Goal: Task Accomplishment & Management: Use online tool/utility

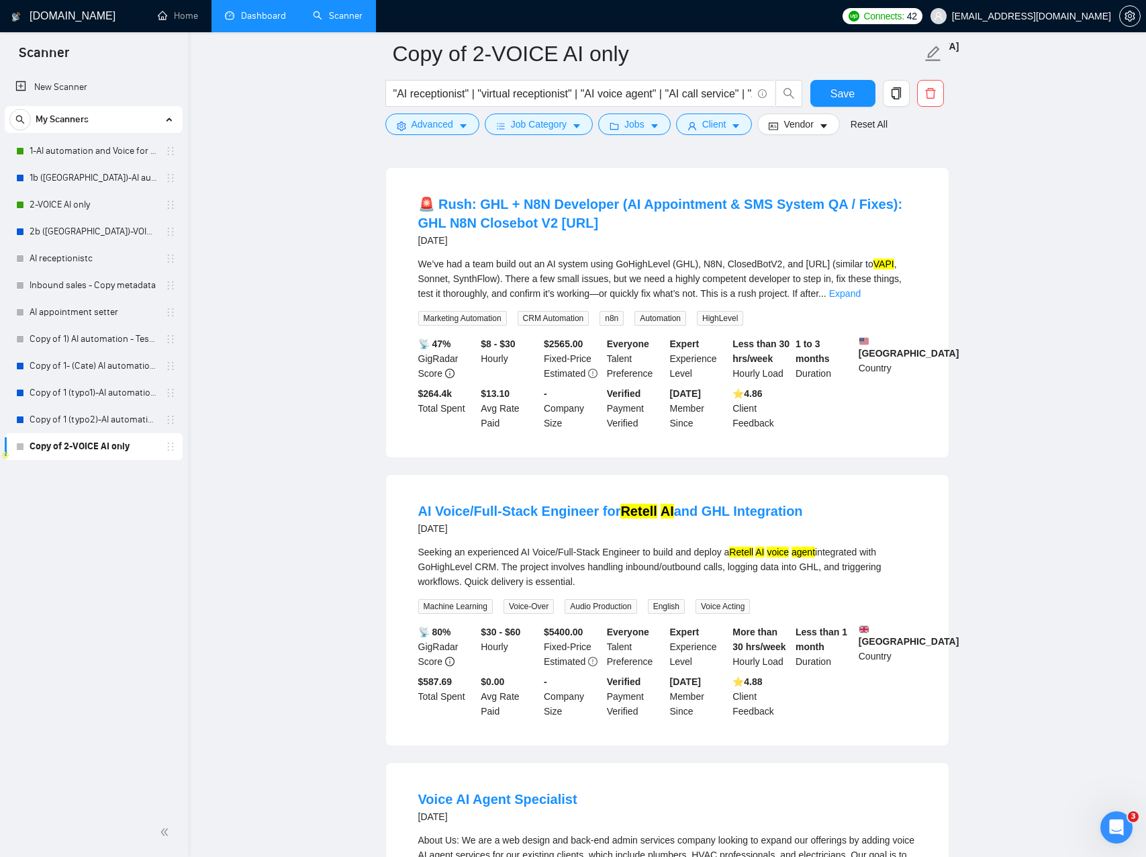
click at [228, 21] on link "Dashboard" at bounding box center [255, 15] width 61 height 11
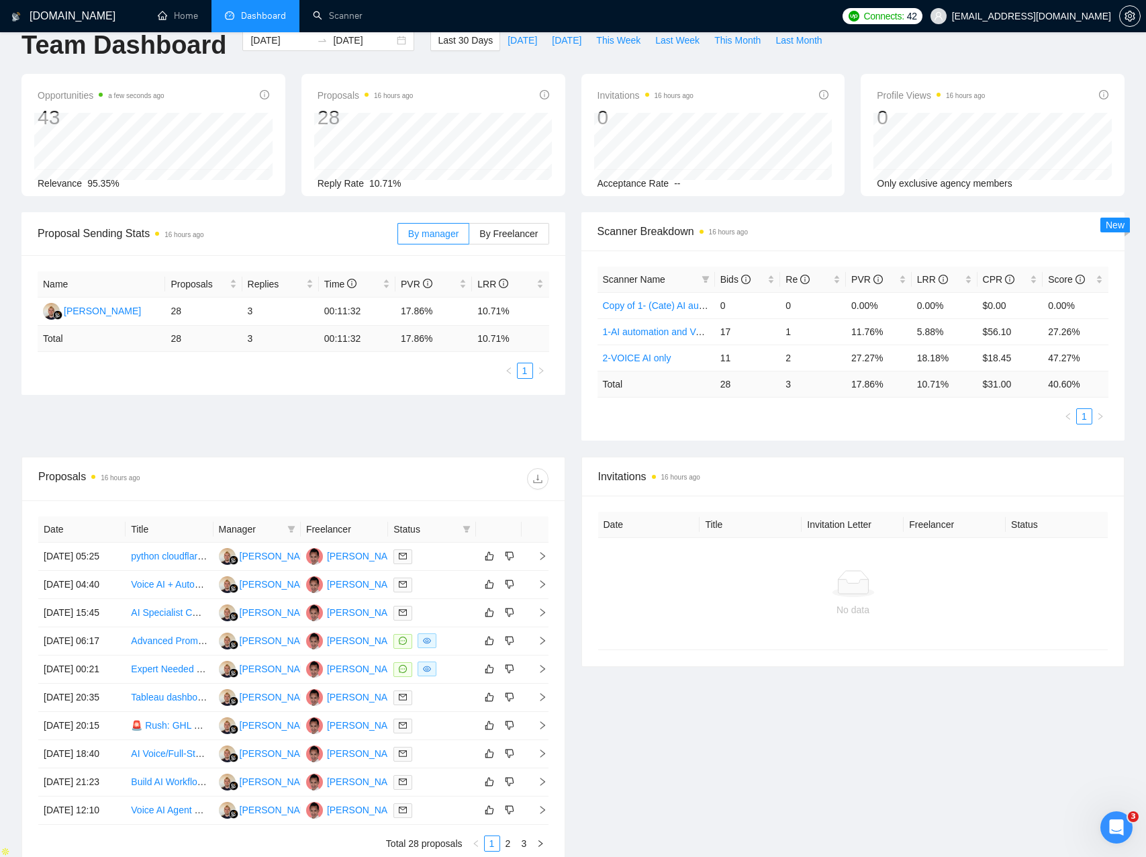
scroll to position [19, 0]
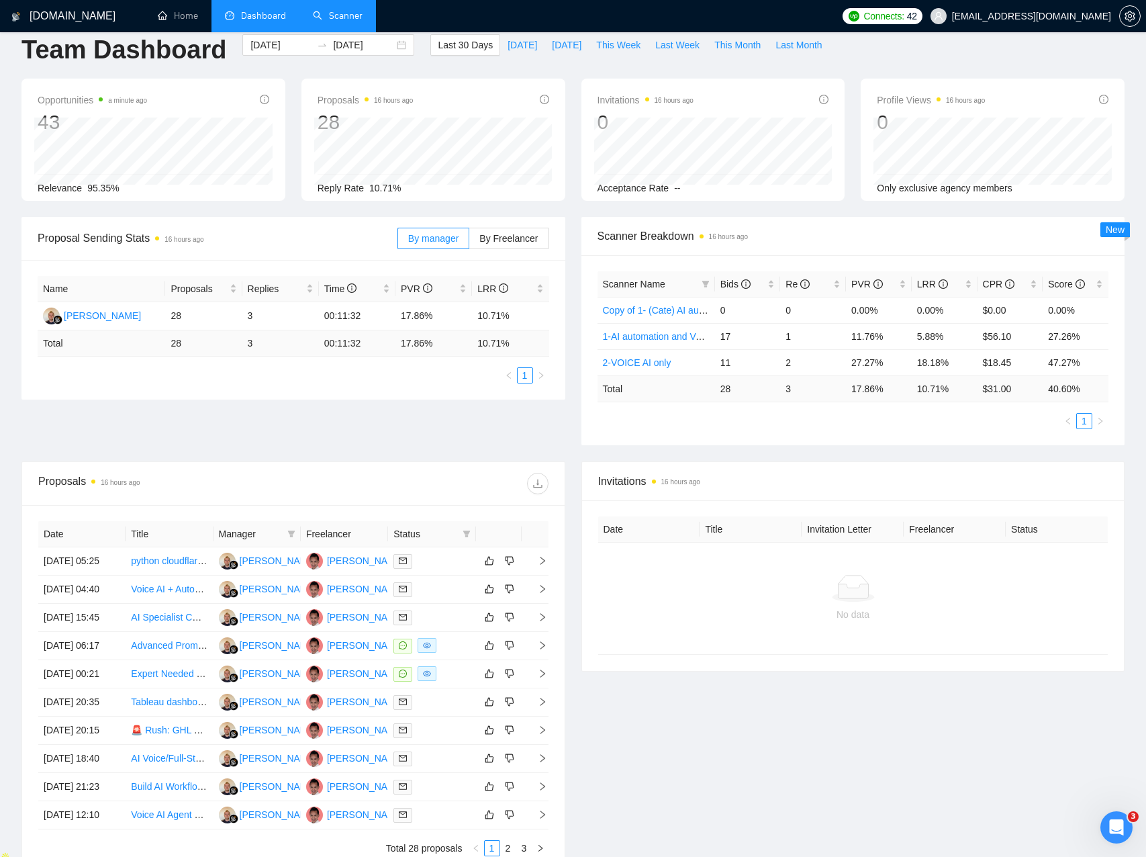
drag, startPoint x: 416, startPoint y: 18, endPoint x: 373, endPoint y: 26, distance: 42.9
click at [387, 24] on ul "Home Dashboard Scanner" at bounding box center [488, 16] width 696 height 32
click at [336, 21] on link "Scanner" at bounding box center [338, 15] width 50 height 11
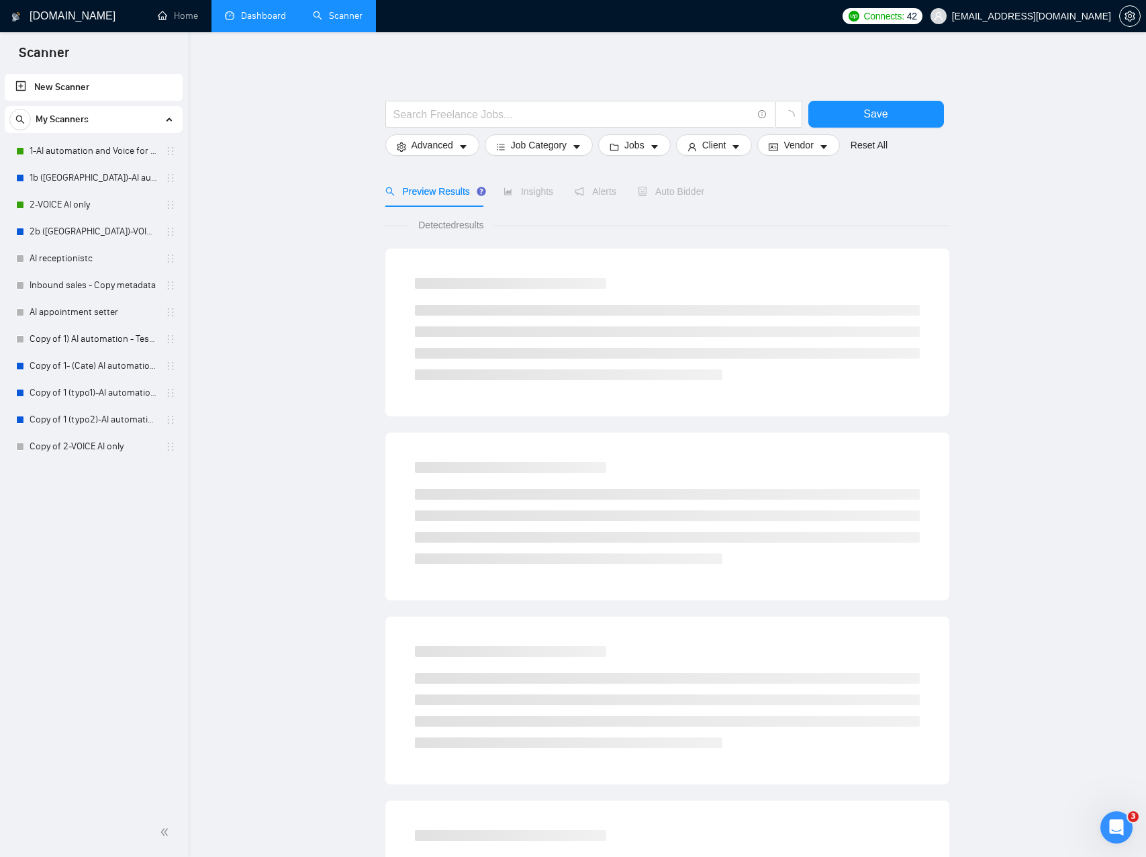
click at [243, 190] on main "Save Advanced Job Category Jobs Client Vendor Reset All Preview Results Insight…" at bounding box center [667, 603] width 915 height 1099
click at [91, 151] on link "1-AI automation and Voice for CRM & Booking" at bounding box center [94, 151] width 128 height 27
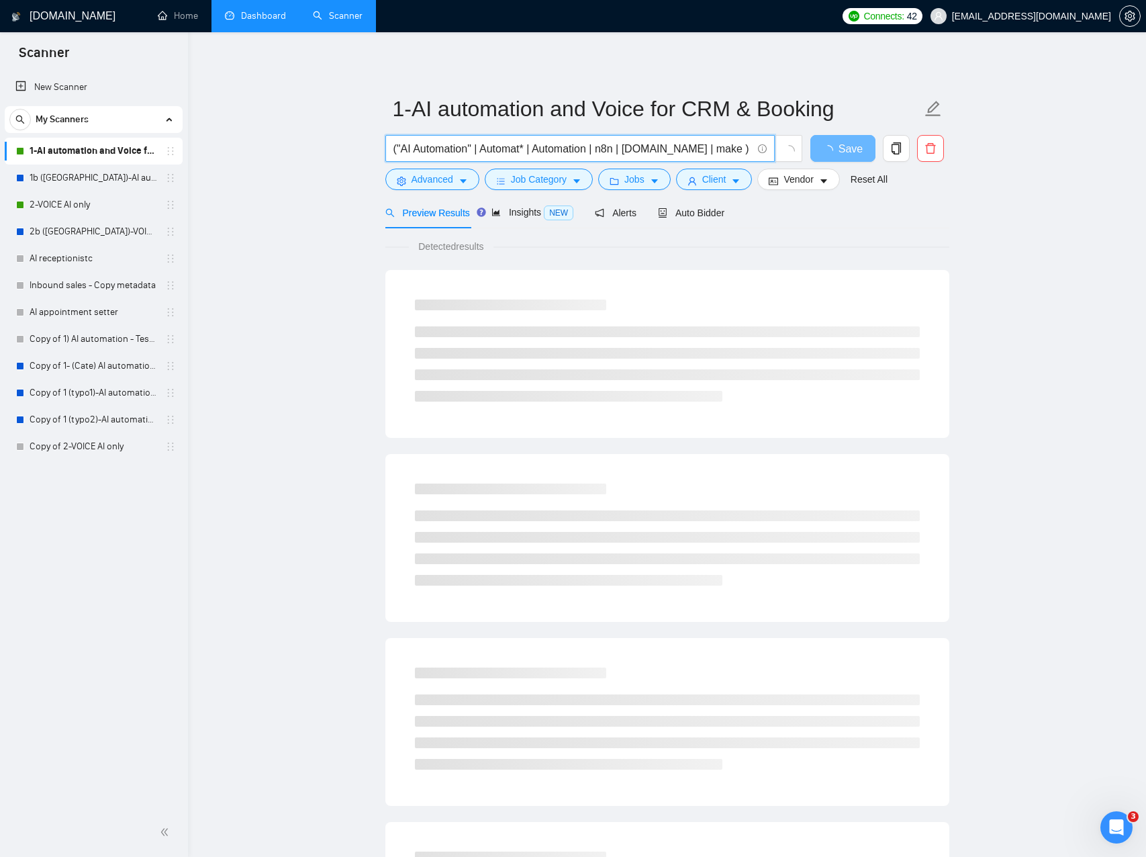
drag, startPoint x: 529, startPoint y: 147, endPoint x: 561, endPoint y: 150, distance: 32.4
click at [529, 147] on input "("AI Automation" | Automat* | Automation | n8n | [DOMAIN_NAME] | make ) ( GPT |…" at bounding box center [573, 148] width 359 height 17
click at [636, 148] on input "("AI Automation" | (Automat*) | Automation | n8n | [DOMAIN_NAME] | make ) ( GPT…" at bounding box center [573, 148] width 359 height 17
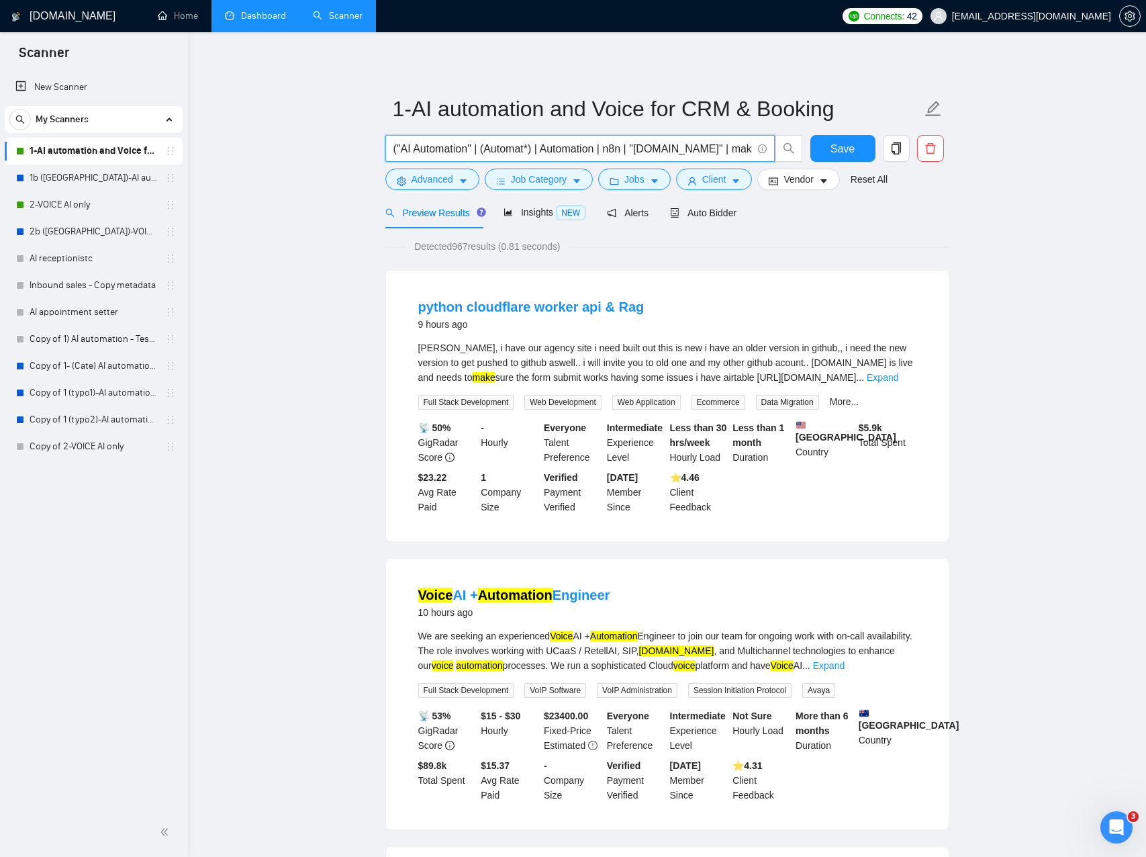
scroll to position [3, 0]
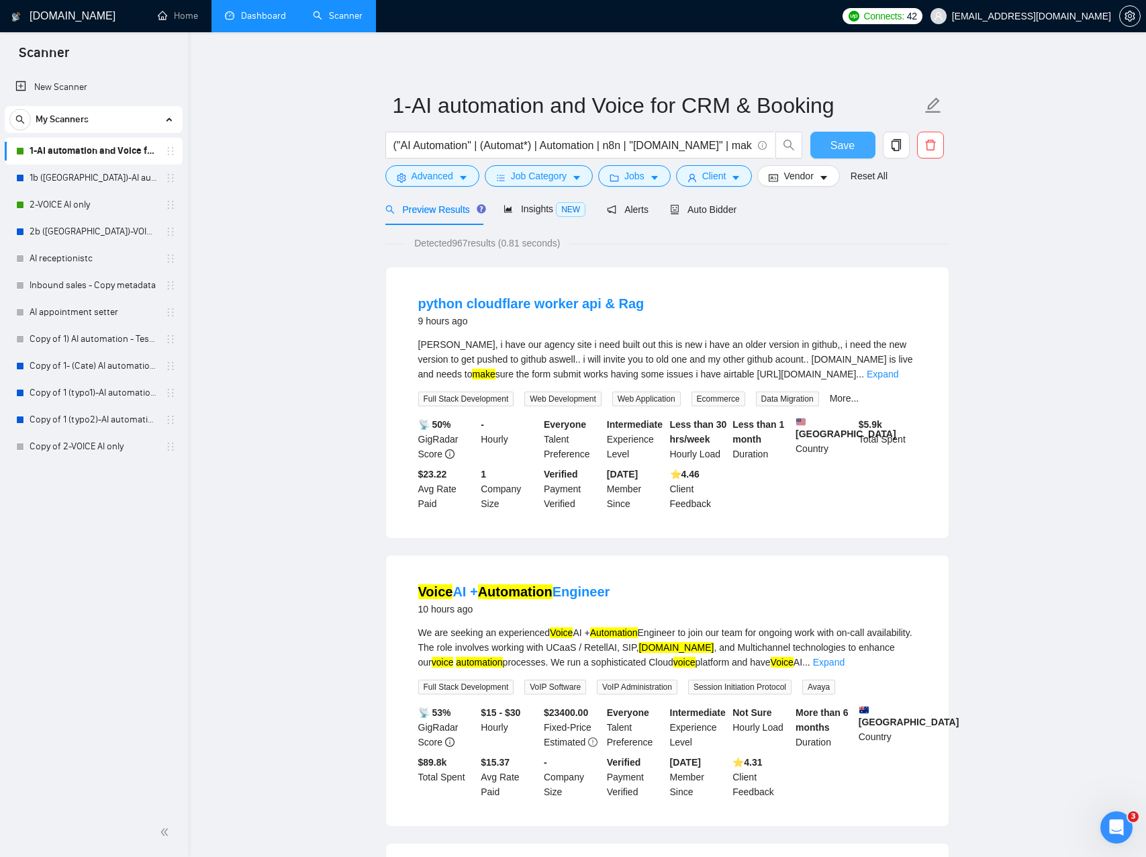
click at [840, 148] on span "Save" at bounding box center [843, 145] width 24 height 17
click at [709, 179] on span "Client" at bounding box center [714, 176] width 24 height 15
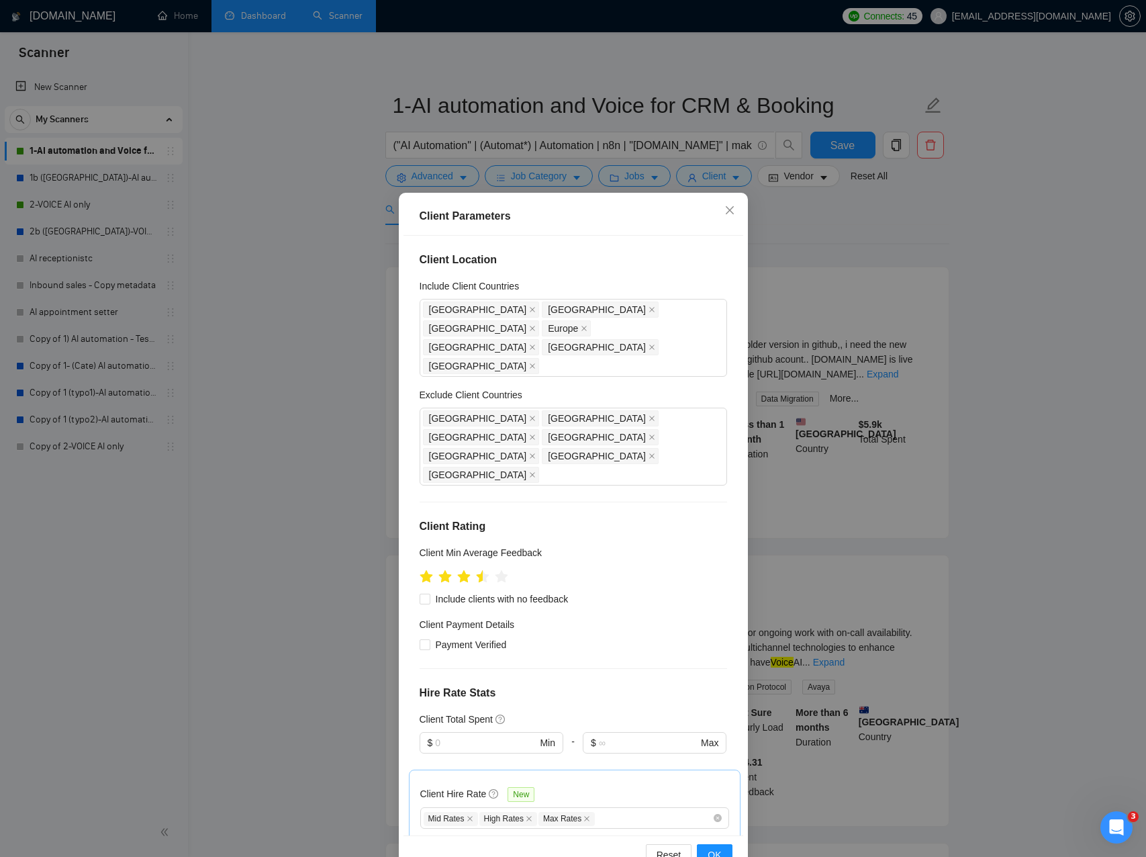
drag, startPoint x: 331, startPoint y: 308, endPoint x: 322, endPoint y: 287, distance: 22.8
click at [330, 307] on div "Client Parameters Client Location Include Client Countries [GEOGRAPHIC_DATA] [G…" at bounding box center [573, 428] width 1146 height 857
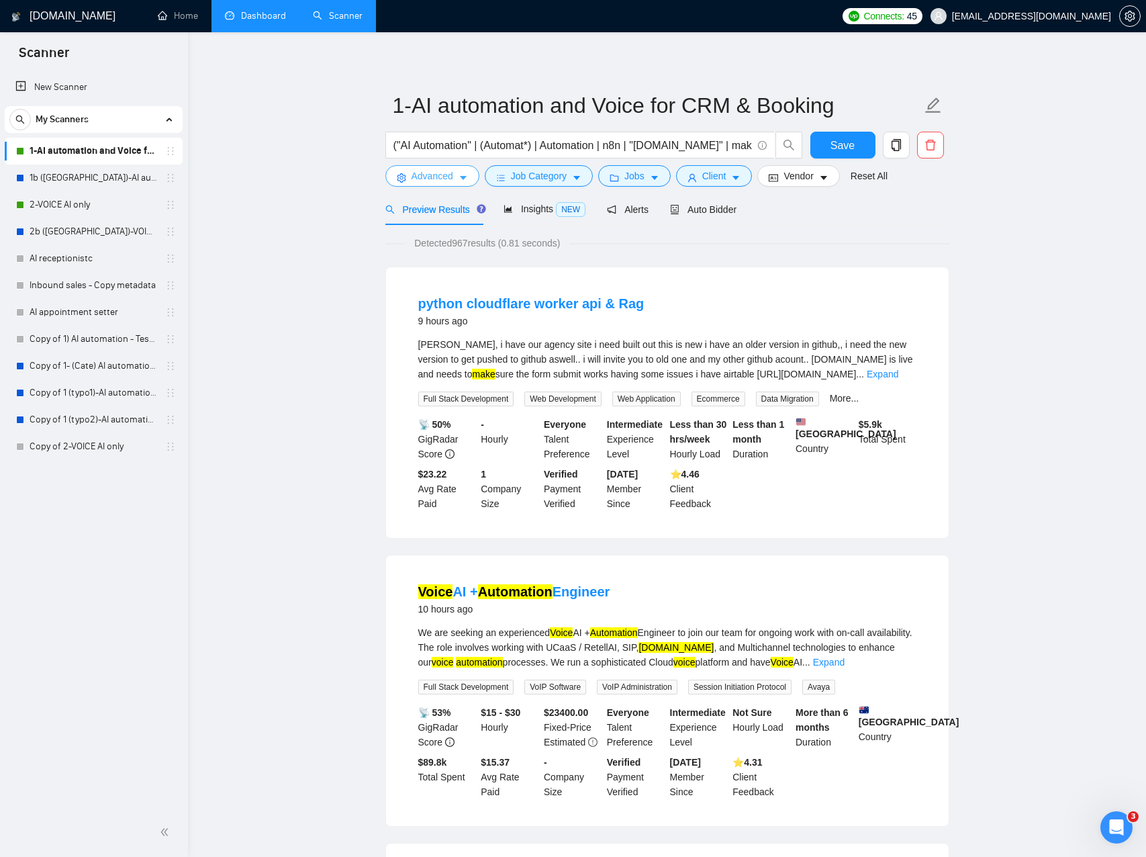
click at [453, 179] on span "Advanced" at bounding box center [433, 176] width 42 height 15
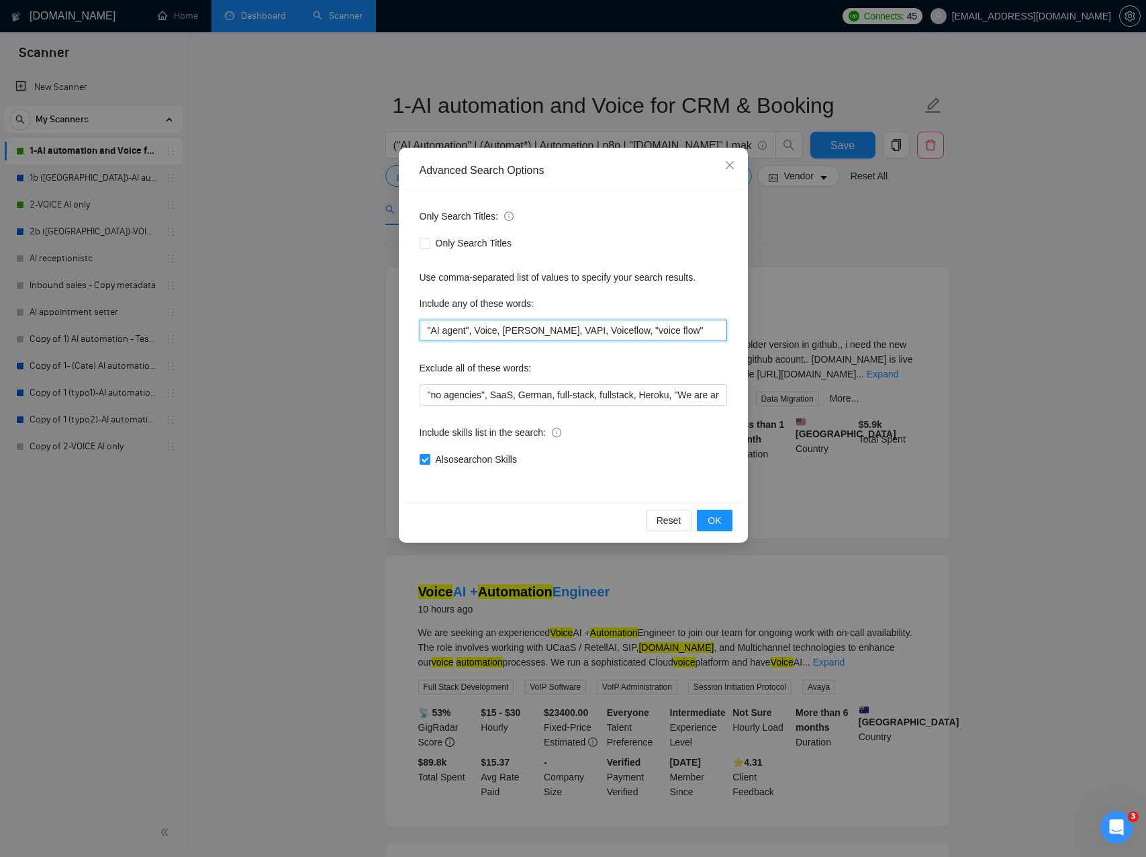
click at [584, 331] on input ""AI agent", Voice, [PERSON_NAME], VAPI, Voiceflow, "voice flow"" at bounding box center [574, 330] width 308 height 21
drag, startPoint x: 584, startPoint y: 331, endPoint x: 573, endPoint y: 331, distance: 10.7
click at [582, 330] on input ""AI agent", Voice, [PERSON_NAME], VAPI, Voiceflow, "voice flow"" at bounding box center [574, 330] width 308 height 21
click at [565, 331] on input ""AI agent", Voice, [PERSON_NAME], VAPI, Voiceflow, "voice flow"" at bounding box center [574, 330] width 308 height 21
drag, startPoint x: 572, startPoint y: 330, endPoint x: 678, endPoint y: 328, distance: 106.1
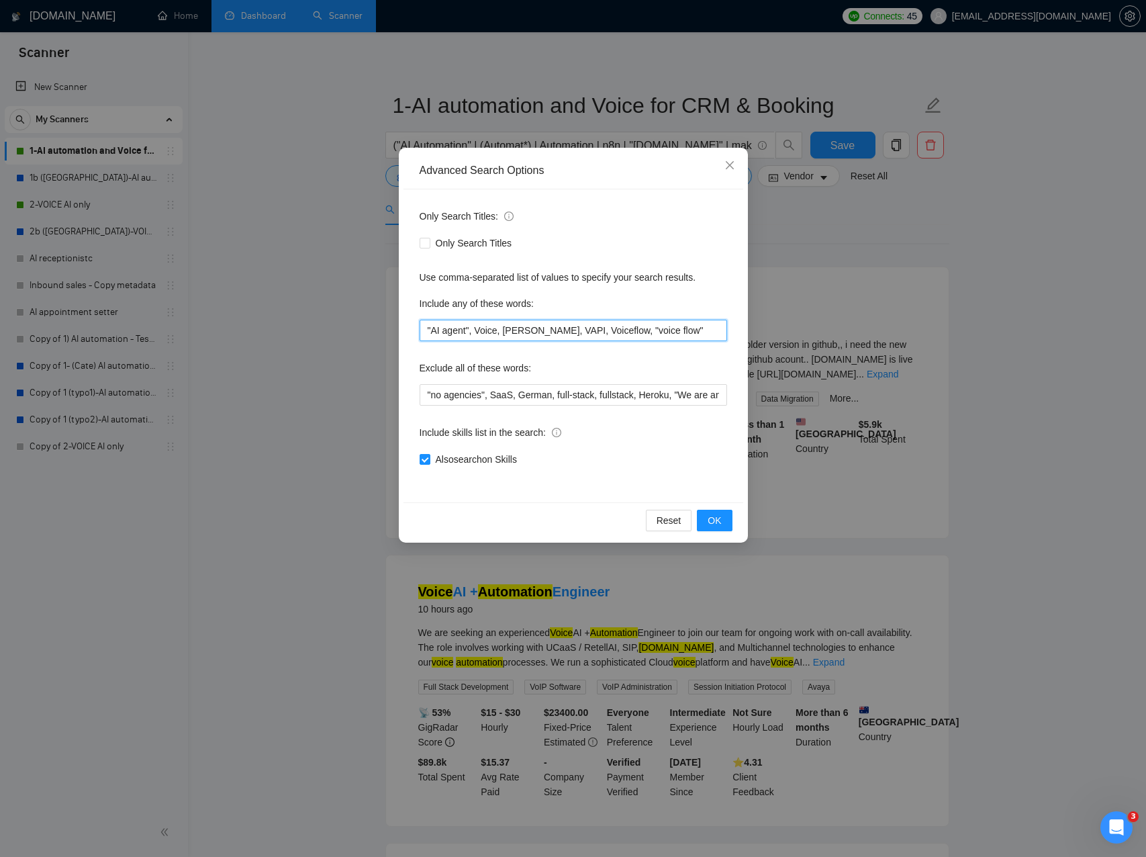
click at [664, 329] on input ""AI agent", Voice, [PERSON_NAME], VAPI, Voiceflow, "voice flow"" at bounding box center [574, 330] width 308 height 21
drag, startPoint x: 792, startPoint y: 238, endPoint x: 774, endPoint y: 228, distance: 21.1
click at [790, 236] on div "Advanced Search Options Only Search Titles: Only Search Titles Use comma-separa…" at bounding box center [573, 428] width 1146 height 857
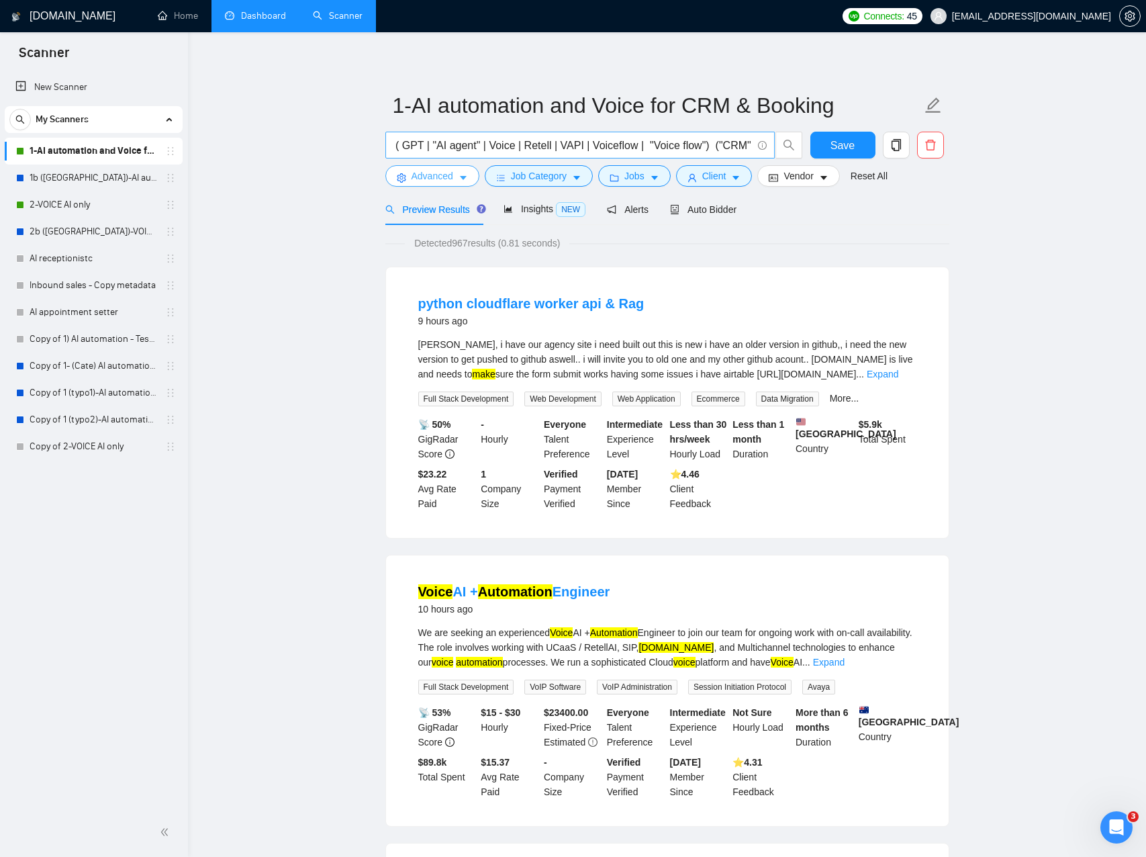
scroll to position [0, 377]
click at [675, 144] on input "("AI Automation" | (Automat*) | Automation | n8n | "[DOMAIN_NAME]" | make ) ( G…" at bounding box center [573, 145] width 359 height 17
paste input "Voiceflow, "voice flow""
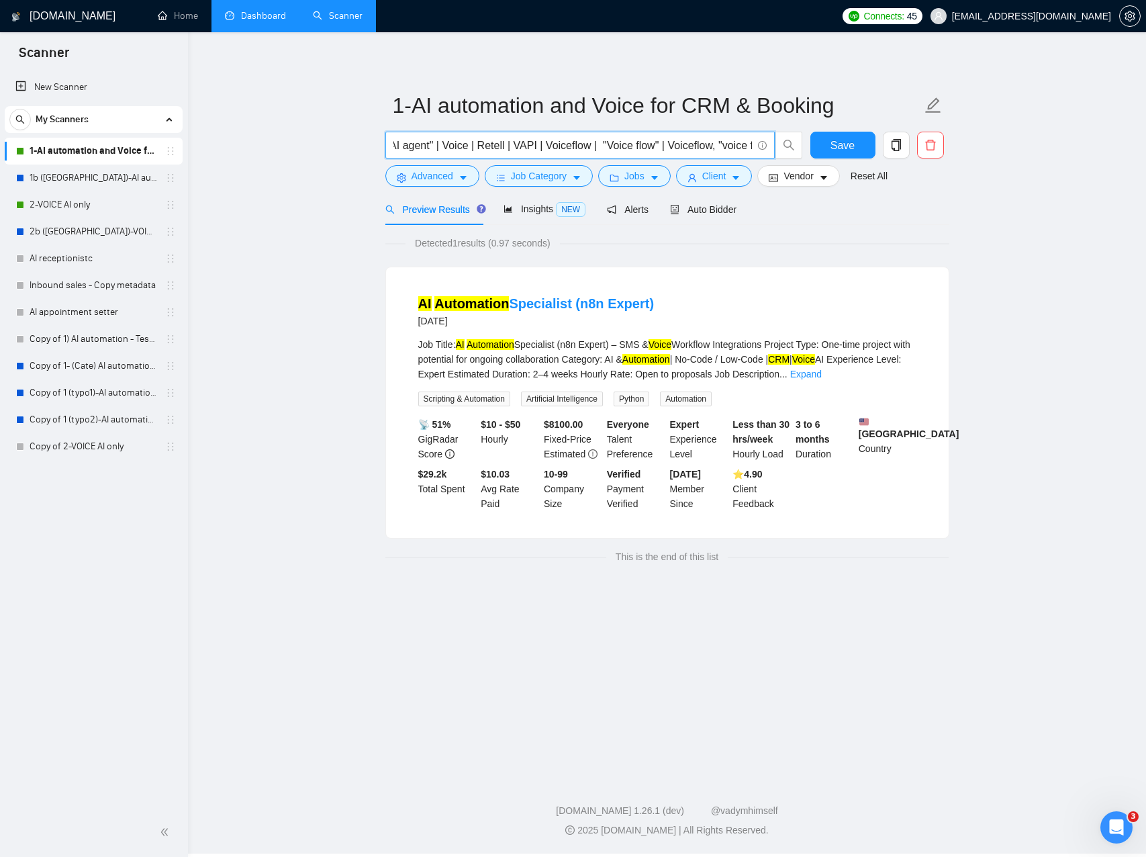
scroll to position [0, 0]
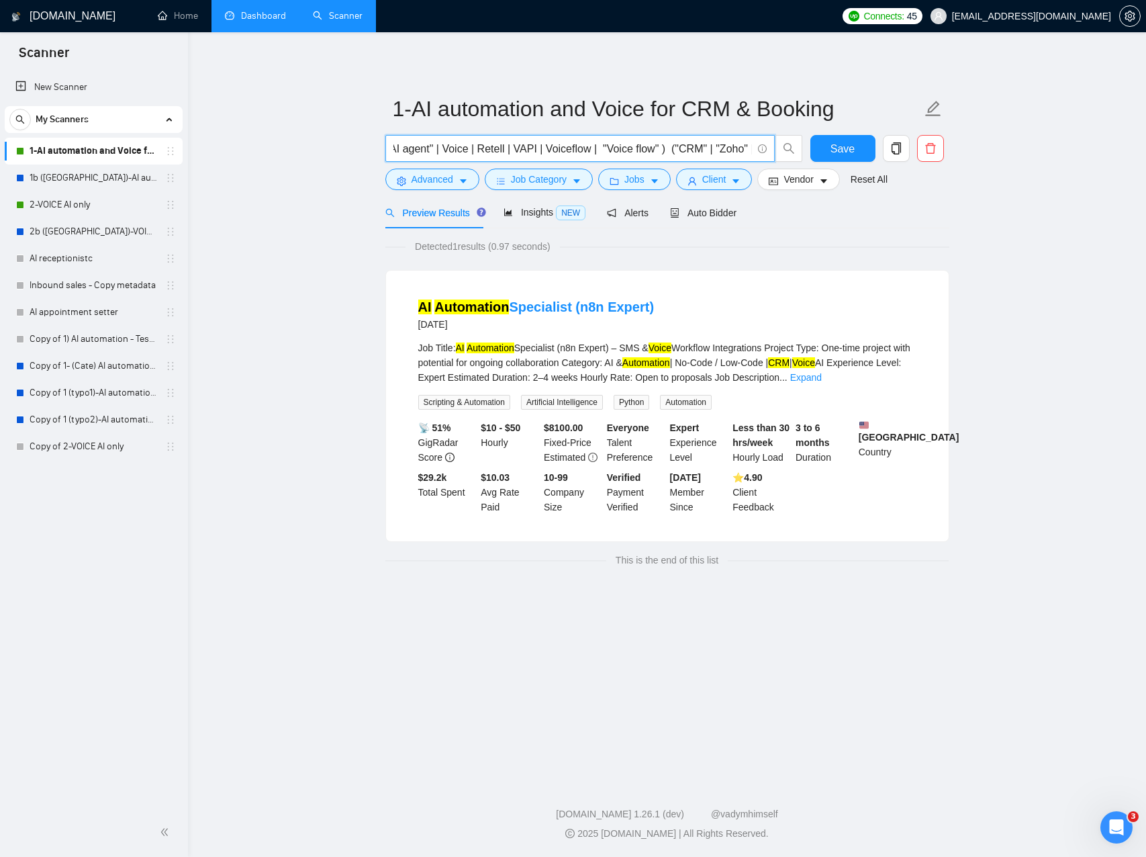
type input "("AI Automation" | (Automat*) | Automation | n8n | "[DOMAIN_NAME]" | make ) ( G…"
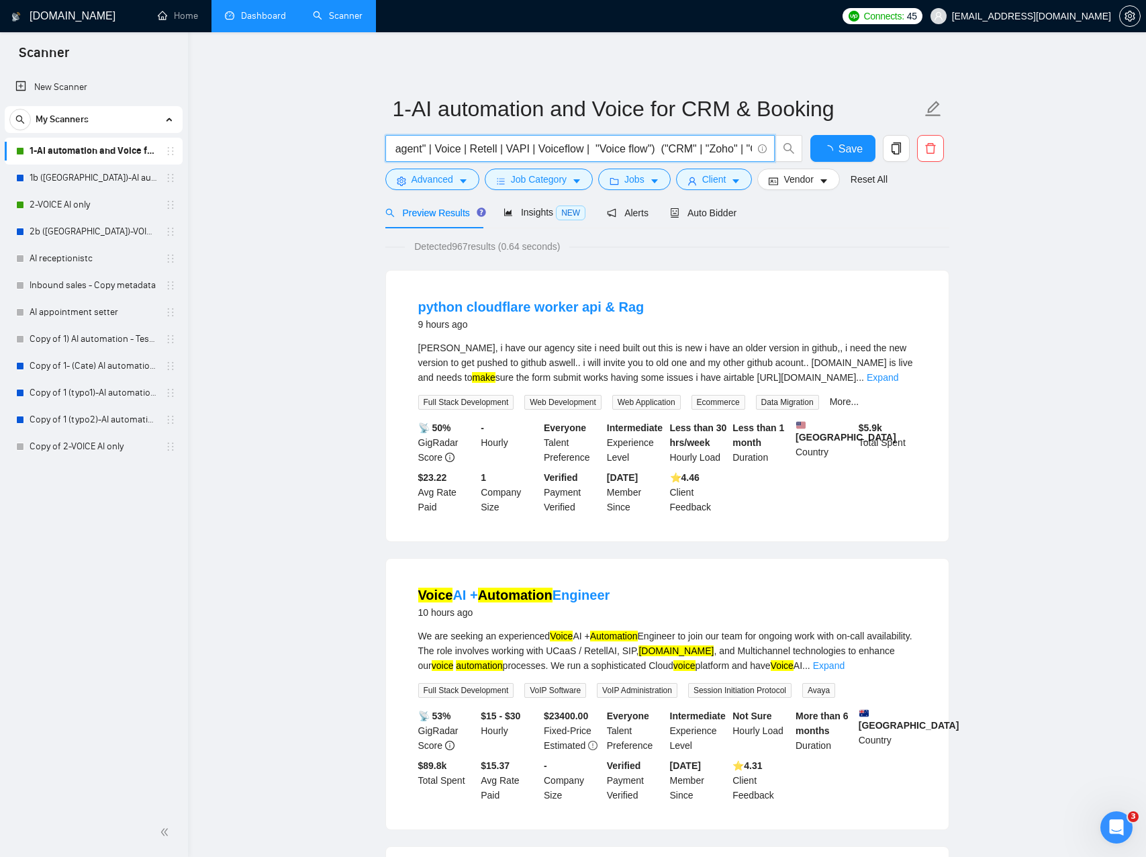
scroll to position [0, 422]
click at [647, 150] on input "("AI Automation" | (Automat*) | Automation | n8n | "[DOMAIN_NAME]" | make ) ( G…" at bounding box center [573, 148] width 359 height 17
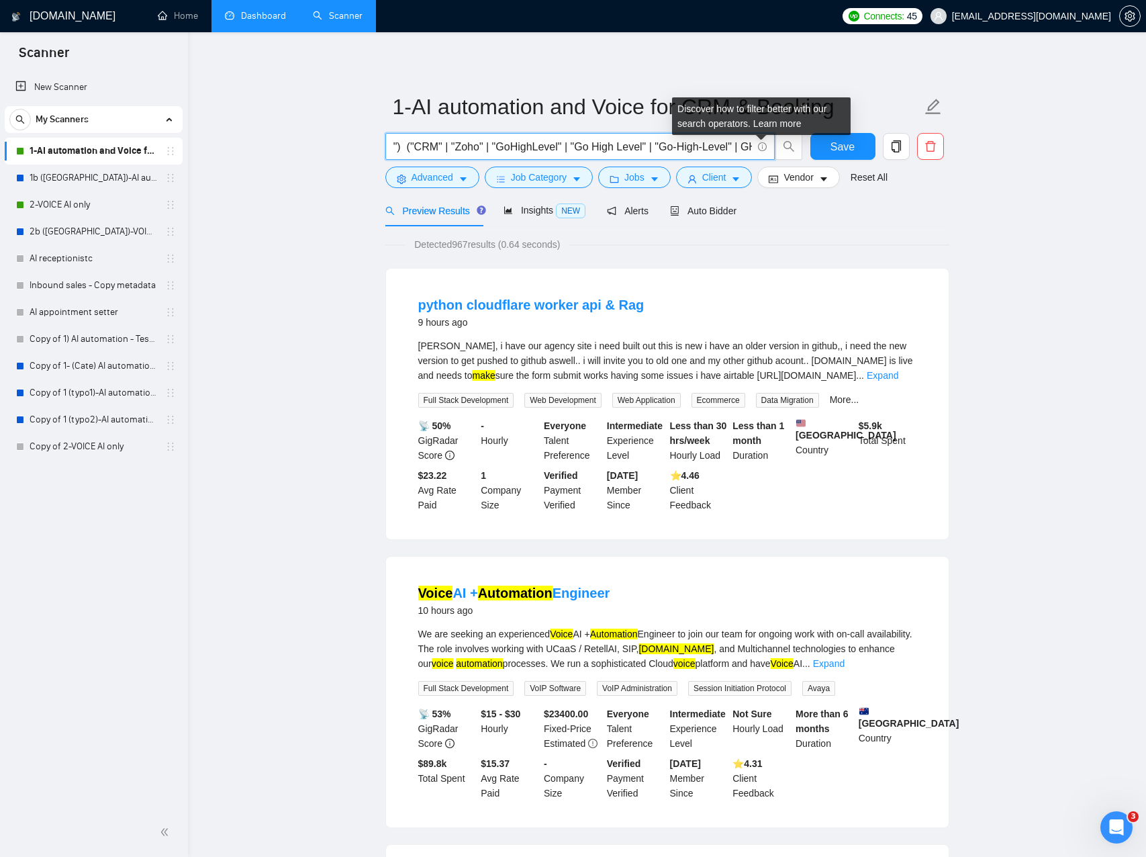
drag, startPoint x: 648, startPoint y: 150, endPoint x: 718, endPoint y: 148, distance: 69.9
click at [751, 146] on input "("AI Automation" | (Automat*) | Automation | n8n | "[DOMAIN_NAME]" | make ) ( G…" at bounding box center [573, 146] width 359 height 17
click at [632, 147] on input "("AI Automation" | (Automat*) | Automation | n8n | "[DOMAIN_NAME]" | make ) ( G…" at bounding box center [573, 146] width 359 height 17
drag, startPoint x: 595, startPoint y: 146, endPoint x: 733, endPoint y: 160, distance: 139.1
click at [779, 161] on div "("AI Automation" | (Automat*) | Automation | n8n | "[DOMAIN_NAME]" | make ) ( G…" at bounding box center [594, 150] width 423 height 34
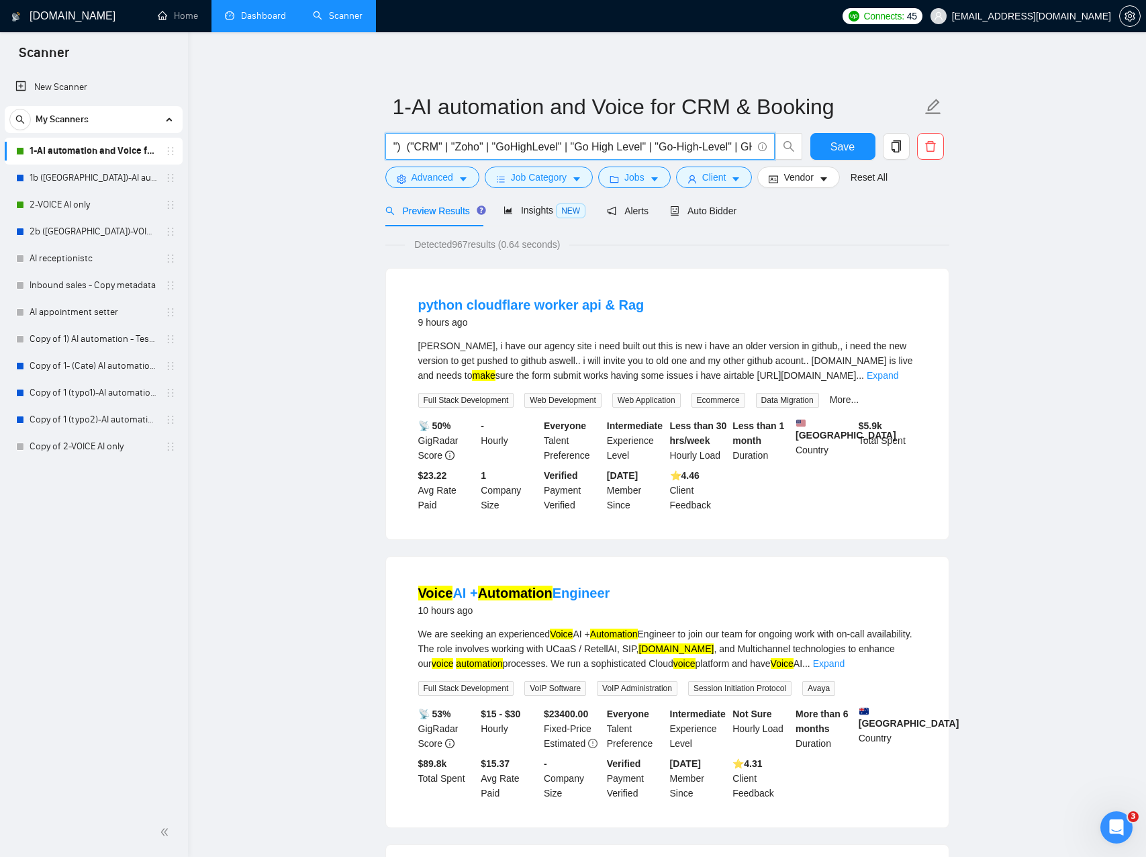
click at [572, 149] on input "("AI Automation" | (Automat*) | Automation | n8n | "[DOMAIN_NAME]" | make ) ( G…" at bounding box center [573, 146] width 359 height 17
drag, startPoint x: 572, startPoint y: 149, endPoint x: 602, endPoint y: 153, distance: 29.8
click at [754, 158] on span "("AI Automation" | (Automat*) | Automation | n8n | "[DOMAIN_NAME]" | make ) ( G…" at bounding box center [580, 146] width 390 height 27
click at [563, 150] on input "("AI Automation" | (Automat*) | Automation | n8n | "[DOMAIN_NAME]" | make ) ( G…" at bounding box center [573, 146] width 359 height 17
drag, startPoint x: 554, startPoint y: 150, endPoint x: 454, endPoint y: 138, distance: 100.8
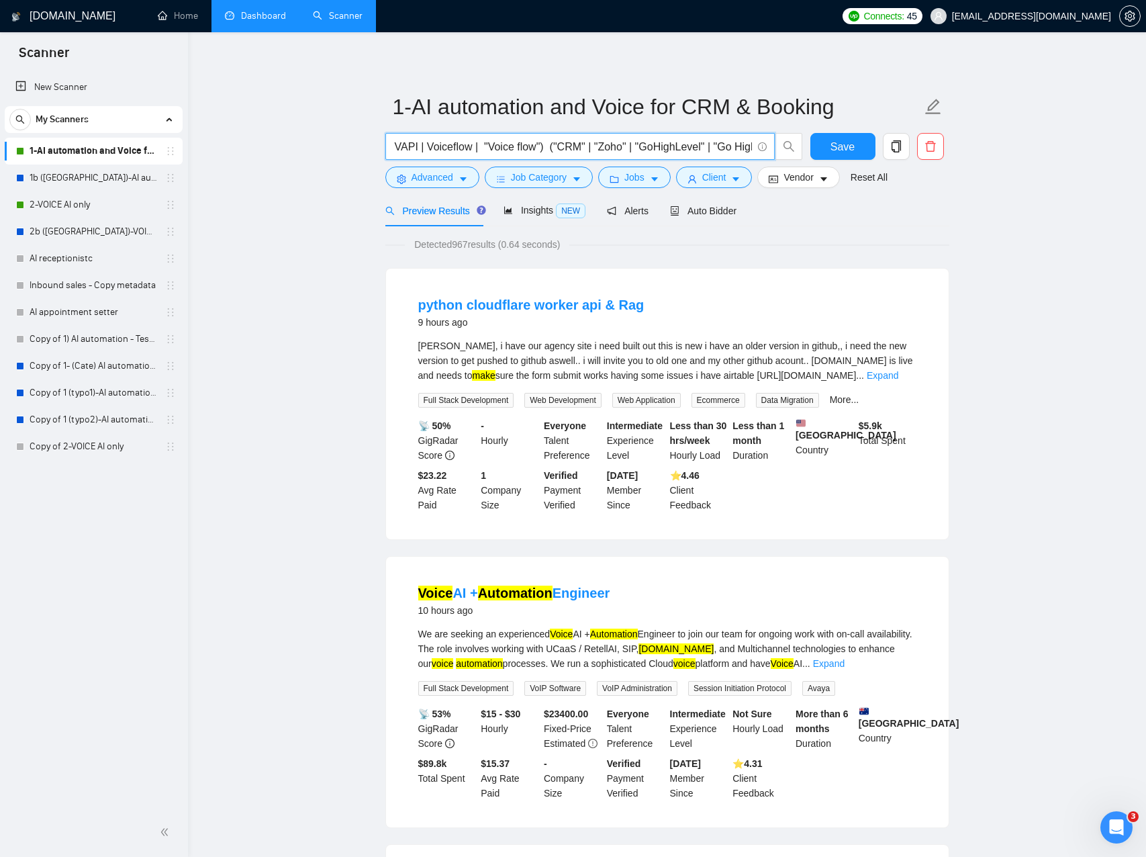
click at [388, 135] on span "("AI Automation" | (Automat*) | Automation | n8n | "[DOMAIN_NAME]" | make ) ( G…" at bounding box center [580, 146] width 390 height 27
click at [608, 148] on input "("AI Automation" | (Automat*) | Automation | n8n | "[DOMAIN_NAME]" | make ) ( G…" at bounding box center [573, 146] width 359 height 17
click at [831, 150] on span "Save" at bounding box center [843, 146] width 24 height 17
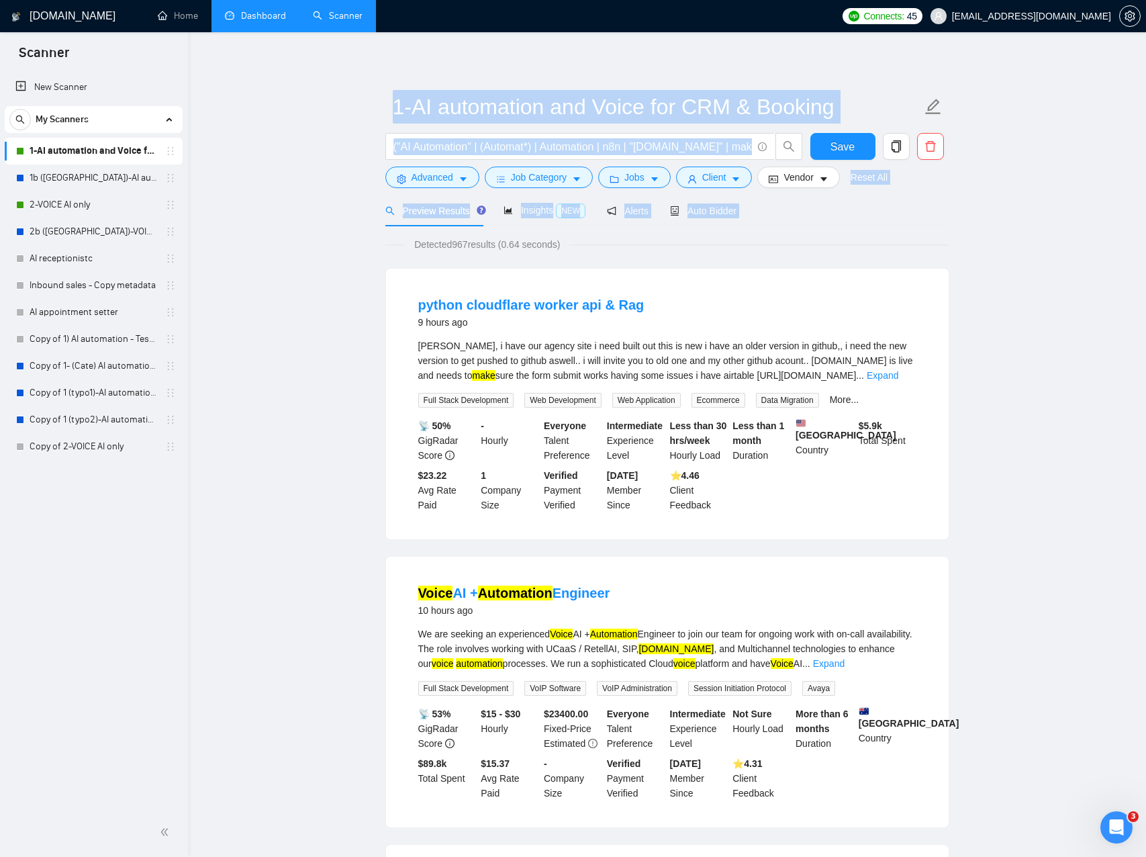
drag, startPoint x: 424, startPoint y: 121, endPoint x: 306, endPoint y: 101, distance: 119.9
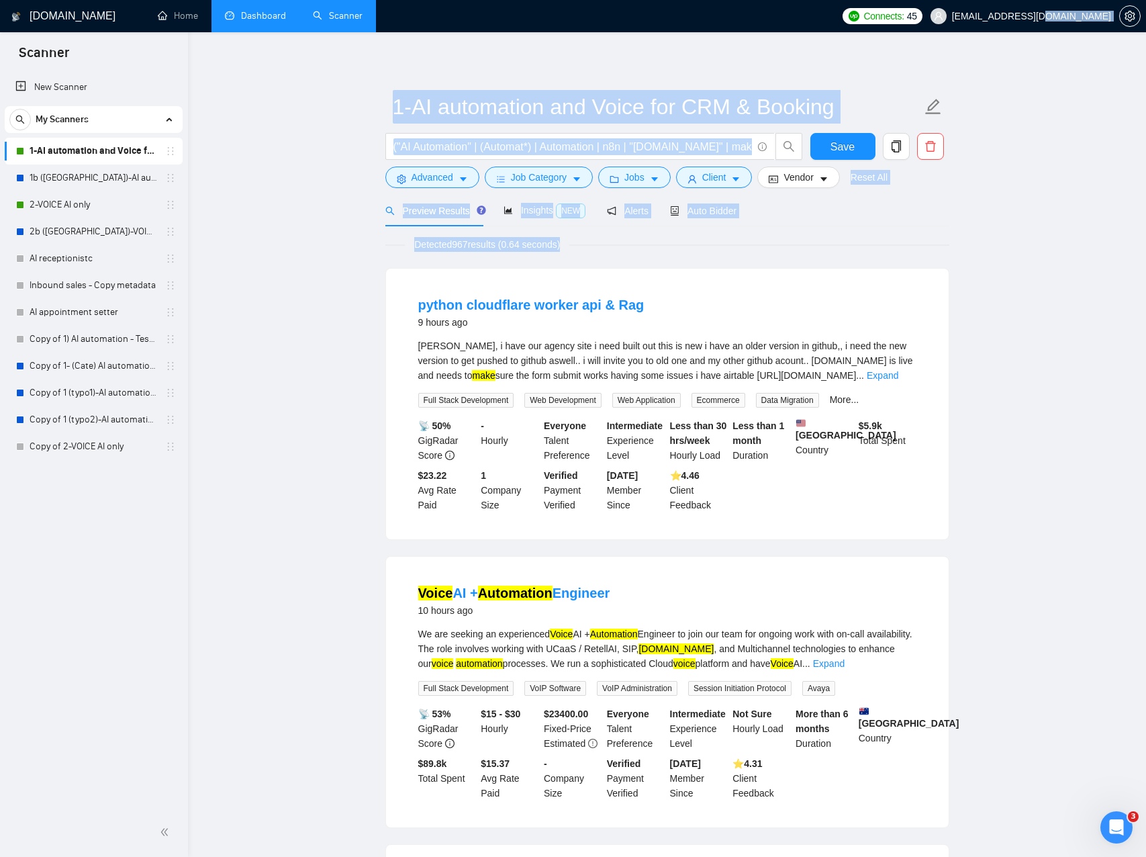
drag, startPoint x: 349, startPoint y: 103, endPoint x: 852, endPoint y: 255, distance: 524.8
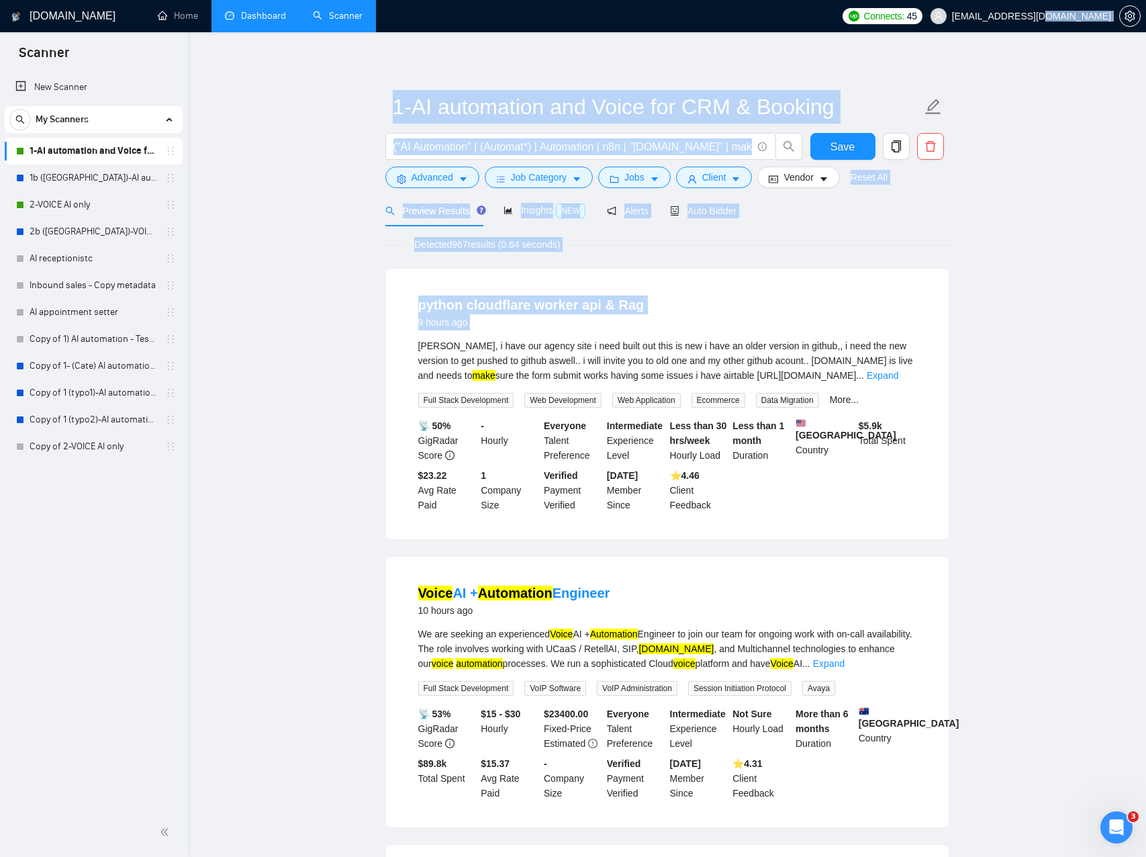
drag, startPoint x: 810, startPoint y: 236, endPoint x: 373, endPoint y: 114, distance: 453.3
drag, startPoint x: 390, startPoint y: 119, endPoint x: 774, endPoint y: 253, distance: 406.1
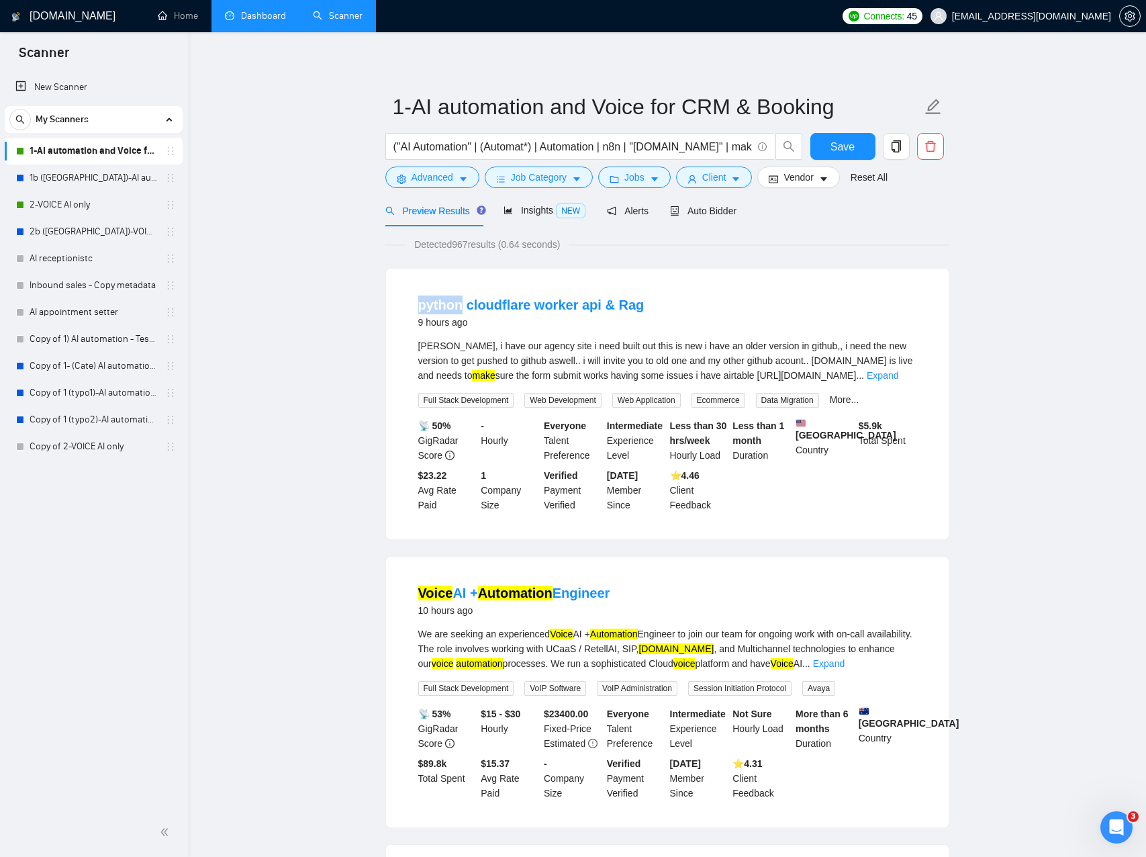
drag, startPoint x: 746, startPoint y: 253, endPoint x: 663, endPoint y: 247, distance: 83.4
click at [834, 150] on span "Save" at bounding box center [843, 146] width 24 height 17
click at [543, 207] on span "Insights NEW" at bounding box center [545, 210] width 82 height 11
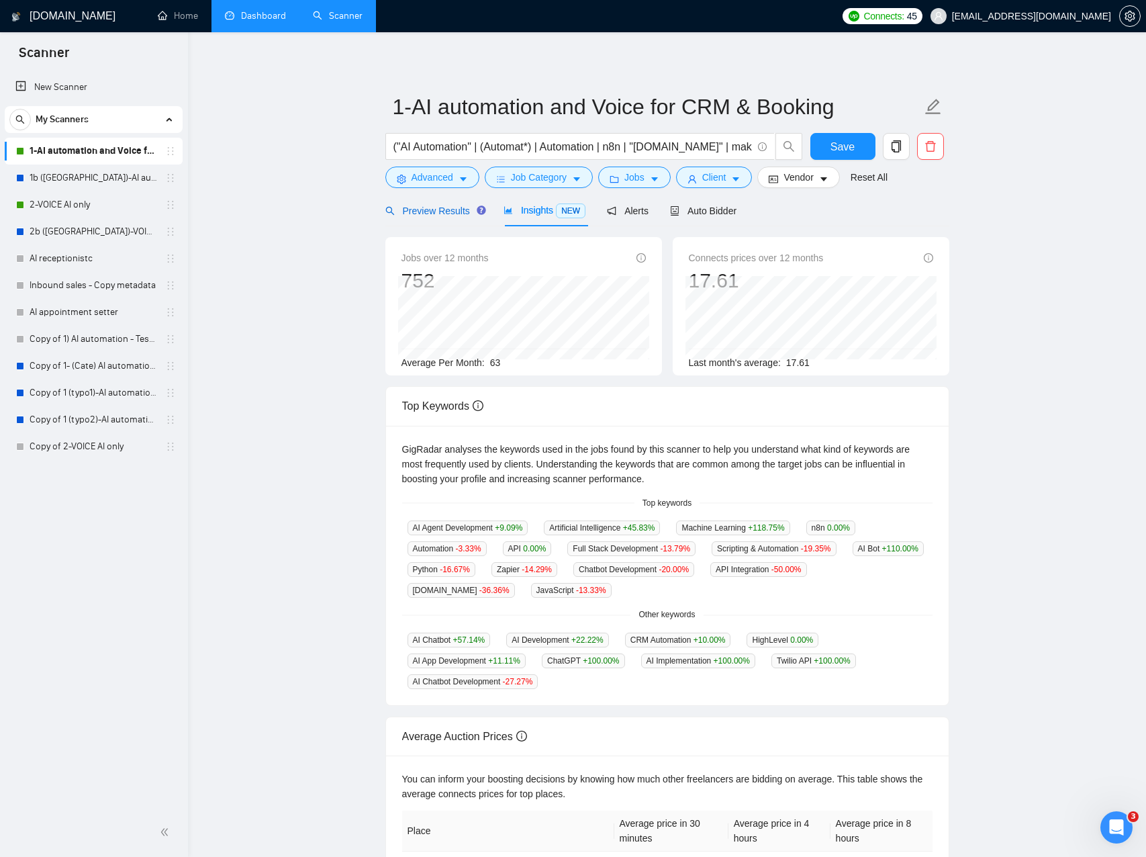
click at [464, 218] on div "Preview Results" at bounding box center [433, 210] width 97 height 15
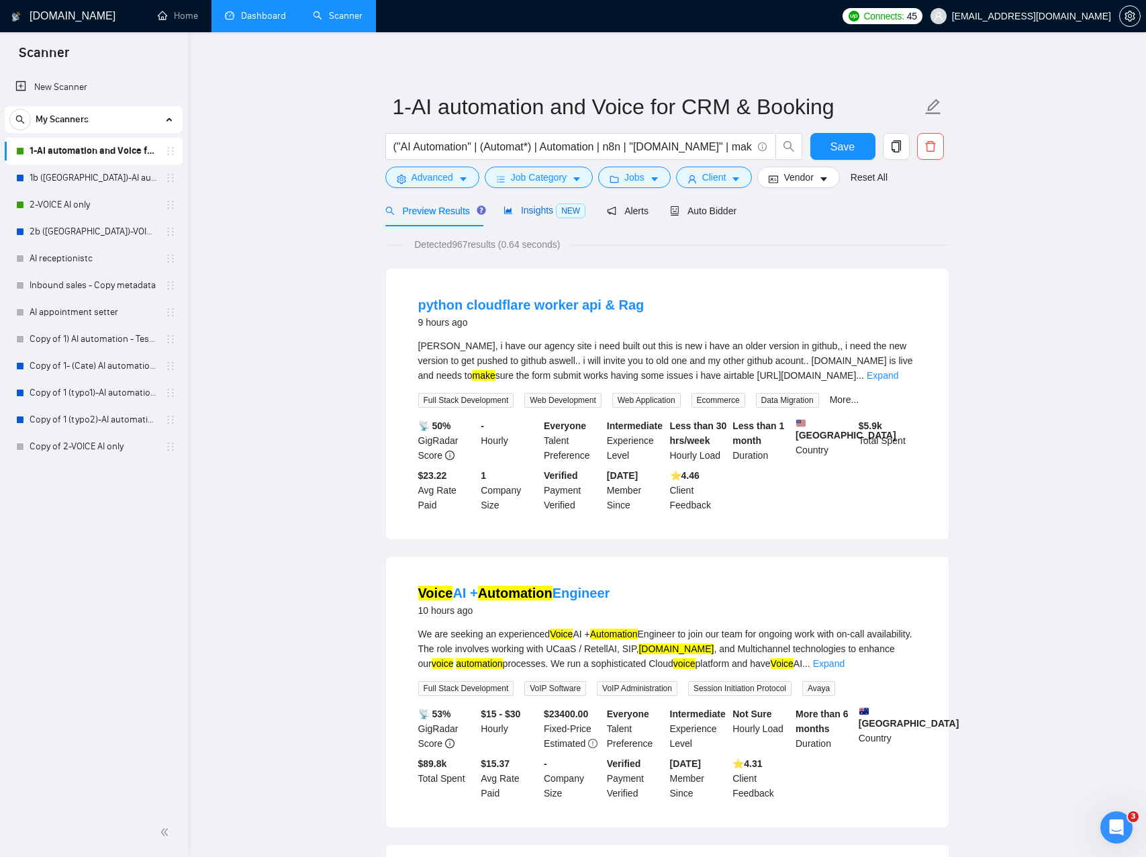
click at [537, 214] on span "Insights NEW" at bounding box center [545, 210] width 82 height 11
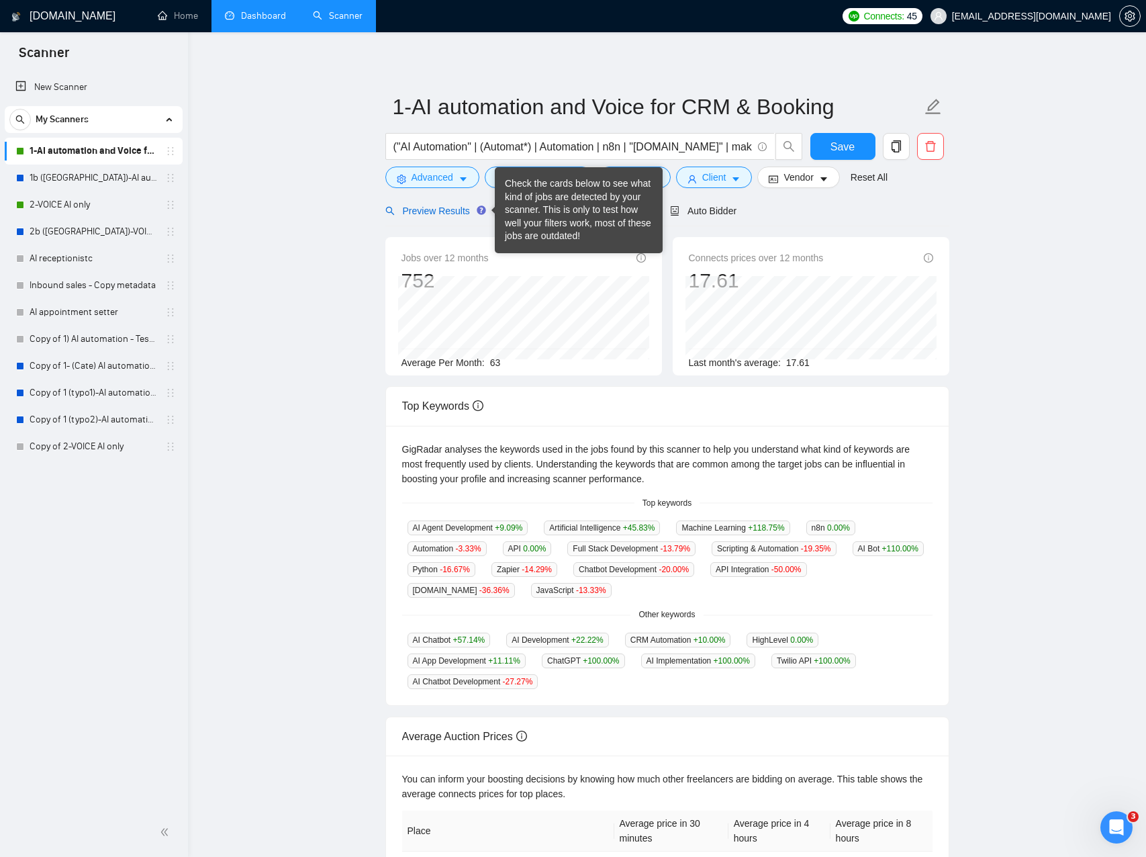
click at [467, 214] on span "Preview Results" at bounding box center [433, 211] width 97 height 11
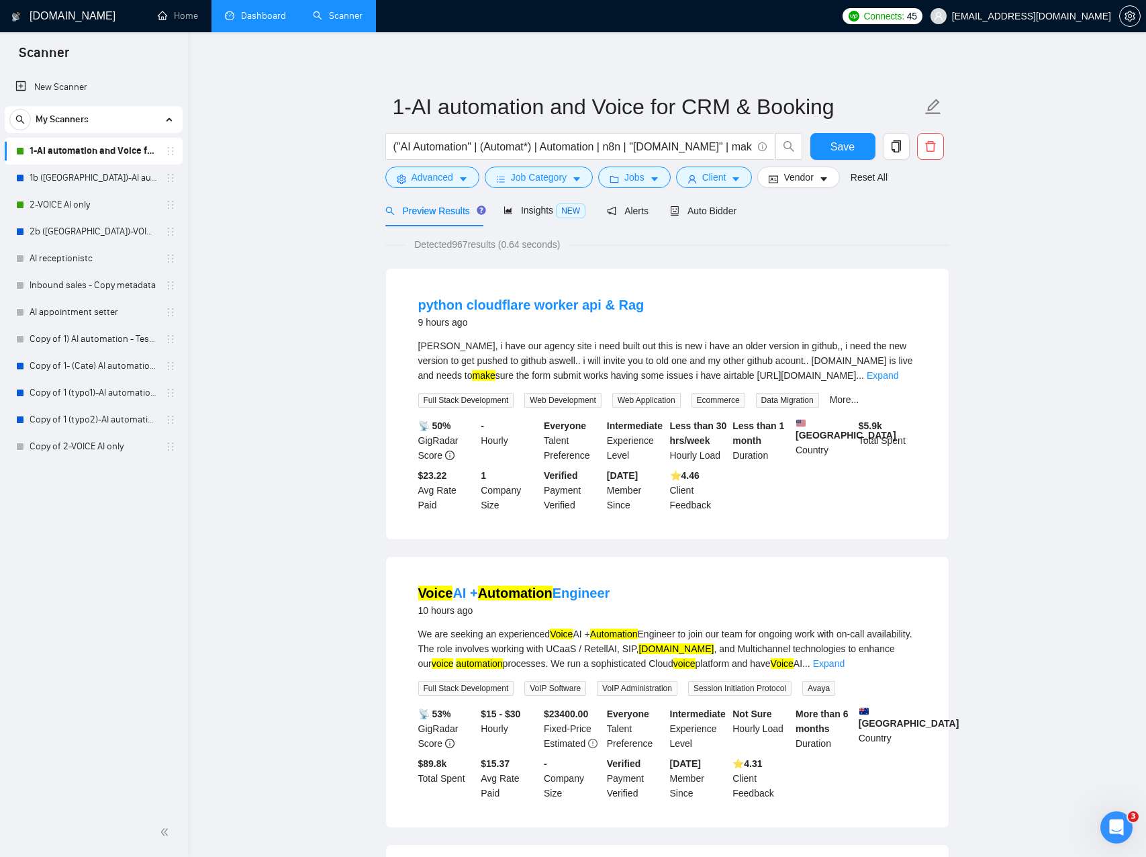
click at [466, 181] on icon "caret-down" at bounding box center [463, 179] width 9 height 9
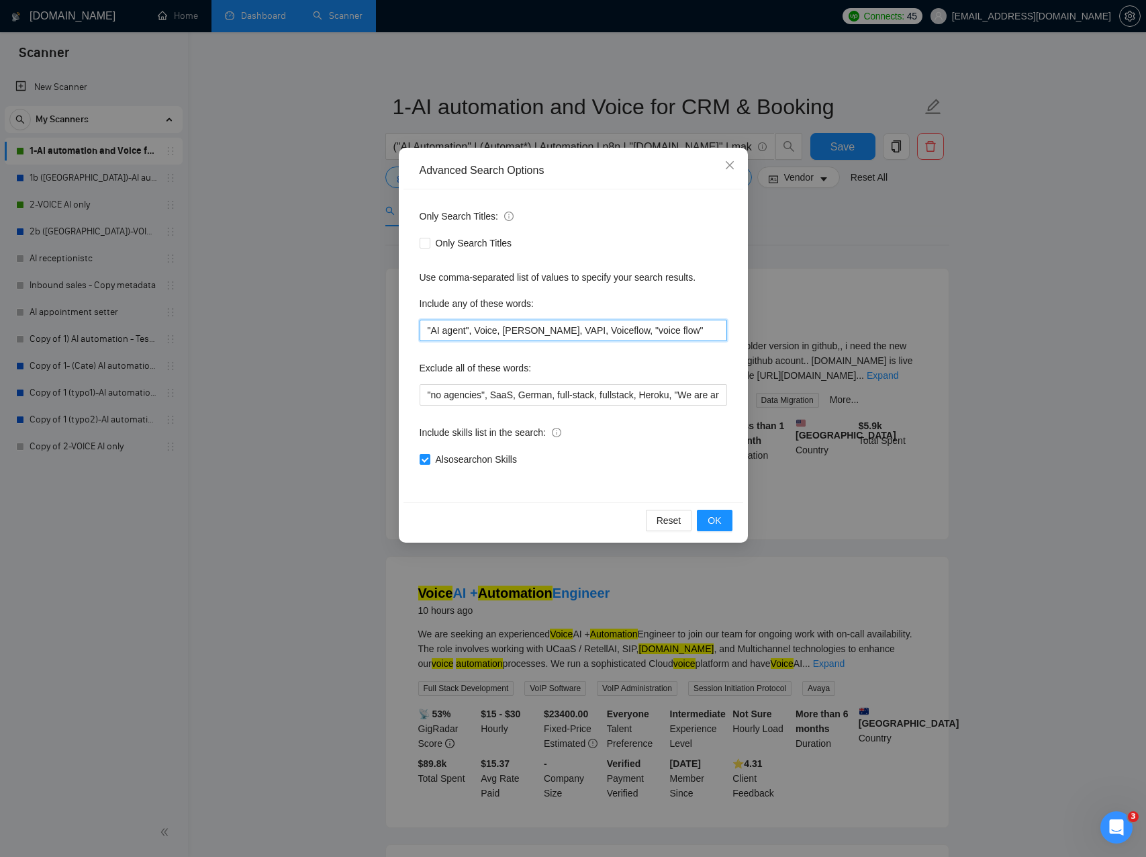
click at [597, 332] on input ""AI agent", Voice, [PERSON_NAME], VAPI, Voiceflow, "voice flow"" at bounding box center [574, 330] width 308 height 21
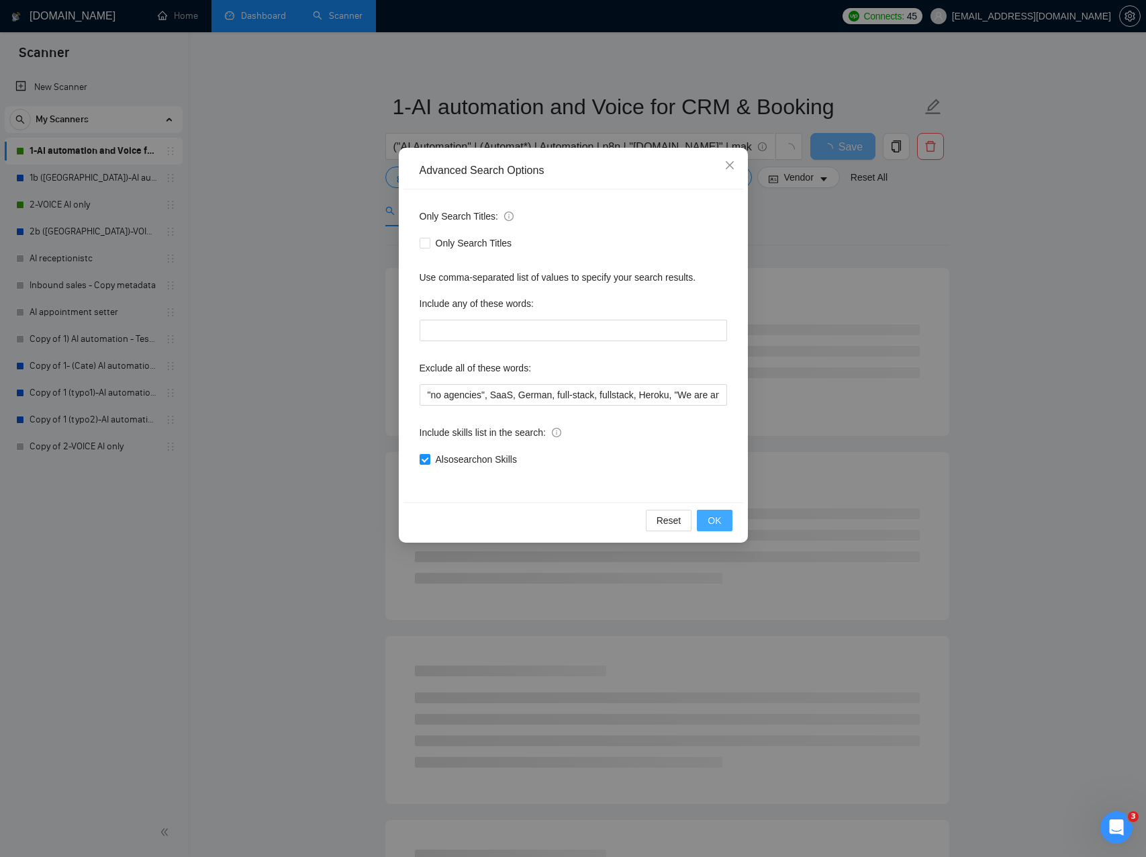
click at [715, 521] on span "OK" at bounding box center [714, 520] width 13 height 15
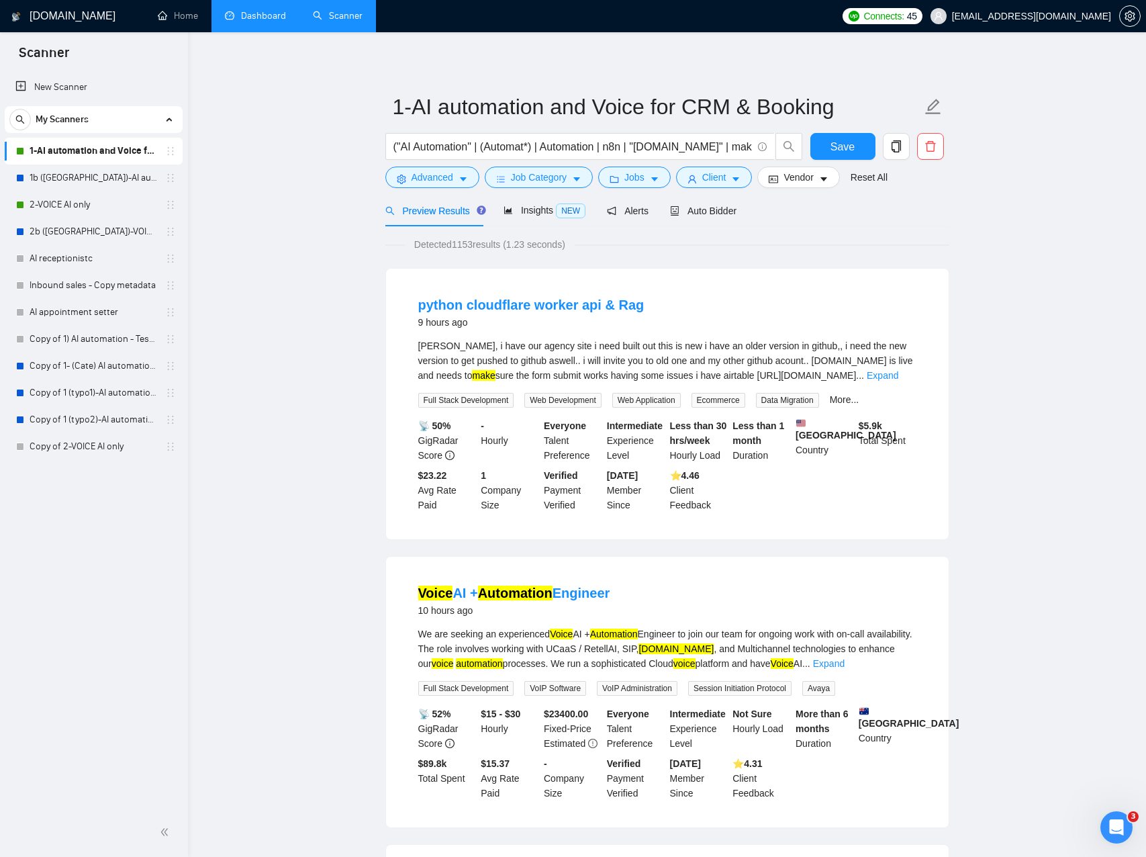
drag, startPoint x: 341, startPoint y: 265, endPoint x: 353, endPoint y: 259, distance: 13.5
click at [832, 146] on span "Save" at bounding box center [843, 146] width 24 height 17
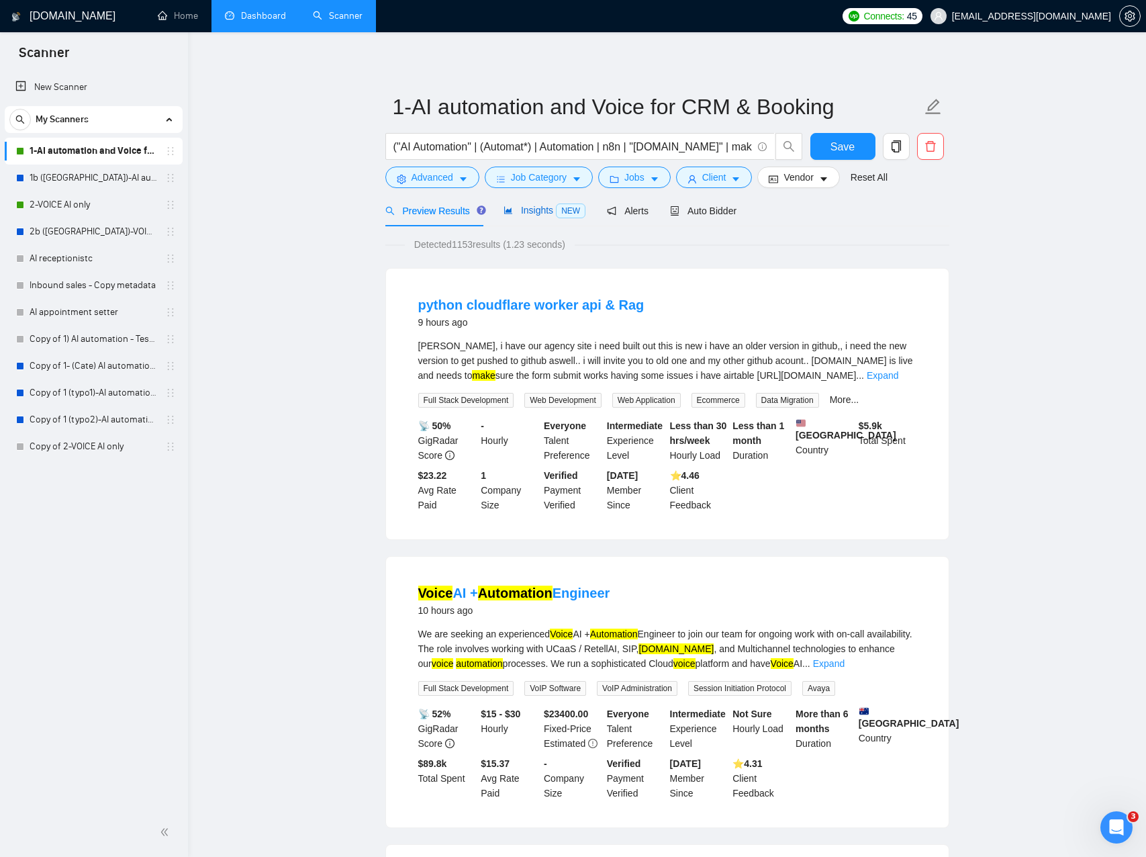
click at [556, 210] on span "Insights NEW" at bounding box center [545, 210] width 82 height 11
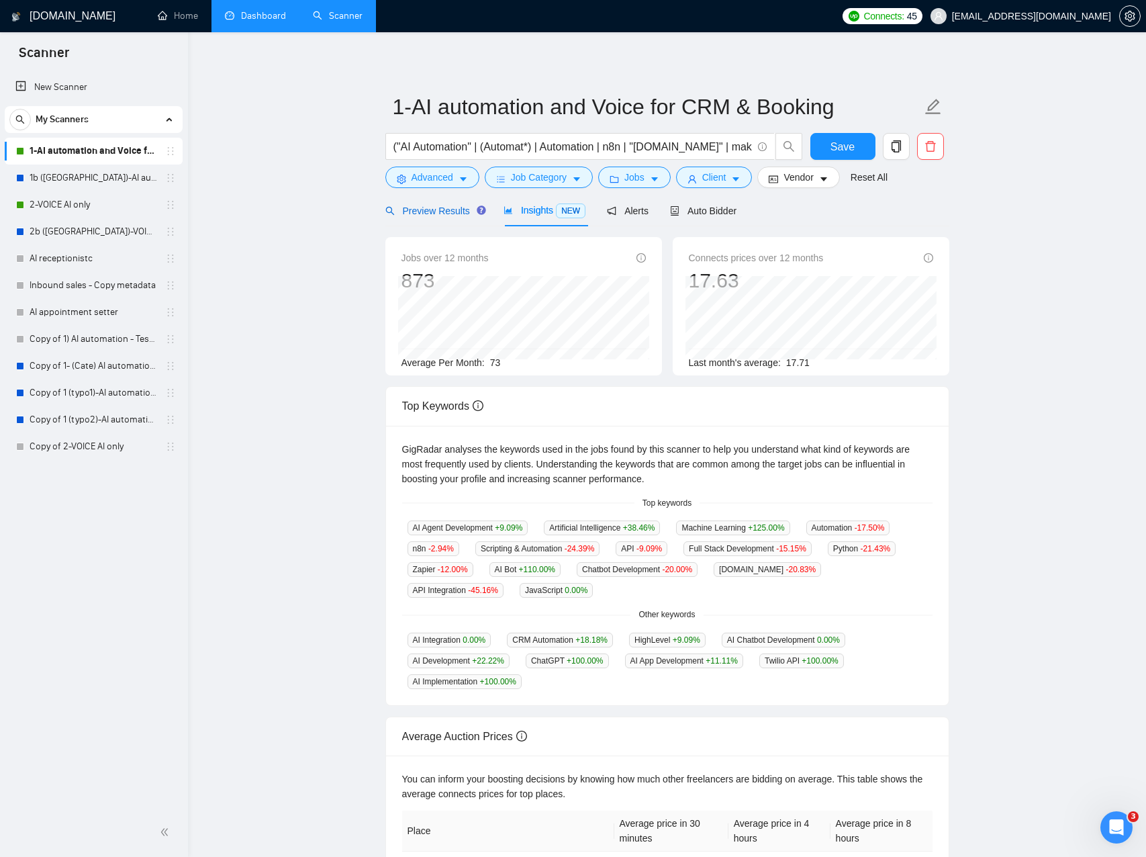
click at [446, 210] on span "Preview Results" at bounding box center [433, 211] width 97 height 11
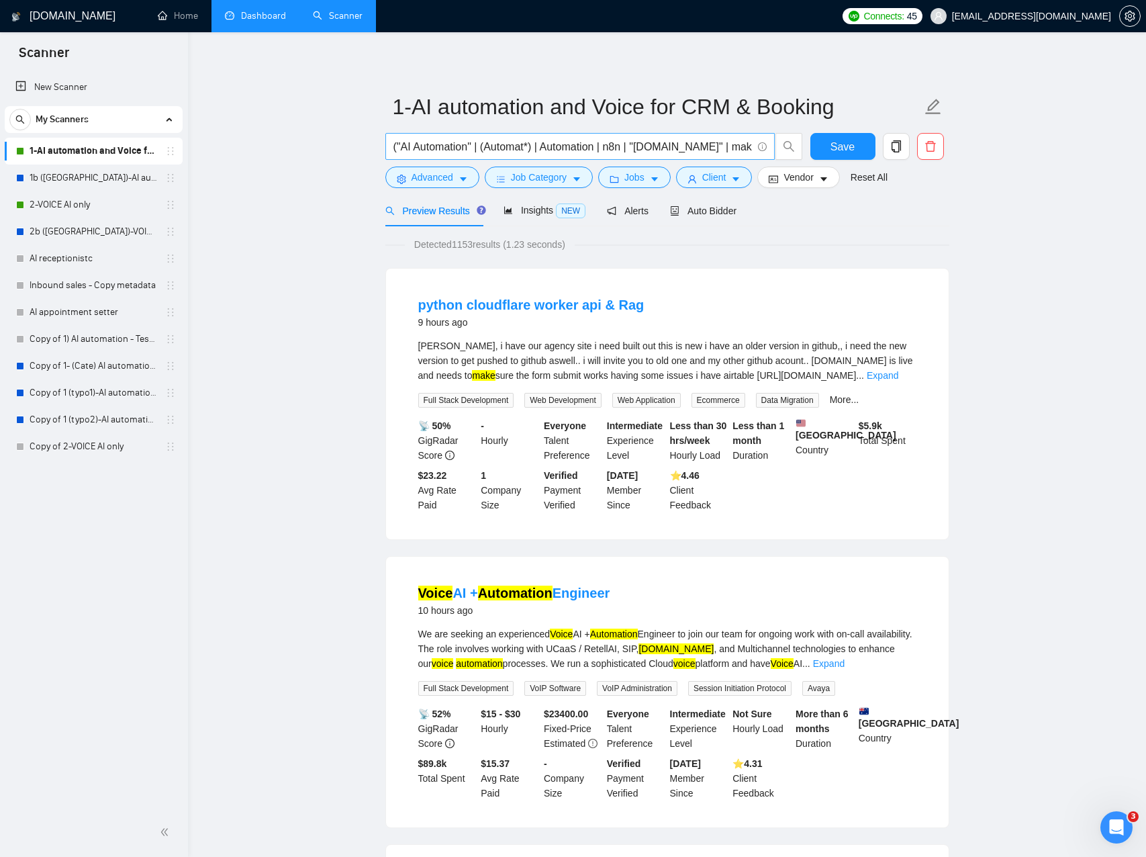
click at [589, 146] on input "("AI Automation" | (Automat*) | Automation | n8n | "[DOMAIN_NAME]" | make ) ( G…" at bounding box center [573, 146] width 359 height 17
click at [557, 215] on span "Insights NEW" at bounding box center [545, 210] width 82 height 11
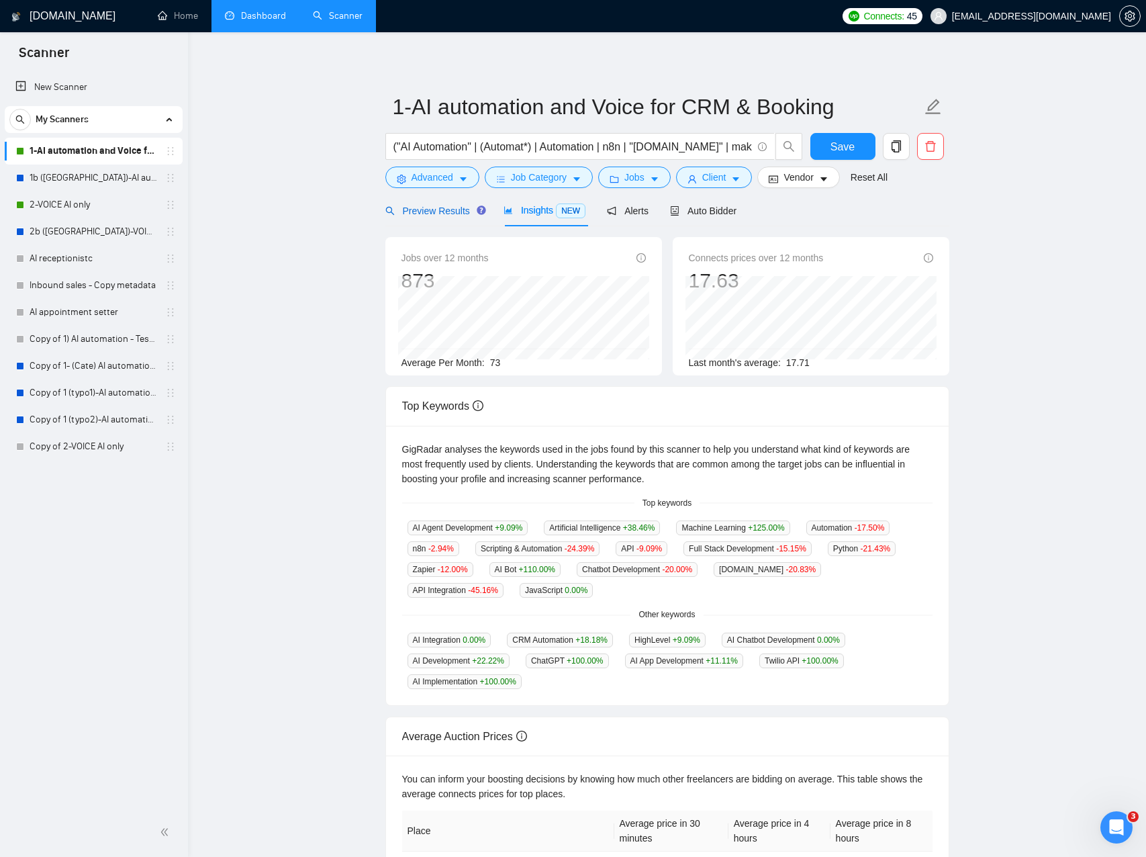
click at [437, 210] on span "Preview Results" at bounding box center [433, 211] width 97 height 11
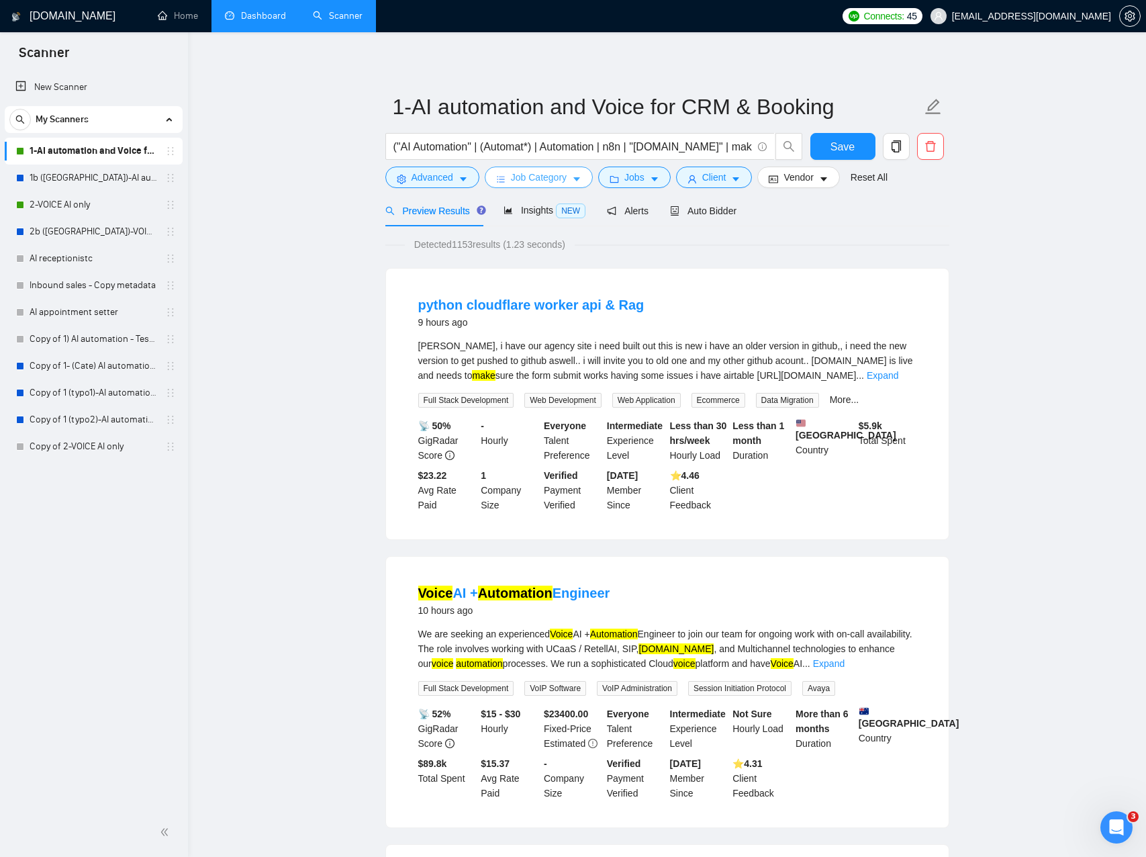
click at [529, 179] on span "Job Category" at bounding box center [539, 177] width 56 height 15
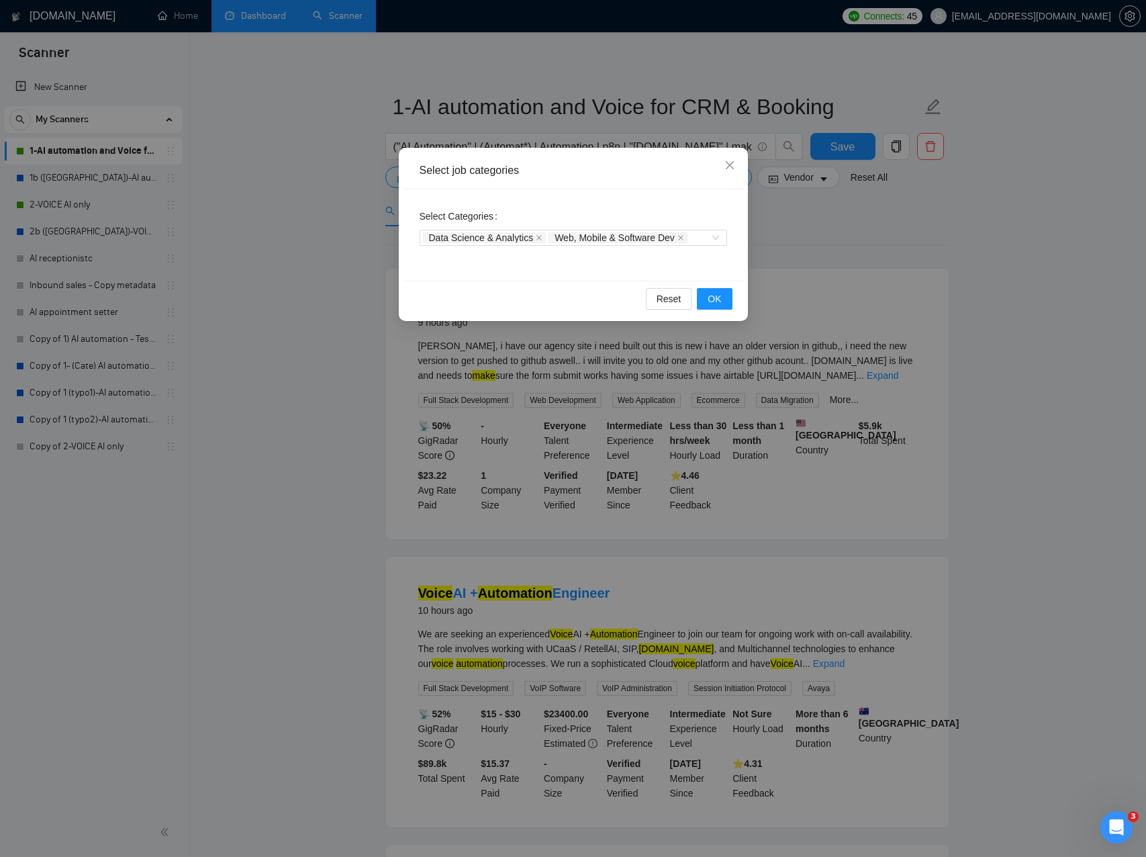
click at [300, 248] on div "Select job categories Select Categories Data Science & Analytics Web, Mobile & …" at bounding box center [573, 428] width 1146 height 857
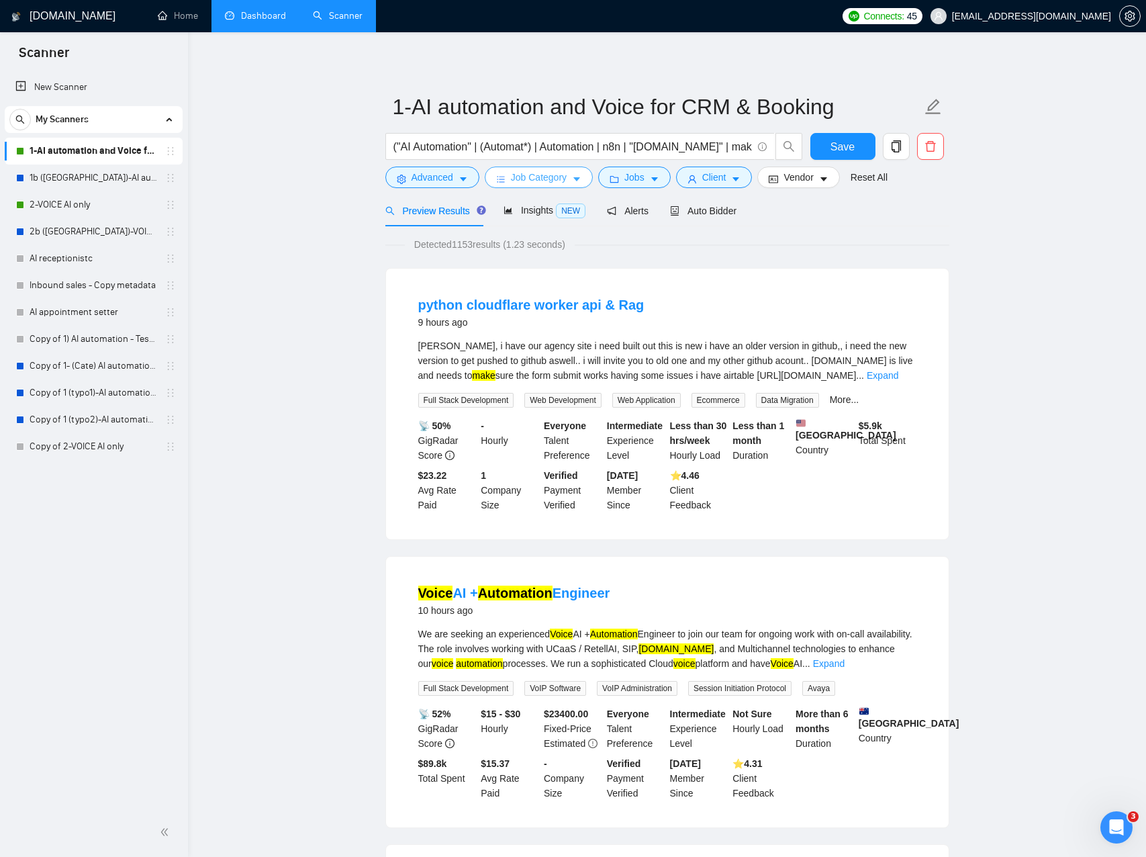
click at [544, 178] on span "Job Category" at bounding box center [539, 177] width 56 height 15
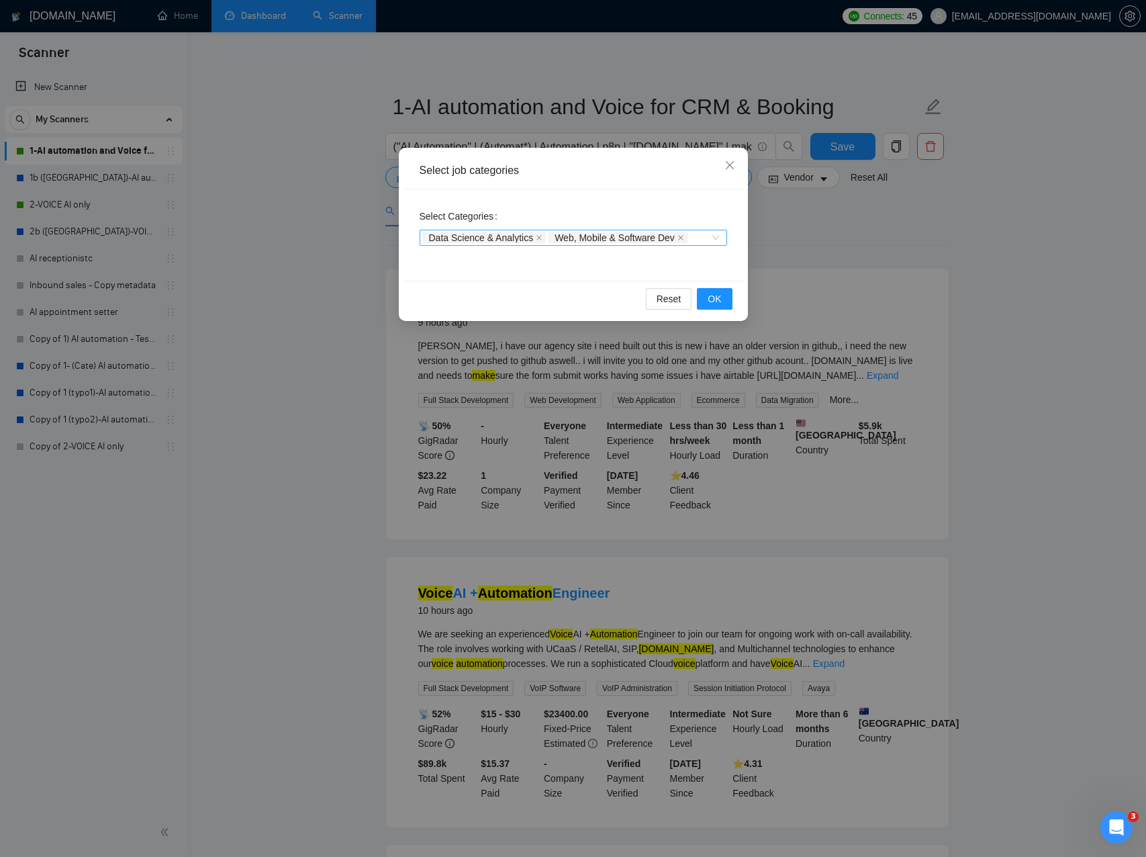
click at [711, 238] on div "Data Science & Analytics Web, Mobile & Software Dev" at bounding box center [574, 238] width 308 height 16
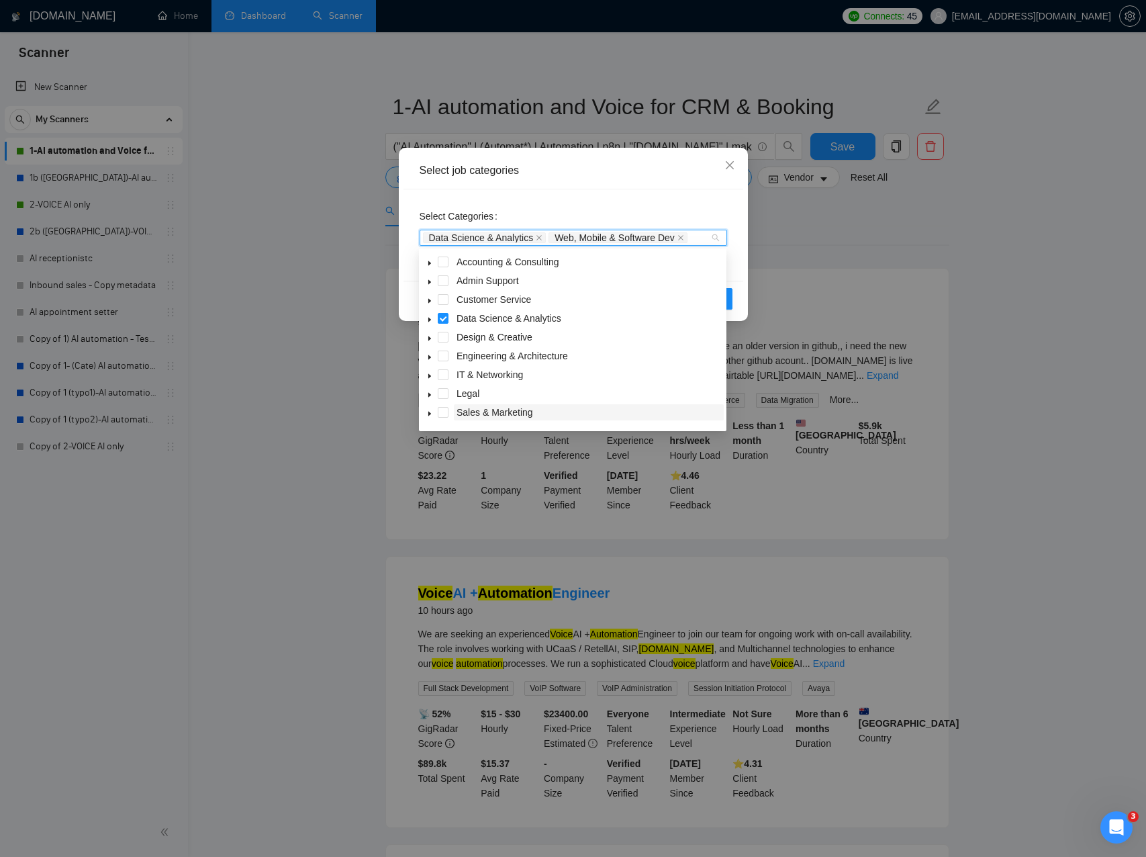
scroll to position [54, 0]
drag, startPoint x: 445, startPoint y: 359, endPoint x: 447, endPoint y: 352, distance: 6.8
click at [445, 359] on span at bounding box center [443, 358] width 11 height 11
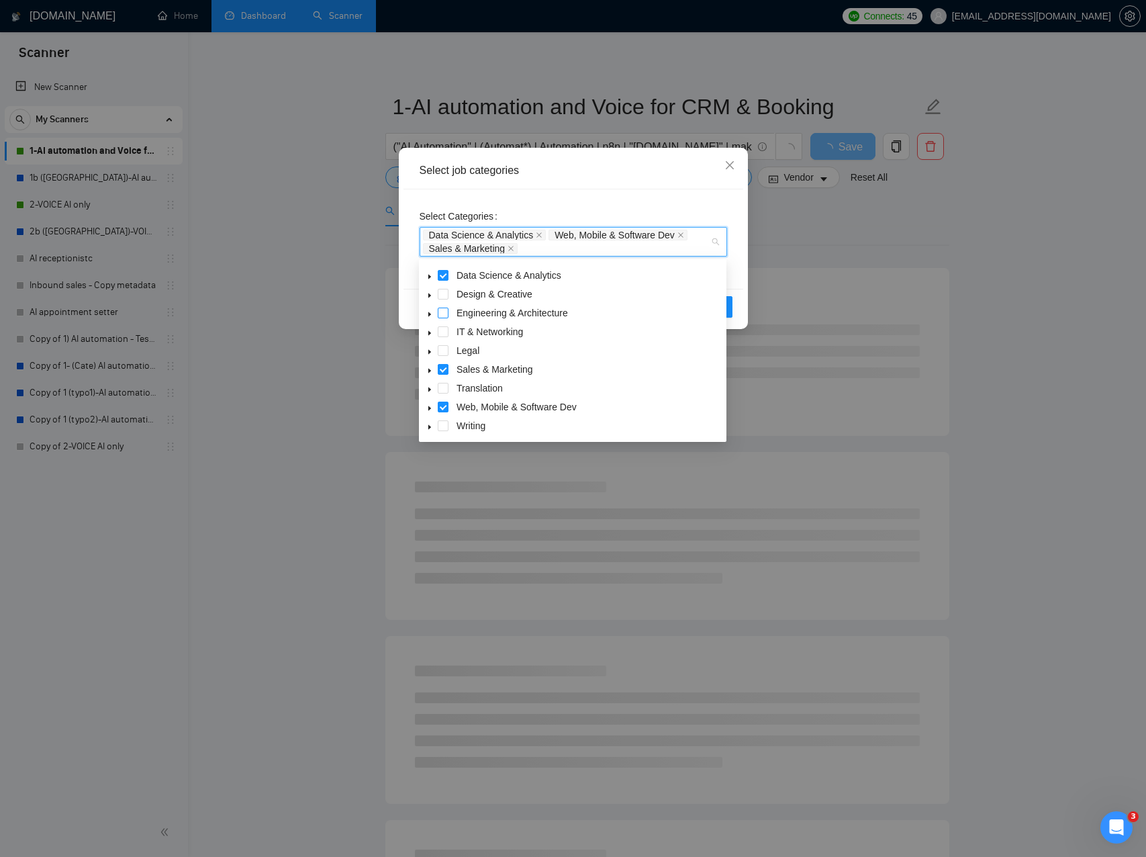
click at [440, 313] on span at bounding box center [443, 313] width 11 height 11
click at [439, 332] on span at bounding box center [443, 331] width 11 height 11
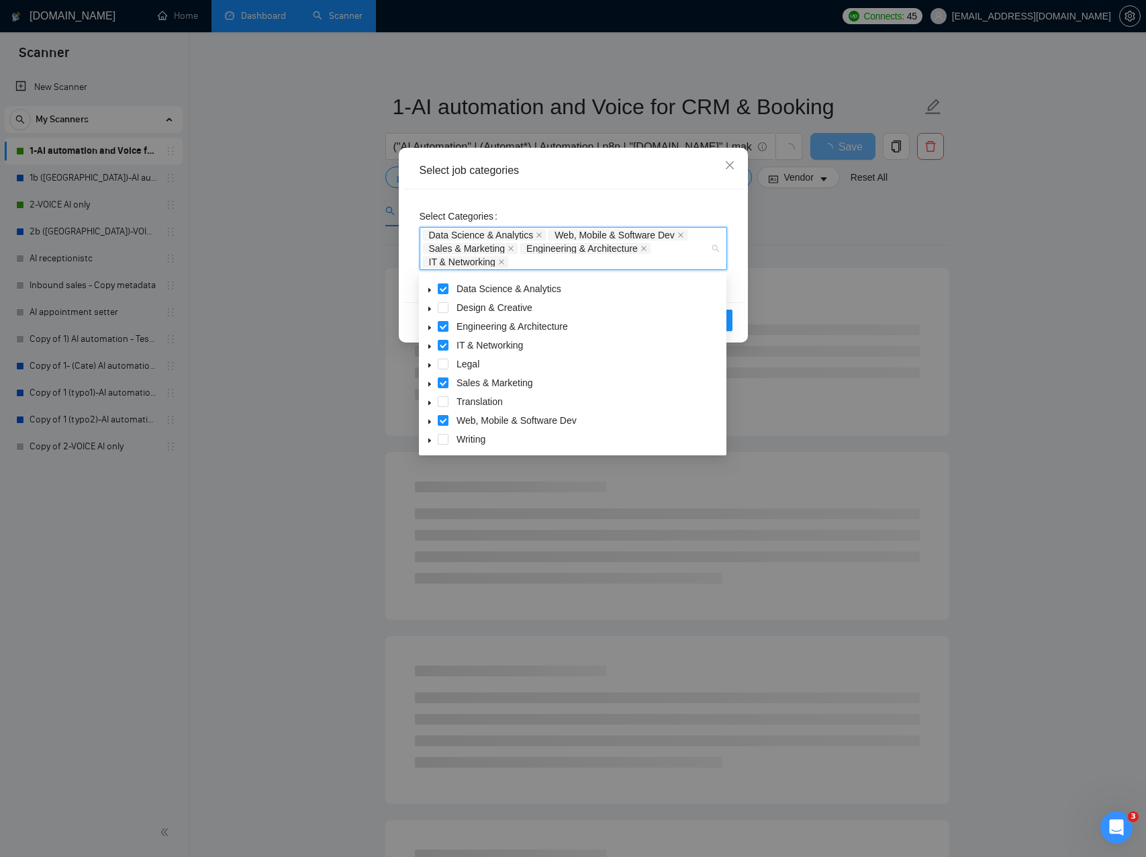
click at [262, 310] on div "Select job categories Select Categories Data Science & Analytics Web, Mobile & …" at bounding box center [573, 428] width 1146 height 857
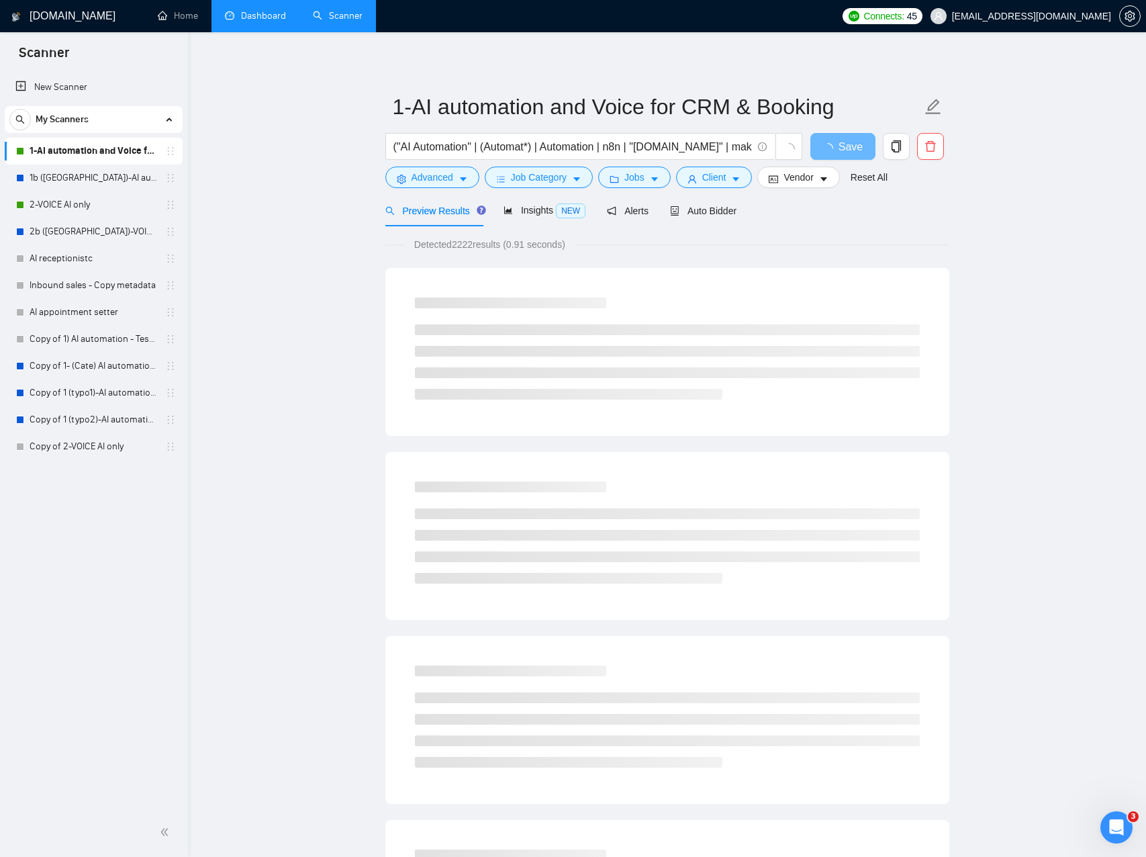
drag, startPoint x: 278, startPoint y: 310, endPoint x: 271, endPoint y: 310, distance: 6.7
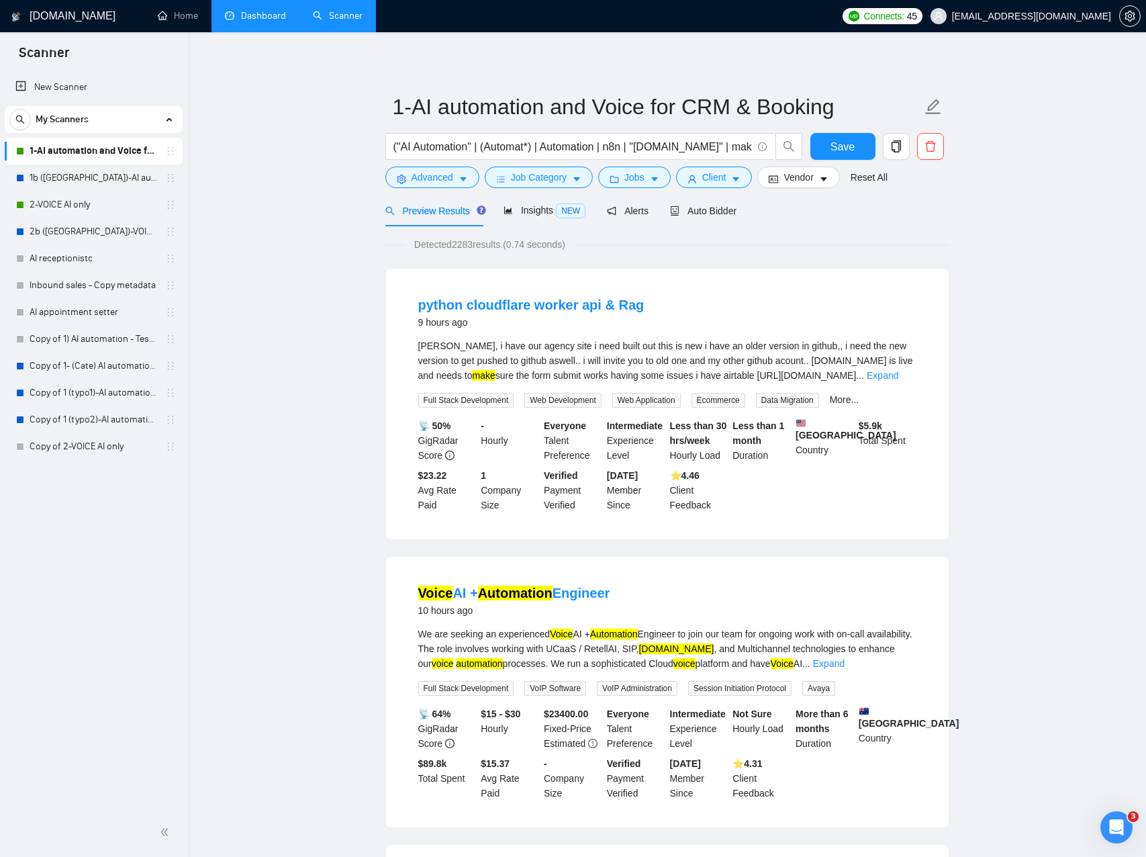
click at [891, 372] on link "Expand" at bounding box center [883, 375] width 32 height 11
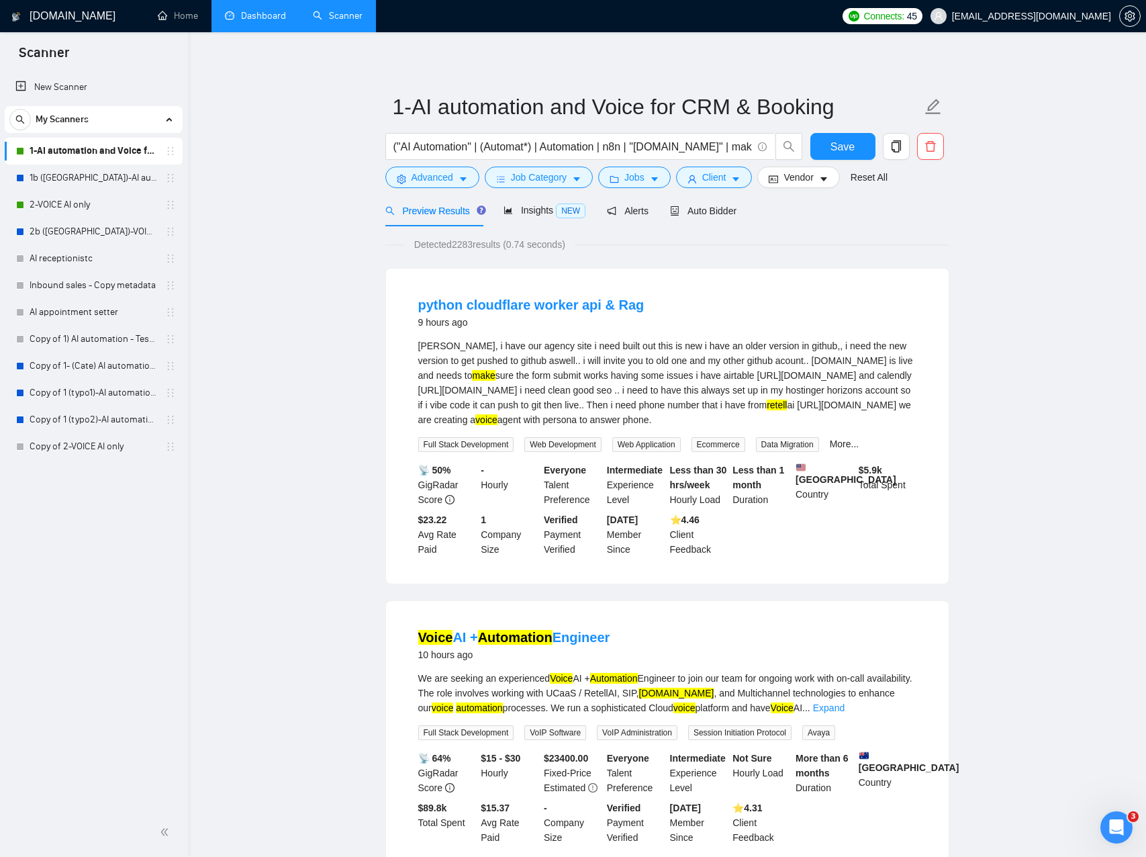
click at [590, 405] on div "[PERSON_NAME], i have our agency site i need built out this is new i have an ol…" at bounding box center [667, 382] width 498 height 89
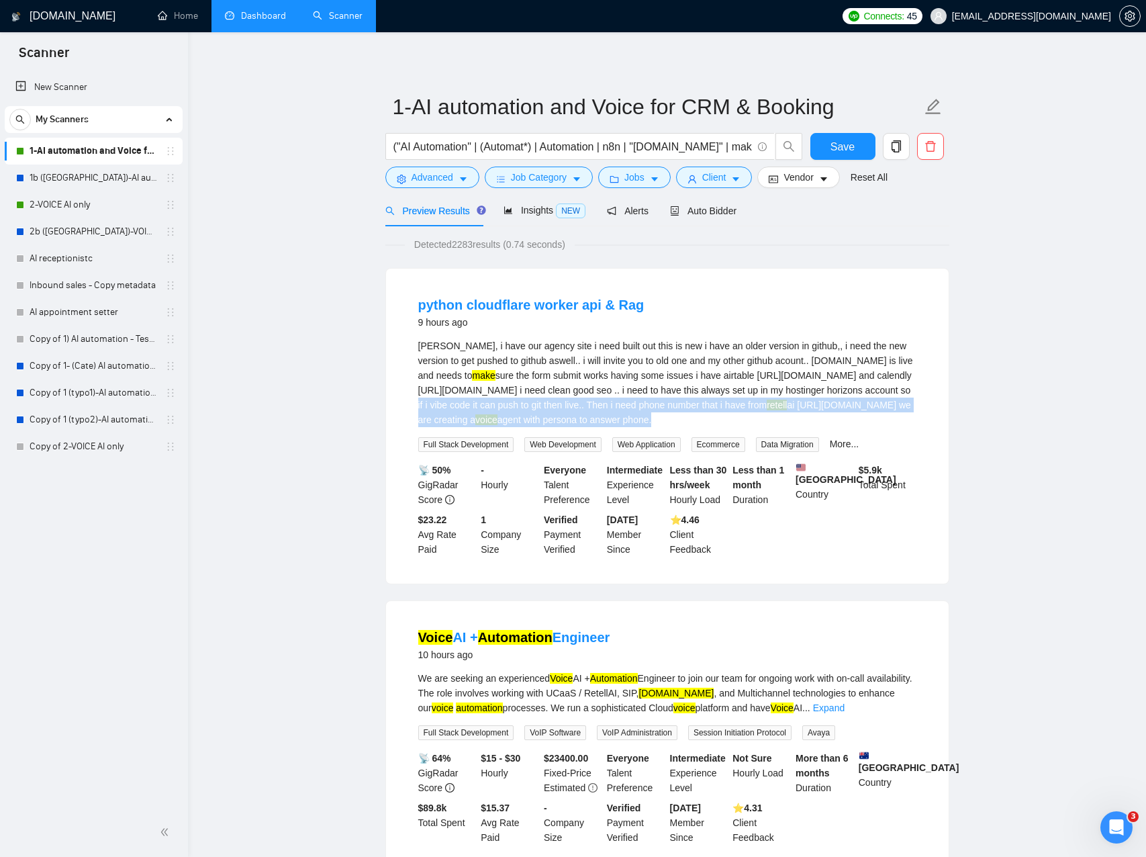
drag, startPoint x: 594, startPoint y: 404, endPoint x: 858, endPoint y: 453, distance: 268.4
click at [858, 427] on div "[PERSON_NAME], i have our agency site i need built out this is new i have an ol…" at bounding box center [667, 382] width 498 height 89
click at [855, 427] on div "[PERSON_NAME], i have our agency site i need built out this is new i have an ol…" at bounding box center [667, 382] width 498 height 89
drag, startPoint x: 846, startPoint y: 448, endPoint x: 630, endPoint y: 412, distance: 218.6
click at [629, 413] on div "[PERSON_NAME], i have our agency site i need built out this is new i have an ol…" at bounding box center [667, 382] width 498 height 89
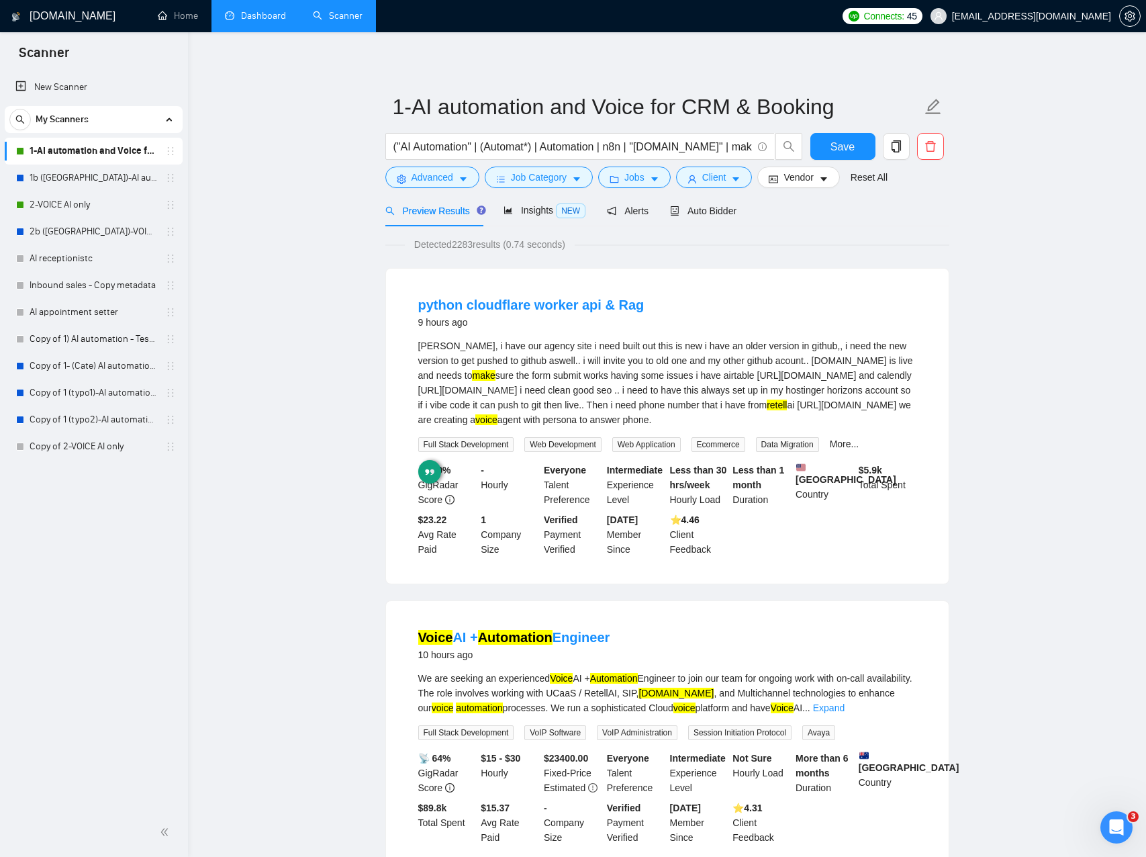
click at [625, 396] on div "[PERSON_NAME], i have our agency site i need built out this is new i have an ol…" at bounding box center [667, 382] width 498 height 89
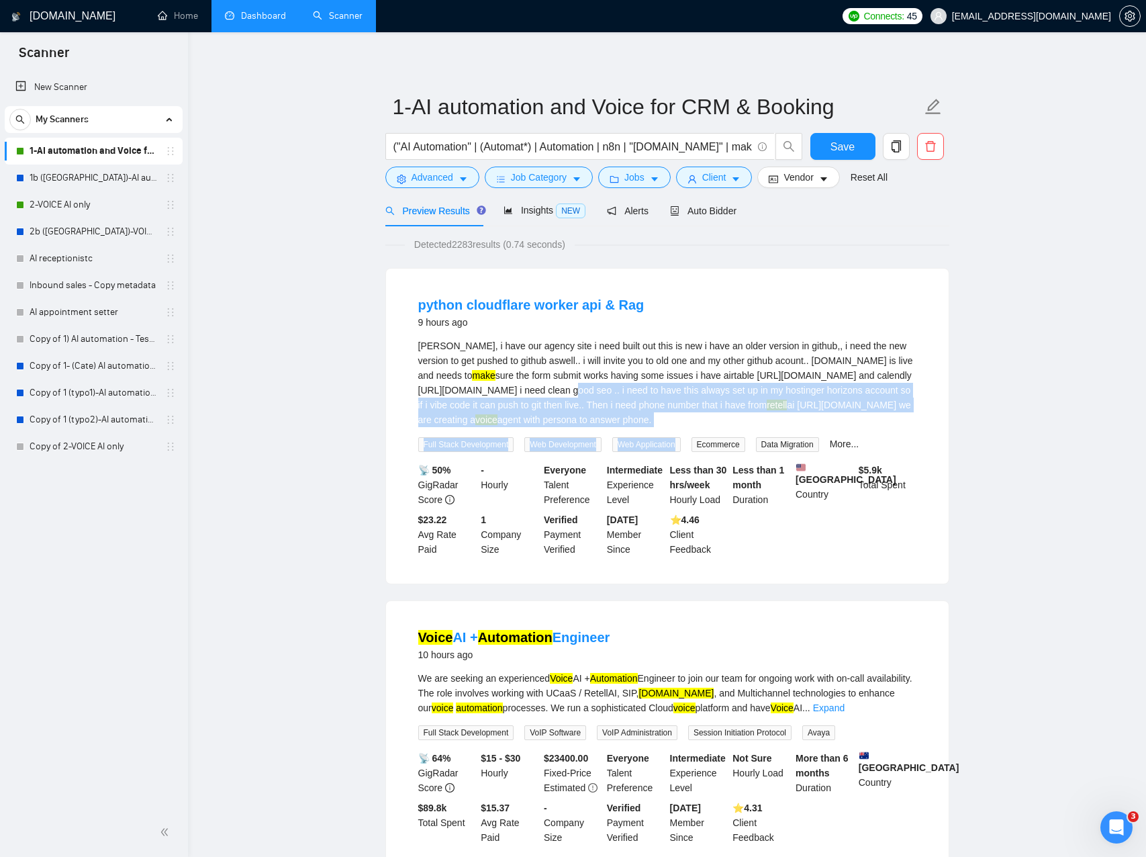
drag, startPoint x: 633, startPoint y: 413, endPoint x: 698, endPoint y: 426, distance: 65.9
click at [709, 452] on div "[PERSON_NAME], i have our agency site i need built out this is new i have an ol…" at bounding box center [667, 394] width 498 height 113
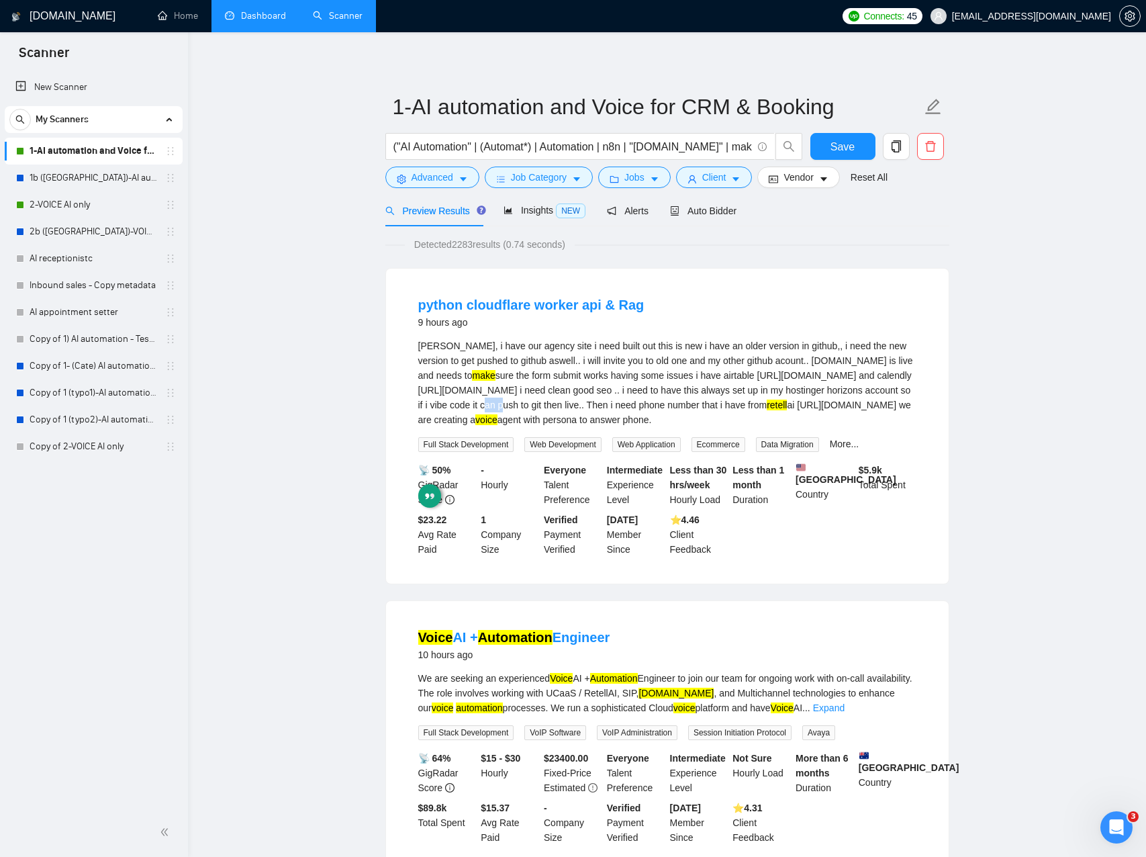
click at [669, 408] on div "[PERSON_NAME], i have our agency site i need built out this is new i have an ol…" at bounding box center [667, 382] width 498 height 89
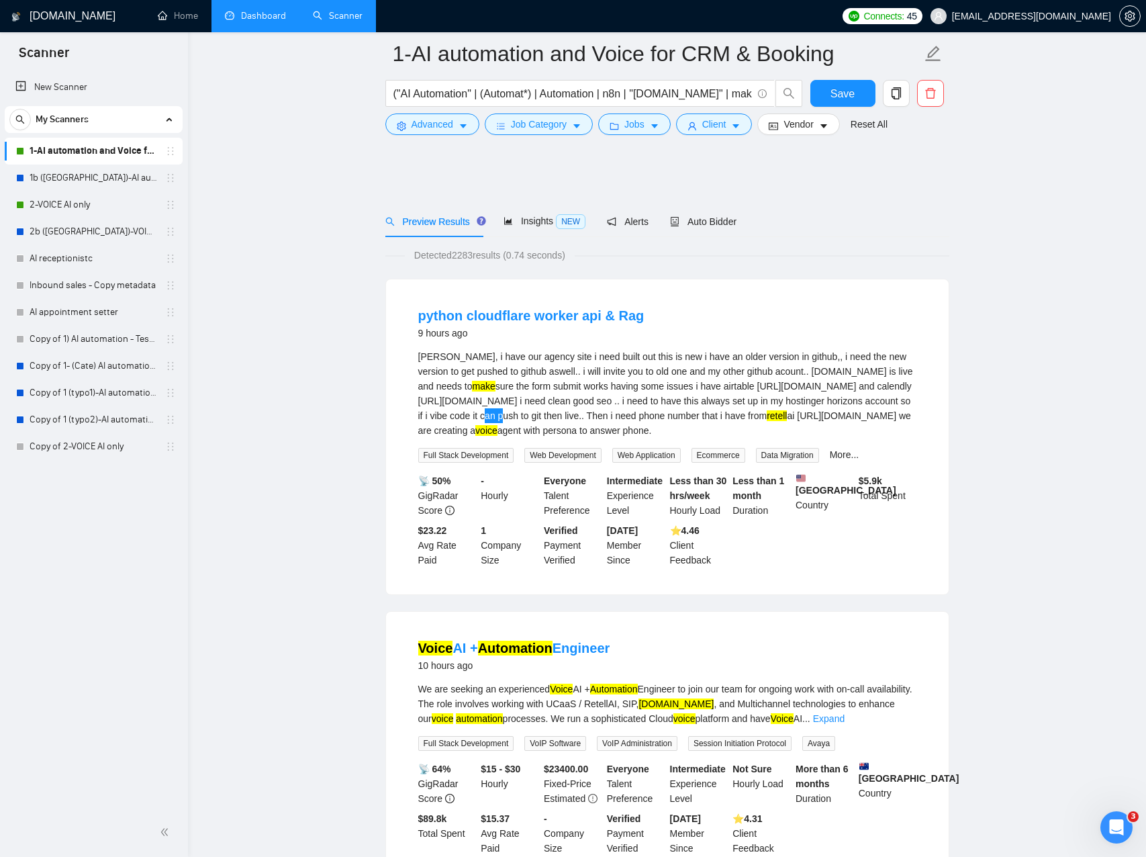
scroll to position [328, 0]
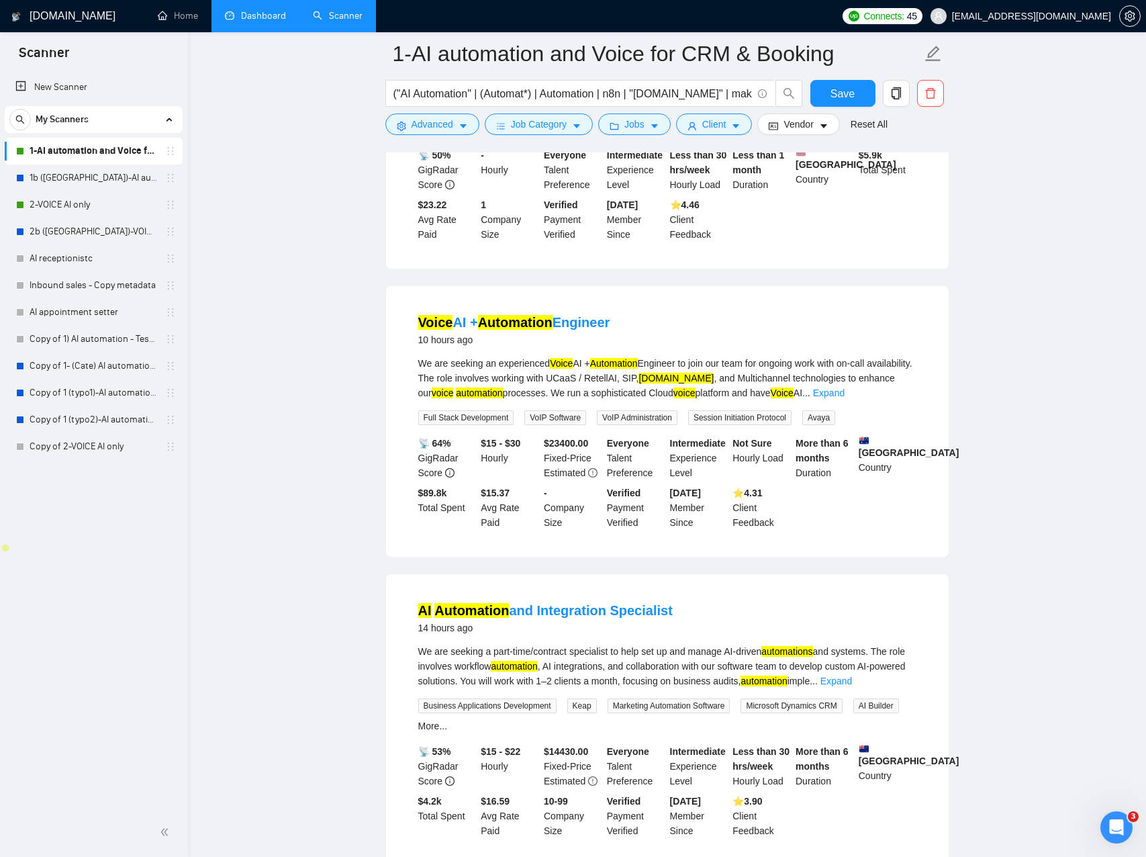
click at [602, 400] on div "We are seeking an experienced Voice AI + Automation Engineer to join our team f…" at bounding box center [667, 378] width 498 height 44
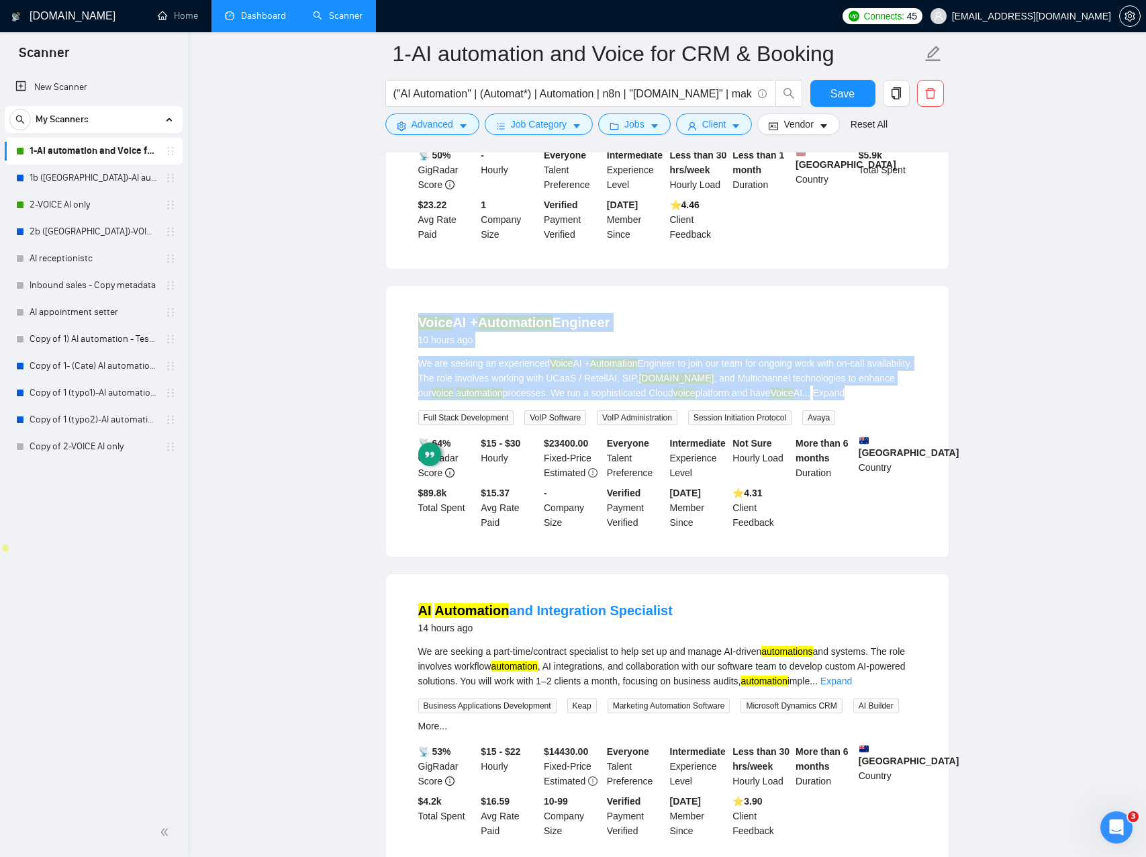
drag, startPoint x: 602, startPoint y: 414, endPoint x: 401, endPoint y: 363, distance: 207.4
click at [404, 363] on li "Voice AI + Automation Engineer 10 hours ago We are seeking an experienced Voice…" at bounding box center [667, 421] width 531 height 238
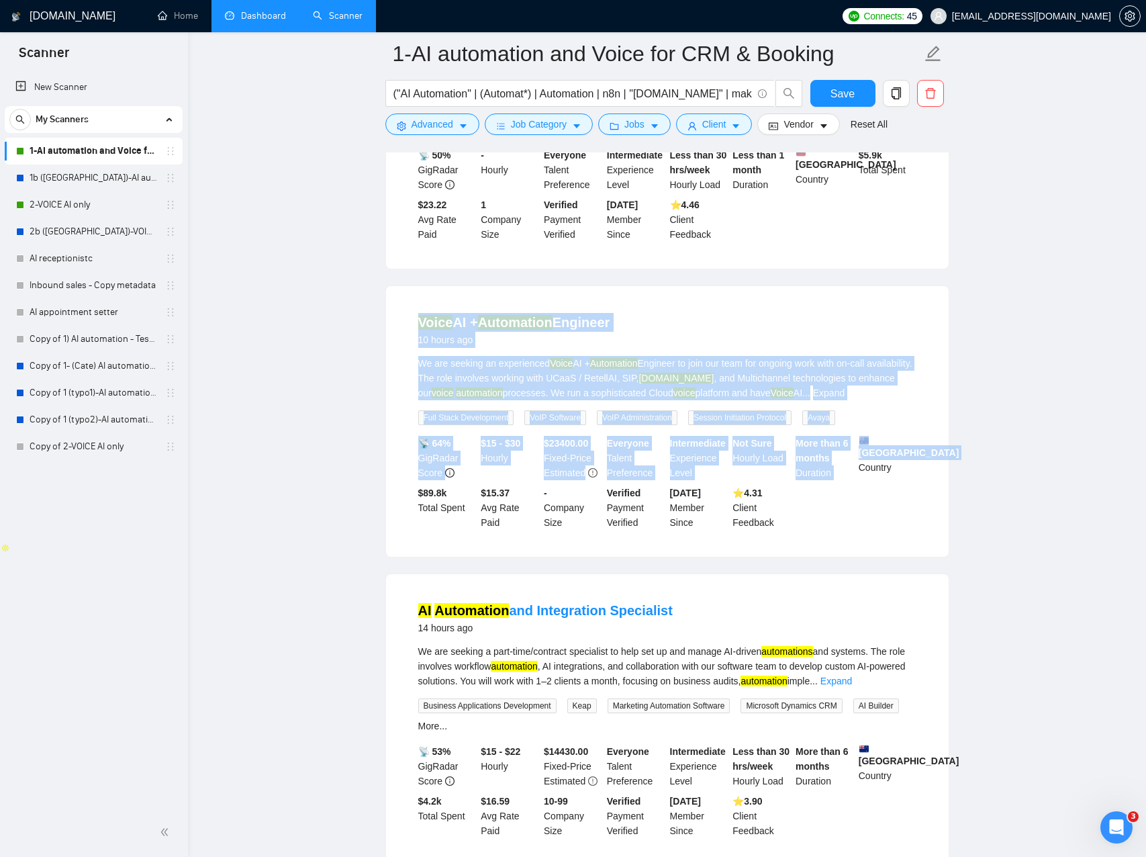
drag, startPoint x: 406, startPoint y: 361, endPoint x: 989, endPoint y: 498, distance: 598.8
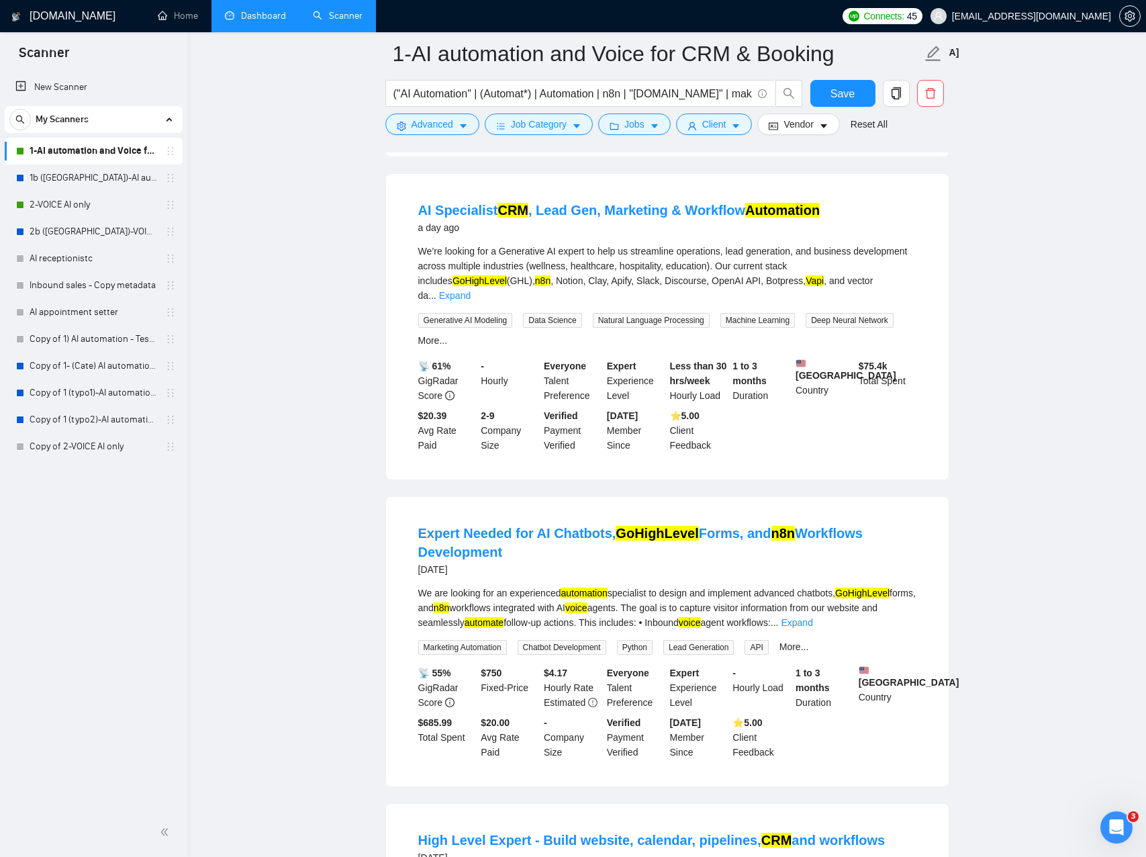
click at [975, 481] on main "1-AI automation and Voice for CRM & Booking ("AI Automation" | (Automat*) | Aut…" at bounding box center [667, 369] width 915 height 3280
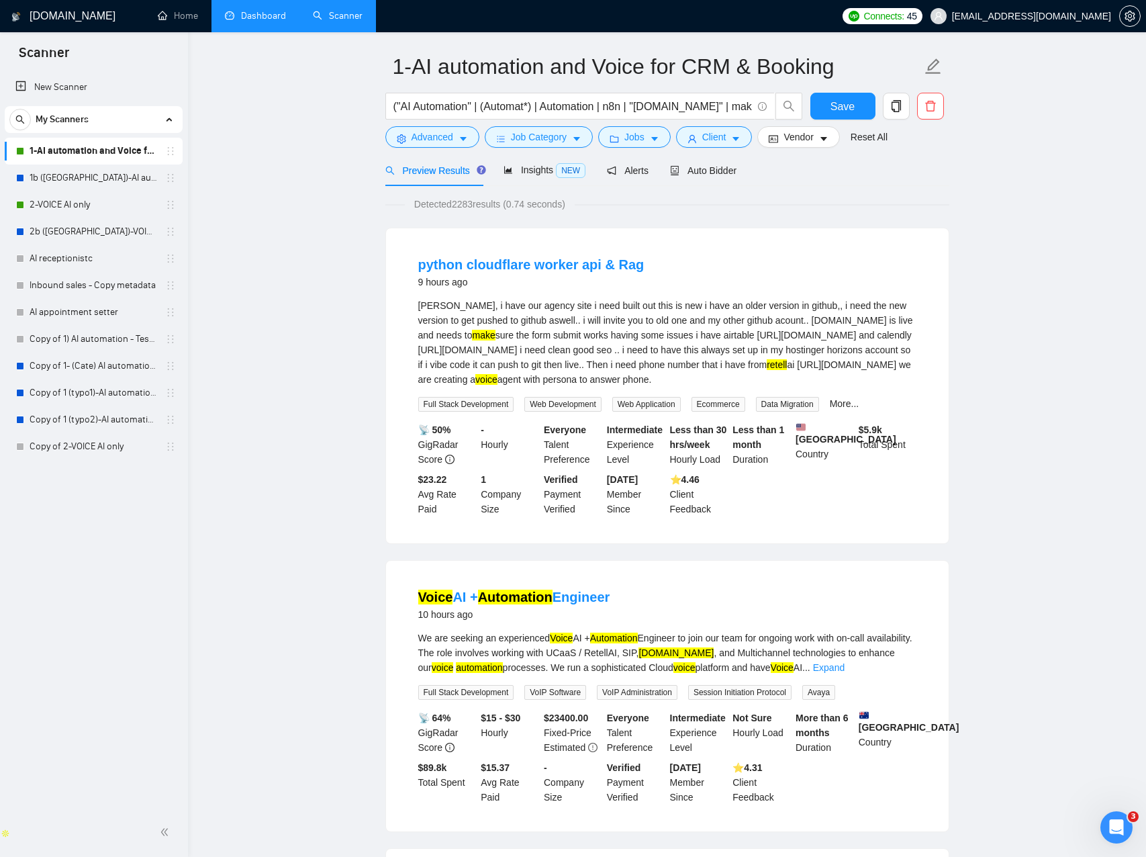
scroll to position [0, 0]
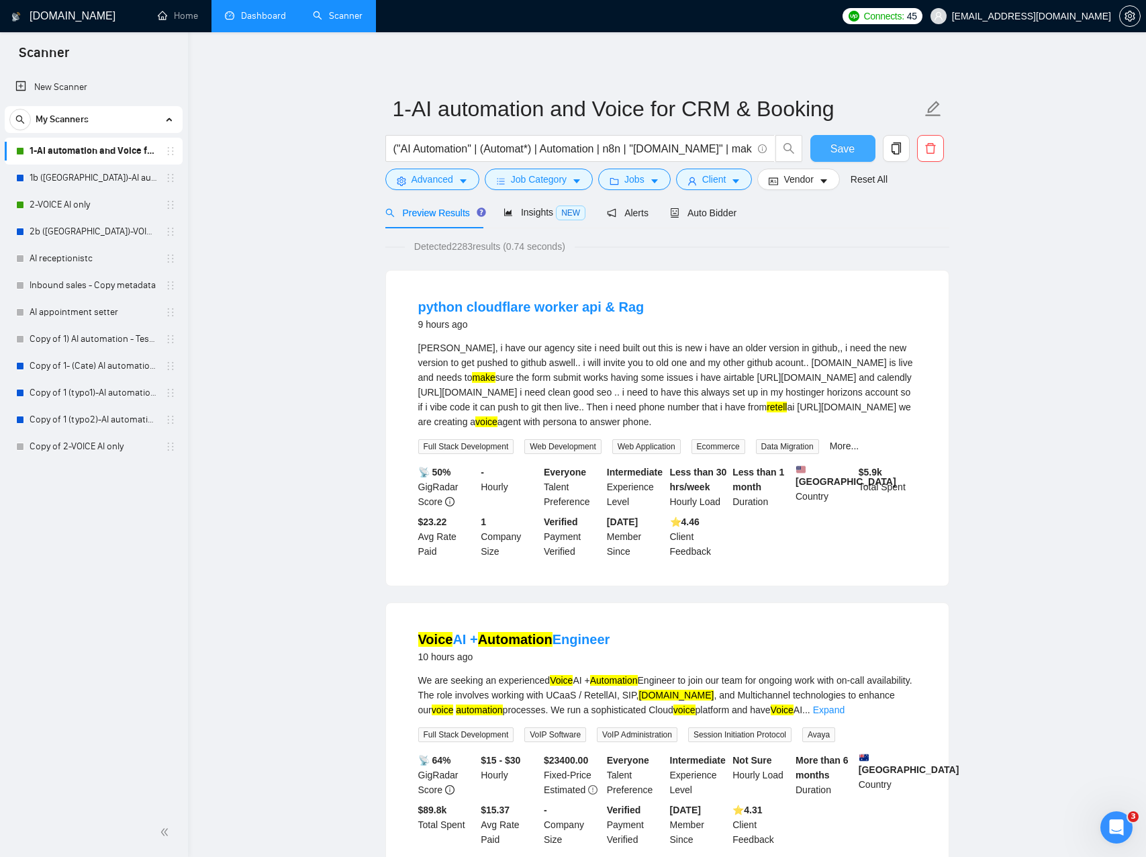
click at [858, 144] on button "Save" at bounding box center [843, 148] width 65 height 27
drag, startPoint x: 975, startPoint y: 220, endPoint x: 612, endPoint y: 182, distance: 365.3
drag, startPoint x: 557, startPoint y: 211, endPoint x: 516, endPoint y: 214, distance: 41.1
click at [557, 211] on span "Insights NEW" at bounding box center [545, 212] width 82 height 11
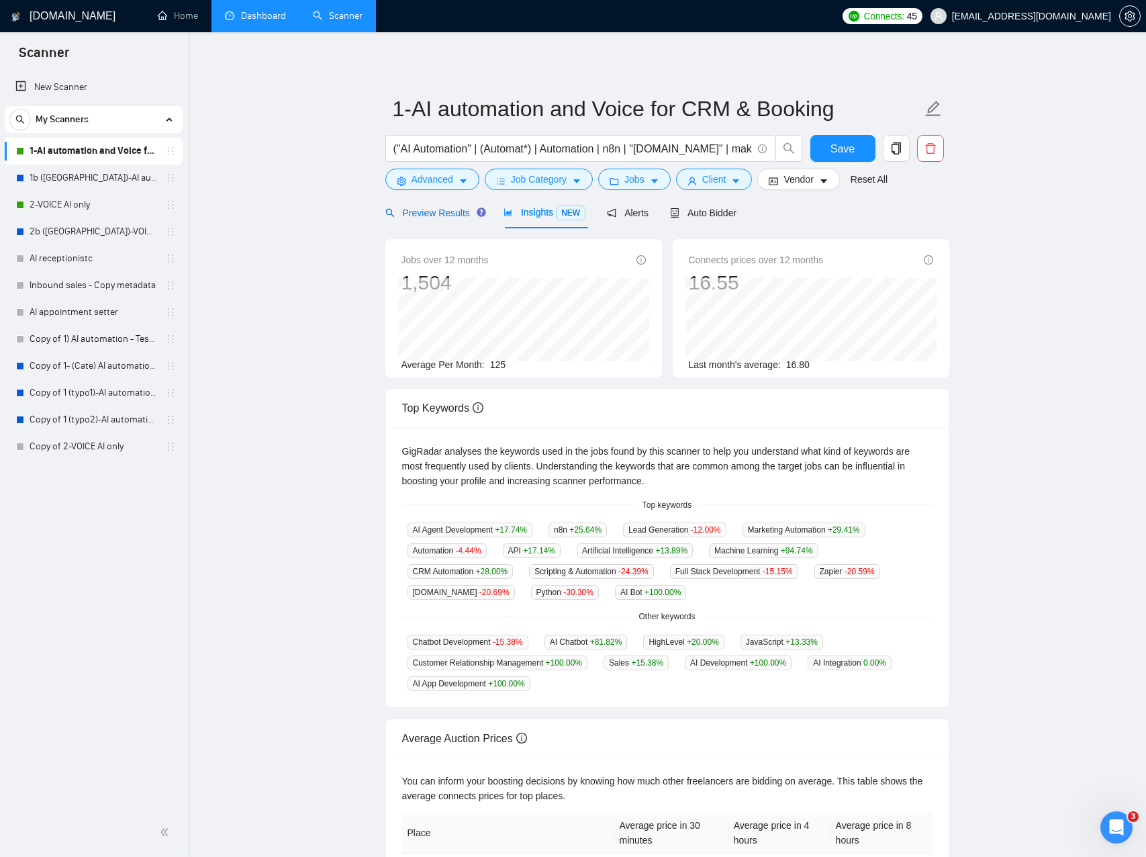
click at [422, 214] on span "Preview Results" at bounding box center [433, 213] width 97 height 11
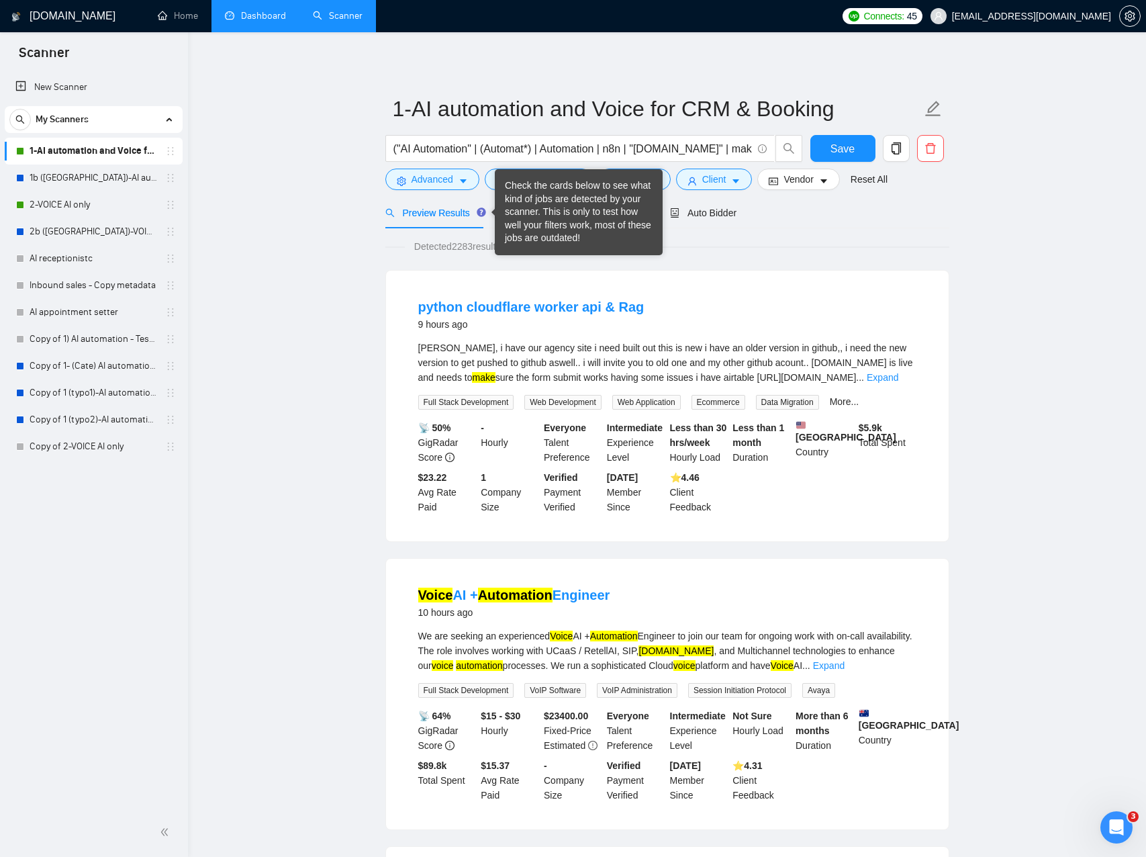
drag, startPoint x: 485, startPoint y: 212, endPoint x: 525, endPoint y: 214, distance: 39.7
click at [525, 214] on div "Check the cards below to see what kind of jobs are detected by your scanner. Th…" at bounding box center [579, 212] width 148 height 66
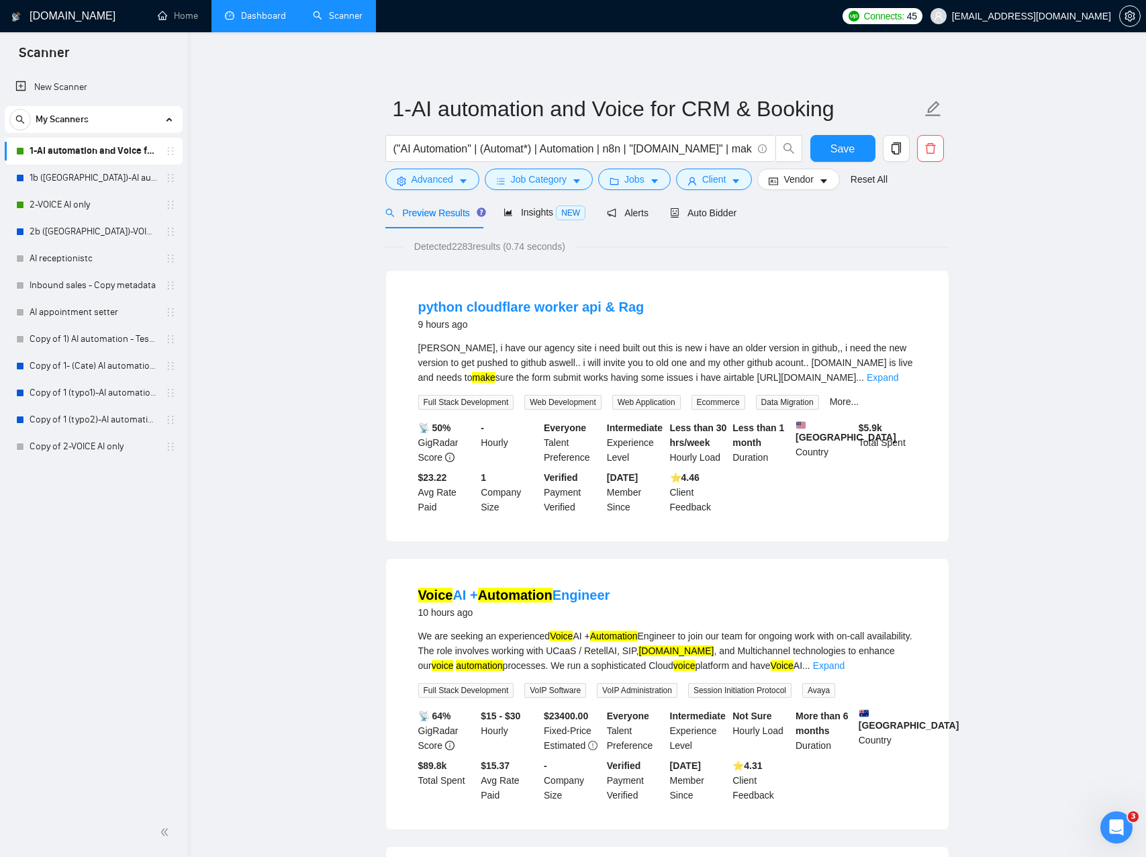
drag, startPoint x: 312, startPoint y: 226, endPoint x: 320, endPoint y: 226, distance: 8.7
drag, startPoint x: 574, startPoint y: 220, endPoint x: 565, endPoint y: 214, distance: 10.1
click at [574, 220] on span "NEW" at bounding box center [571, 213] width 30 height 15
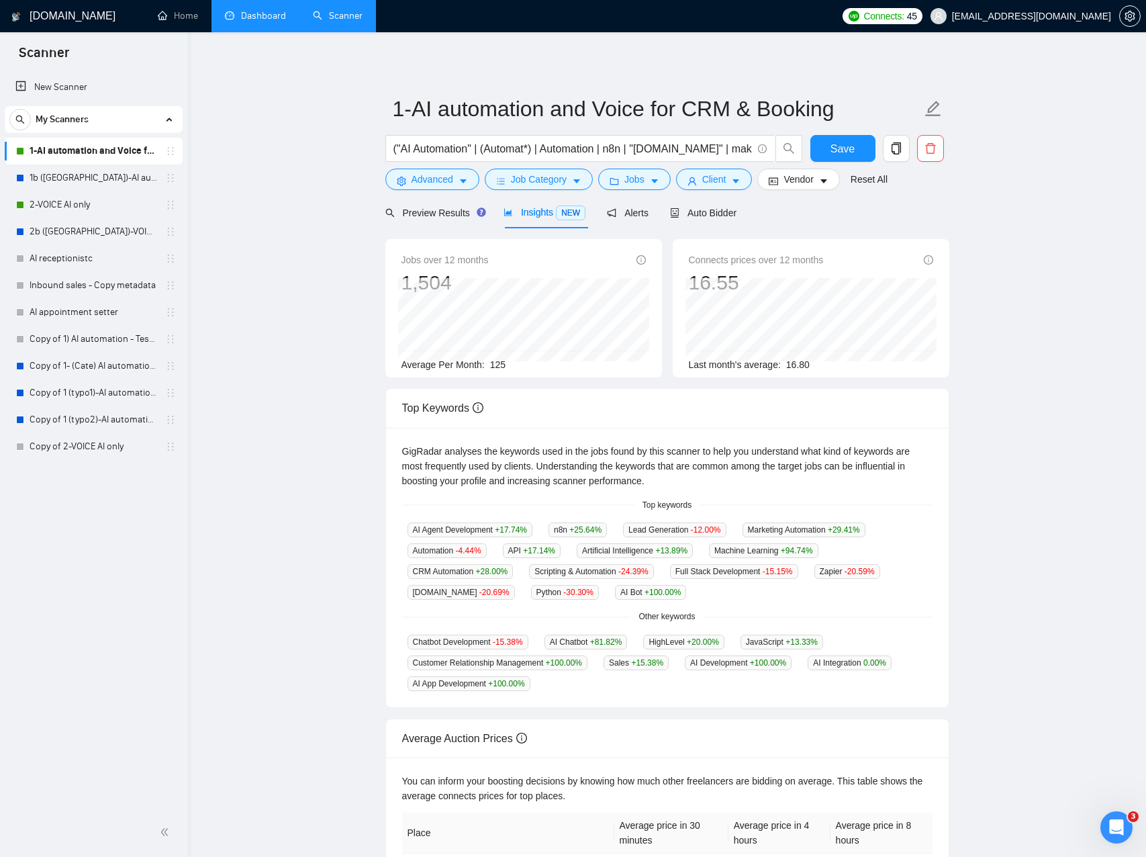
click at [279, 276] on main "1-AI automation and Voice for CRM & Booking ("AI Automation" | (Automat*) | Aut…" at bounding box center [667, 514] width 915 height 921
drag, startPoint x: 288, startPoint y: 210, endPoint x: 480, endPoint y: 181, distance: 193.5
click at [294, 208] on main "1-AI automation and Voice for CRM & Booking ("AI Automation" | (Automat*) | Aut…" at bounding box center [667, 514] width 915 height 921
drag, startPoint x: 848, startPoint y: 149, endPoint x: 811, endPoint y: 158, distance: 37.3
click at [846, 149] on span "Save" at bounding box center [843, 148] width 24 height 17
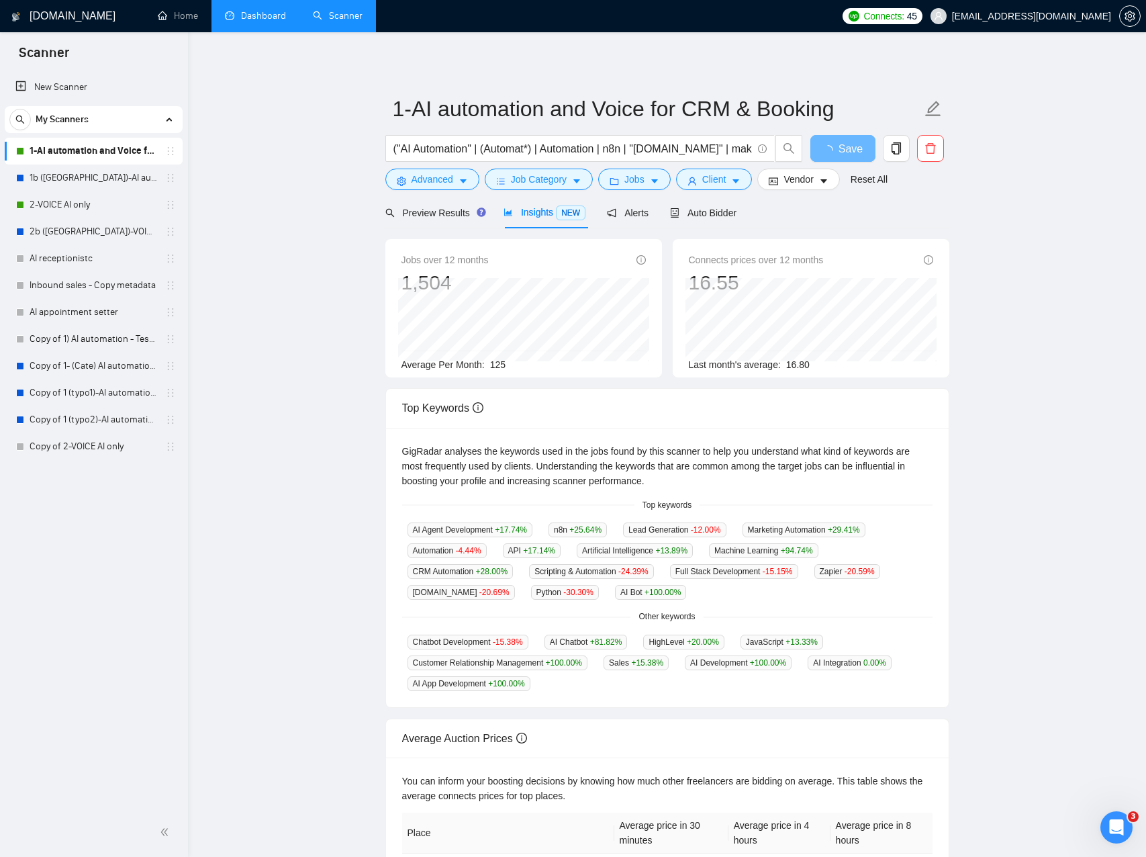
drag, startPoint x: 370, startPoint y: 211, endPoint x: 354, endPoint y: 210, distance: 16.2
click at [369, 210] on main "1-AI automation and Voice for CRM & Booking ("AI Automation" | (Automat*) | Aut…" at bounding box center [667, 514] width 915 height 921
click at [92, 181] on link "1b ([GEOGRAPHIC_DATA])-AI automation and Voice for CRM & Booking" at bounding box center [94, 178] width 128 height 27
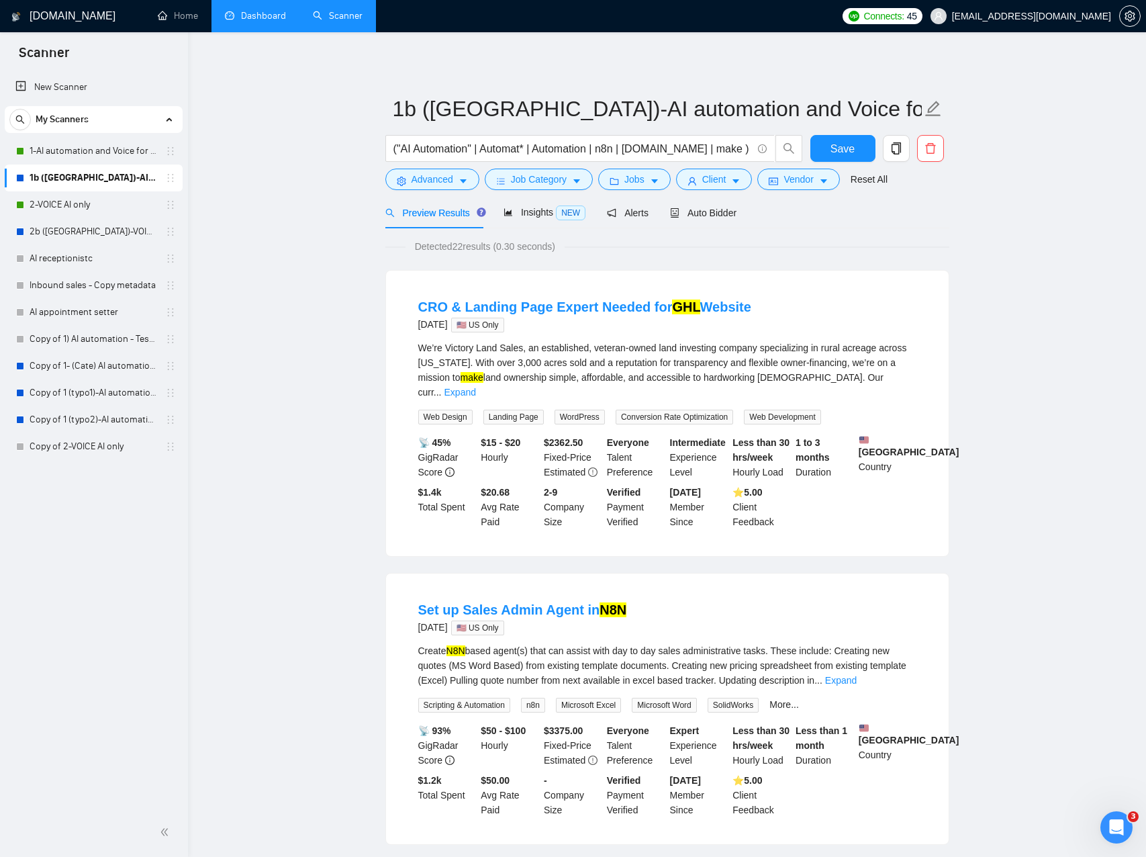
drag, startPoint x: 106, startPoint y: 156, endPoint x: 231, endPoint y: 150, distance: 125.1
click at [106, 156] on link "1-AI automation and Voice for CRM & Booking" at bounding box center [94, 151] width 128 height 27
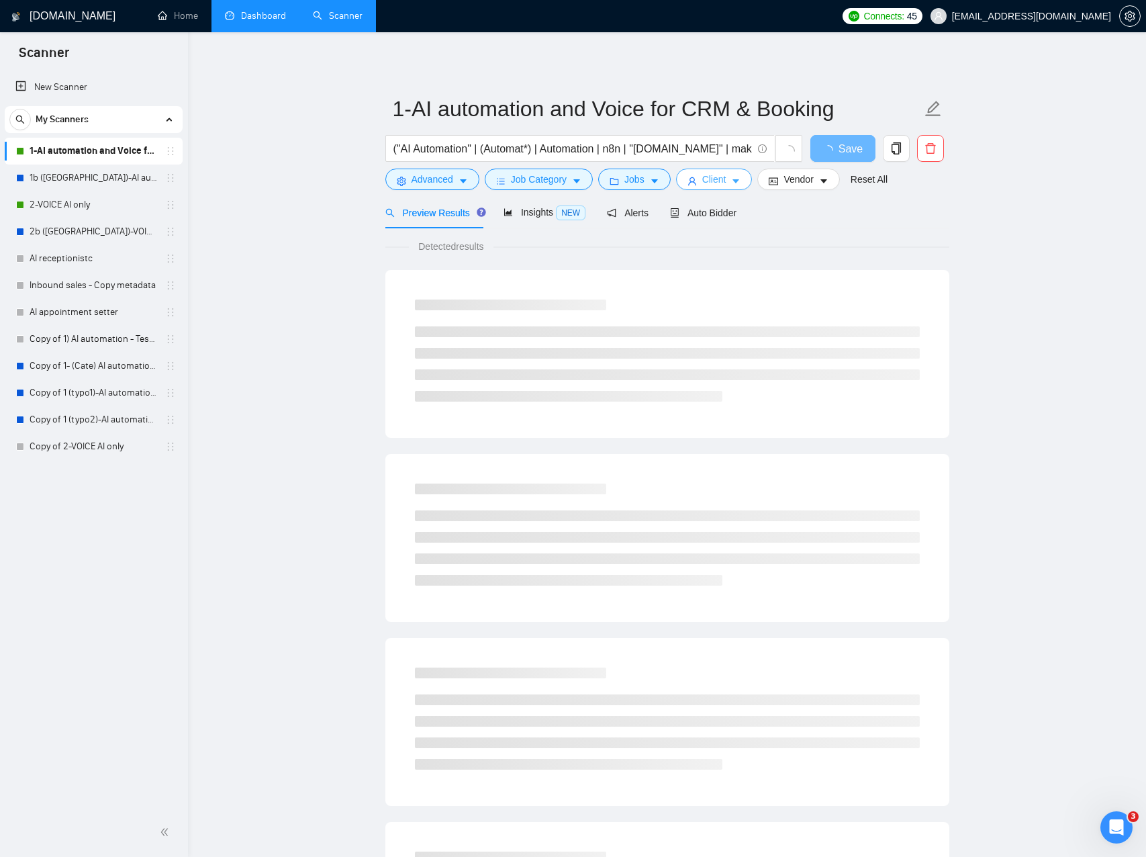
click at [738, 181] on icon "caret-down" at bounding box center [735, 181] width 9 height 9
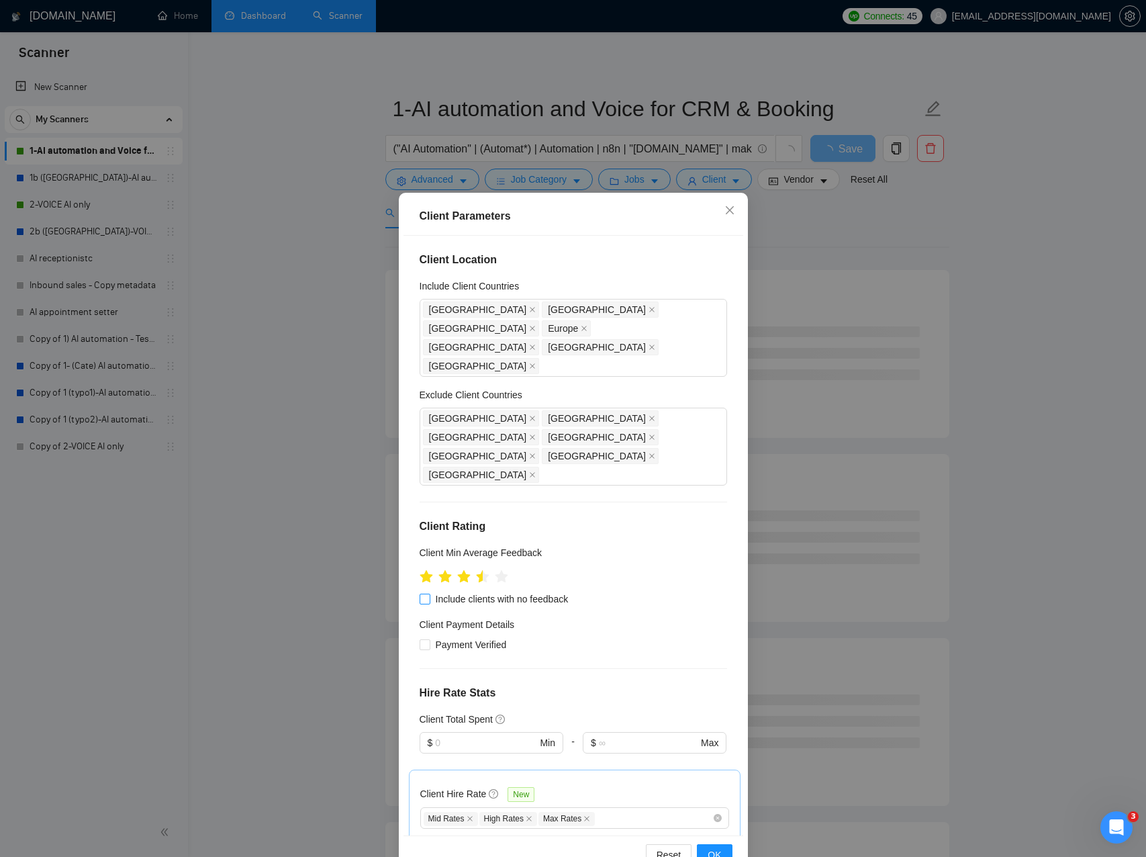
click at [438, 592] on span "Include clients with no feedback" at bounding box center [502, 599] width 144 height 15
click at [429, 594] on input "Include clients with no feedback" at bounding box center [424, 598] width 9 height 9
checkbox input "true"
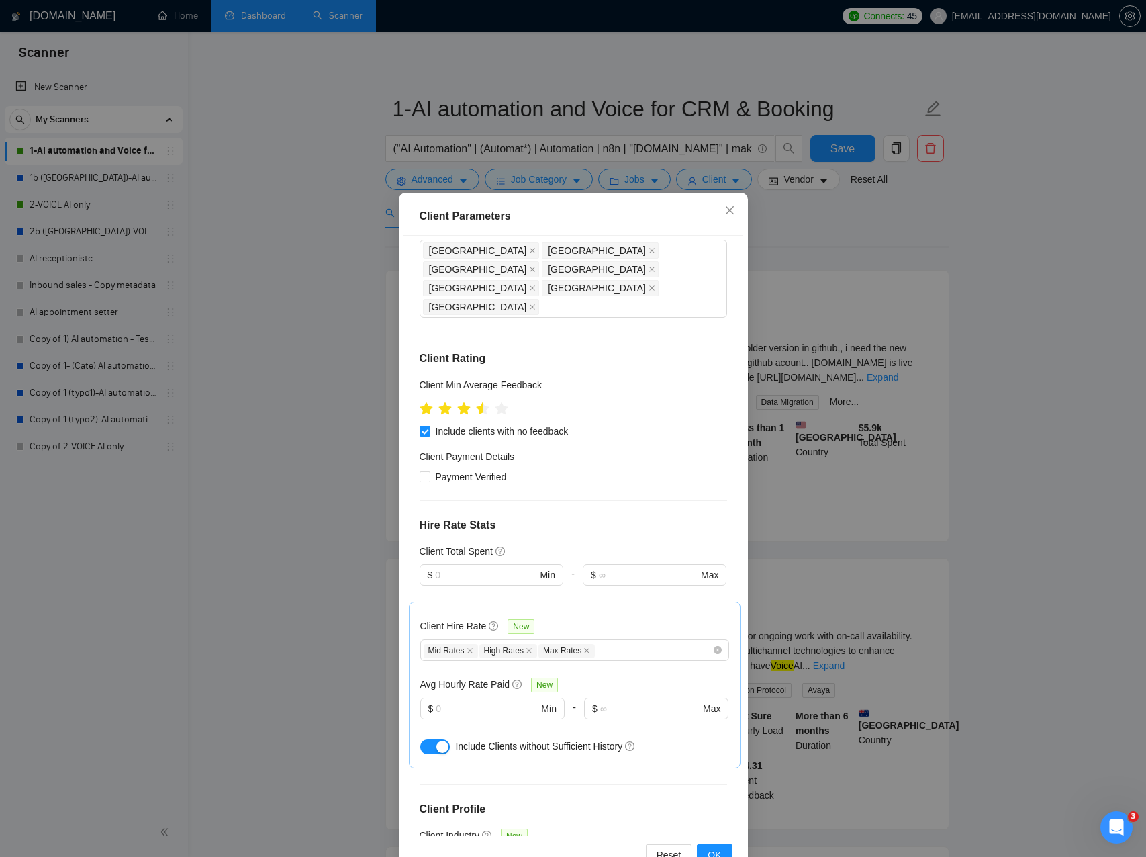
scroll to position [276, 0]
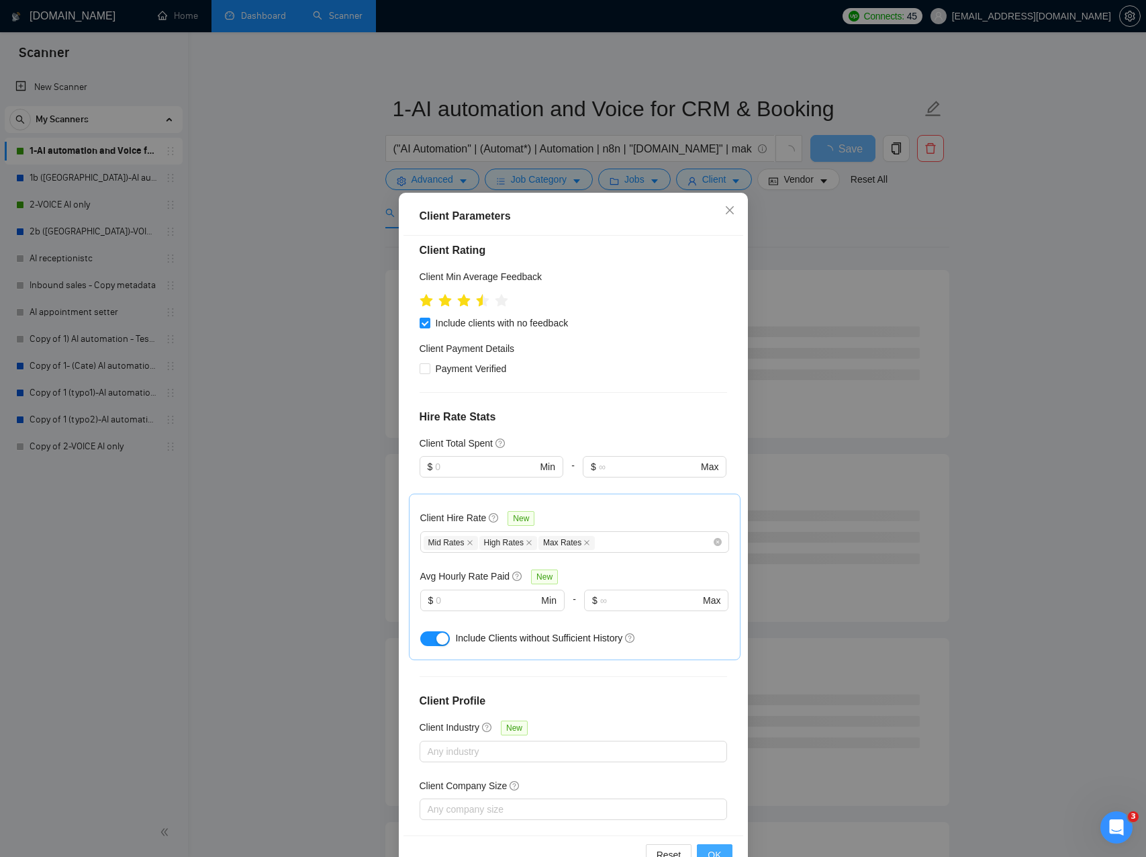
click at [716, 848] on span "OK" at bounding box center [714, 855] width 13 height 15
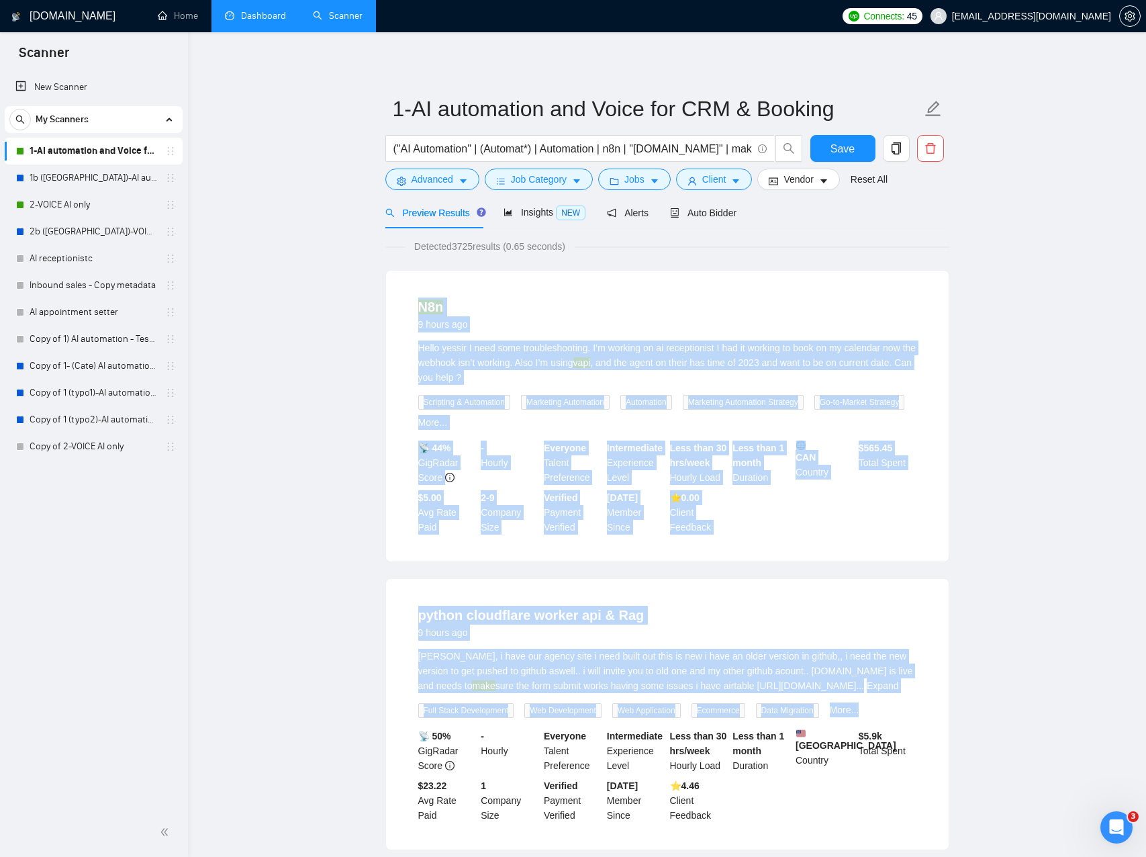
drag, startPoint x: 349, startPoint y: 268, endPoint x: 925, endPoint y: 735, distance: 742.0
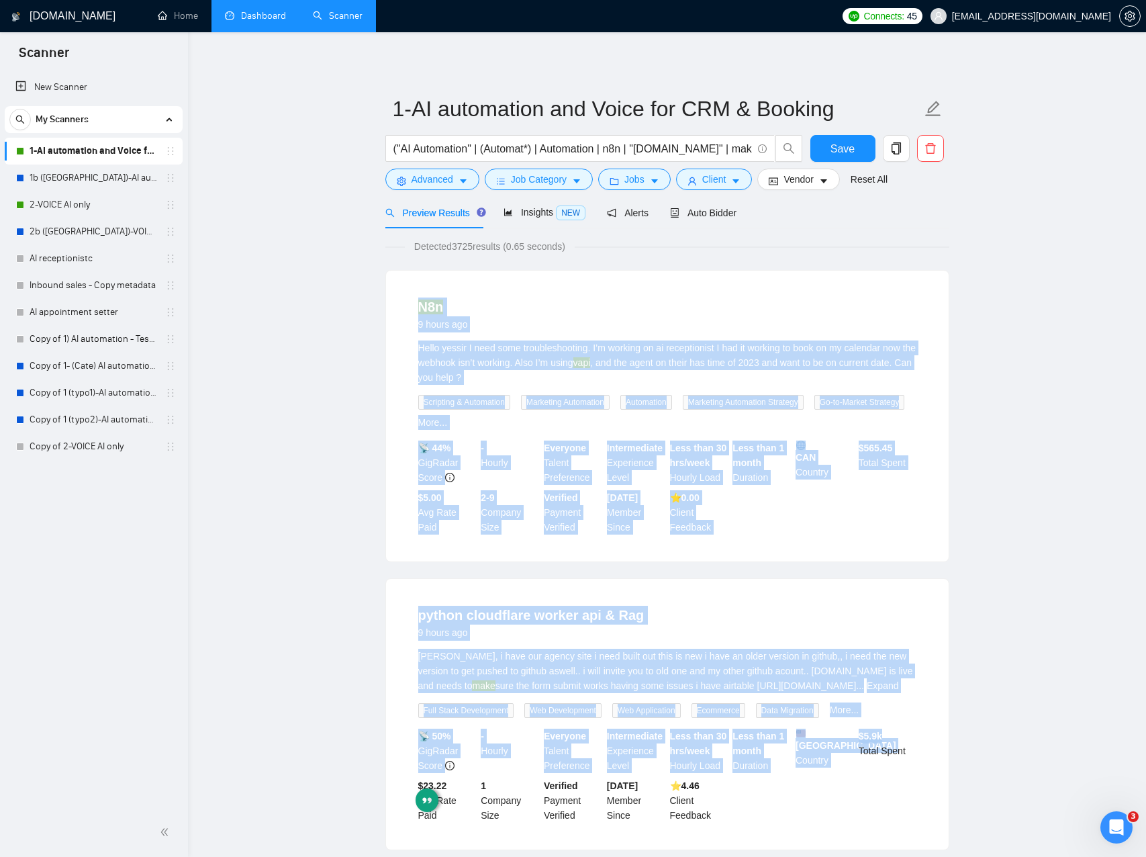
drag, startPoint x: 893, startPoint y: 668, endPoint x: 385, endPoint y: 271, distance: 644.4
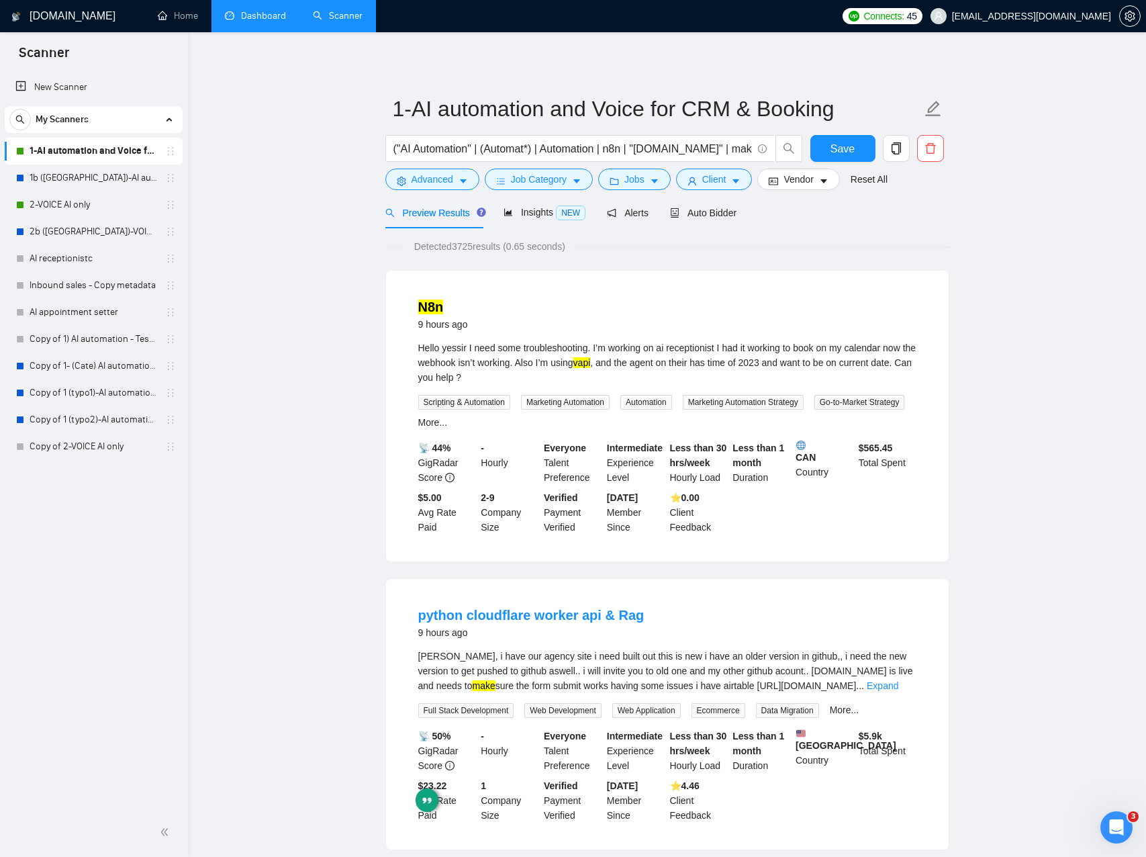
drag, startPoint x: 1019, startPoint y: 621, endPoint x: 1015, endPoint y: 629, distance: 9.0
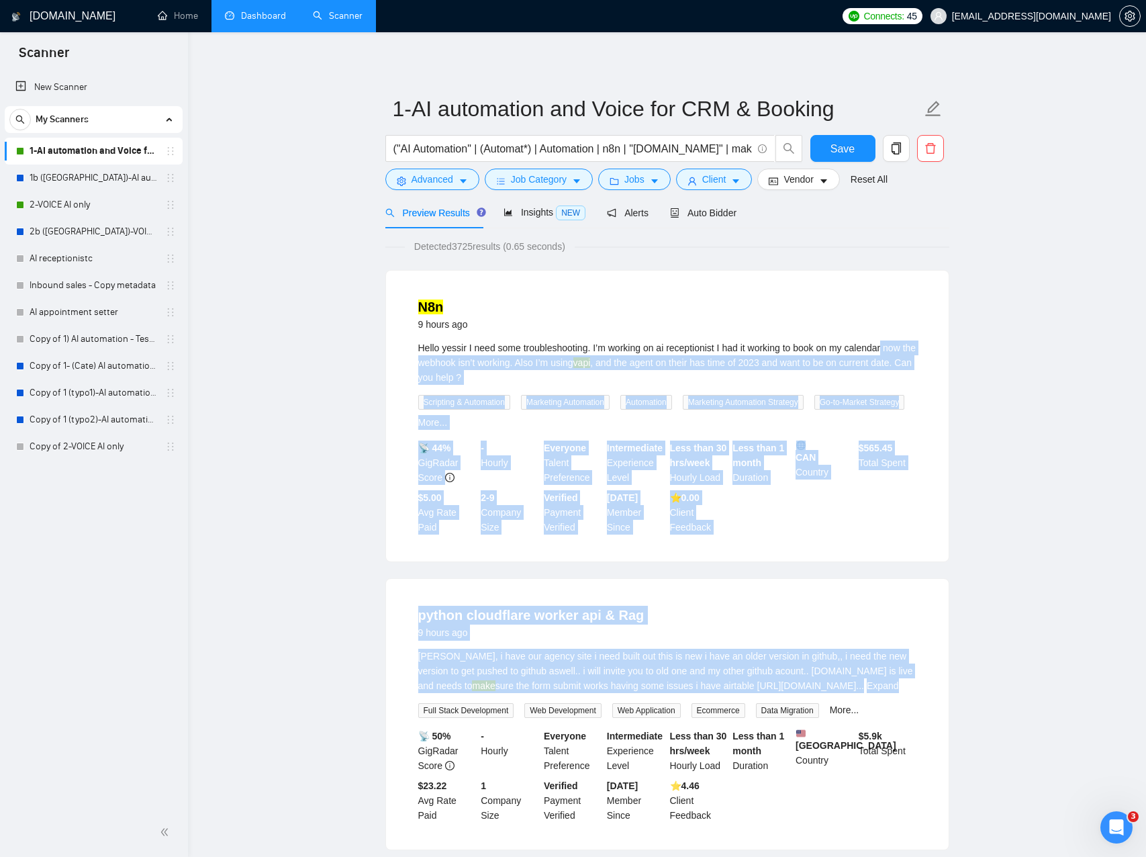
drag, startPoint x: 924, startPoint y: 355, endPoint x: 956, endPoint y: 707, distance: 353.3
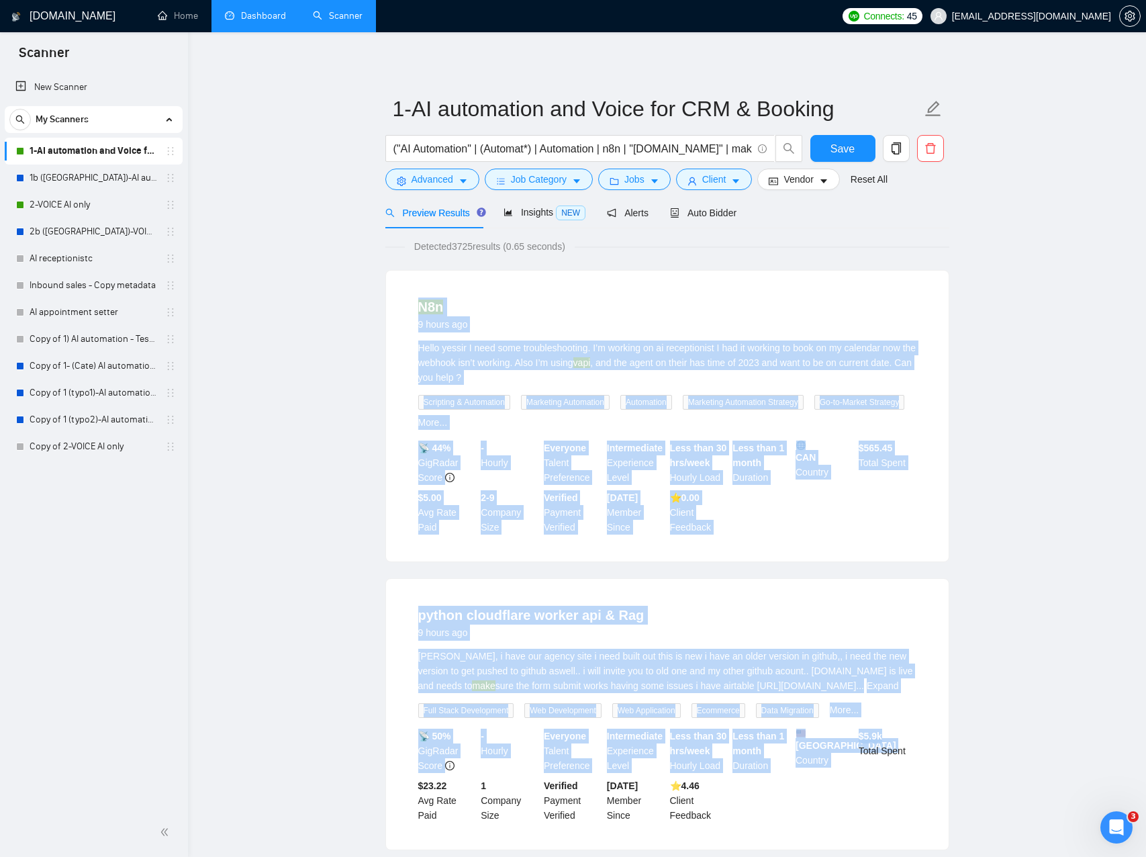
drag, startPoint x: 948, startPoint y: 682, endPoint x: 271, endPoint y: 267, distance: 794.3
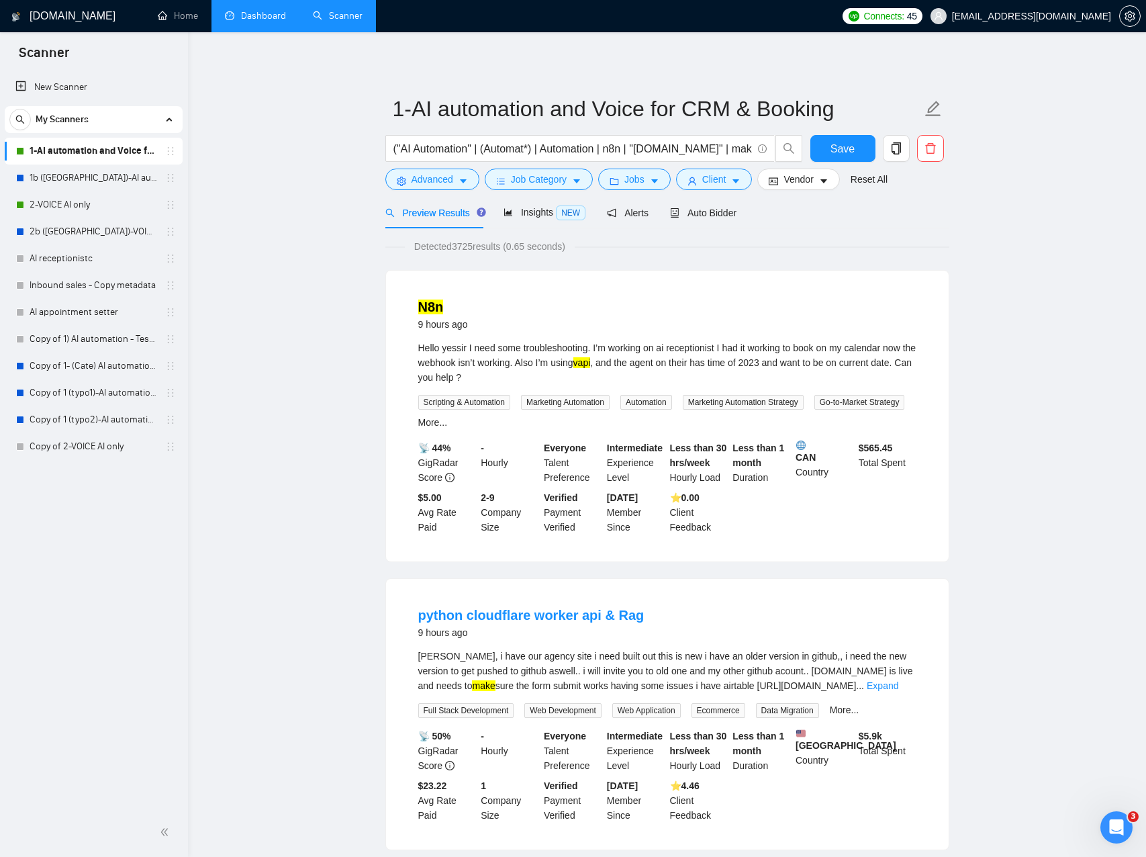
drag, startPoint x: 271, startPoint y: 267, endPoint x: 290, endPoint y: 282, distance: 24.4
drag, startPoint x: 836, startPoint y: 151, endPoint x: 789, endPoint y: 169, distance: 50.1
click at [835, 151] on span "Save" at bounding box center [843, 148] width 24 height 17
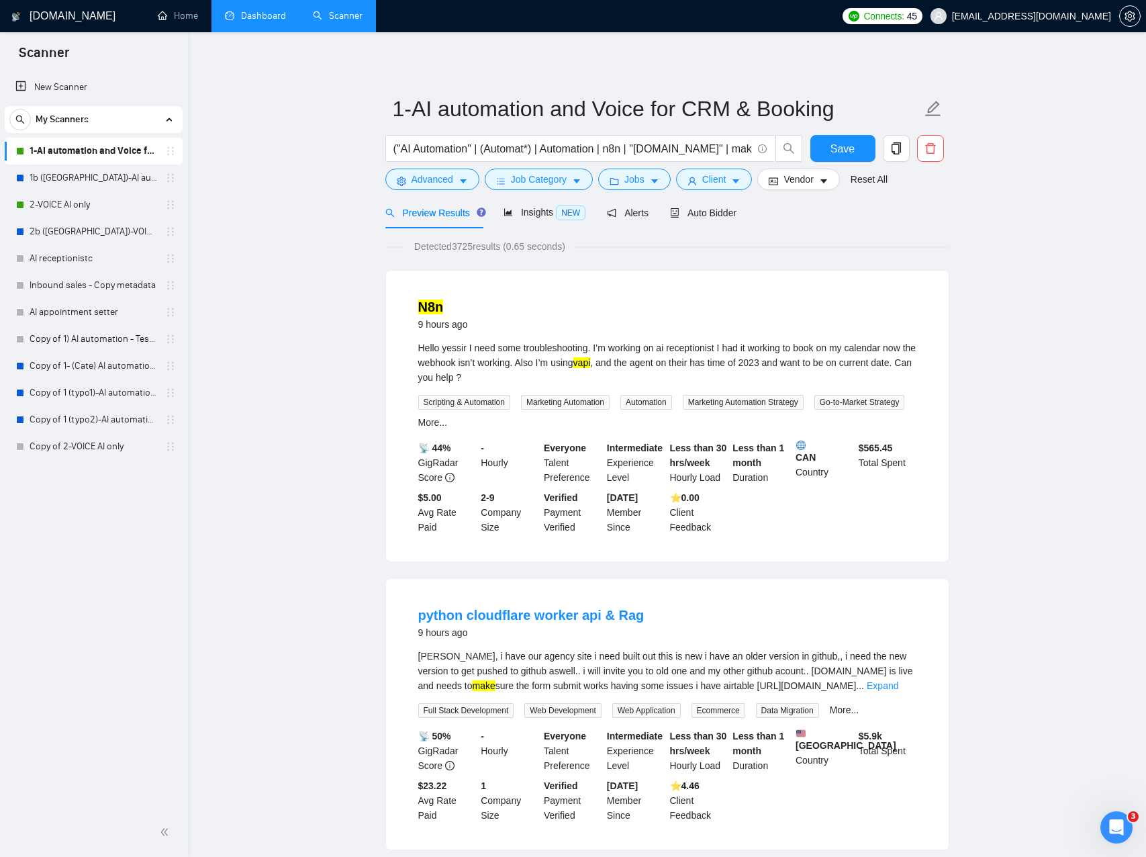
click at [557, 214] on span "Insights NEW" at bounding box center [545, 212] width 82 height 11
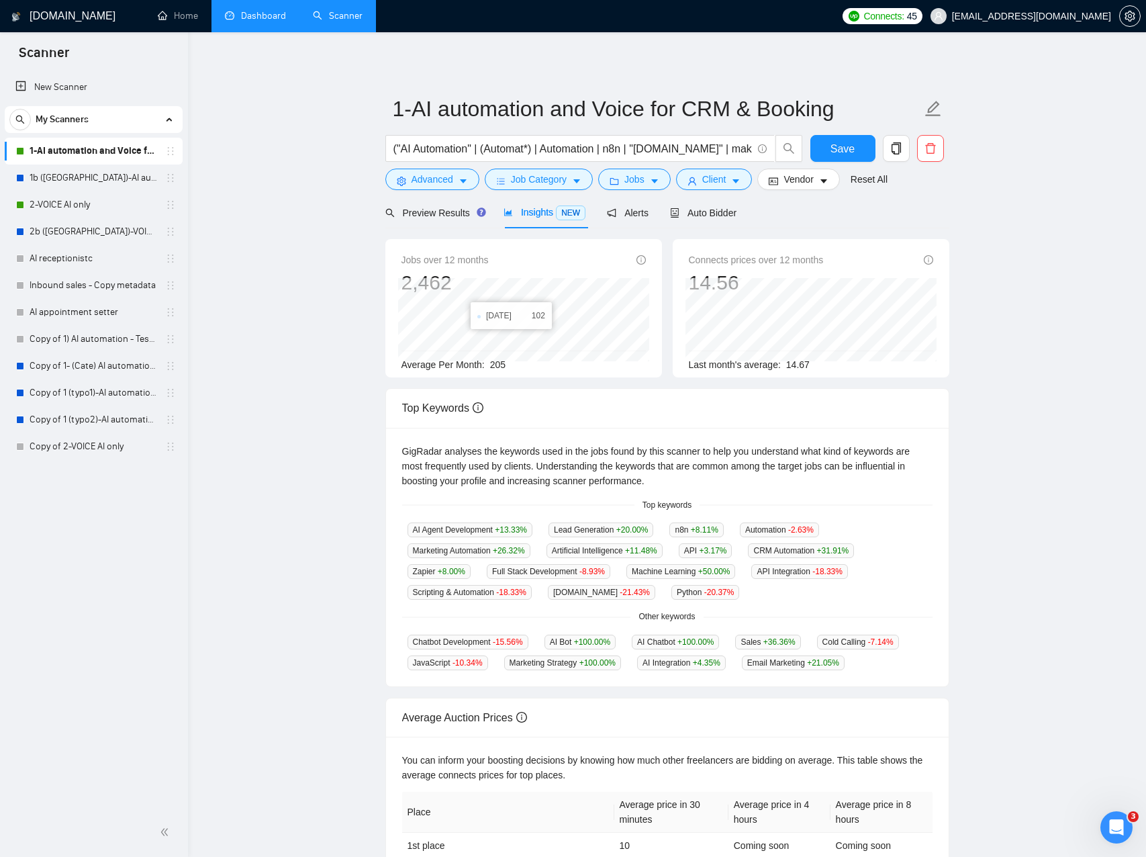
scroll to position [1, 0]
drag, startPoint x: 281, startPoint y: 298, endPoint x: 262, endPoint y: 318, distance: 27.6
click at [281, 298] on main "1-AI automation and Voice for CRM & Booking ("AI Automation" | (Automat*) | Aut…" at bounding box center [667, 503] width 915 height 901
click at [86, 178] on link "1b ([GEOGRAPHIC_DATA])-AI automation and Voice for CRM & Booking" at bounding box center [94, 178] width 128 height 27
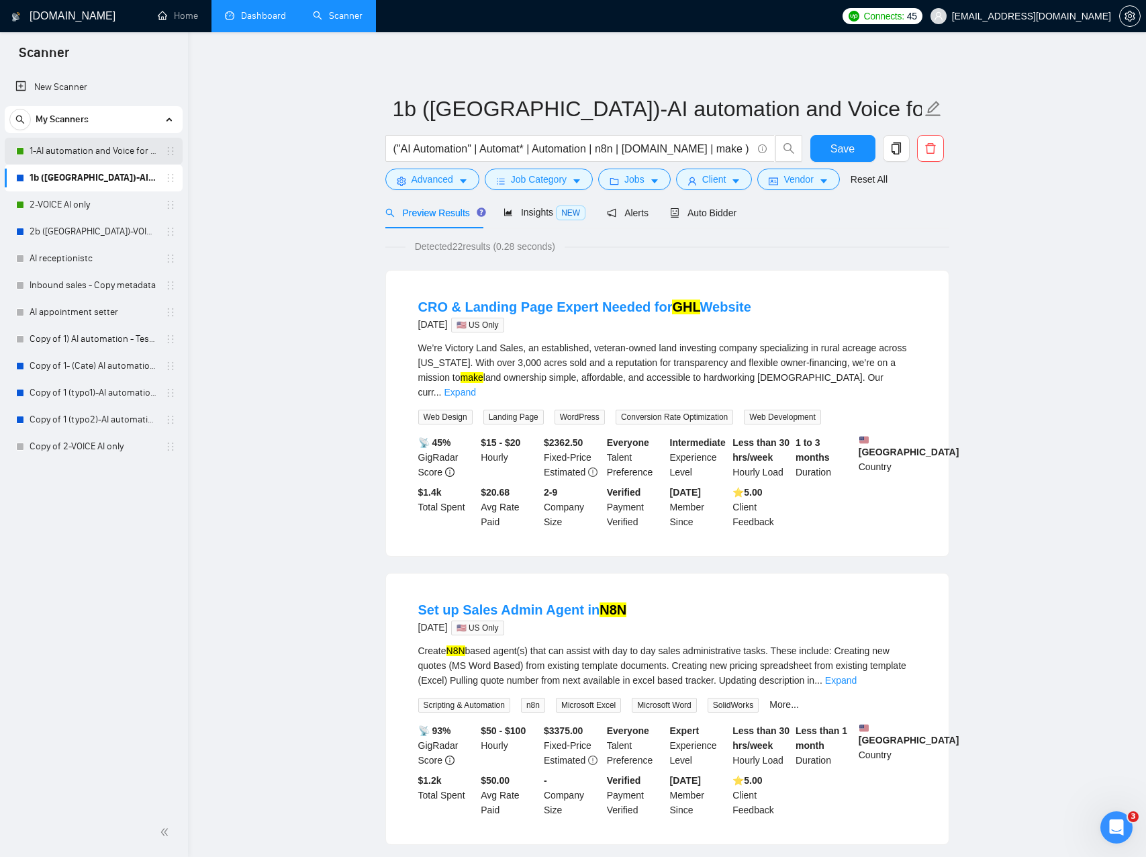
drag, startPoint x: 77, startPoint y: 157, endPoint x: 130, endPoint y: 150, distance: 53.5
click at [76, 157] on link "1-AI automation and Voice for CRM & Booking" at bounding box center [94, 151] width 128 height 27
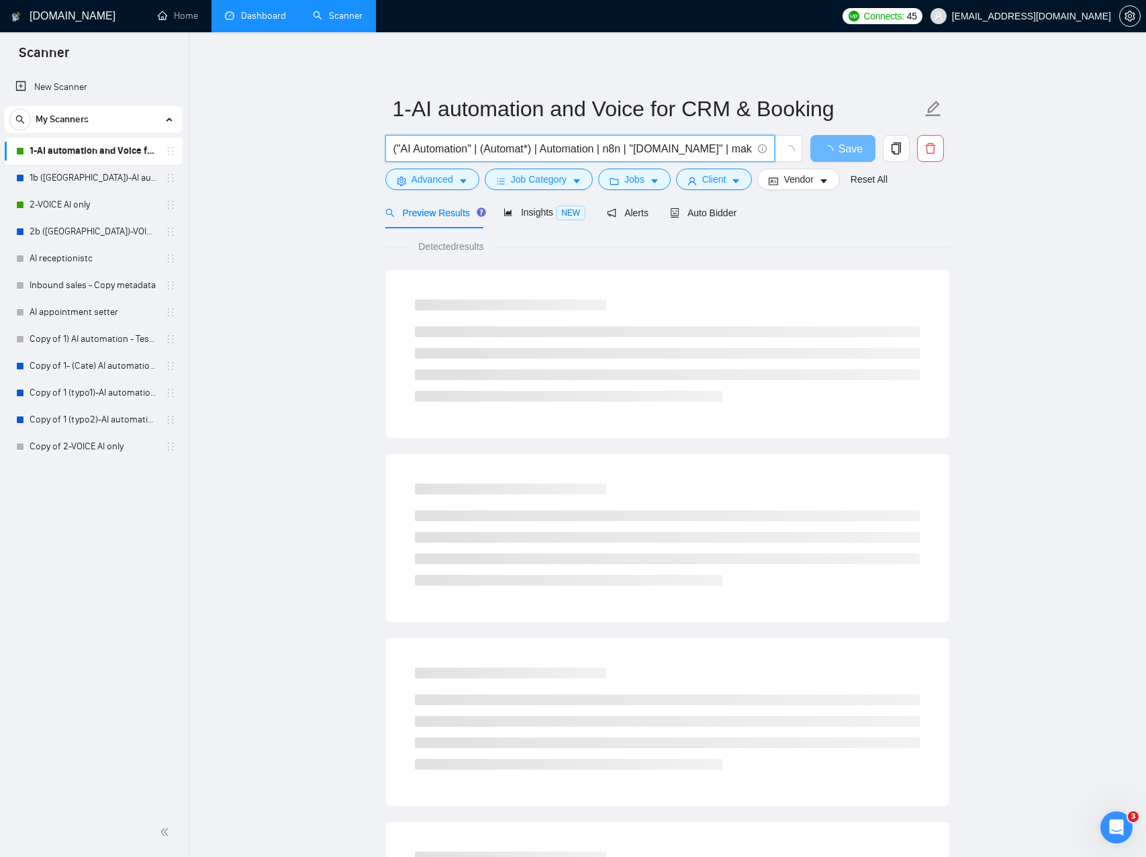
click at [469, 148] on input "("AI Automation" | (Automat*) | Automation | n8n | "[DOMAIN_NAME]" | make ) ( G…" at bounding box center [573, 148] width 359 height 17
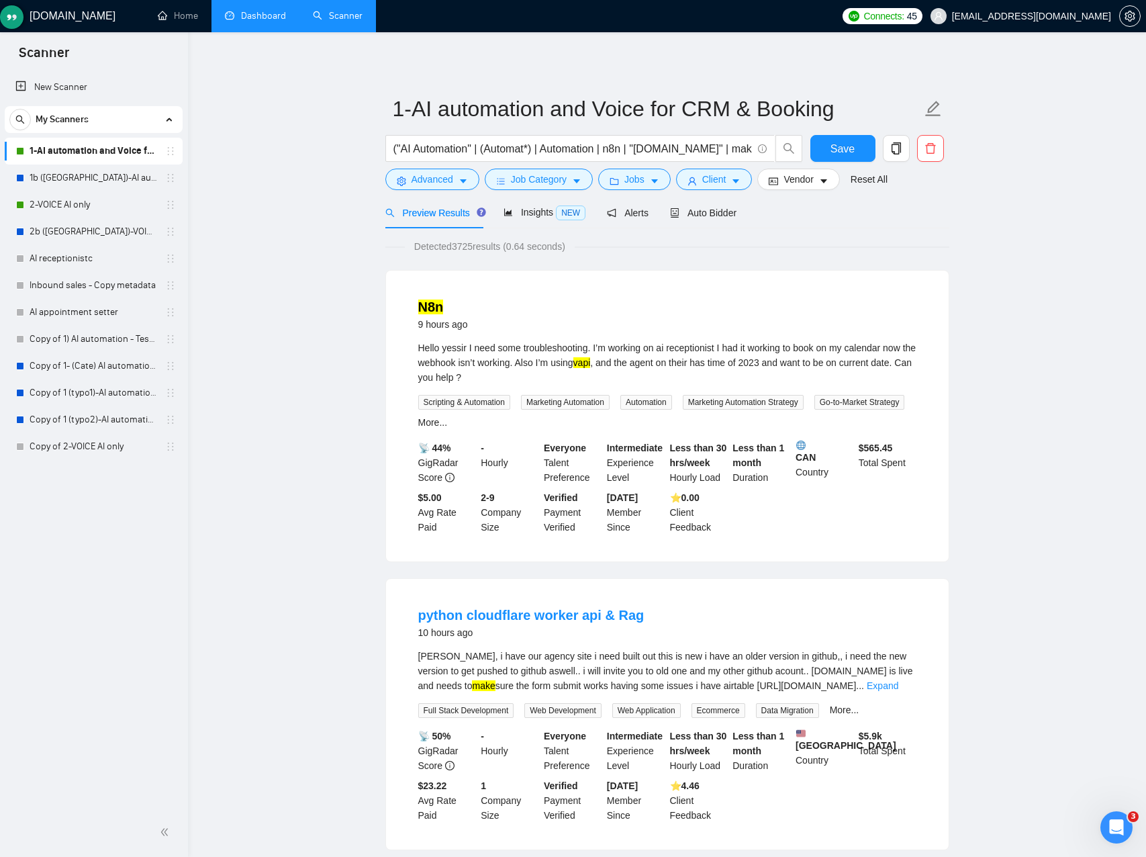
click at [591, 363] on mark "vapi" at bounding box center [582, 362] width 17 height 11
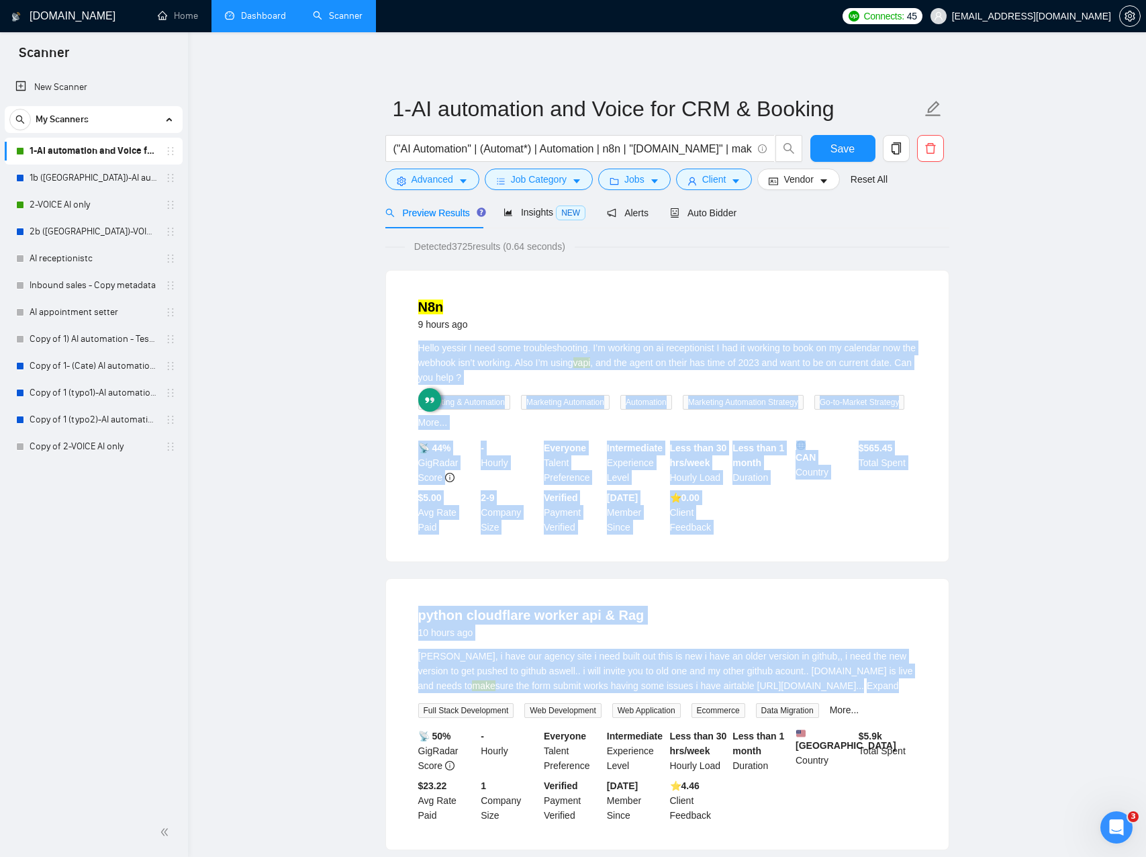
drag, startPoint x: 632, startPoint y: 363, endPoint x: 987, endPoint y: 702, distance: 490.7
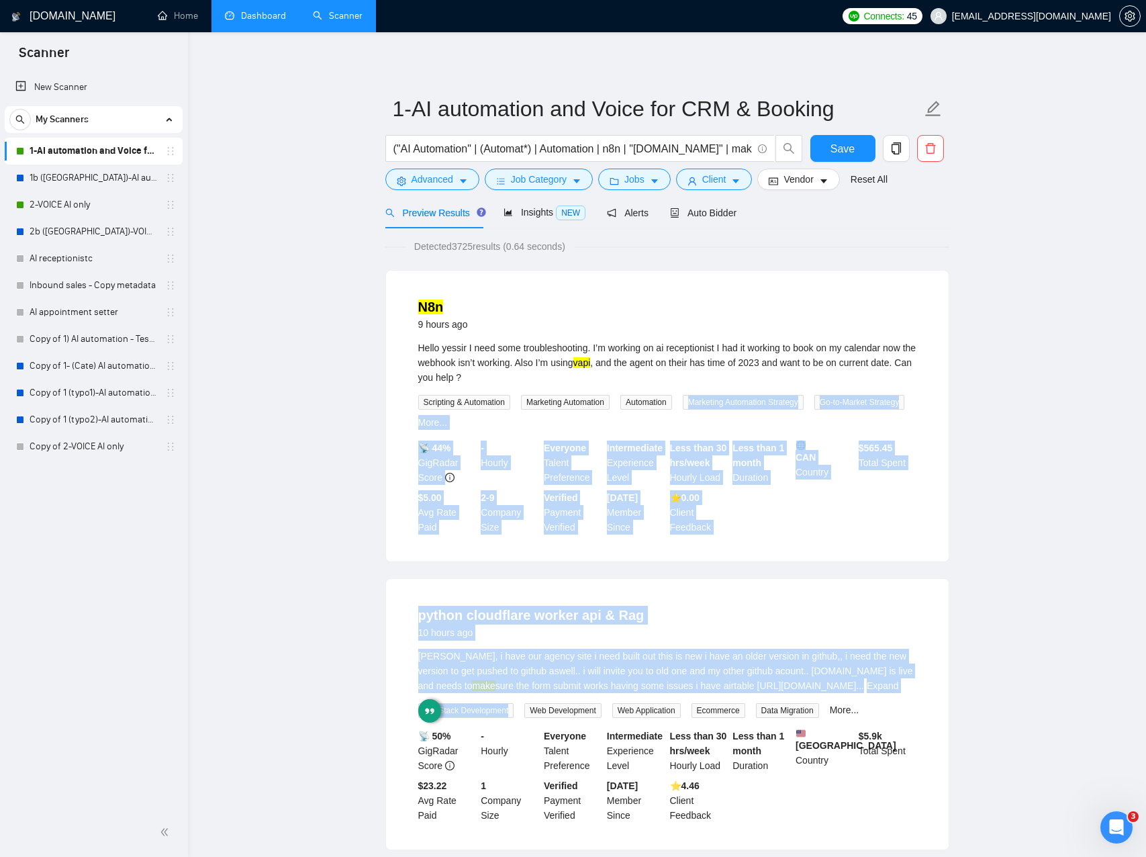
drag, startPoint x: 989, startPoint y: 702, endPoint x: 785, endPoint y: 420, distance: 348.2
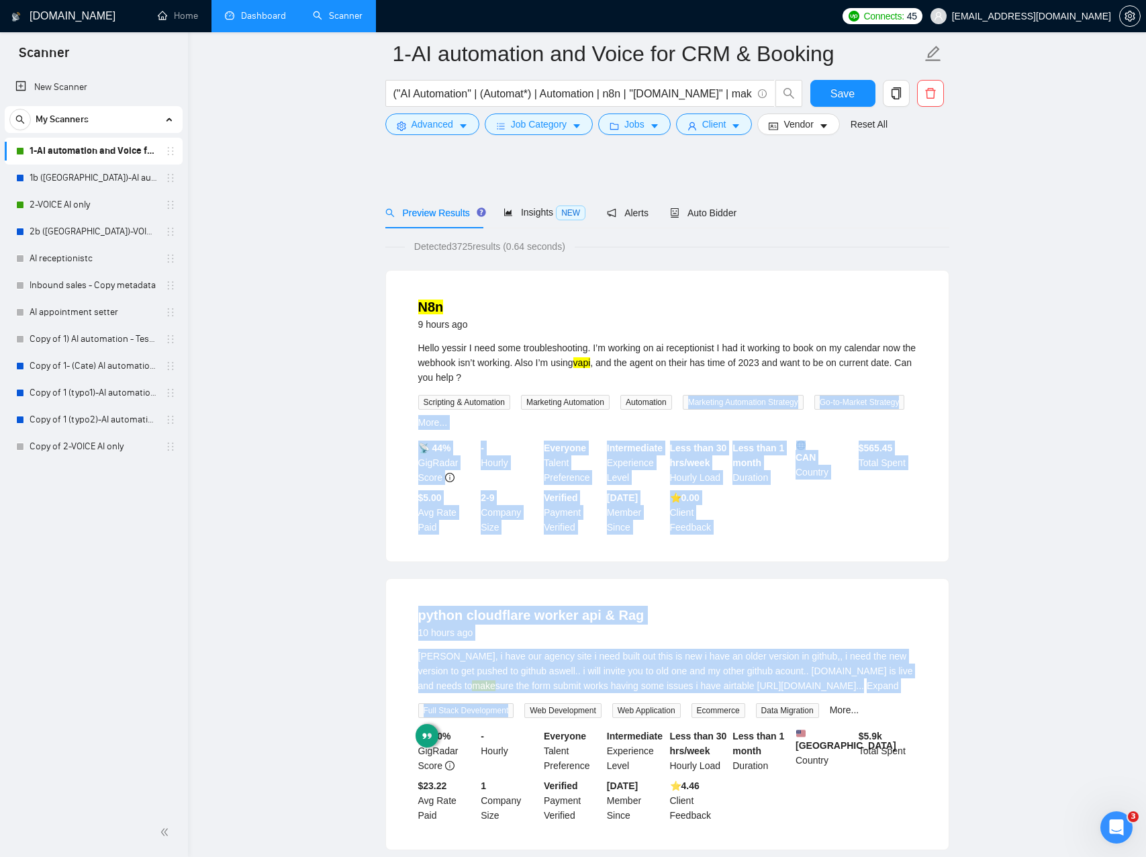
scroll to position [252, 0]
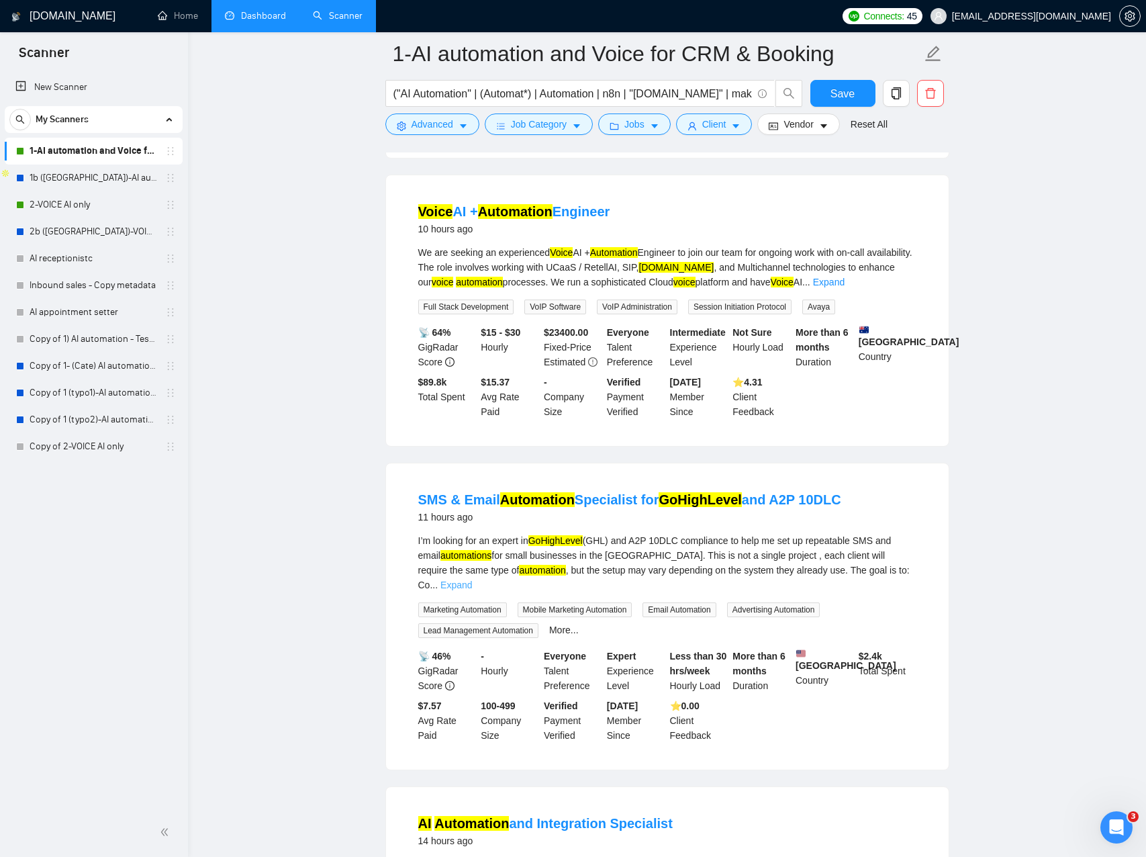
scroll to position [696, 0]
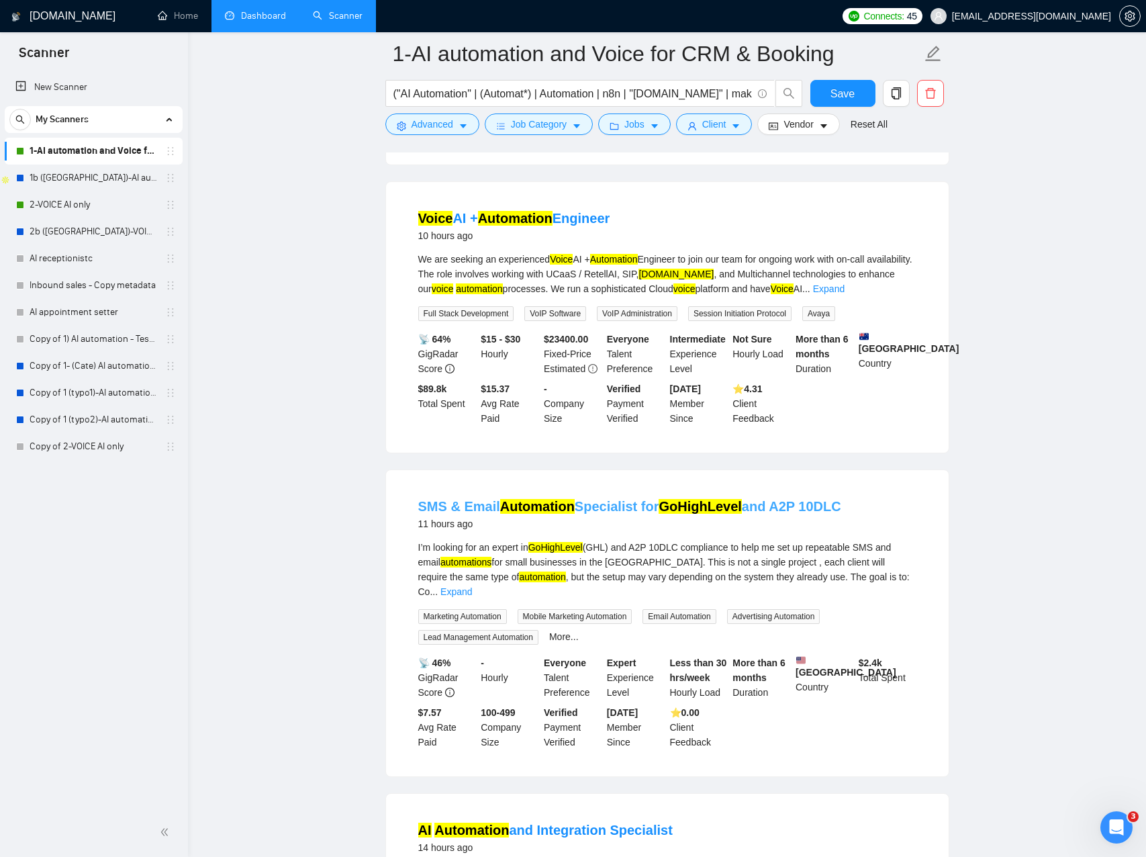
drag, startPoint x: 845, startPoint y: 514, endPoint x: 800, endPoint y: 518, distance: 45.1
click at [796, 518] on div "SMS & Email Automation Specialist for GoHighLevel and A2P 10DLC 11 hours ago" at bounding box center [667, 514] width 498 height 35
copy link "10DLC"
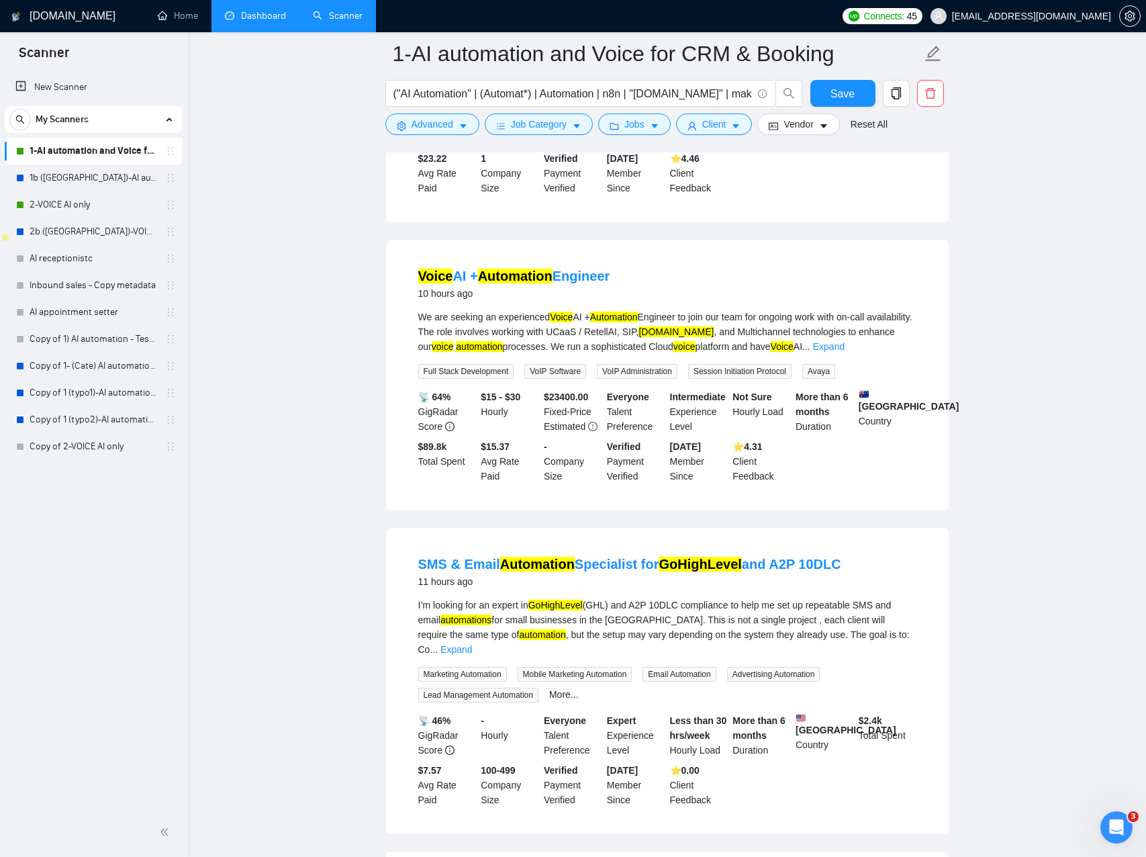
scroll to position [637, 0]
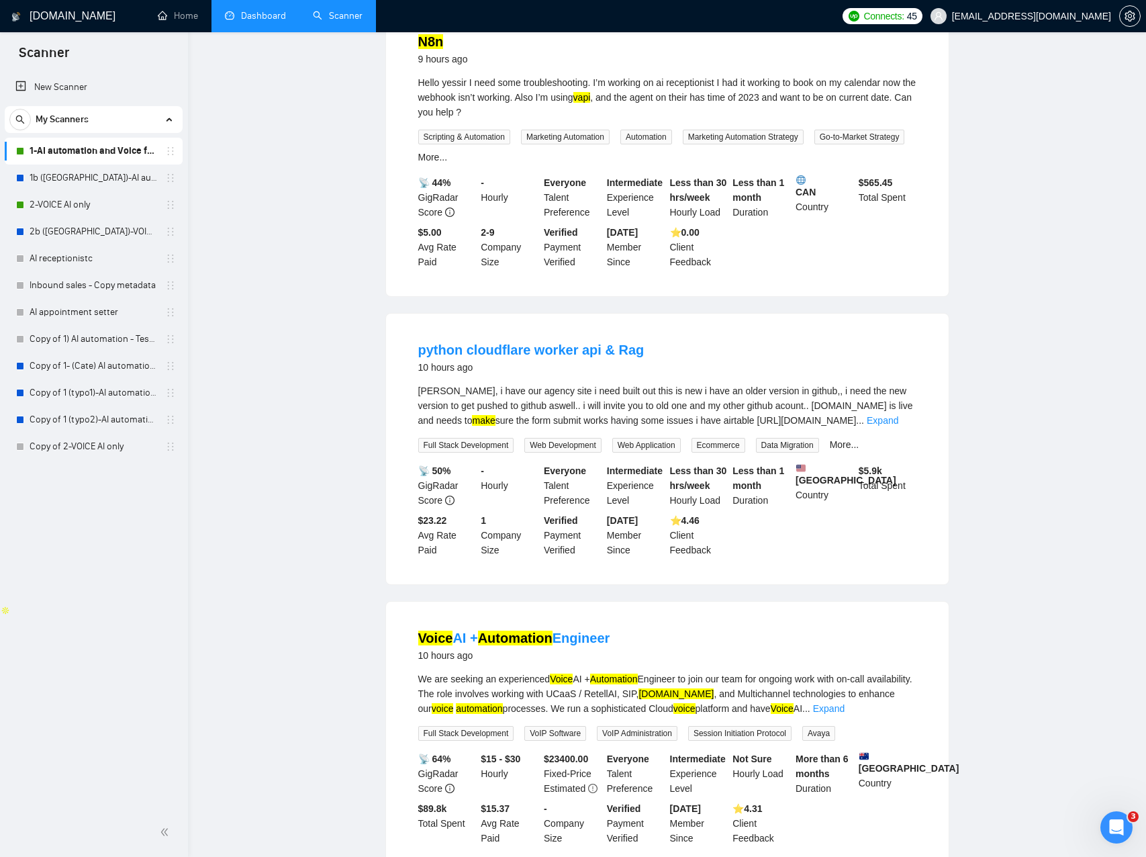
scroll to position [0, 0]
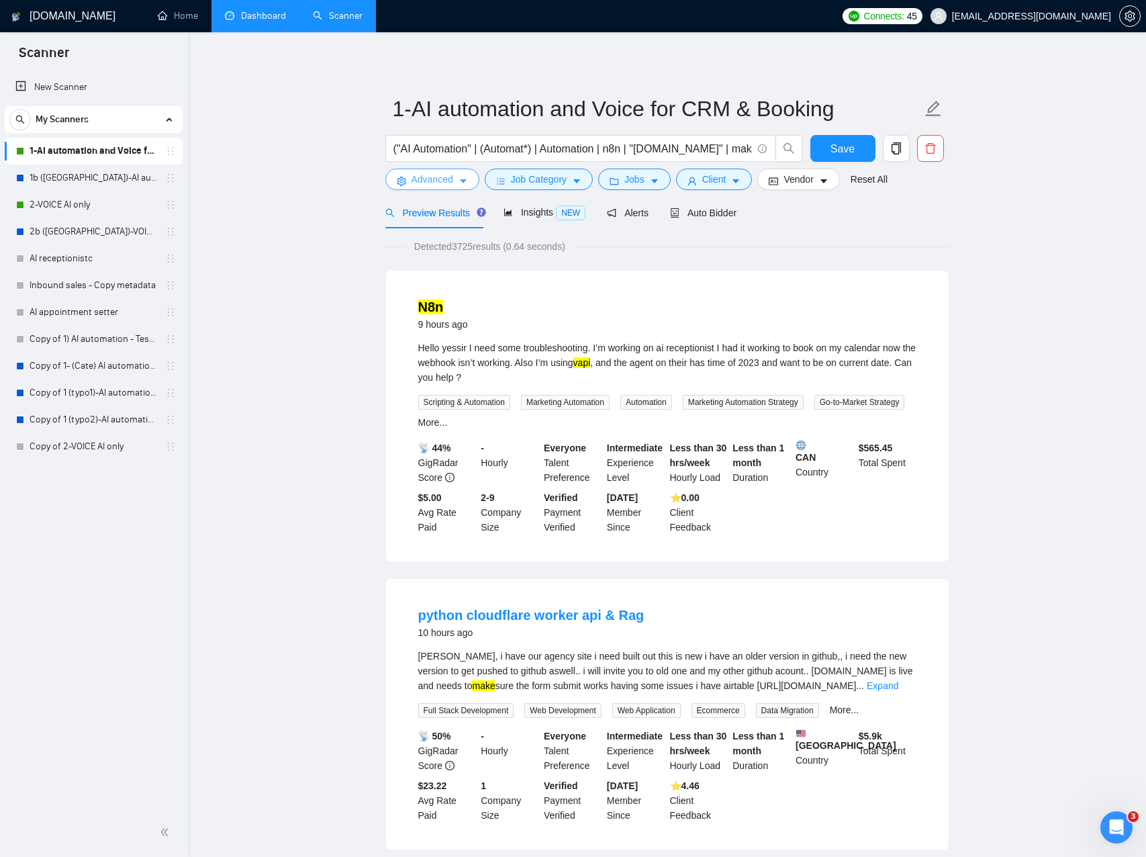
click at [465, 185] on icon "caret-down" at bounding box center [463, 181] width 9 height 9
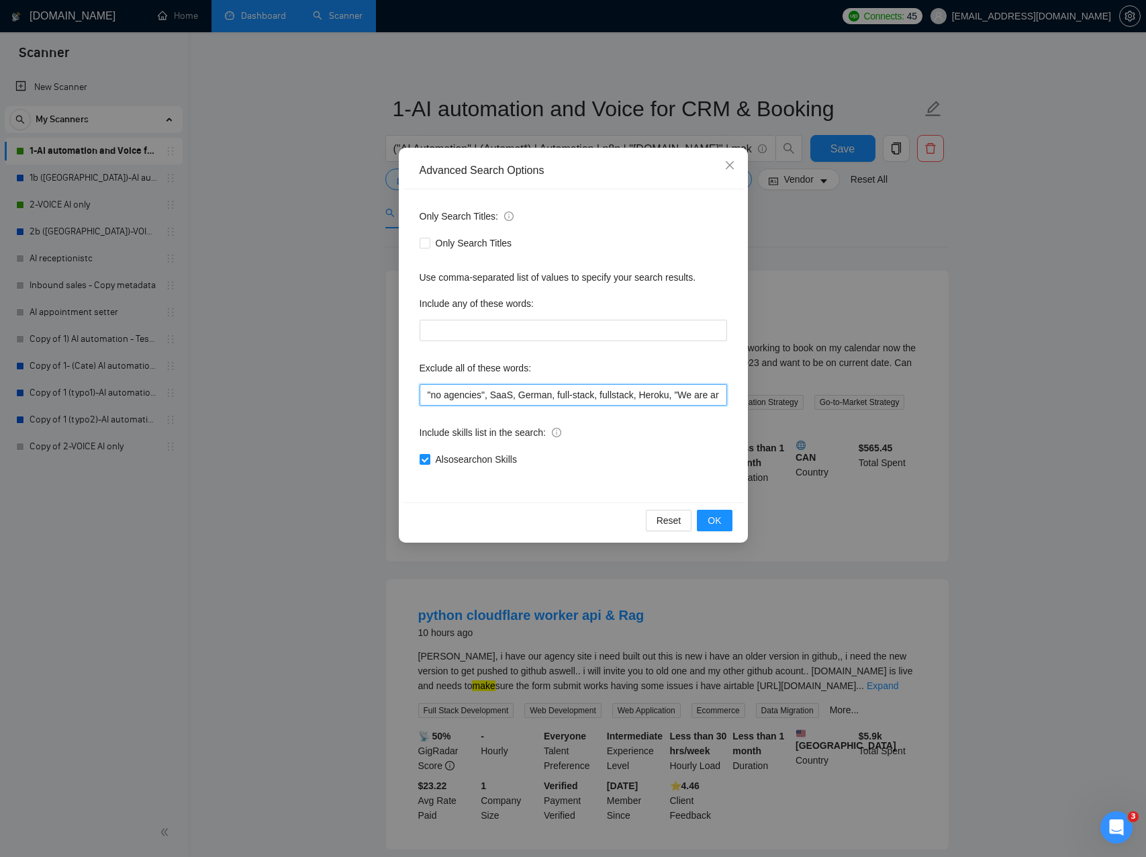
drag, startPoint x: 606, startPoint y: 394, endPoint x: 740, endPoint y: 406, distance: 134.9
click at [818, 408] on div "Advanced Search Options Only Search Titles: Only Search Titles Use comma-separa…" at bounding box center [573, 428] width 1146 height 857
drag, startPoint x: 649, startPoint y: 400, endPoint x: 634, endPoint y: 394, distance: 16.2
click at [647, 400] on input ""no agencies", SaaS, German, full-stack, fullstack, Heroku, "We are an agency",…" at bounding box center [574, 394] width 308 height 21
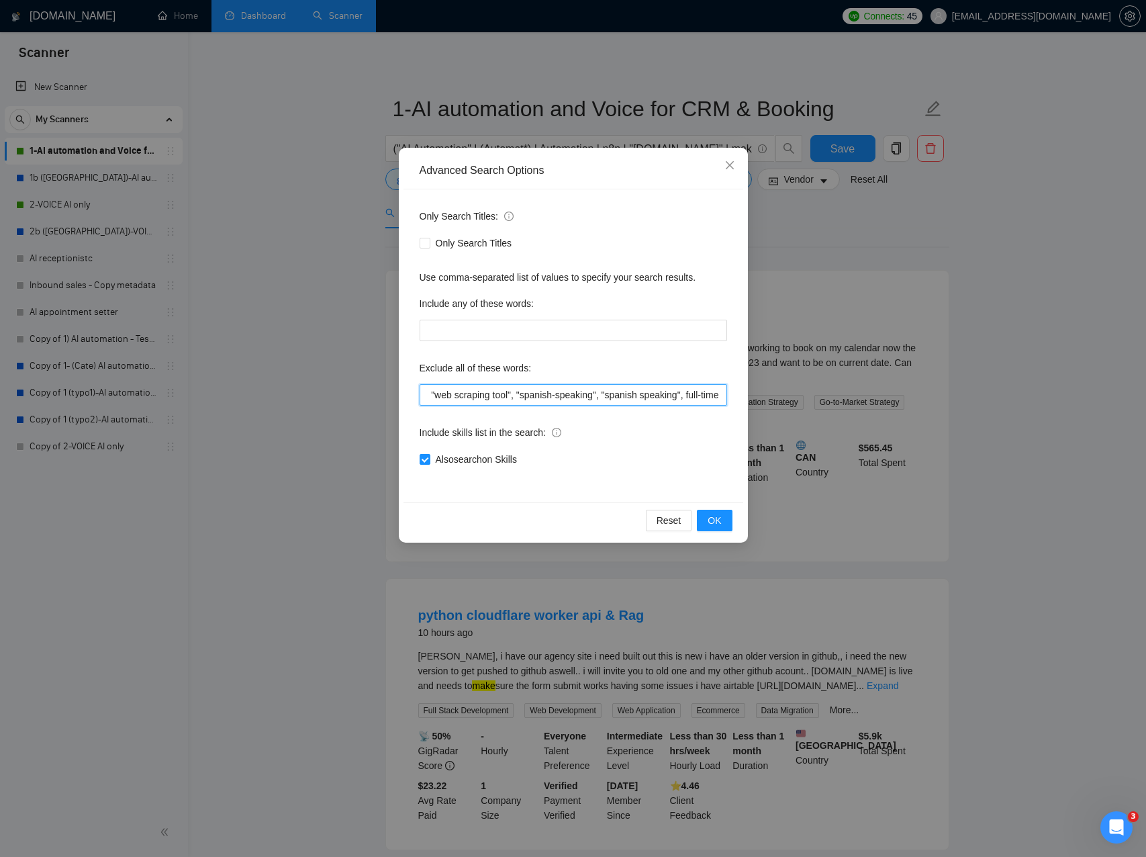
drag, startPoint x: 644, startPoint y: 394, endPoint x: 766, endPoint y: 399, distance: 121.7
click at [786, 399] on div "Advanced Search Options Only Search Titles: Only Search Titles Use comma-separa…" at bounding box center [573, 428] width 1146 height 857
click at [725, 396] on input ""no agencies", SaaS, German, full-stack, fullstack, Heroku, "We are an agency",…" at bounding box center [574, 394] width 308 height 21
paste input "10DLC"
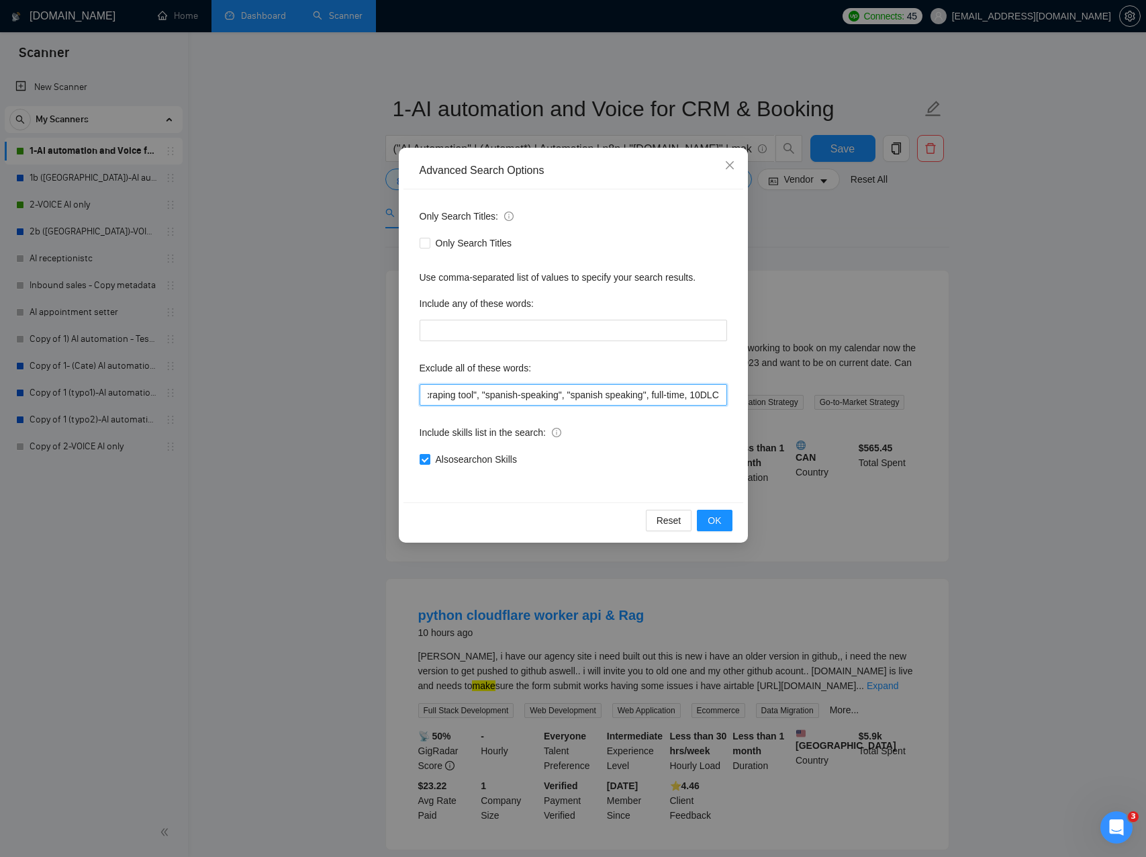
click at [649, 395] on input ""no agencies", SaaS, German, full-stack, fullstack, Heroku, "We are an agency",…" at bounding box center [574, 394] width 308 height 21
type input ""no agencies", SaaS, German, full-stack, fullstack, Heroku, "We are an agency",…"
click at [720, 517] on span "OK" at bounding box center [714, 520] width 13 height 15
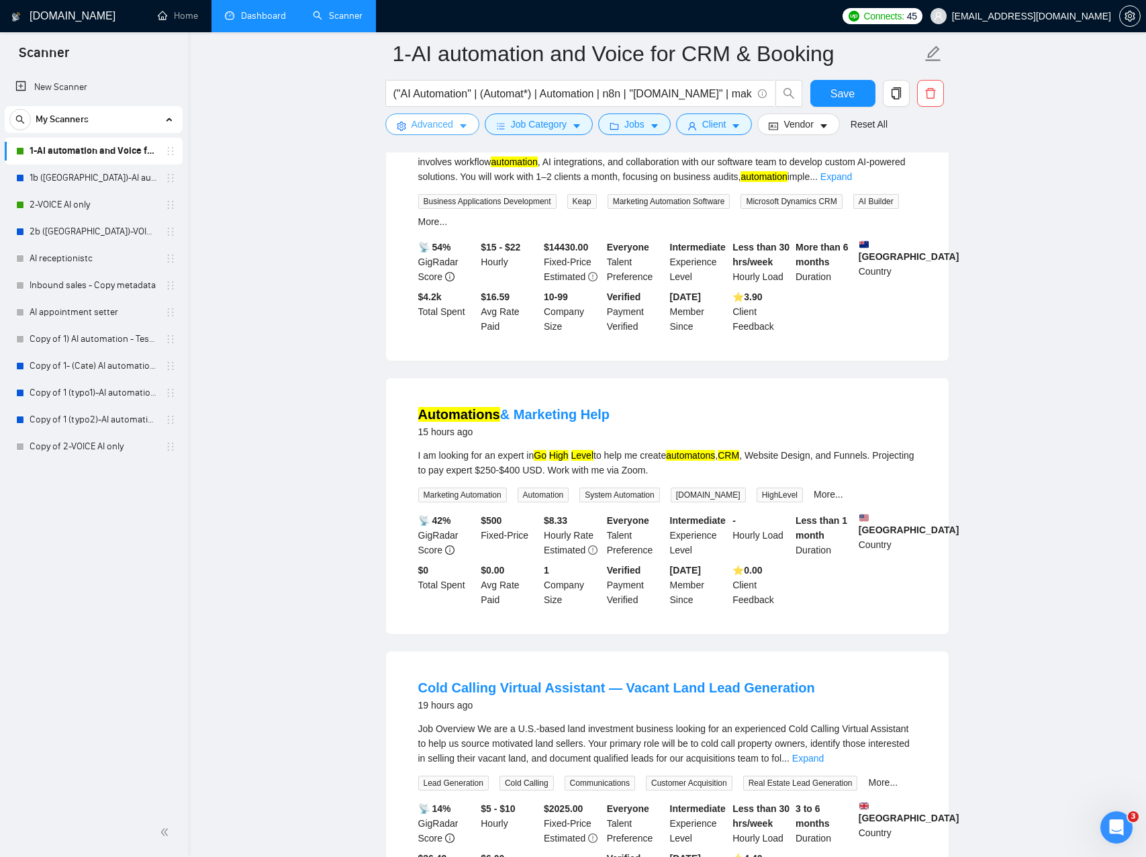
scroll to position [1097, 0]
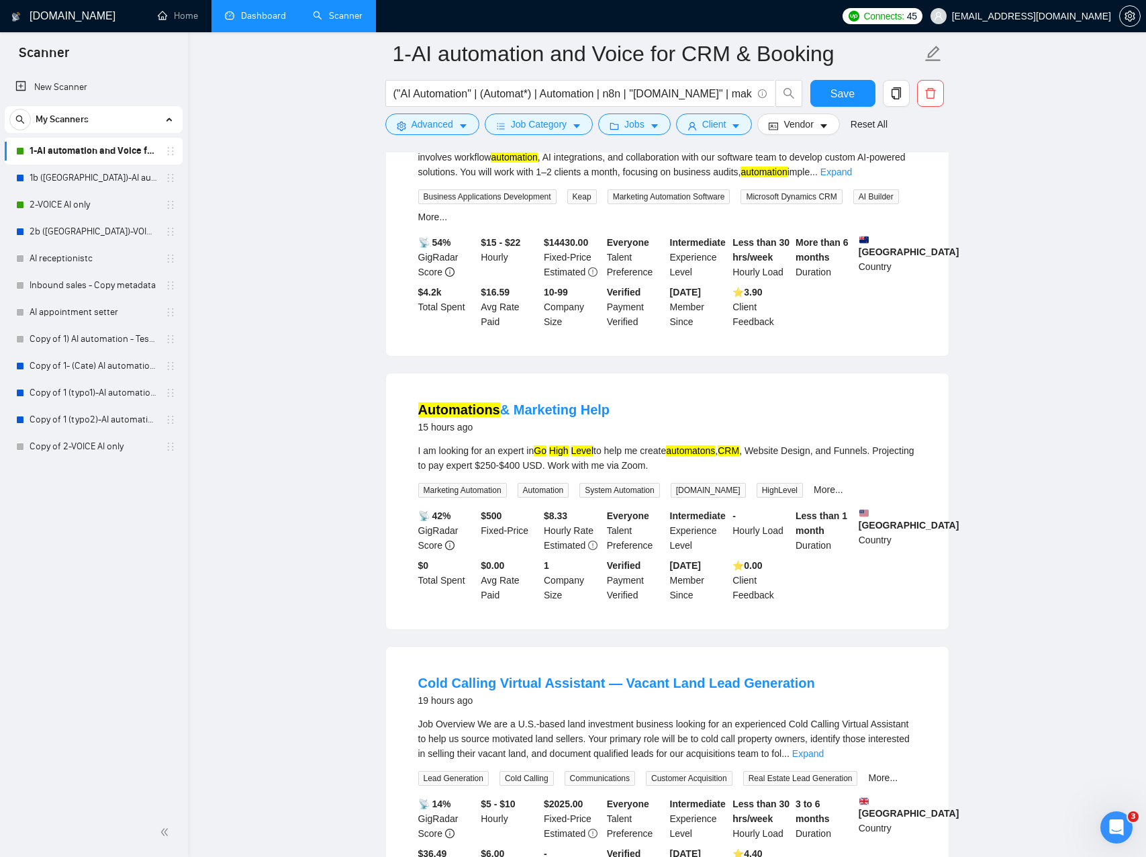
click at [614, 473] on div "I am looking for an expert in Go High Level to help me create automatons , CRM …" at bounding box center [667, 458] width 498 height 30
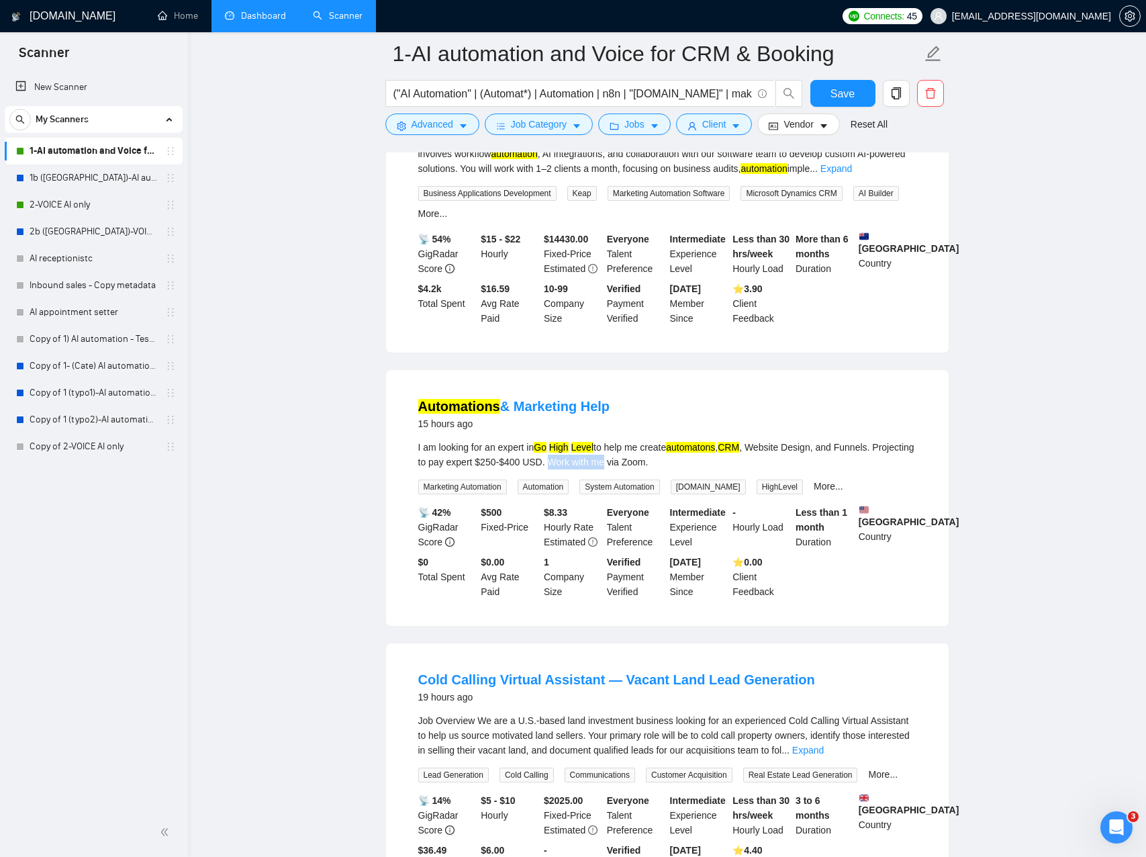
drag, startPoint x: 614, startPoint y: 488, endPoint x: 650, endPoint y: 484, distance: 35.8
click at [650, 469] on div "I am looking for an expert in Go High Level to help me create automatons , CRM …" at bounding box center [667, 455] width 498 height 30
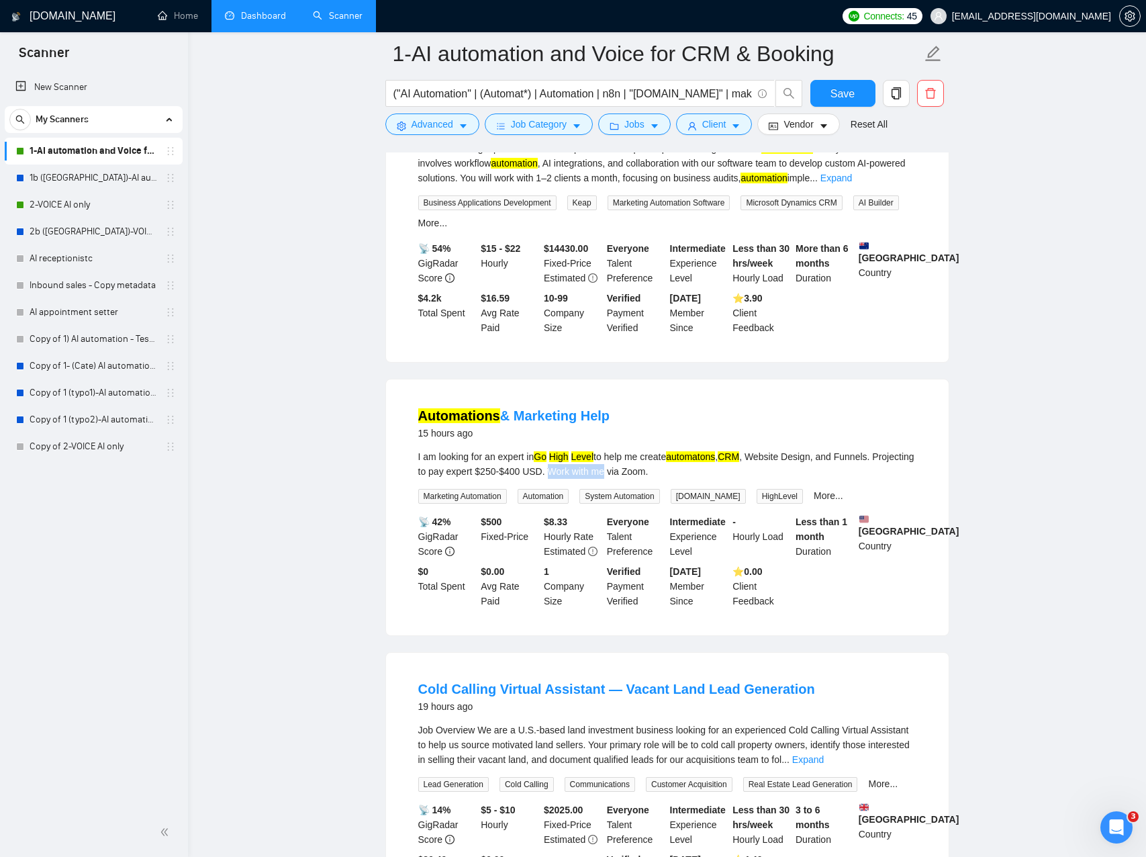
copy div "Work with me"
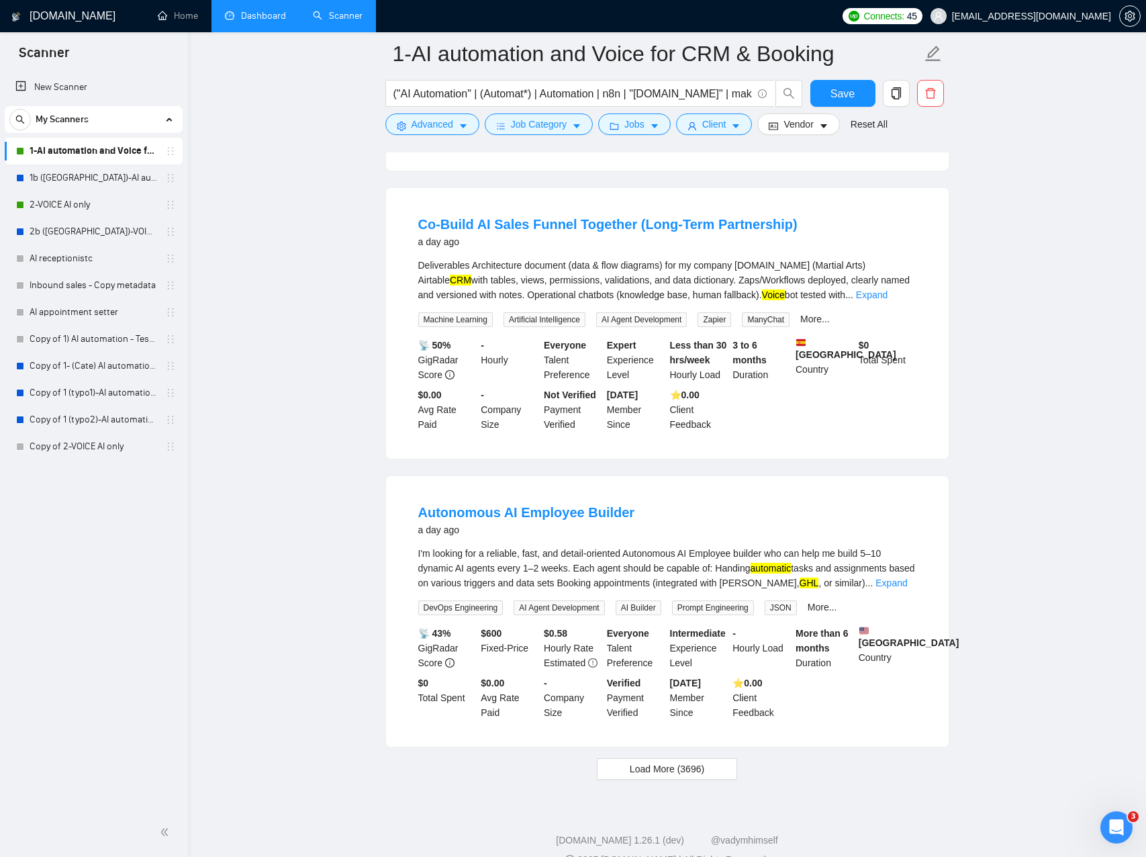
scroll to position [2507, 0]
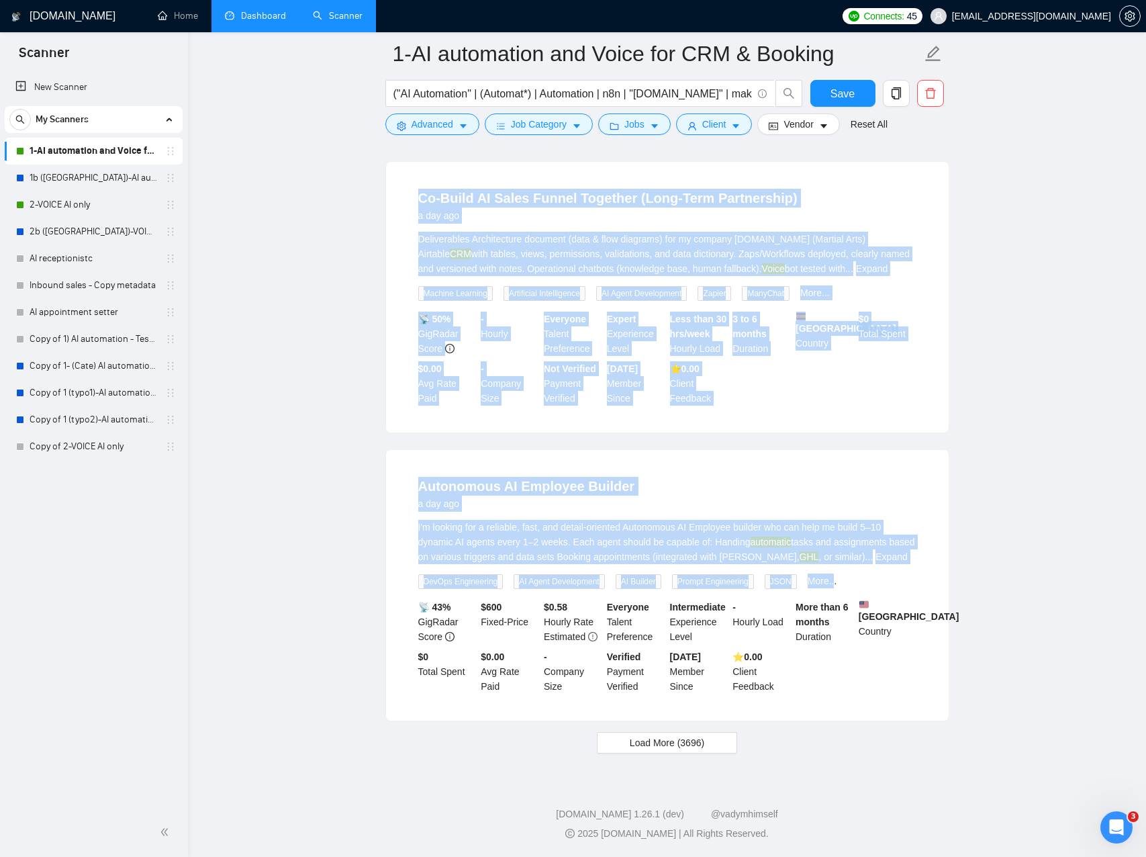
drag, startPoint x: 803, startPoint y: 210, endPoint x: 868, endPoint y: 610, distance: 405.5
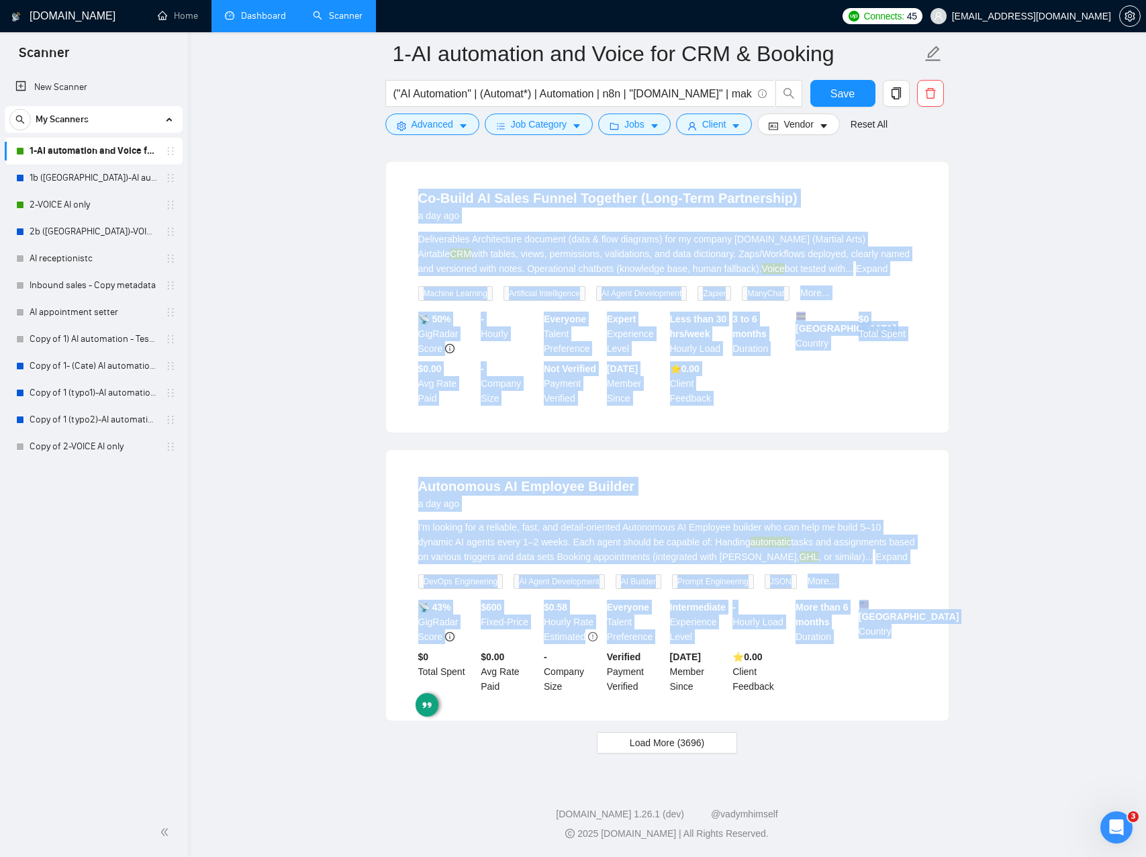
drag, startPoint x: 872, startPoint y: 725, endPoint x: 339, endPoint y: 199, distance: 748.0
drag, startPoint x: 340, startPoint y: 199, endPoint x: 882, endPoint y: 686, distance: 728.6
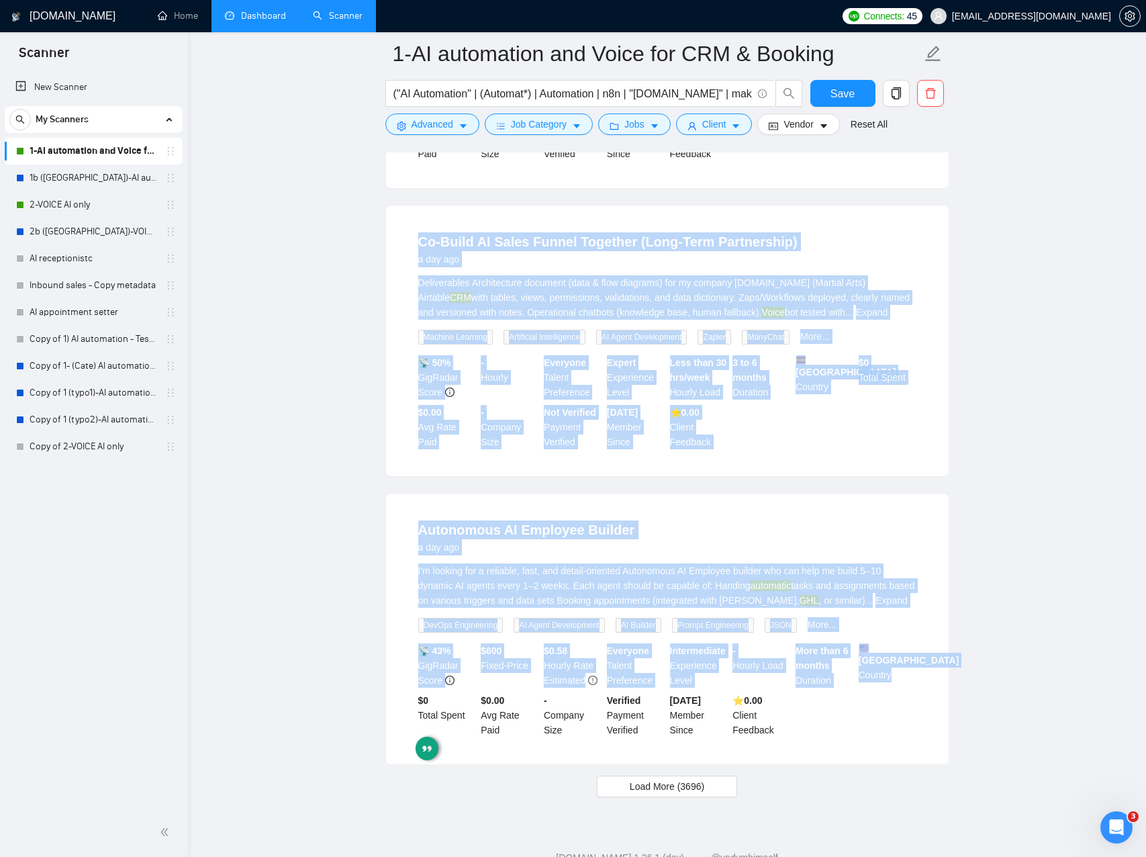
scroll to position [2400, 0]
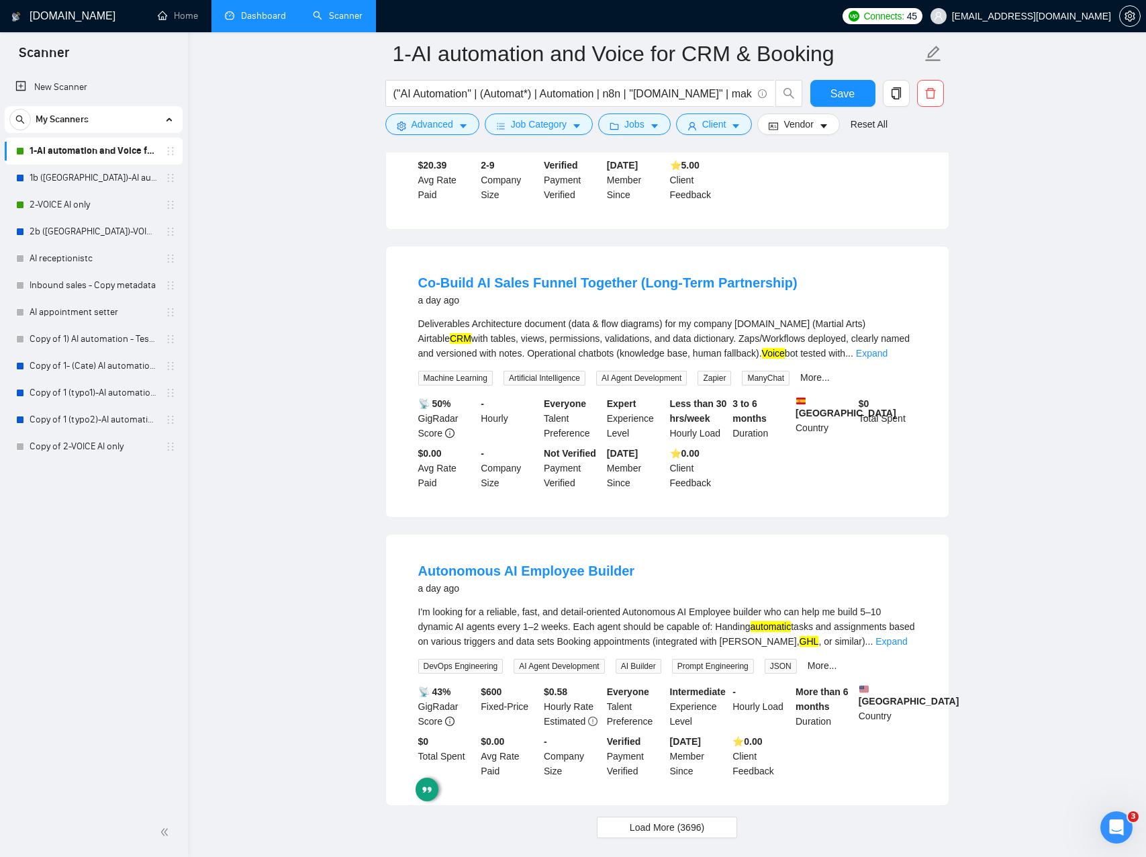
drag, startPoint x: 867, startPoint y: 304, endPoint x: 855, endPoint y: 298, distance: 13.2
click at [866, 303] on li "Co-Build AI Sales Funnel Together (Long-Term Partnership) a day ago Deliverable…" at bounding box center [667, 382] width 531 height 238
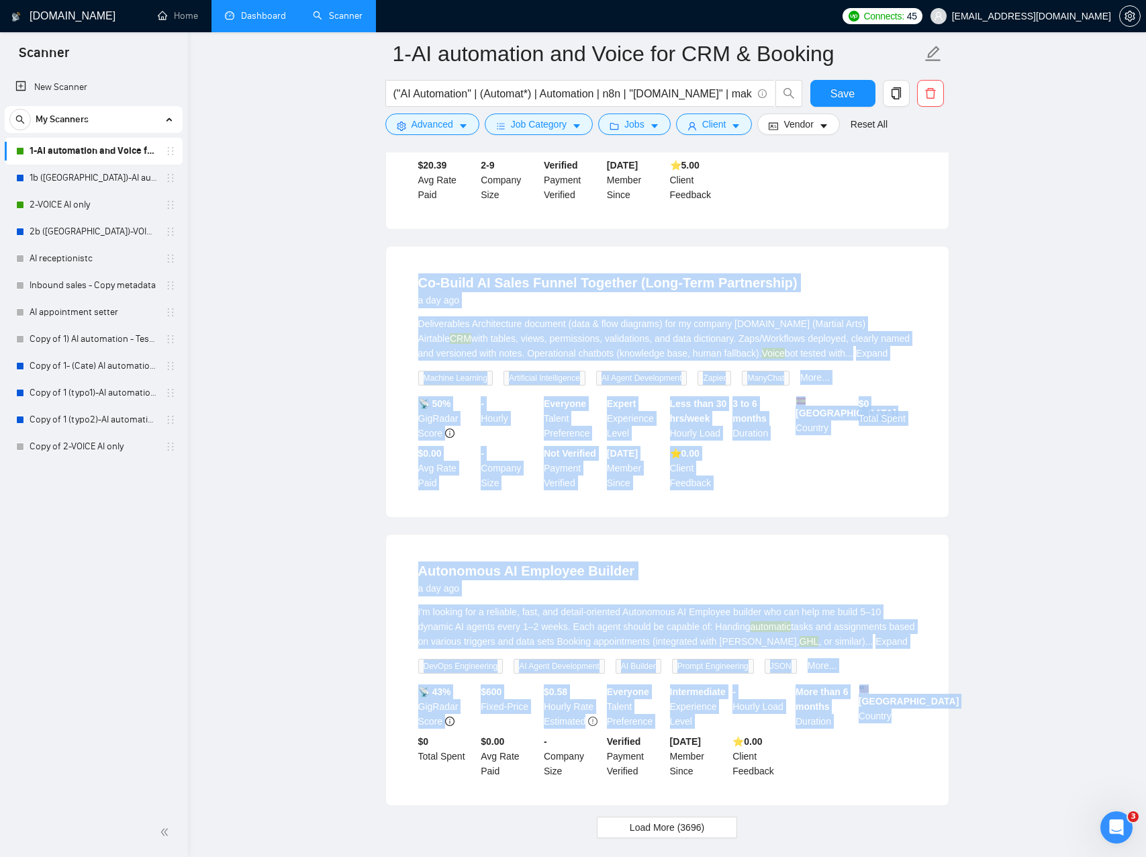
drag, startPoint x: 821, startPoint y: 282, endPoint x: 866, endPoint y: 814, distance: 533.7
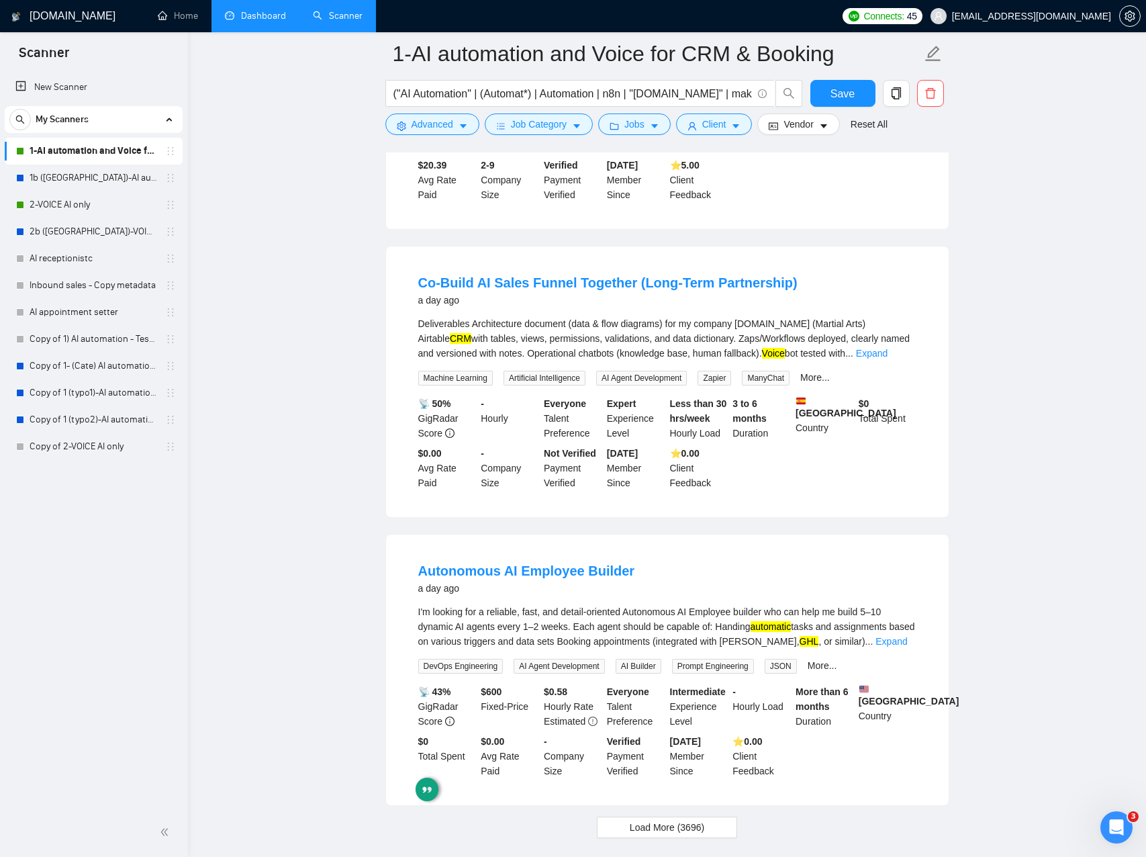
click at [872, 778] on div "📡 43% GigRadar Score $ 600 Fixed-Price $ 0.58 Hourly Rate Estimated Everyone Ta…" at bounding box center [668, 731] width 504 height 94
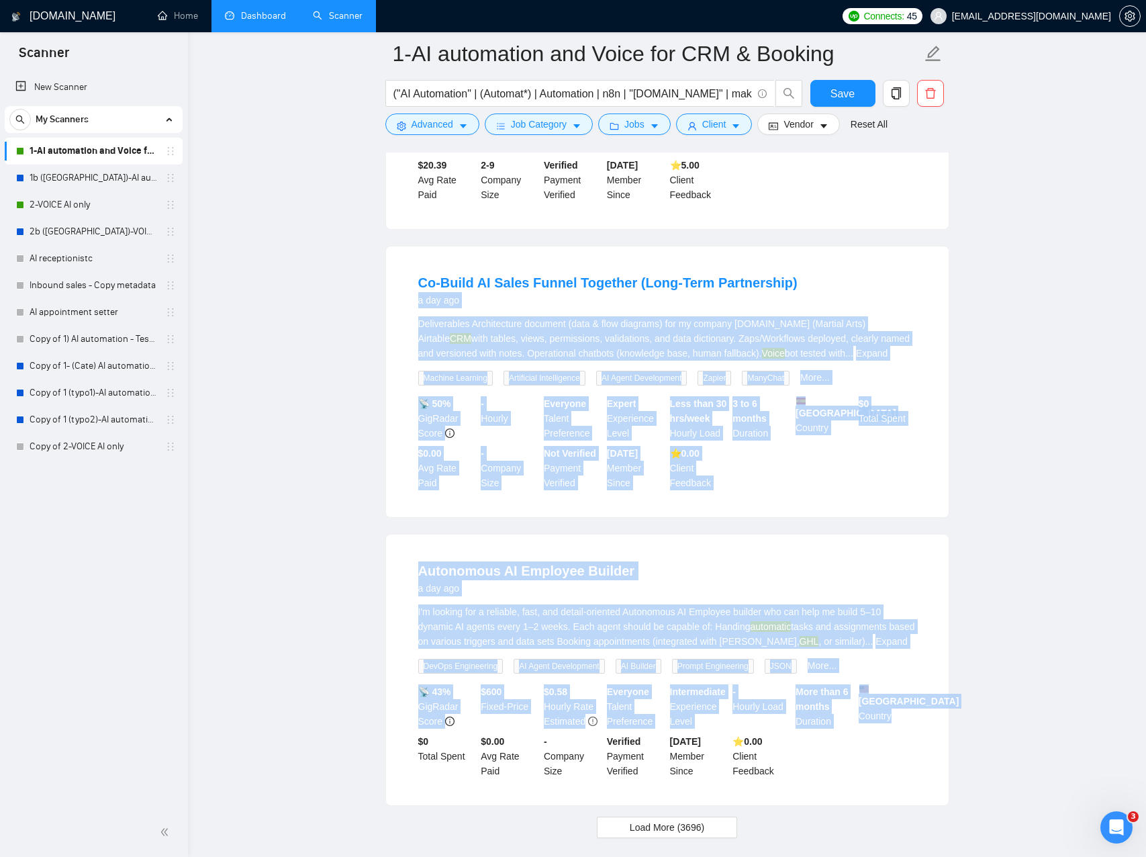
drag, startPoint x: 862, startPoint y: 751, endPoint x: 819, endPoint y: 308, distance: 445.4
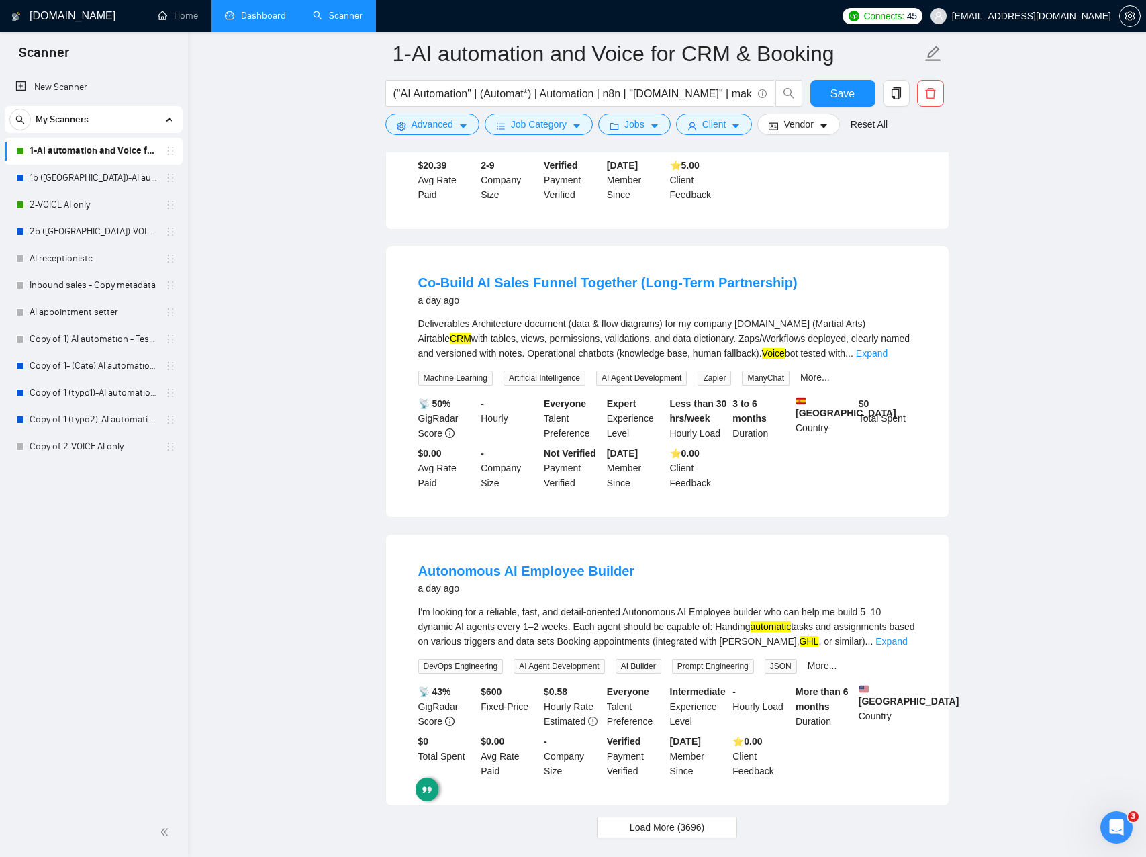
click at [813, 293] on div "Co-Build AI Sales Funnel Together (Long-Term Partnership) a day ago Deliverable…" at bounding box center [667, 381] width 563 height 271
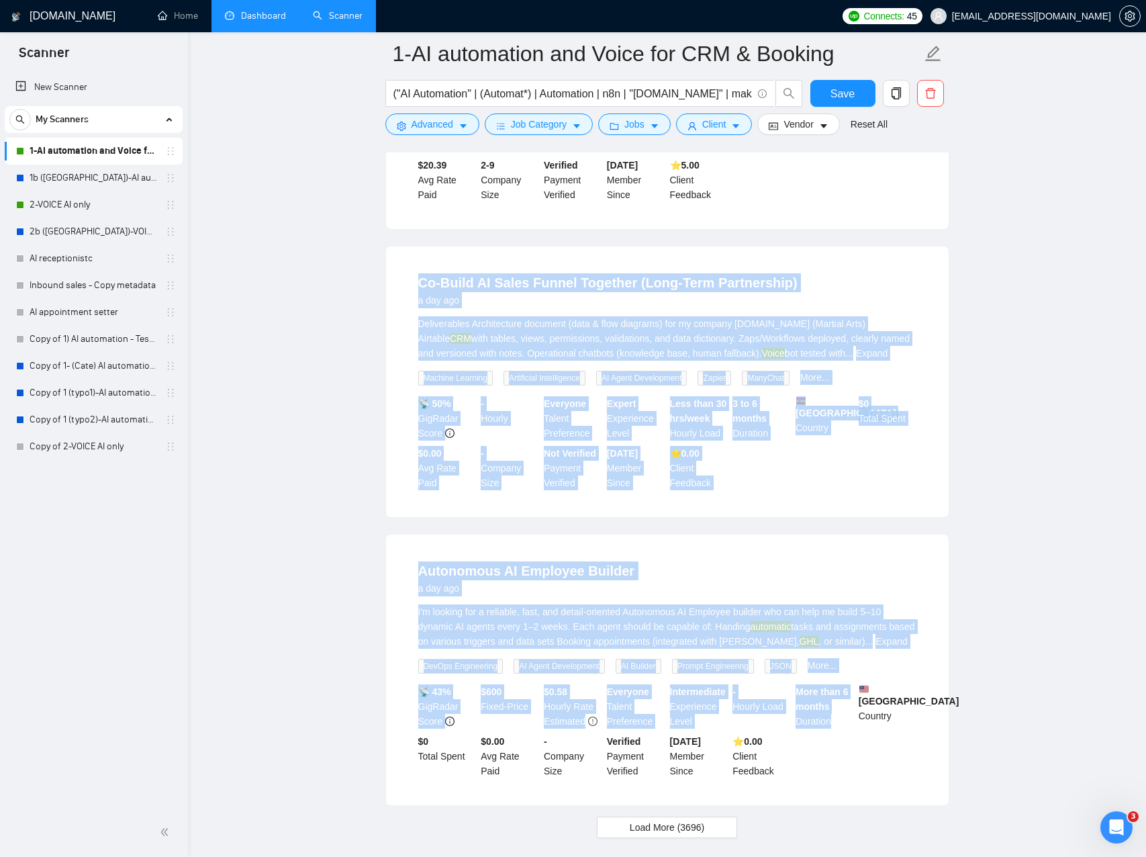
drag, startPoint x: 813, startPoint y: 383, endPoint x: 1050, endPoint y: 640, distance: 349.8
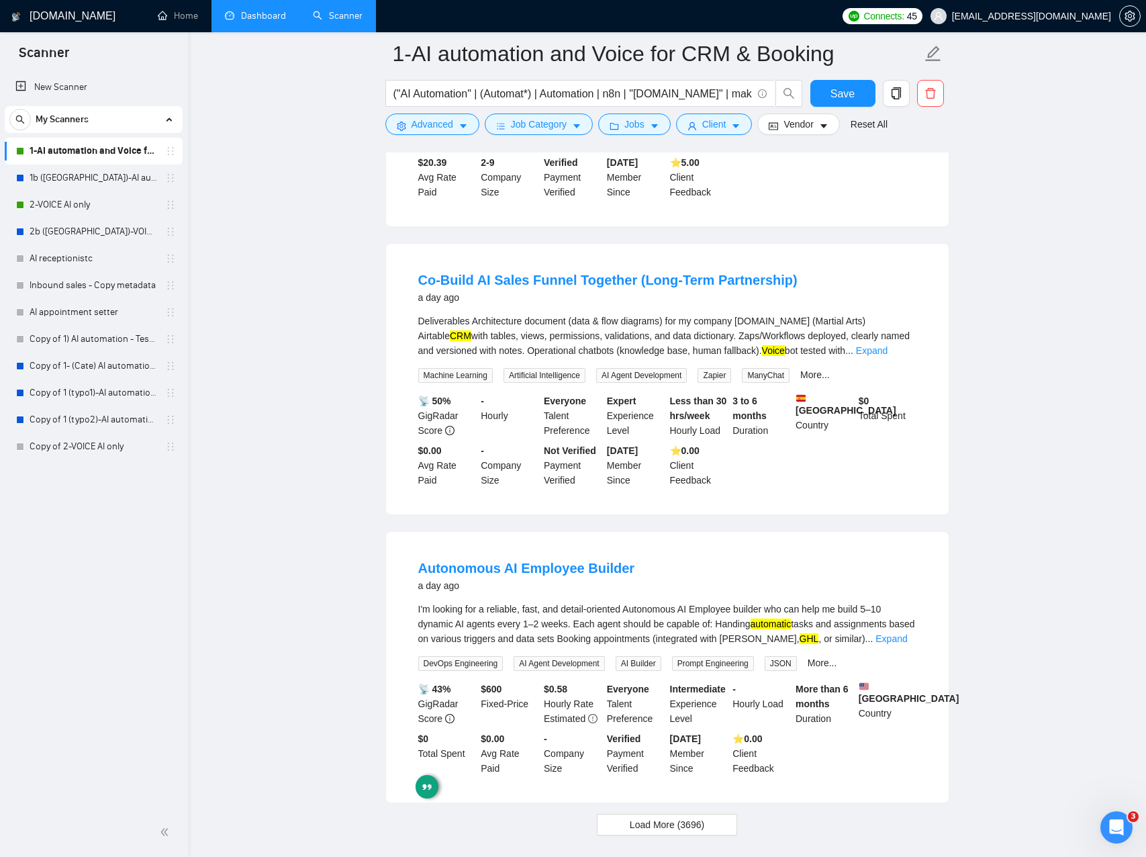
drag, startPoint x: 1054, startPoint y: 631, endPoint x: 915, endPoint y: 599, distance: 142.7
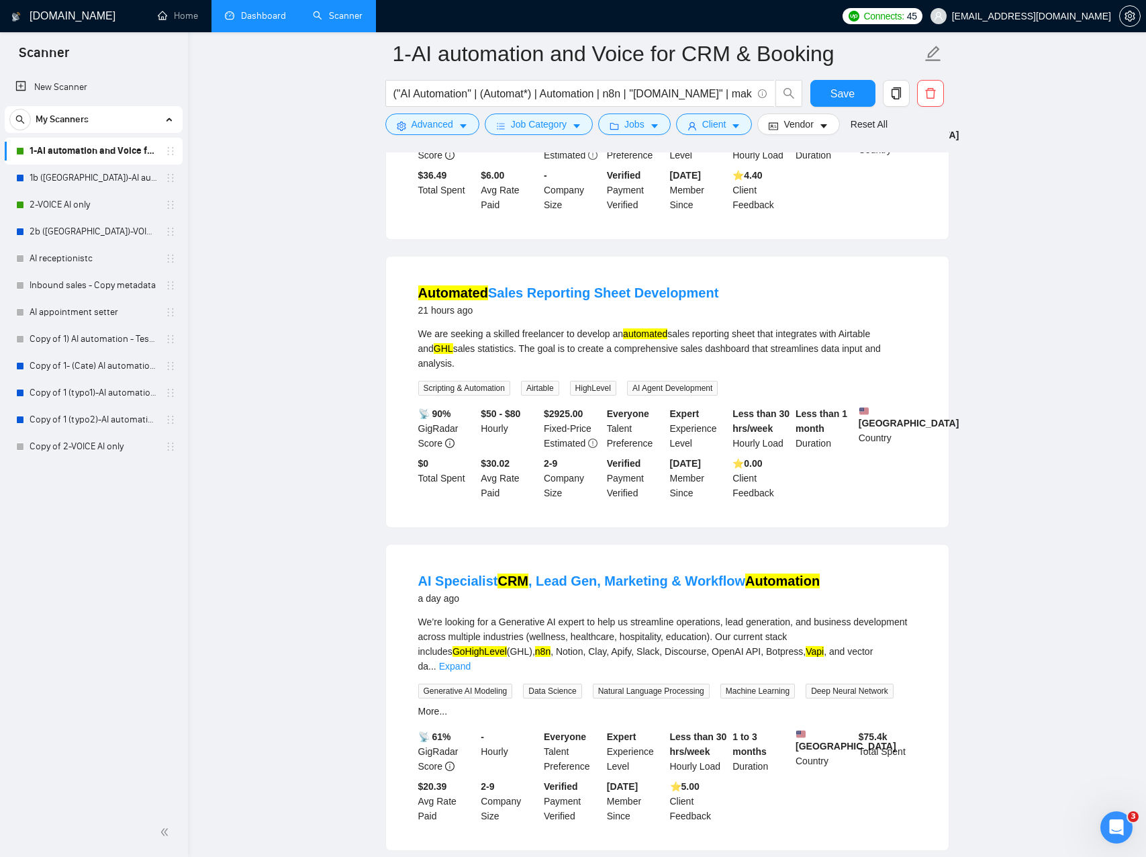
scroll to position [842, 0]
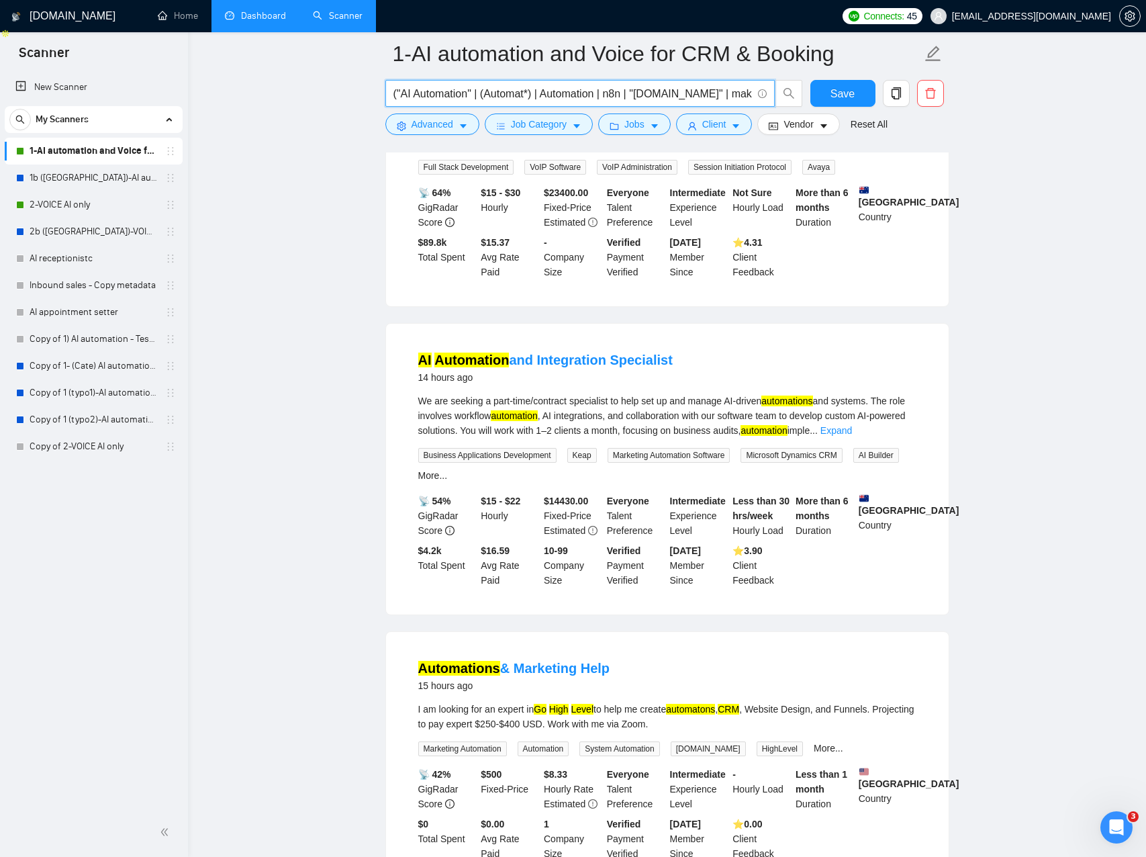
click at [662, 94] on input "("AI Automation" | (Automat*) | Automation | n8n | "[DOMAIN_NAME]" | make ) ( G…" at bounding box center [573, 93] width 359 height 17
click at [819, 95] on button "Save" at bounding box center [843, 93] width 65 height 27
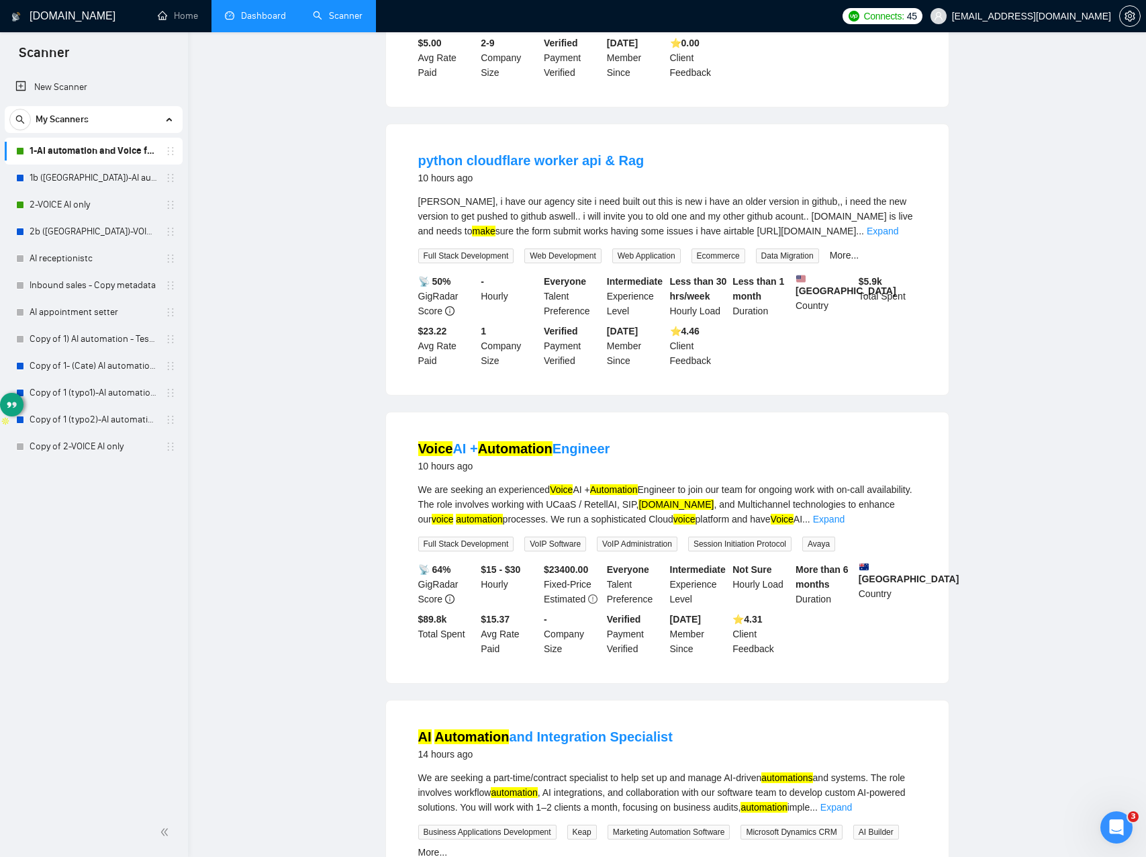
scroll to position [0, 0]
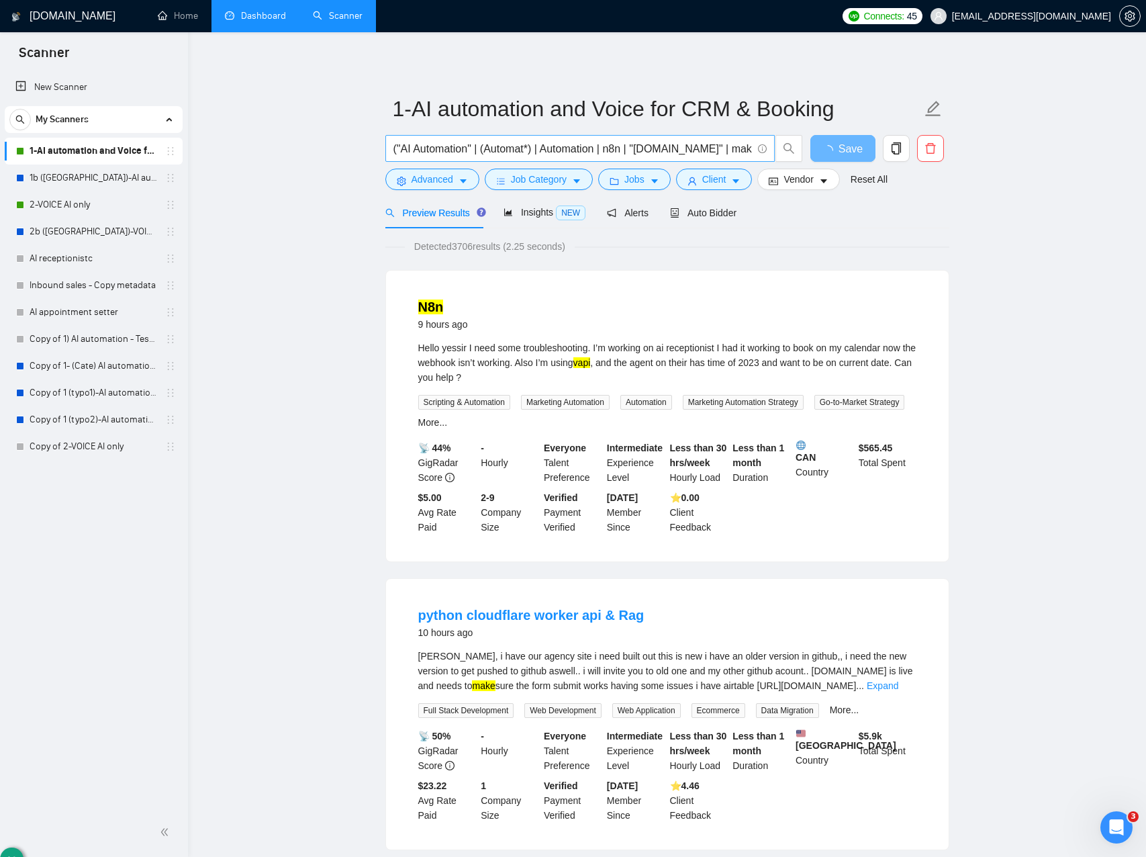
click at [690, 144] on input "("AI Automation" | (Automat*) | Automation | n8n | "[DOMAIN_NAME]" | make ) ( G…" at bounding box center [573, 148] width 359 height 17
drag, startPoint x: 772, startPoint y: 151, endPoint x: 790, endPoint y: 154, distance: 17.8
click at [807, 154] on div "("AI Automation" | (Automat*) | Automation | n8n | "[DOMAIN_NAME]" | make ) ( G…" at bounding box center [665, 152] width 564 height 34
click at [590, 144] on input "("AI Automation" | (Automat*) | Automation | n8n | "[DOMAIN_NAME]" | make ) ( G…" at bounding box center [573, 148] width 359 height 17
drag, startPoint x: 822, startPoint y: 146, endPoint x: 788, endPoint y: 150, distance: 34.6
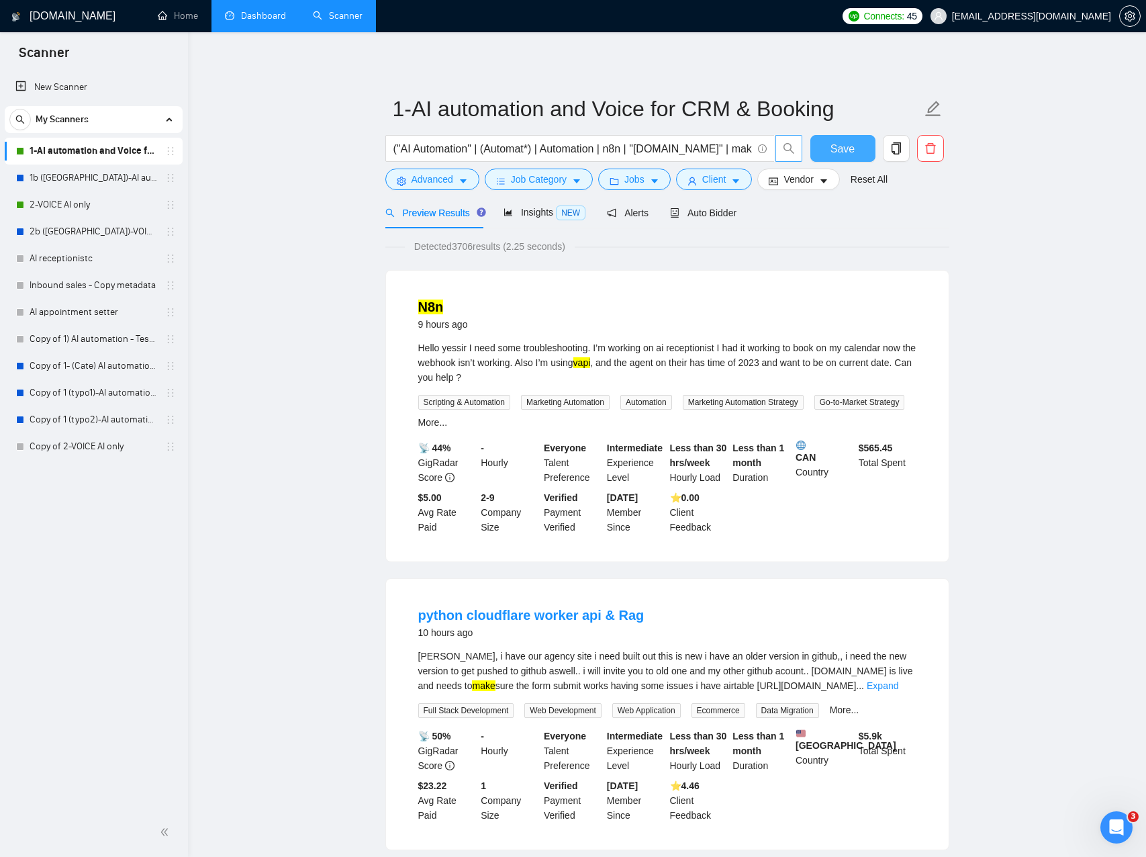
click at [822, 146] on button "Save" at bounding box center [843, 148] width 65 height 27
click at [649, 148] on input "("AI Automation" | (Automat*) | Automation | n8n | "[DOMAIN_NAME]" | make ) ( G…" at bounding box center [573, 148] width 359 height 17
click at [650, 148] on input "("AI Automation" | (Automat*) | Automation | n8n | "[DOMAIN_NAME]" | make ) ( G…" at bounding box center [573, 148] width 359 height 17
type input "("AI Automation" | (Automat*) | Automation | n8n | "[DOMAIN_NAME]" | make ) ( G…"
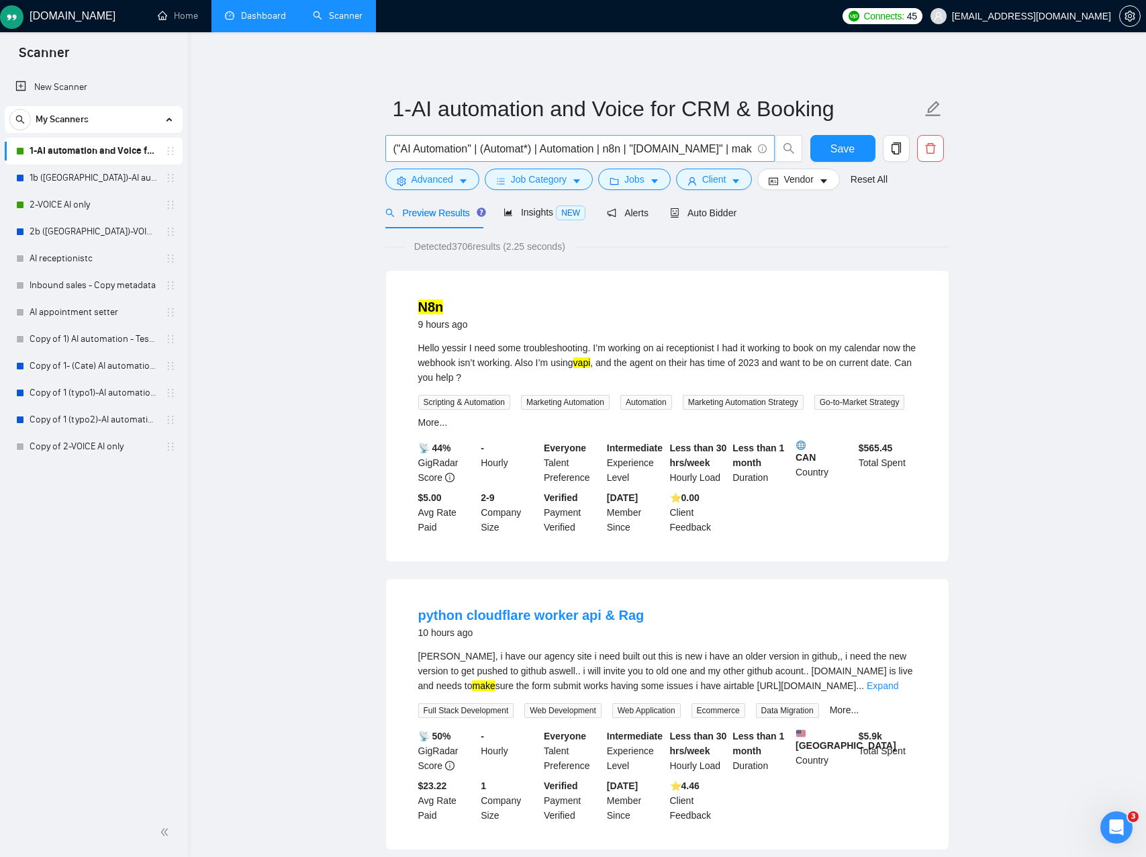
drag, startPoint x: 341, startPoint y: 161, endPoint x: 420, endPoint y: 147, distance: 79.8
click at [467, 149] on input "("AI Automation" | (Automat*) | Automation | n8n | "[DOMAIN_NAME]" | make ) ( G…" at bounding box center [573, 148] width 359 height 17
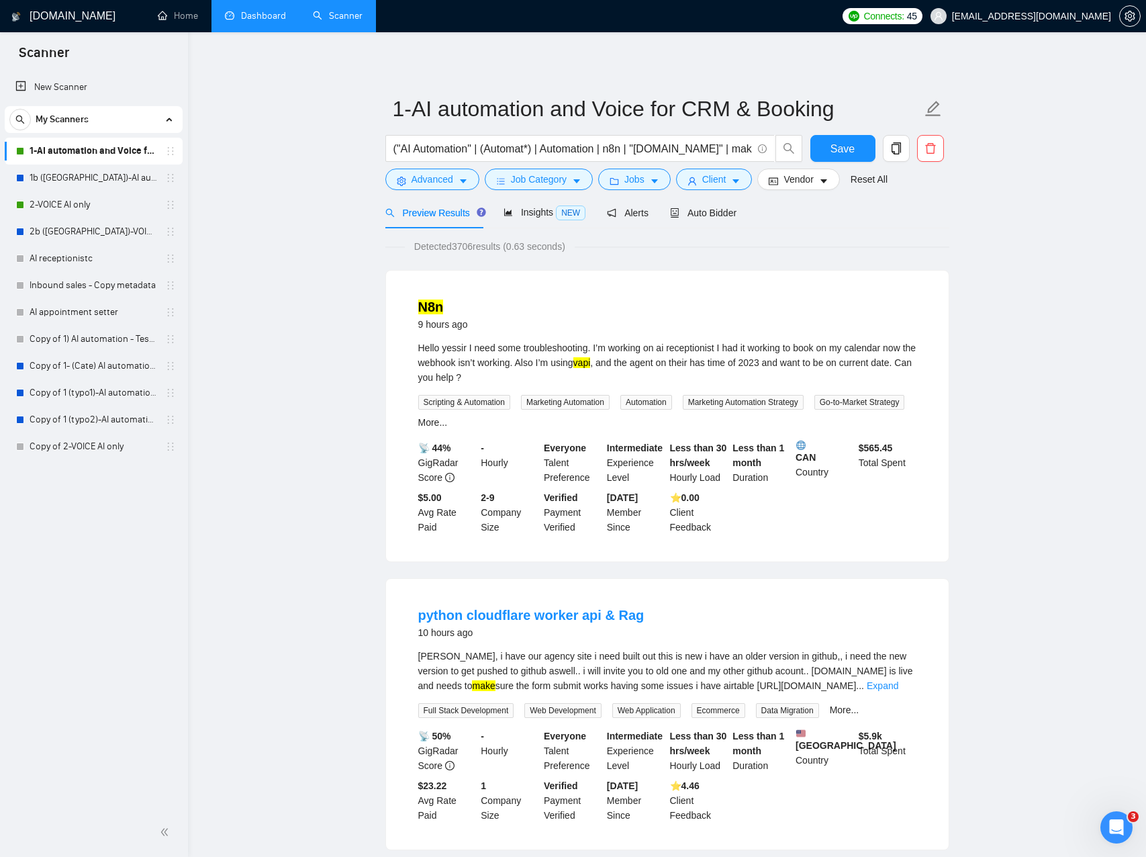
drag, startPoint x: 355, startPoint y: 166, endPoint x: 642, endPoint y: 130, distance: 289.6
click at [838, 149] on span "Save" at bounding box center [843, 148] width 24 height 17
drag, startPoint x: 517, startPoint y: 150, endPoint x: 539, endPoint y: 149, distance: 22.2
click at [517, 150] on input "("AI Automation" | (Automat*) | Automation | n8n | "[DOMAIN_NAME]" | make ) ( G…" at bounding box center [573, 148] width 359 height 17
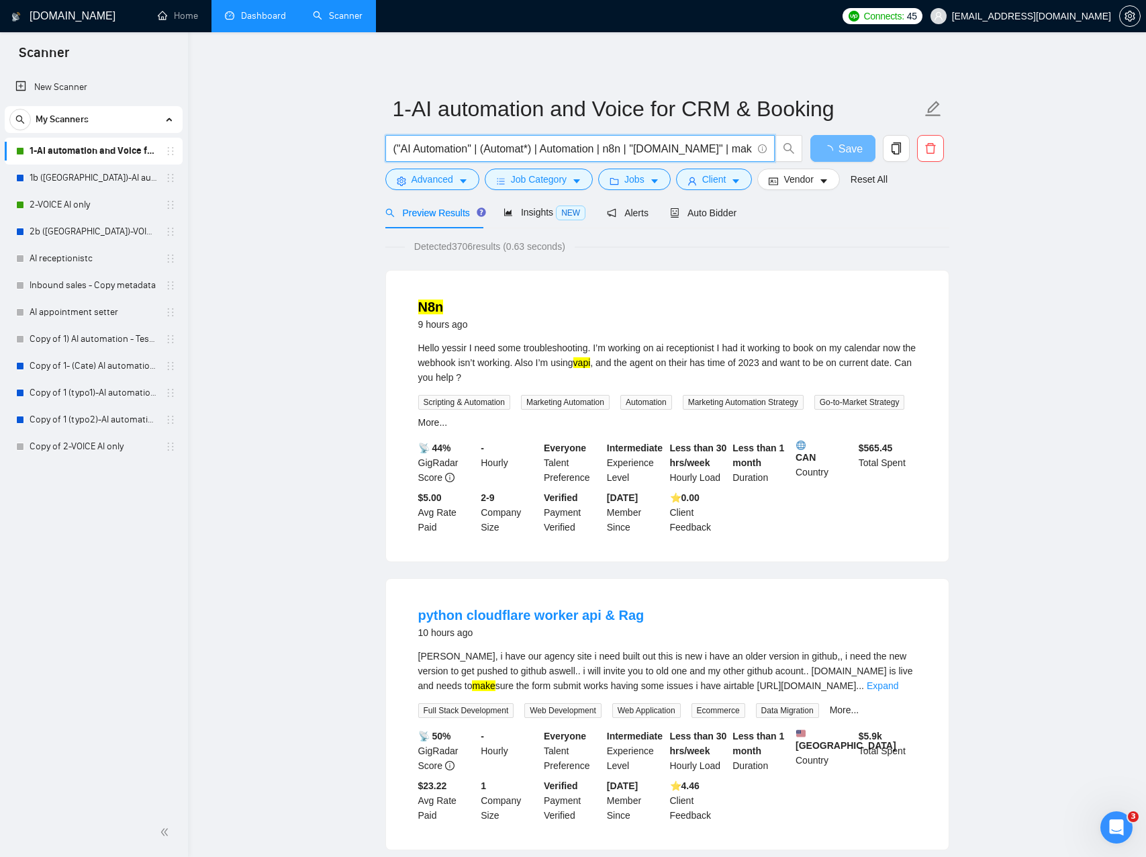
drag, startPoint x: 406, startPoint y: 136, endPoint x: 388, endPoint y: 135, distance: 17.5
click at [388, 135] on span "("AI Automation" | (Automat*) | Automation | n8n | "[DOMAIN_NAME]" | make ) ( G…" at bounding box center [580, 148] width 390 height 27
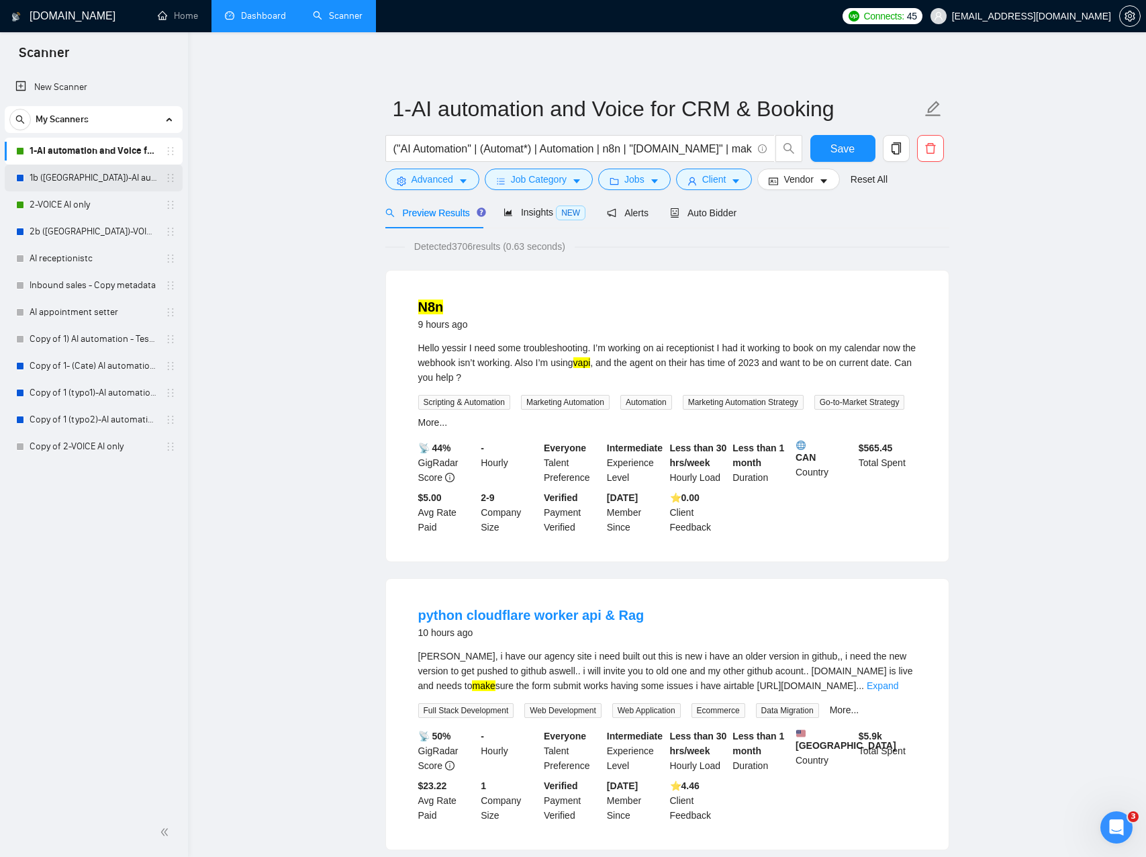
drag, startPoint x: 75, startPoint y: 177, endPoint x: 97, endPoint y: 177, distance: 22.8
click at [75, 177] on link "1b ([GEOGRAPHIC_DATA])-AI automation and Voice for CRM & Booking" at bounding box center [94, 178] width 128 height 27
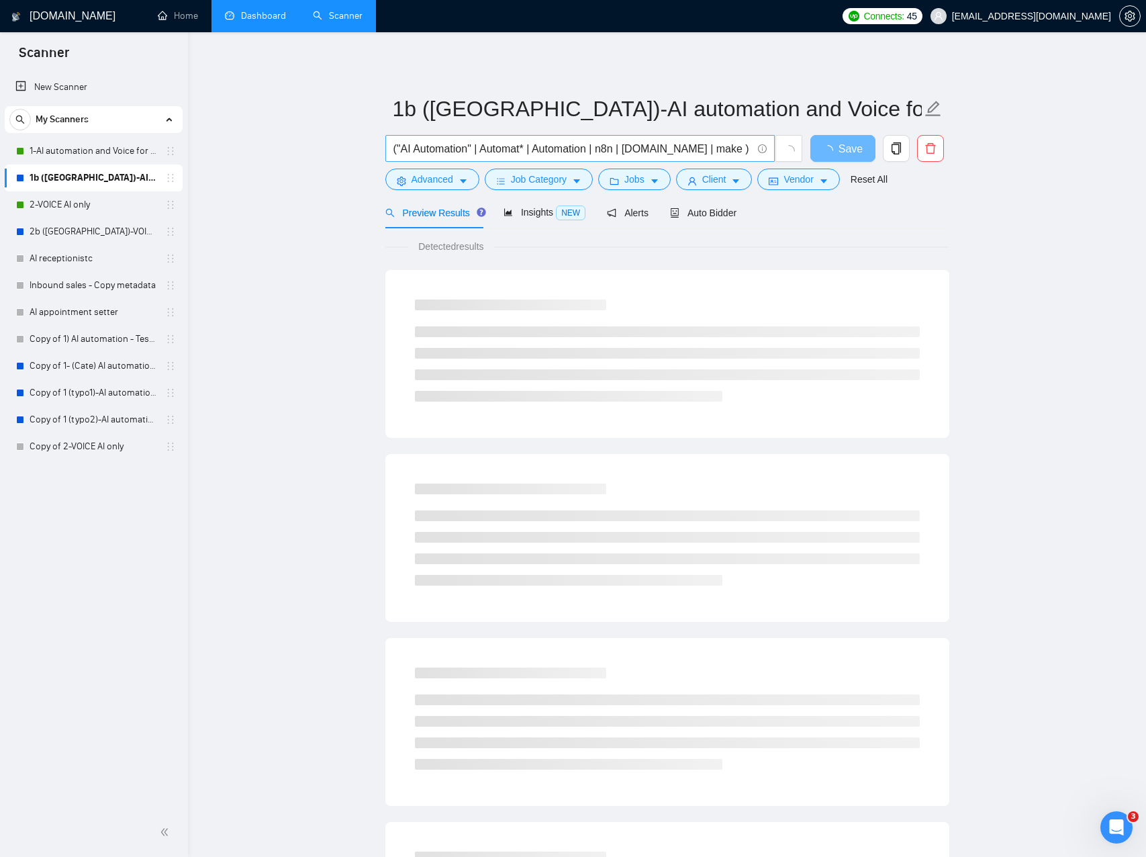
click at [507, 153] on input "("AI Automation" | Automat* | Automation | n8n | [DOMAIN_NAME] | make ) ( GPT |…" at bounding box center [573, 148] width 359 height 17
paste input "(Automat*) | Automation | n8n | "[DOMAIN_NAME]""
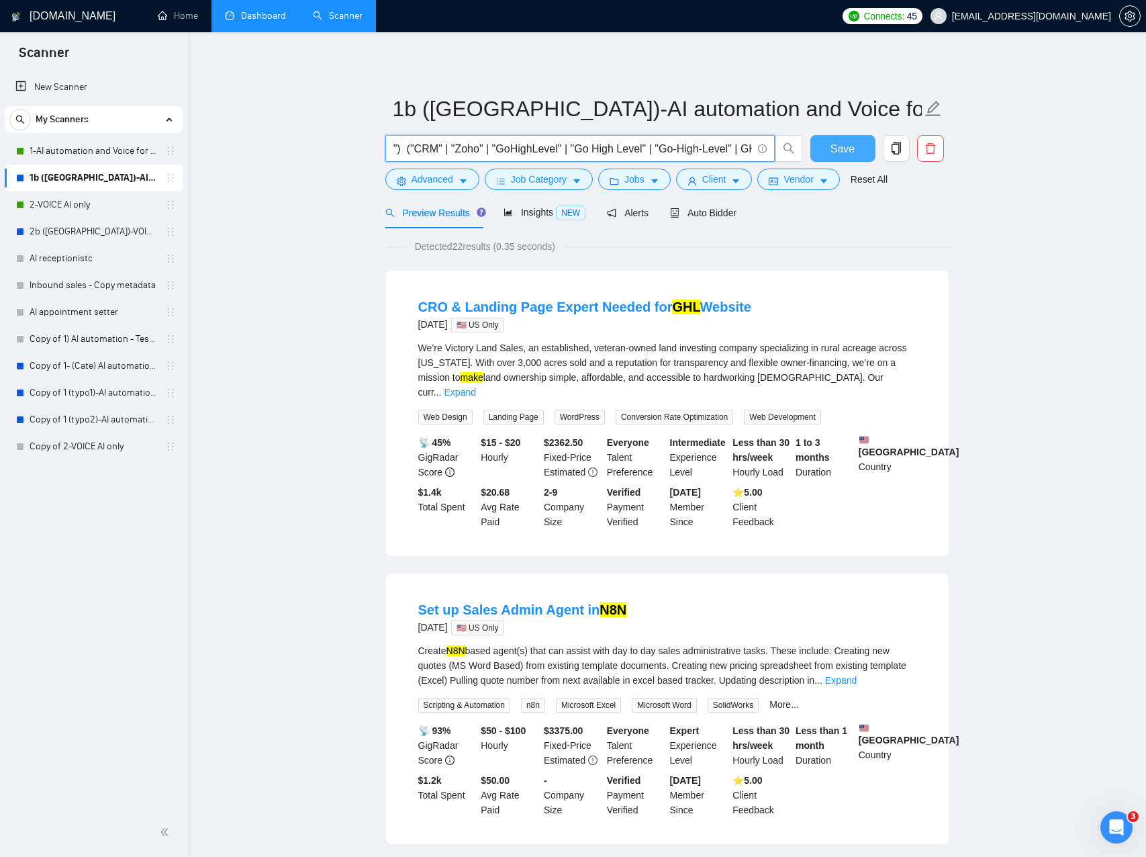
type input "("AI Automation" | (Automat*) | Automation | n8n | "[DOMAIN_NAME]" | make ) ( G…"
click at [839, 151] on span "Save" at bounding box center [843, 148] width 24 height 17
click at [91, 154] on link "1-AI automation and Voice for CRM & Booking" at bounding box center [94, 151] width 128 height 27
click at [116, 147] on link "1-AI automation and Voice for CRM & Booking" at bounding box center [94, 151] width 128 height 27
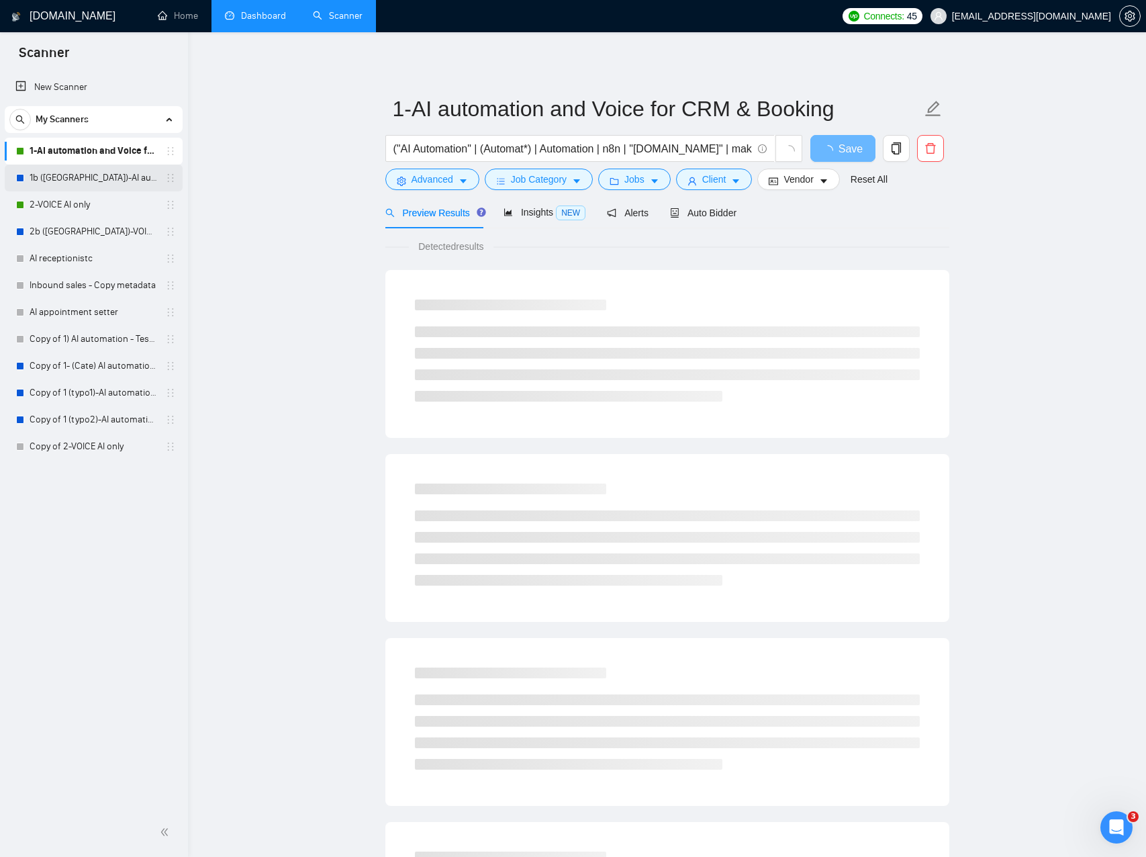
click at [107, 167] on link "1b ([GEOGRAPHIC_DATA])-AI automation and Voice for CRM & Booking" at bounding box center [94, 178] width 128 height 27
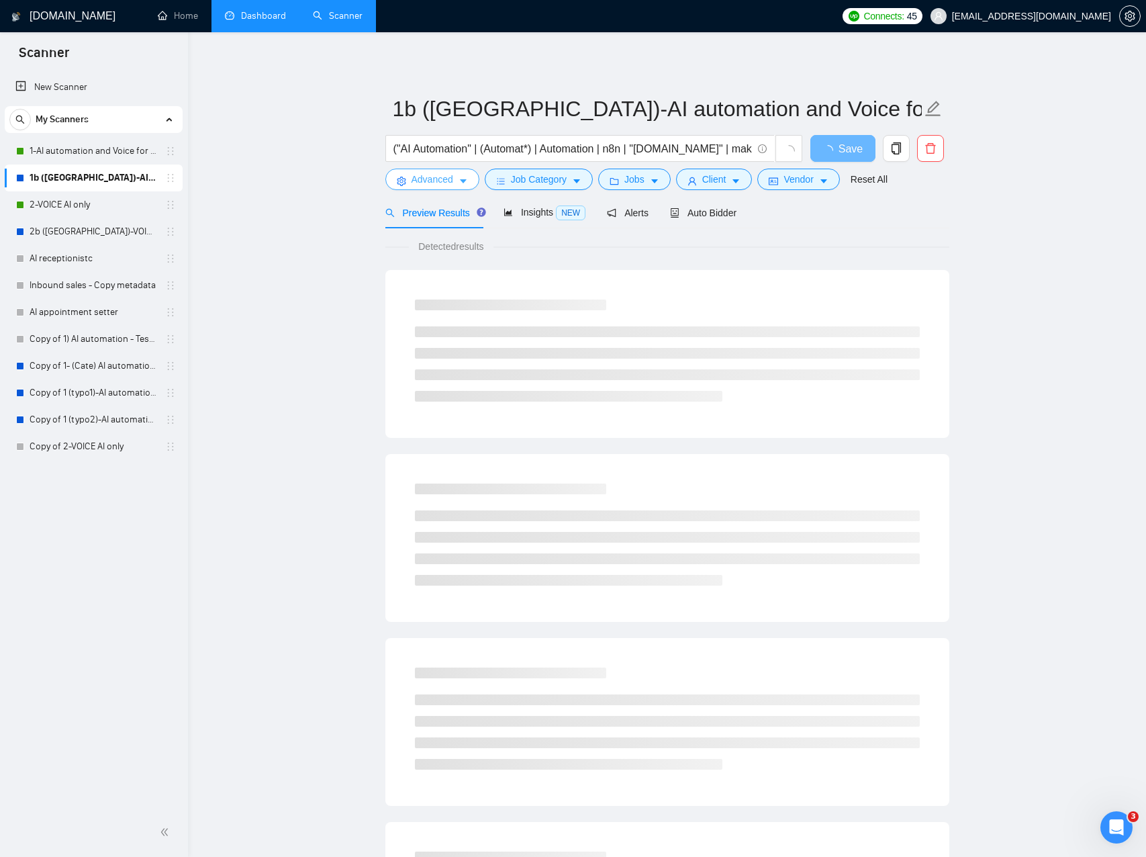
click at [471, 181] on button "Advanced" at bounding box center [432, 179] width 94 height 21
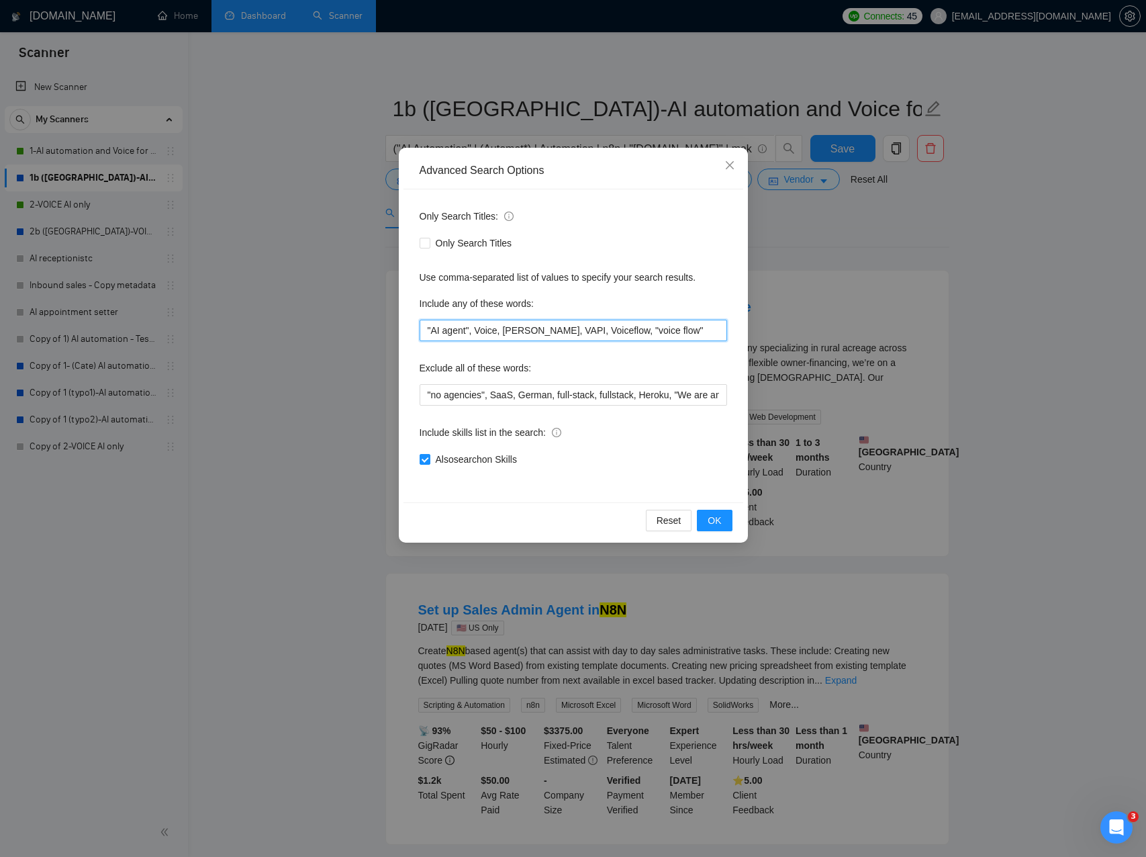
click at [498, 337] on input ""AI agent", Voice, [PERSON_NAME], VAPI, Voiceflow, "voice flow"" at bounding box center [574, 330] width 308 height 21
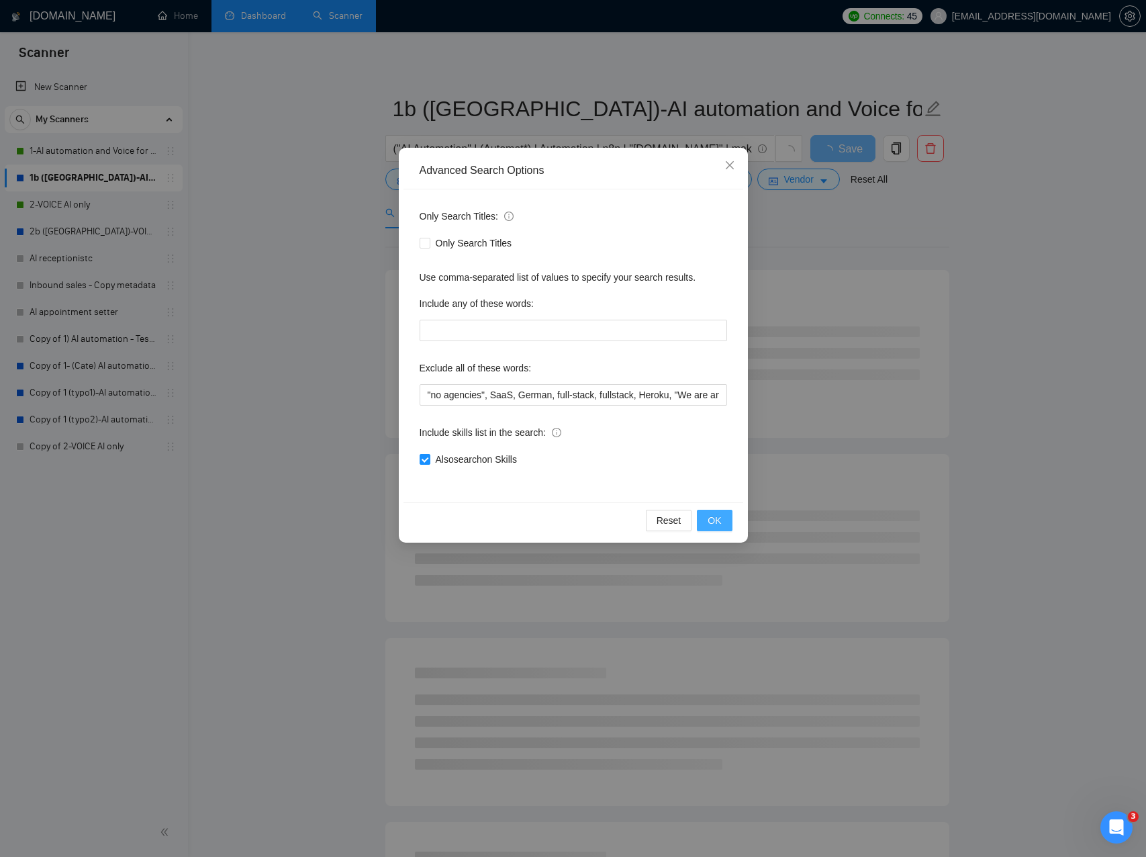
click at [713, 523] on span "OK" at bounding box center [714, 520] width 13 height 15
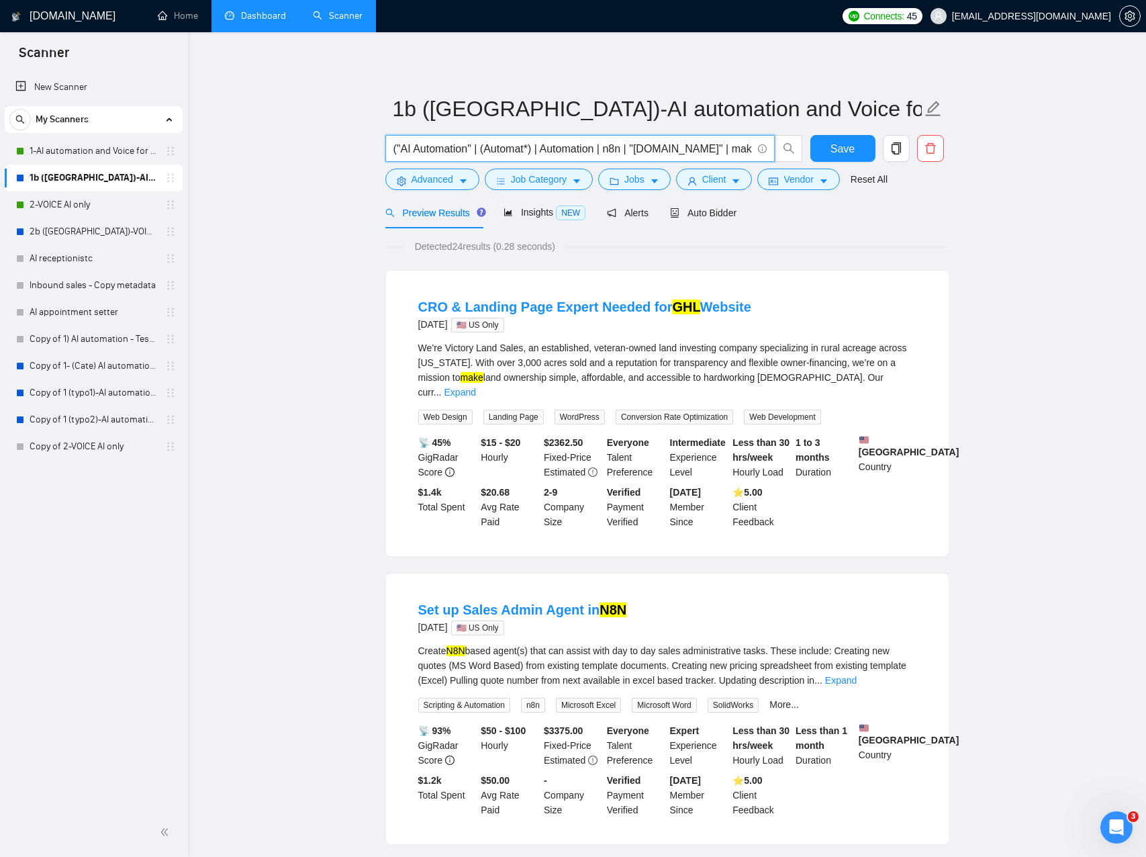
click at [655, 148] on input "("AI Automation" | (Automat*) | Automation | n8n | "[DOMAIN_NAME]" | make ) ( G…" at bounding box center [573, 148] width 359 height 17
drag, startPoint x: 558, startPoint y: 149, endPoint x: 588, endPoint y: 149, distance: 30.2
click at [558, 149] on input "("AI Automation" | (Automat*) | Automation | n8n | "[DOMAIN_NAME]" | make ) ( G…" at bounding box center [573, 148] width 359 height 17
type input "("AI Automation" | (Automat*) | Automation | n8n | "[DOMAIN_NAME]" | make ) ( G…"
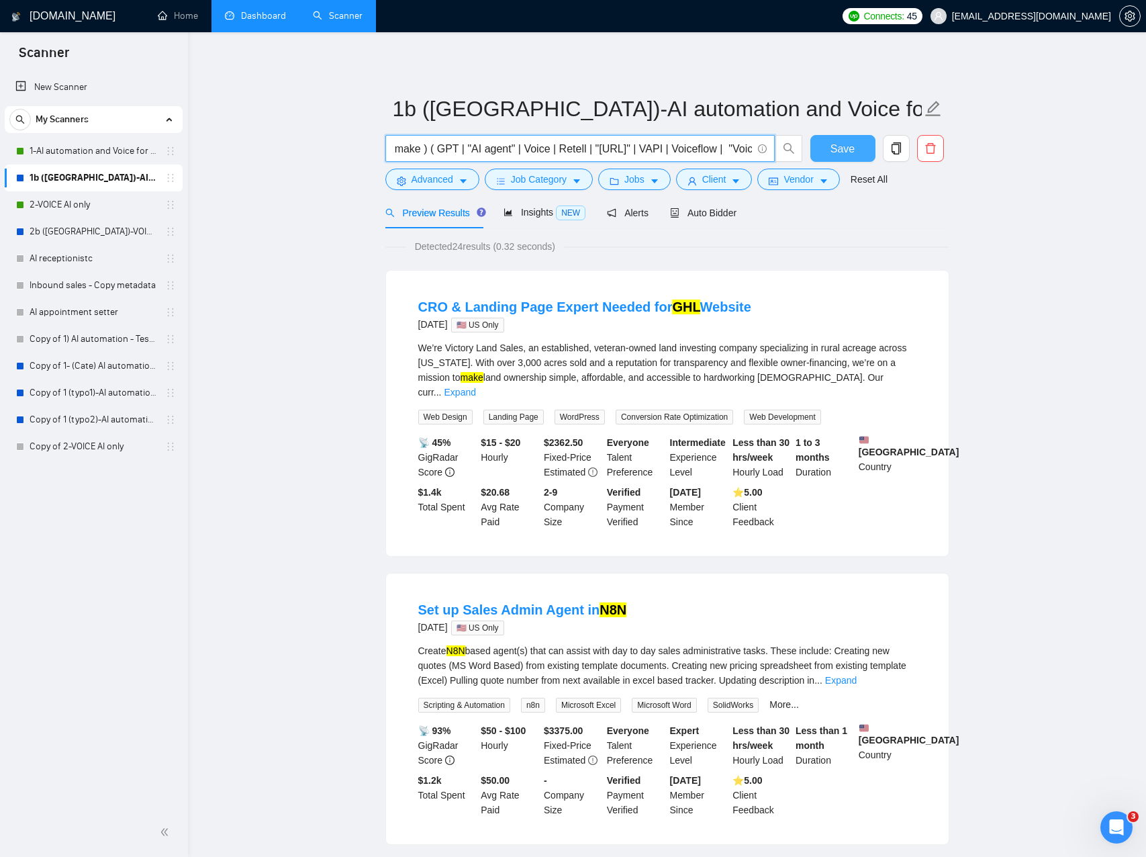
scroll to position [0, 0]
click at [838, 153] on span "Save" at bounding box center [843, 148] width 24 height 17
click at [834, 152] on span "Save" at bounding box center [843, 148] width 24 height 17
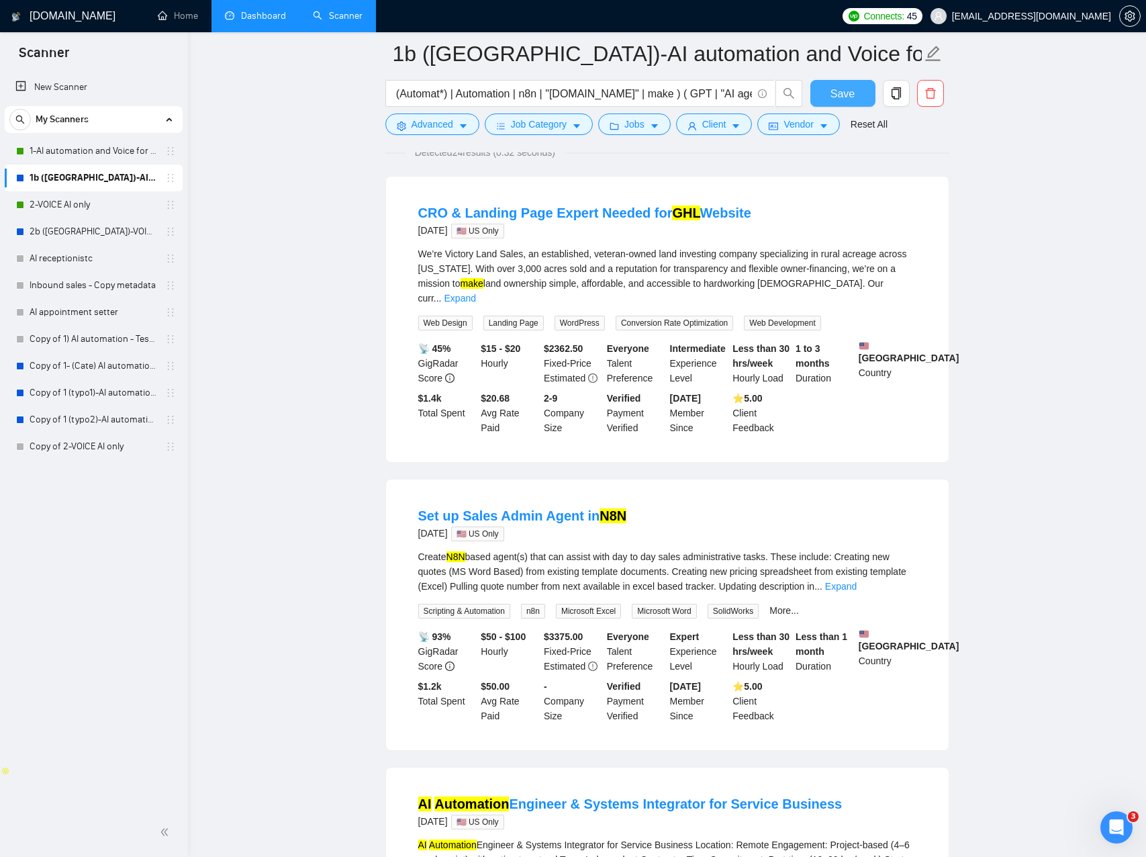
scroll to position [106, 0]
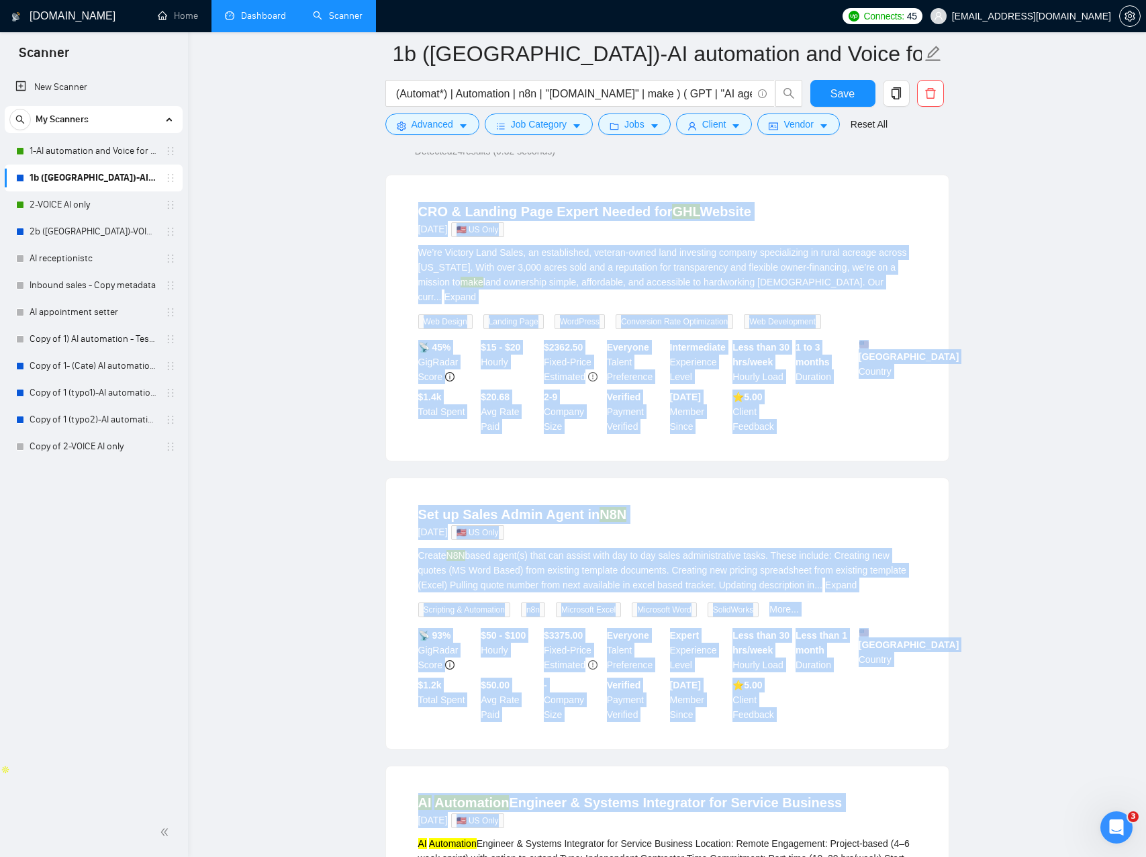
drag, startPoint x: 817, startPoint y: 202, endPoint x: 946, endPoint y: 758, distance: 570.2
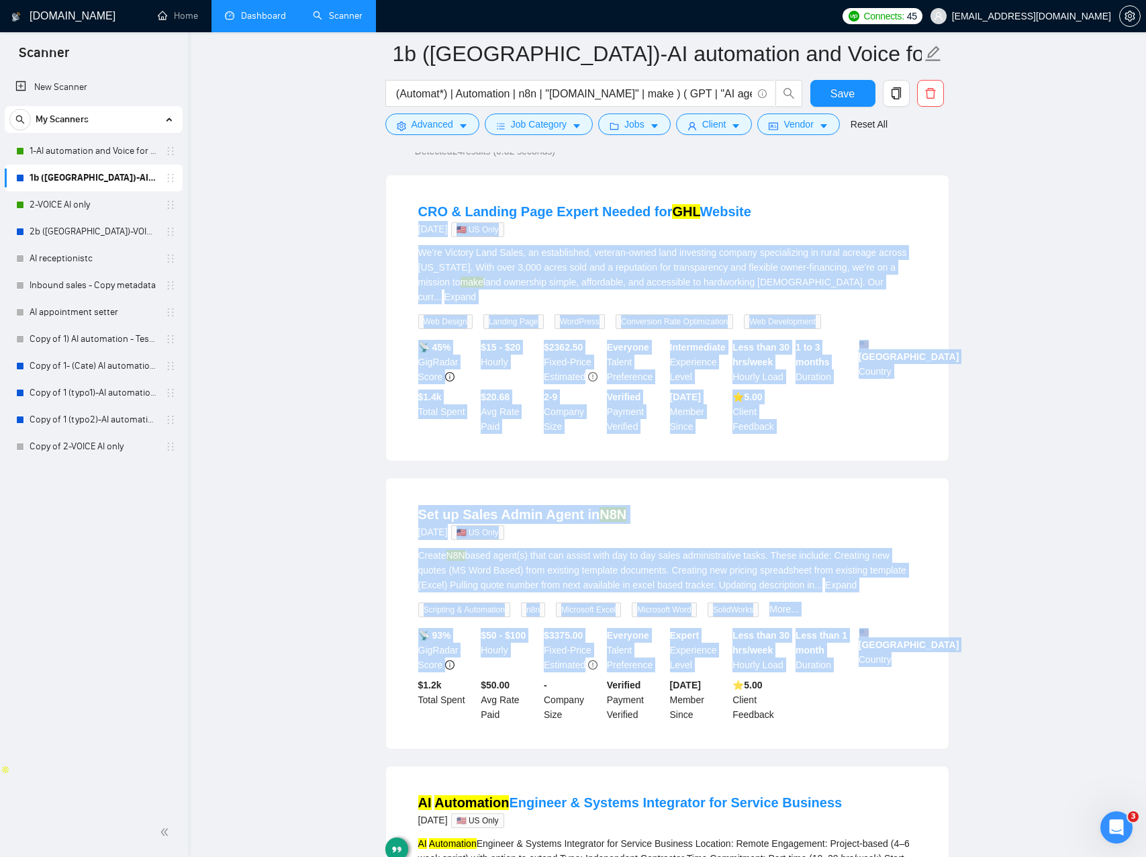
drag, startPoint x: 986, startPoint y: 733, endPoint x: 310, endPoint y: 240, distance: 836.3
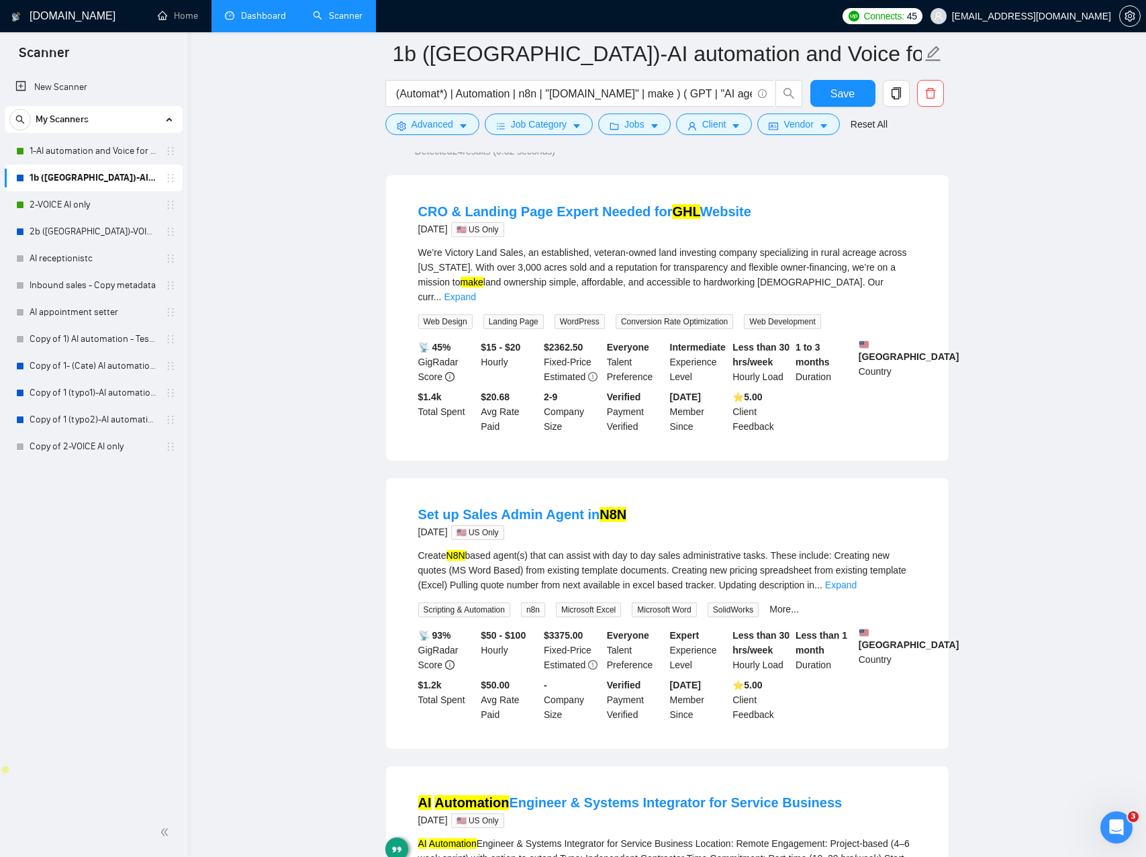
drag, startPoint x: 318, startPoint y: 242, endPoint x: 321, endPoint y: 271, distance: 28.4
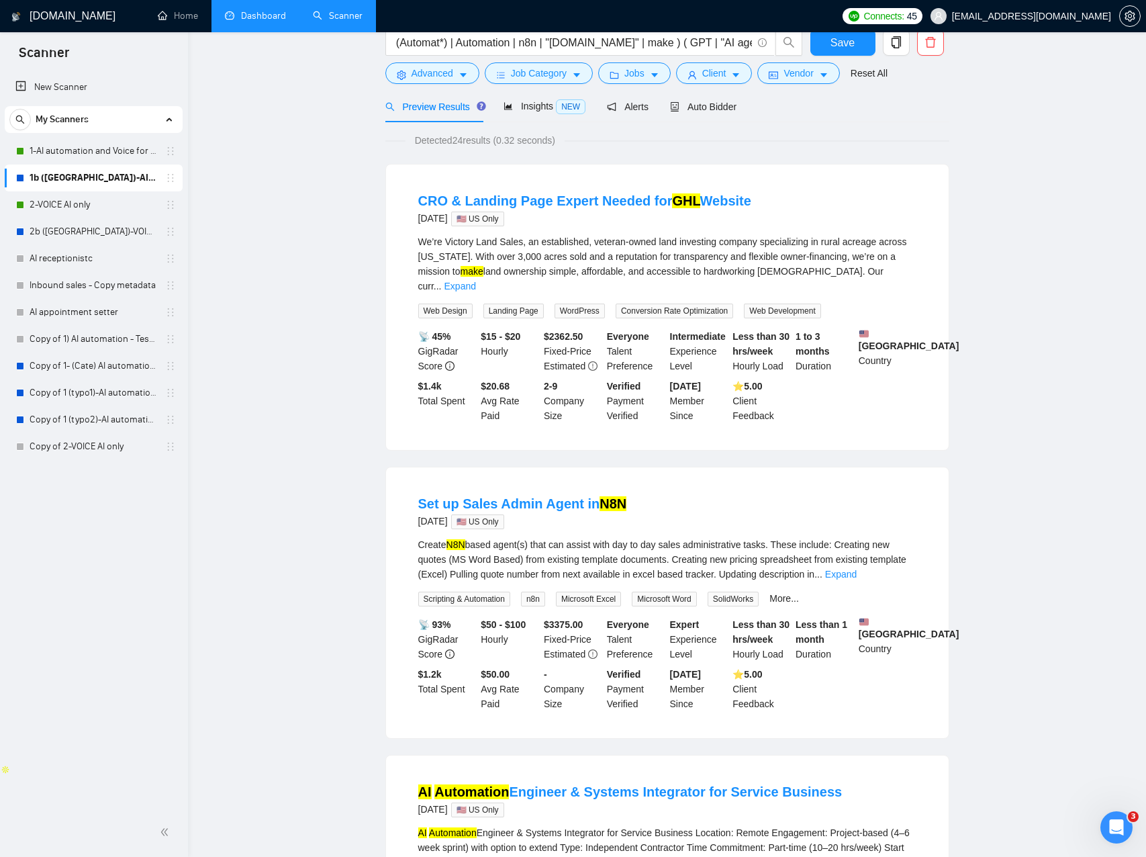
scroll to position [0, 0]
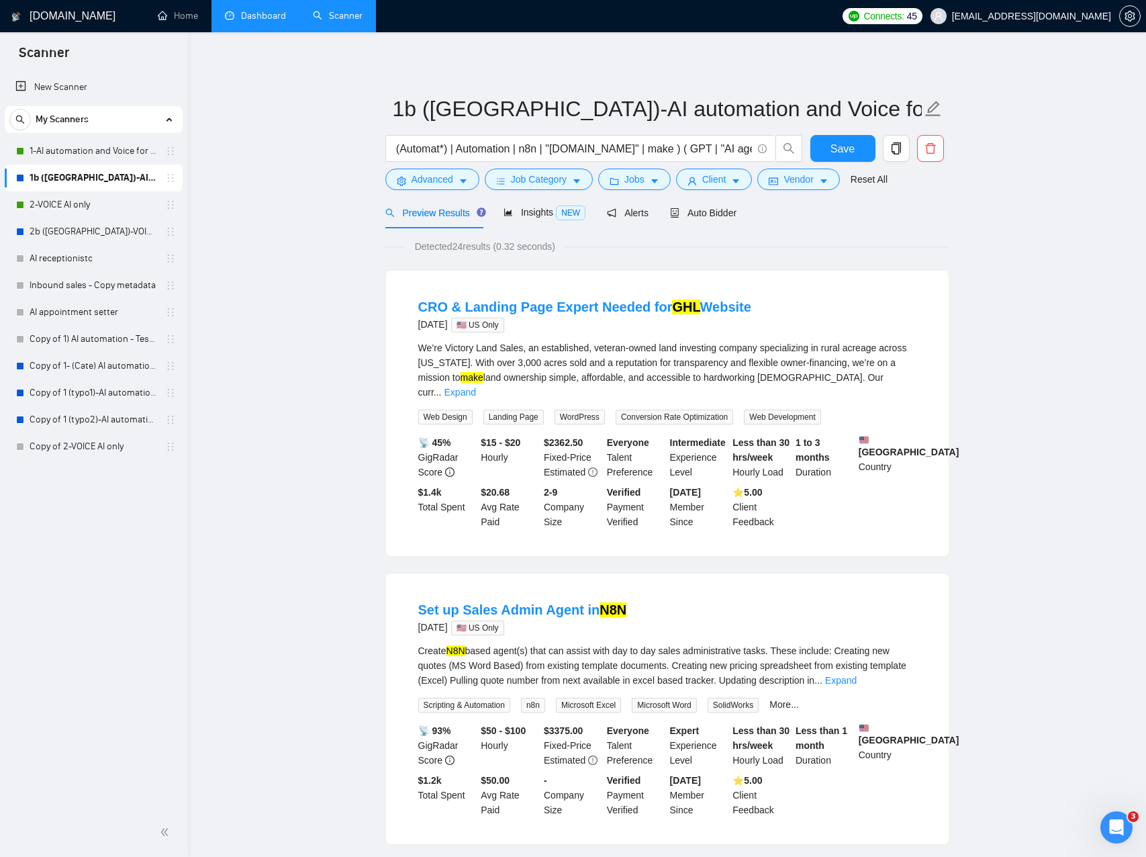
click at [459, 365] on div "We’re Victory Land Sales, an established, veteran-owned land investing company …" at bounding box center [667, 369] width 498 height 59
drag, startPoint x: 500, startPoint y: 363, endPoint x: 671, endPoint y: 361, distance: 170.6
click at [664, 362] on div "We’re Victory Land Sales, an established, veteran-owned land investing company …" at bounding box center [667, 369] width 498 height 59
click at [747, 365] on div "We’re Victory Land Sales, an established, veteran-owned land investing company …" at bounding box center [667, 369] width 498 height 59
click at [520, 147] on input "("AI Automation" | (Automat*) | Automation | n8n | "[DOMAIN_NAME]" | make ) ( G…" at bounding box center [573, 148] width 359 height 17
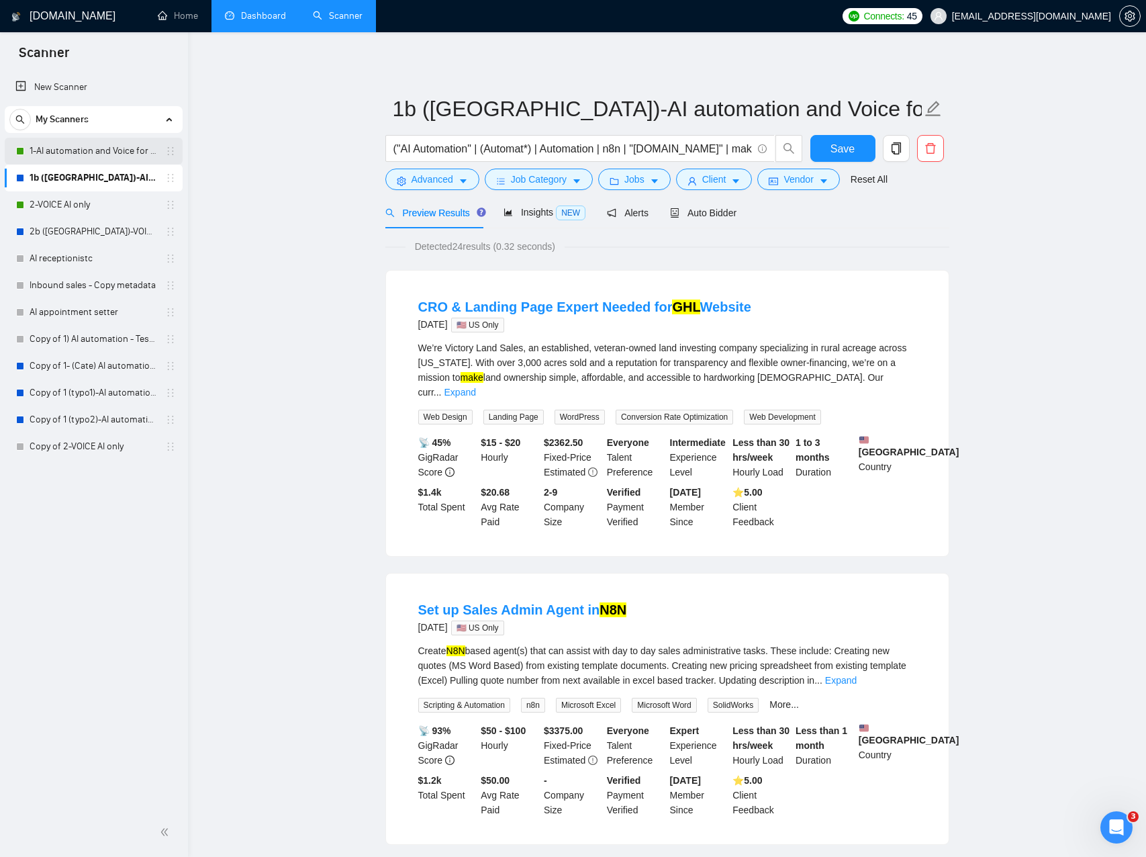
click at [92, 146] on link "1-AI automation and Voice for CRM & Booking" at bounding box center [94, 151] width 128 height 27
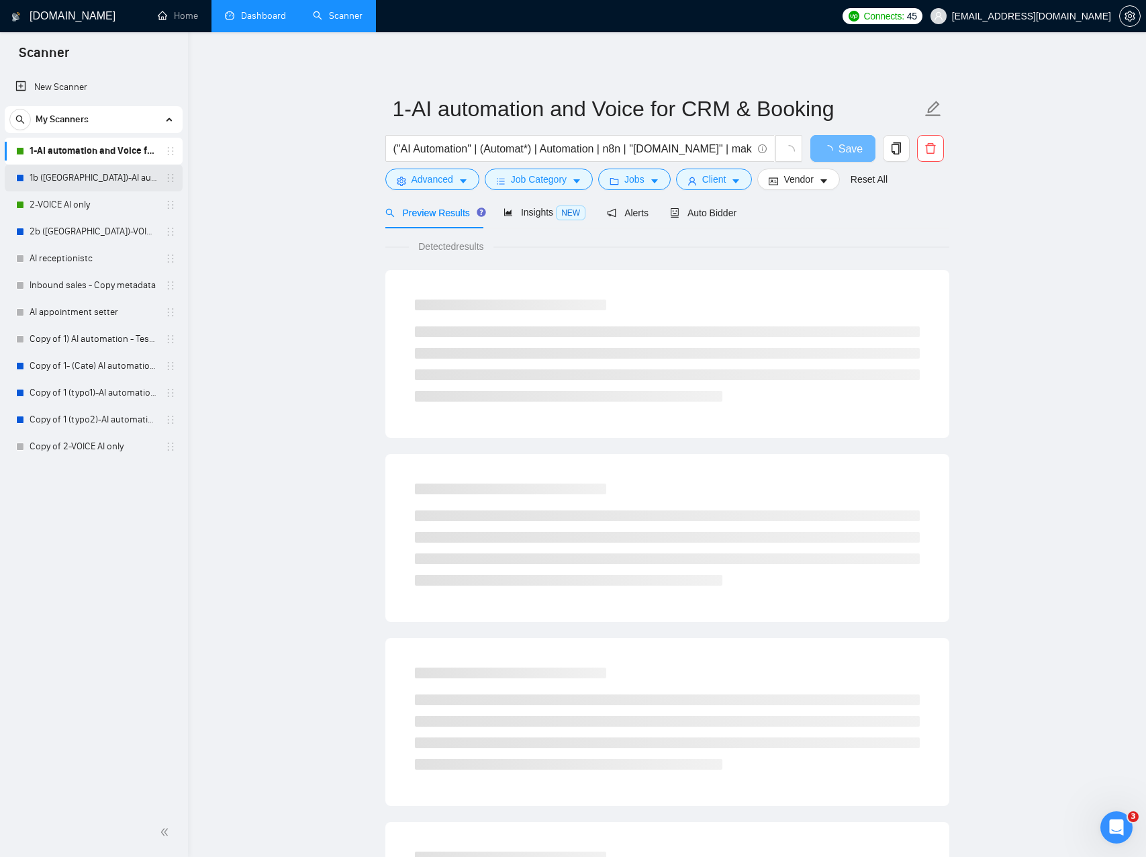
drag, startPoint x: 76, startPoint y: 176, endPoint x: 168, endPoint y: 167, distance: 92.4
click at [76, 176] on link "1b ([GEOGRAPHIC_DATA])-AI automation and Voice for CRM & Booking" at bounding box center [94, 178] width 128 height 27
click at [540, 145] on input "("AI Automation" | (Automat*) | Automation | n8n | "[DOMAIN_NAME]" | make ) ( G…" at bounding box center [573, 148] width 359 height 17
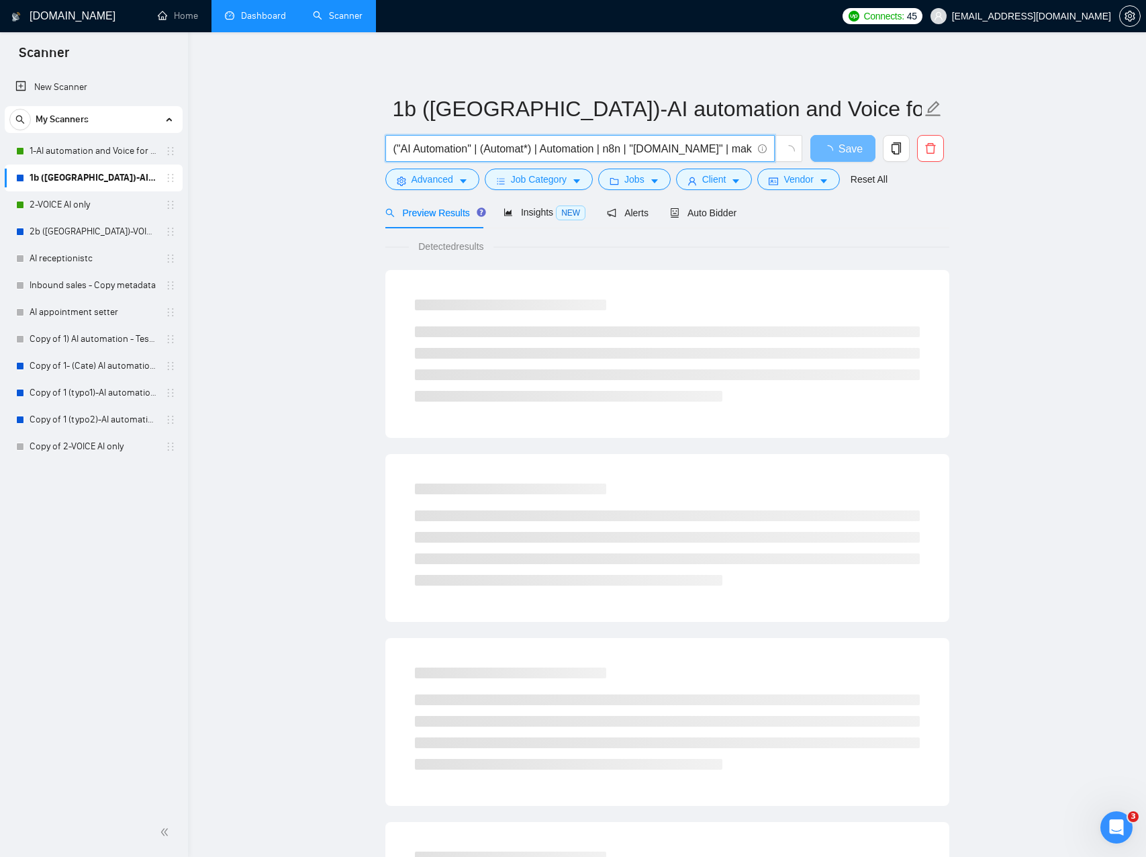
click at [540, 145] on input "("AI Automation" | (Automat*) | Automation | n8n | "[DOMAIN_NAME]" | make ) ( G…" at bounding box center [573, 148] width 359 height 17
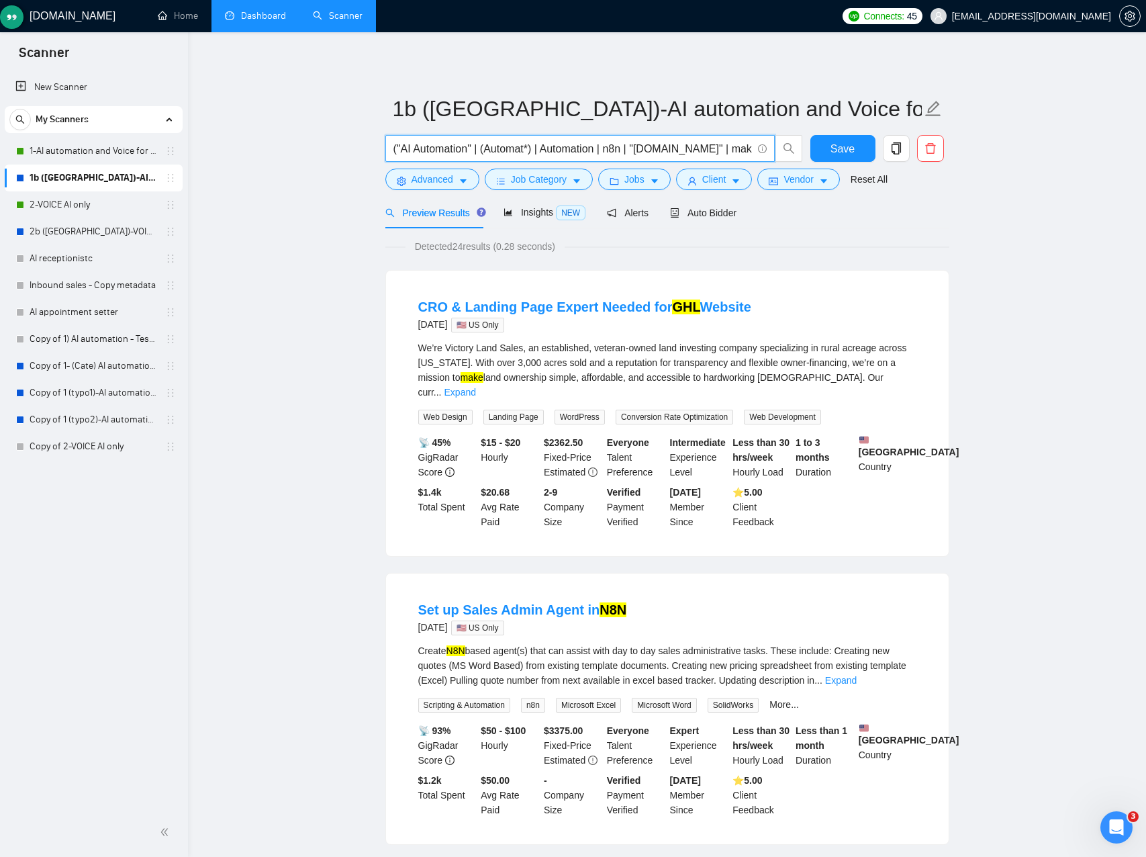
drag, startPoint x: 77, startPoint y: 150, endPoint x: 208, endPoint y: 139, distance: 131.4
click at [77, 150] on link "1-AI automation and Voice for CRM & Booking" at bounding box center [94, 151] width 128 height 27
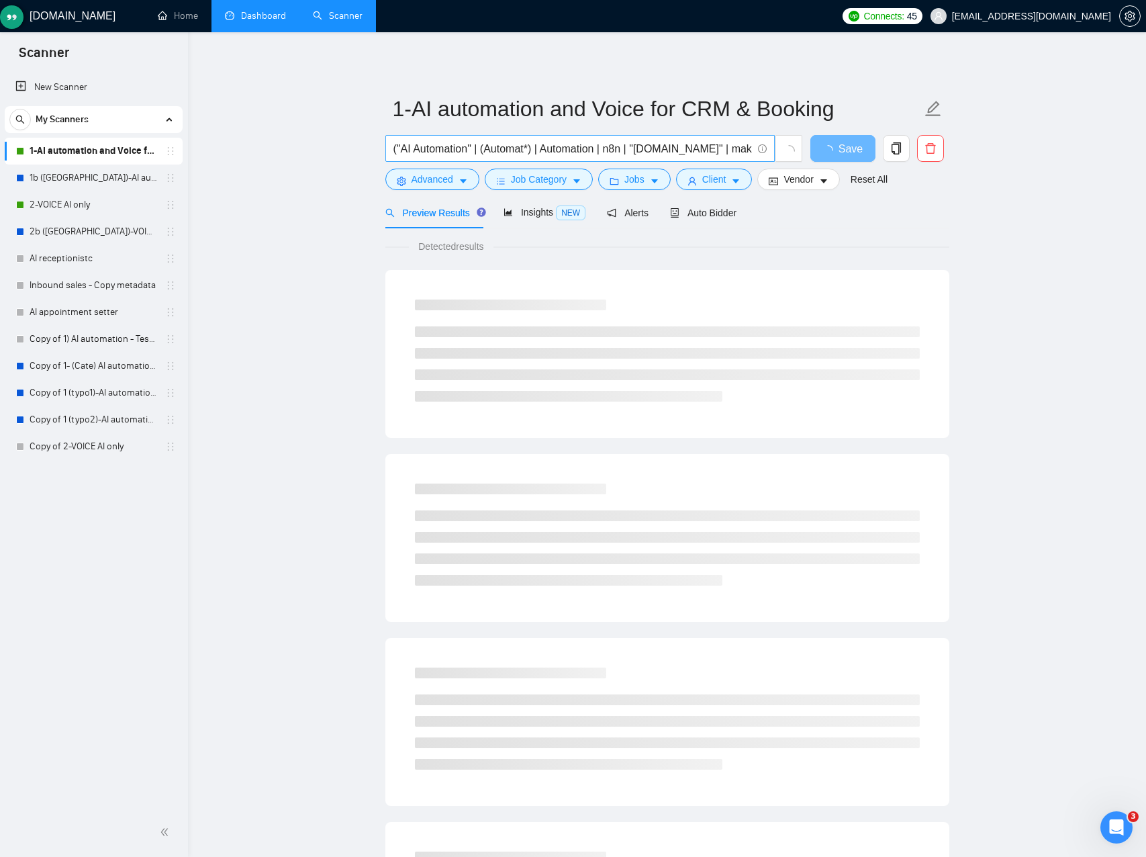
click at [515, 146] on input "("AI Automation" | (Automat*) | Automation | n8n | "[DOMAIN_NAME]" | make ) ( G…" at bounding box center [573, 148] width 359 height 17
click at [516, 146] on input "("AI Automation" | (Automat*) | Automation | n8n | "[DOMAIN_NAME]" | make ) ( G…" at bounding box center [573, 148] width 359 height 17
paste input ""[URL]" |"
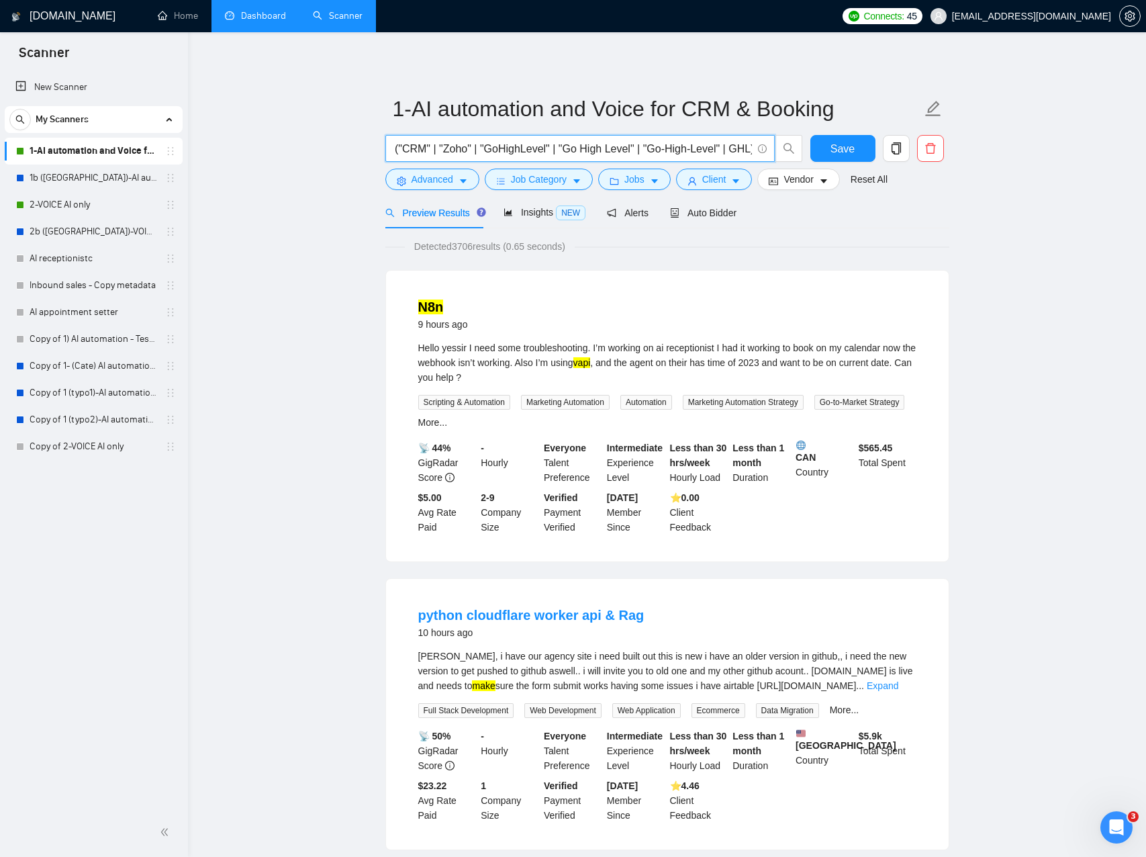
type input "("AI Automation" | (Automat*) | Automation | n8n | "[DOMAIN_NAME]" | make ) ( G…"
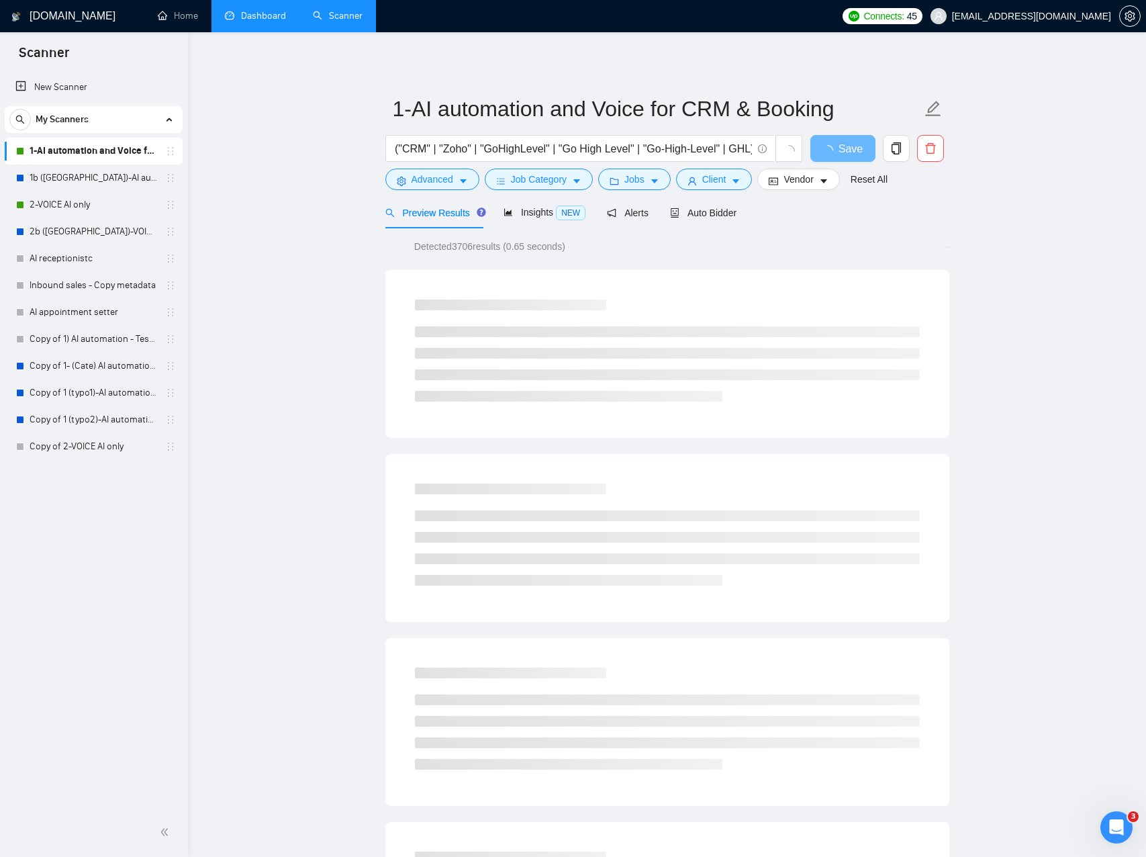
drag, startPoint x: 1003, startPoint y: 250, endPoint x: 921, endPoint y: 208, distance: 92.5
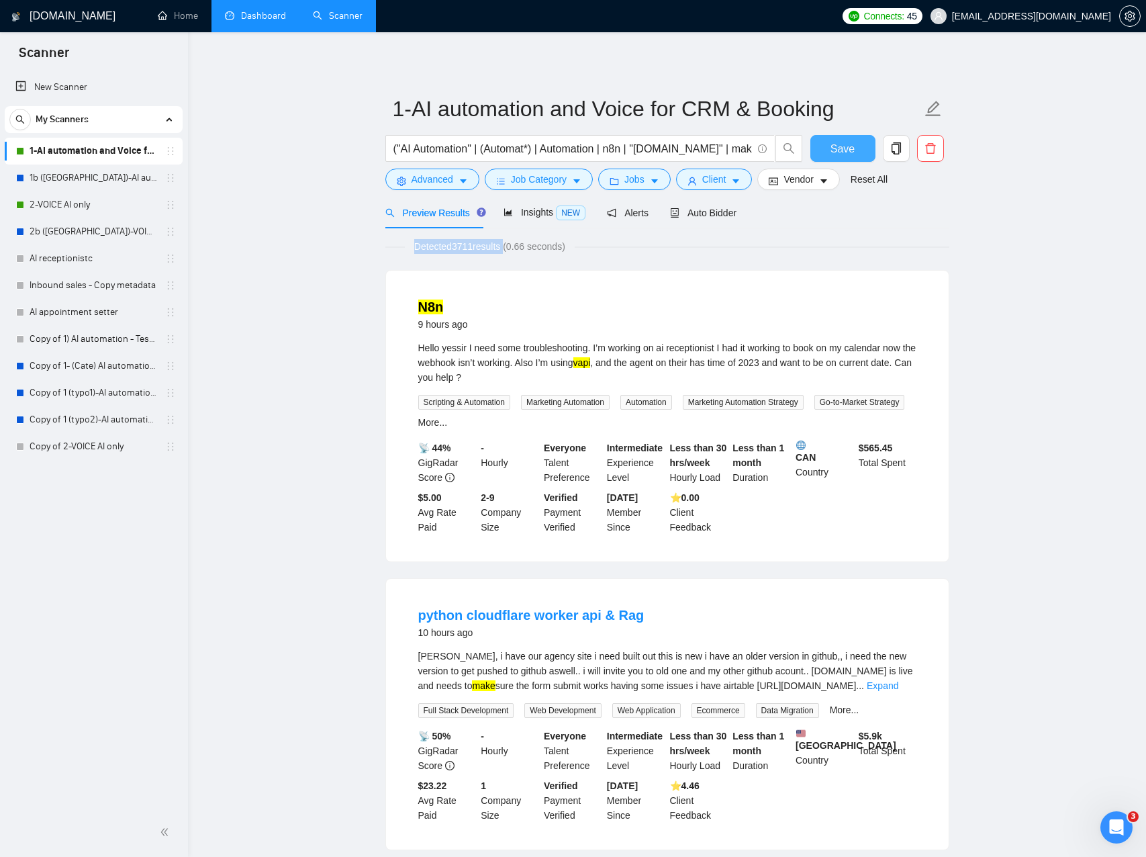
click at [843, 150] on span "Save" at bounding box center [843, 148] width 24 height 17
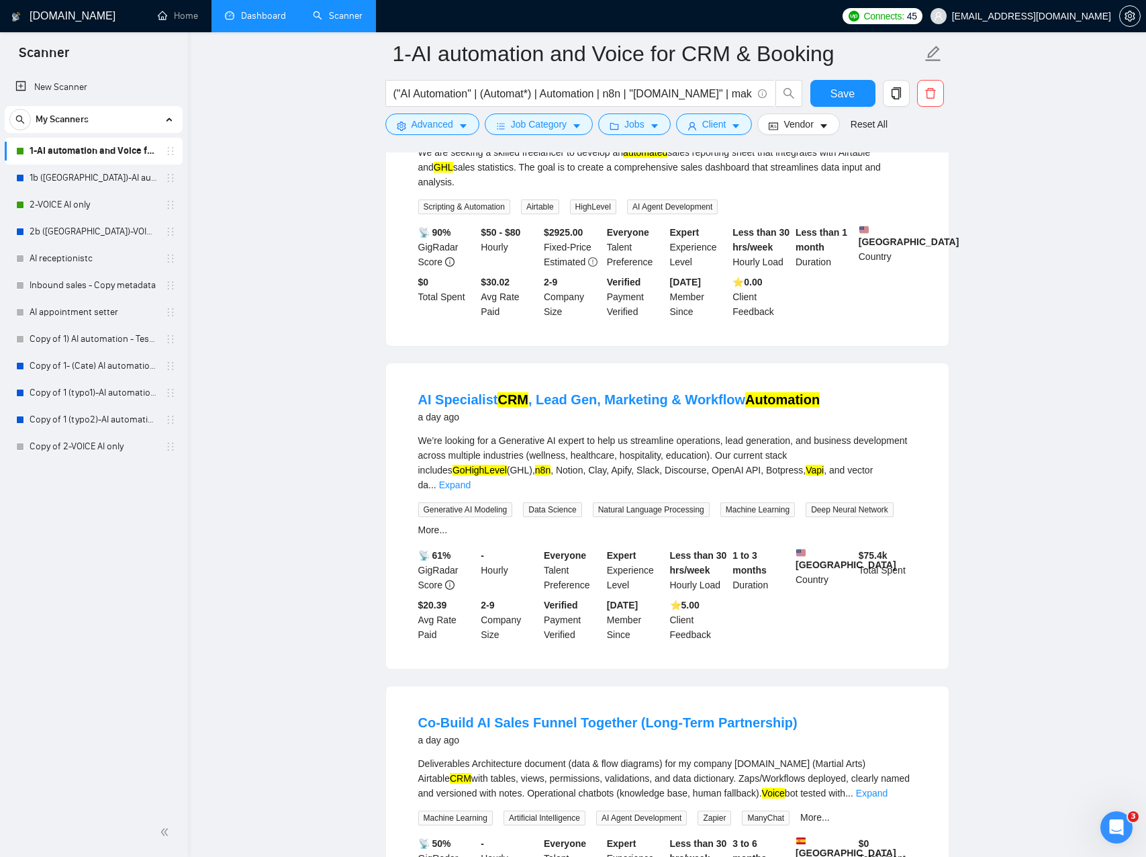
scroll to position [2017, 0]
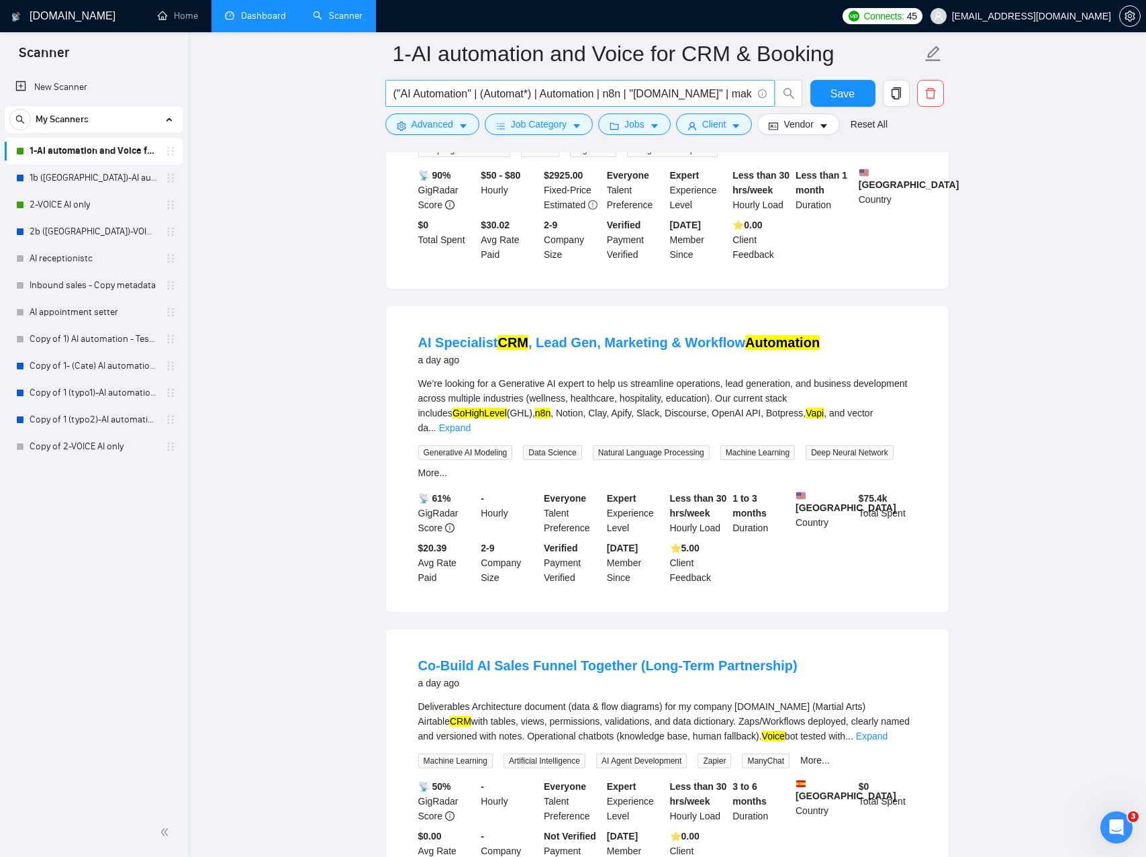
click at [546, 93] on input "("AI Automation" | (Automat*) | Automation | n8n | "[DOMAIN_NAME]" | make ) ( G…" at bounding box center [573, 93] width 359 height 17
drag, startPoint x: 546, startPoint y: 93, endPoint x: 493, endPoint y: 105, distance: 54.4
click at [544, 93] on input "("AI Automation" | (Automat*) | Automation | n8n | "[DOMAIN_NAME]" | make ) ( G…" at bounding box center [573, 93] width 359 height 17
click at [453, 115] on button "Advanced" at bounding box center [432, 123] width 94 height 21
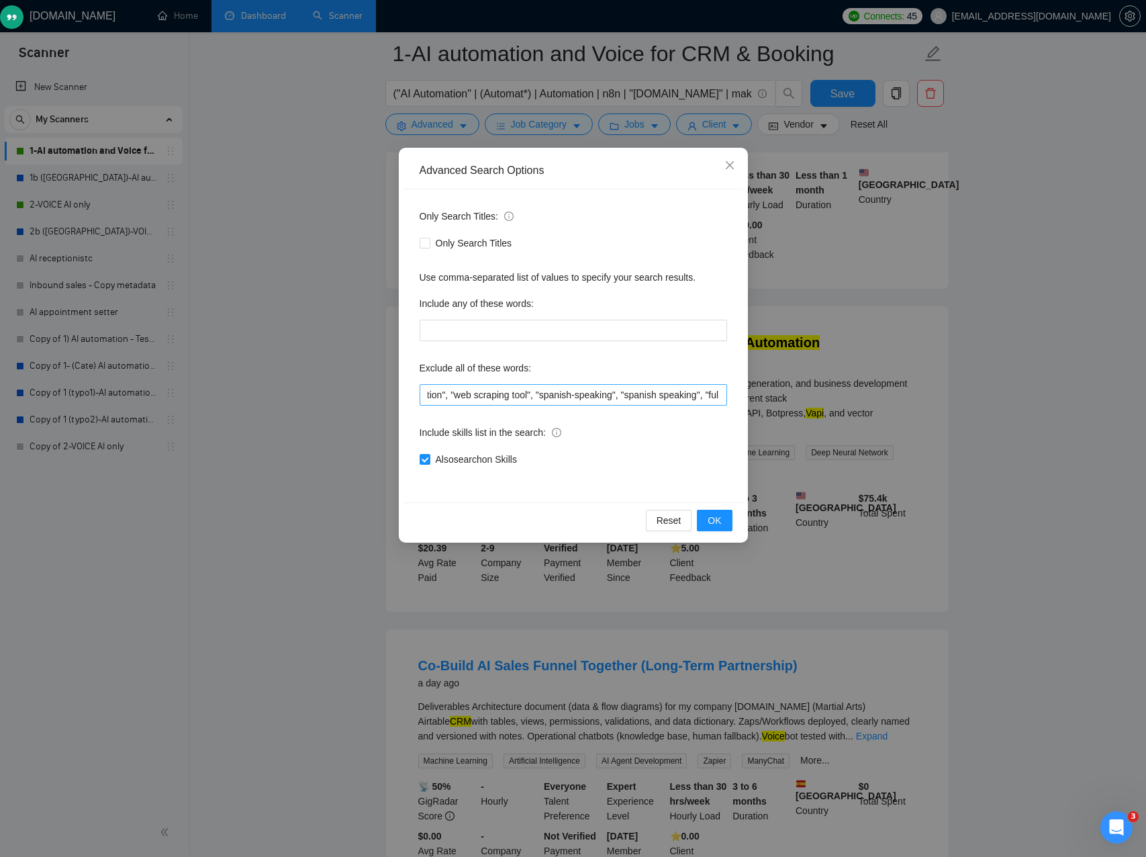
scroll to position [0, 1049]
click at [726, 523] on button "OK" at bounding box center [714, 520] width 35 height 21
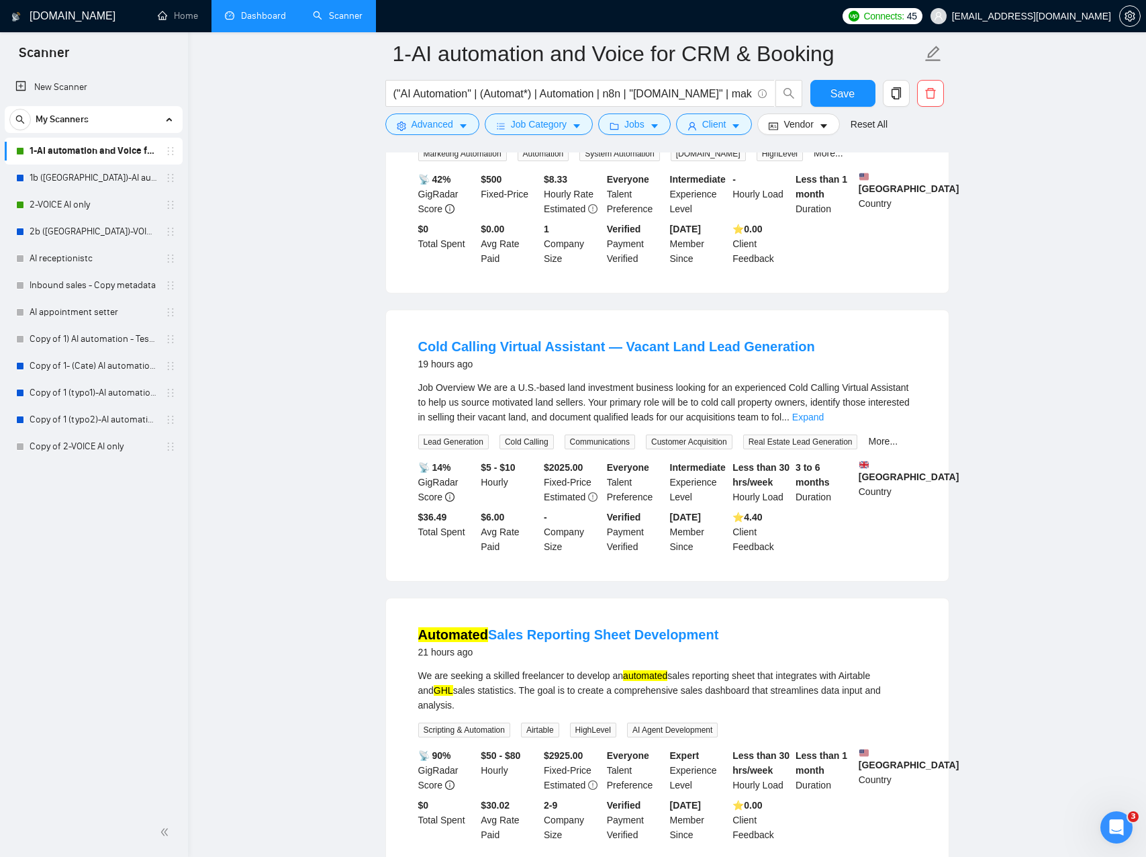
scroll to position [1392, 0]
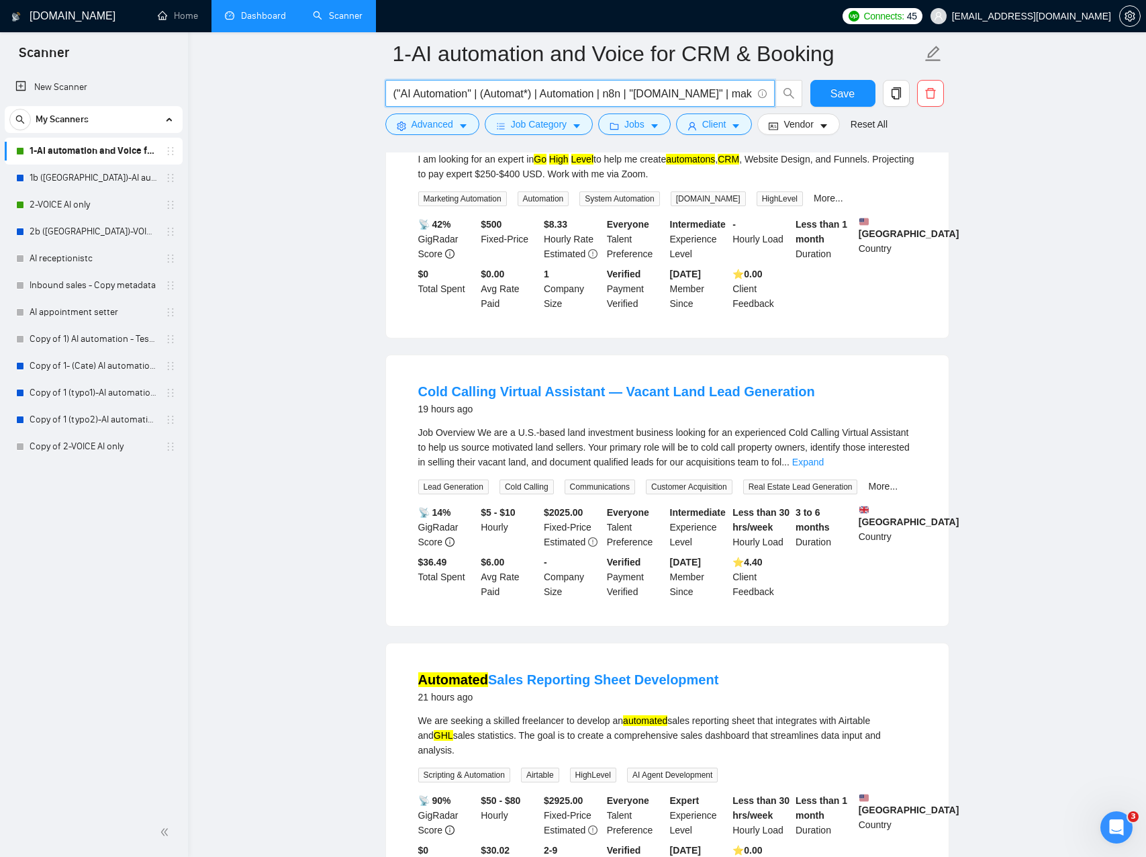
click at [456, 94] on input "("AI Automation" | (Automat*) | Automation | n8n | "[DOMAIN_NAME]" | make ) ( G…" at bounding box center [573, 93] width 359 height 17
drag, startPoint x: 843, startPoint y: 95, endPoint x: 807, endPoint y: 100, distance: 36.7
click at [842, 95] on span "Save" at bounding box center [843, 93] width 24 height 17
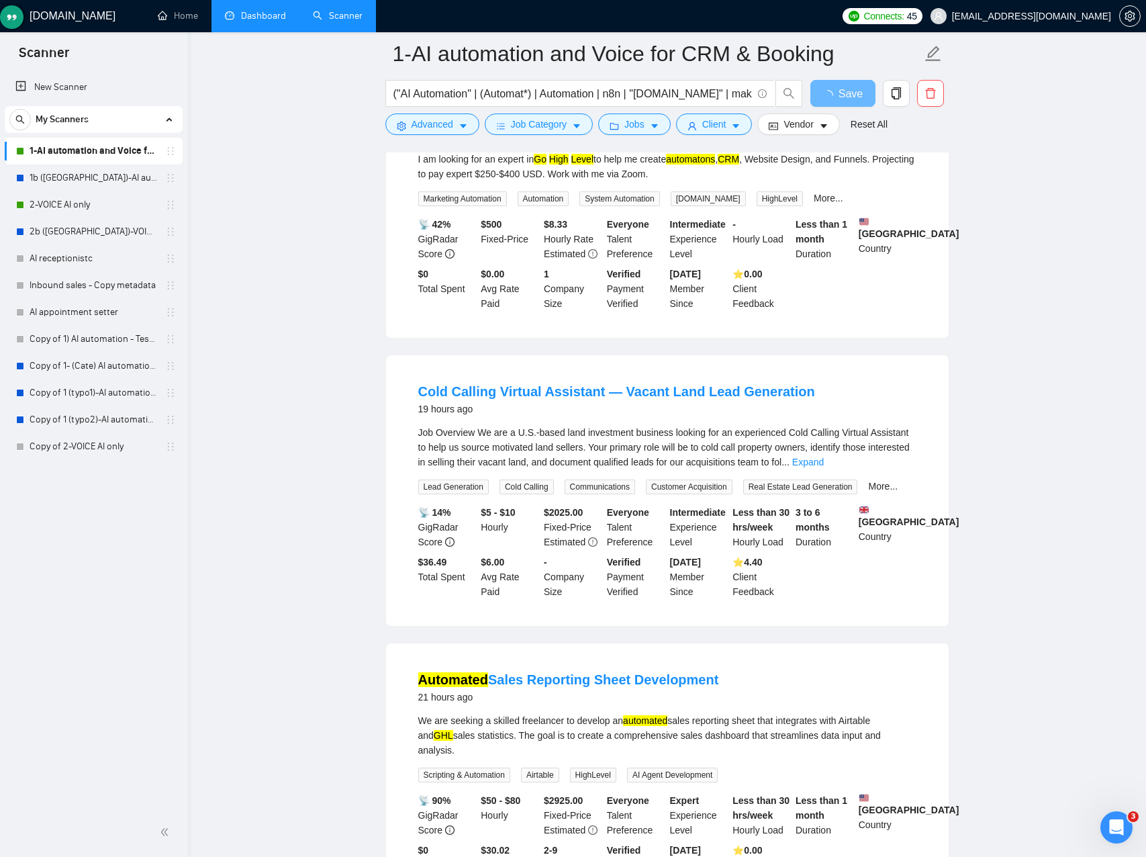
drag, startPoint x: 295, startPoint y: 202, endPoint x: 413, endPoint y: 279, distance: 141.2
click at [298, 205] on main "1-AI automation and Voice for CRM & Booking ("AI Automation" | (Automat*) | Aut…" at bounding box center [667, 254] width 915 height 3185
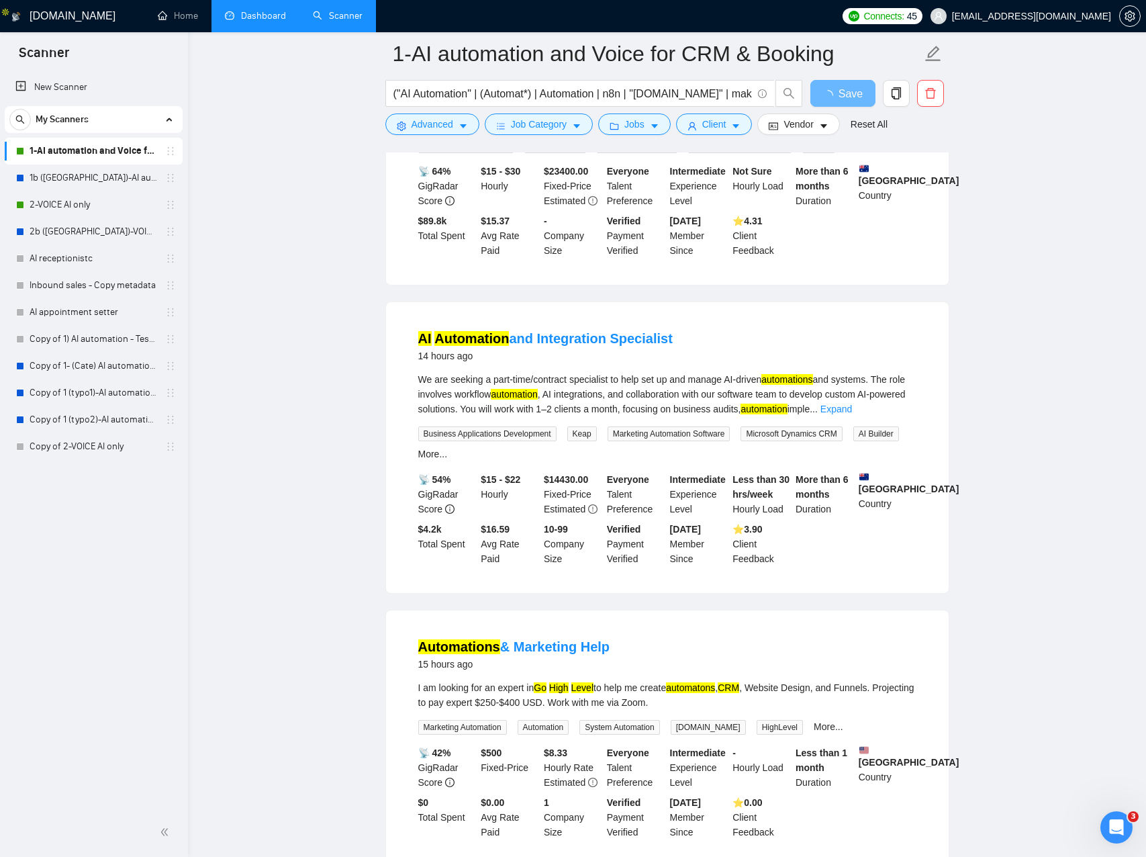
scroll to position [0, 0]
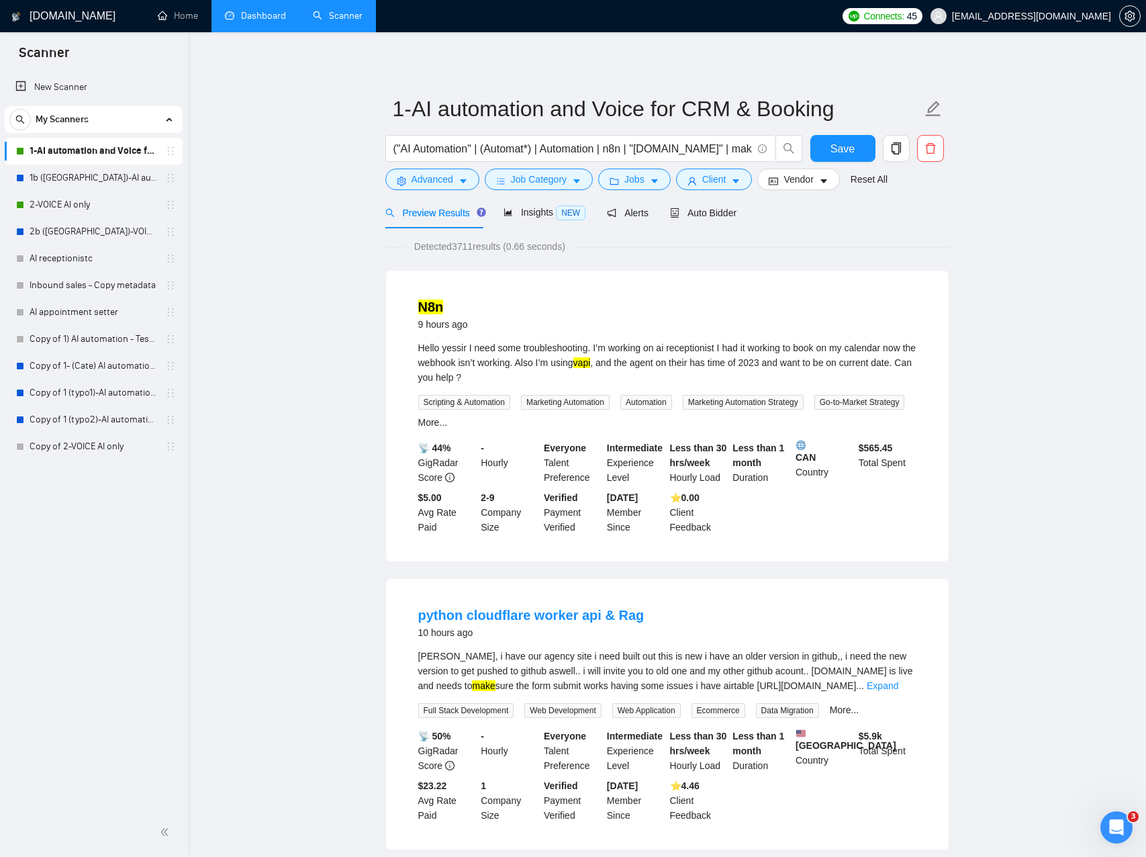
drag, startPoint x: 299, startPoint y: 289, endPoint x: 314, endPoint y: 285, distance: 15.3
click at [529, 210] on span "Insights NEW" at bounding box center [545, 212] width 82 height 11
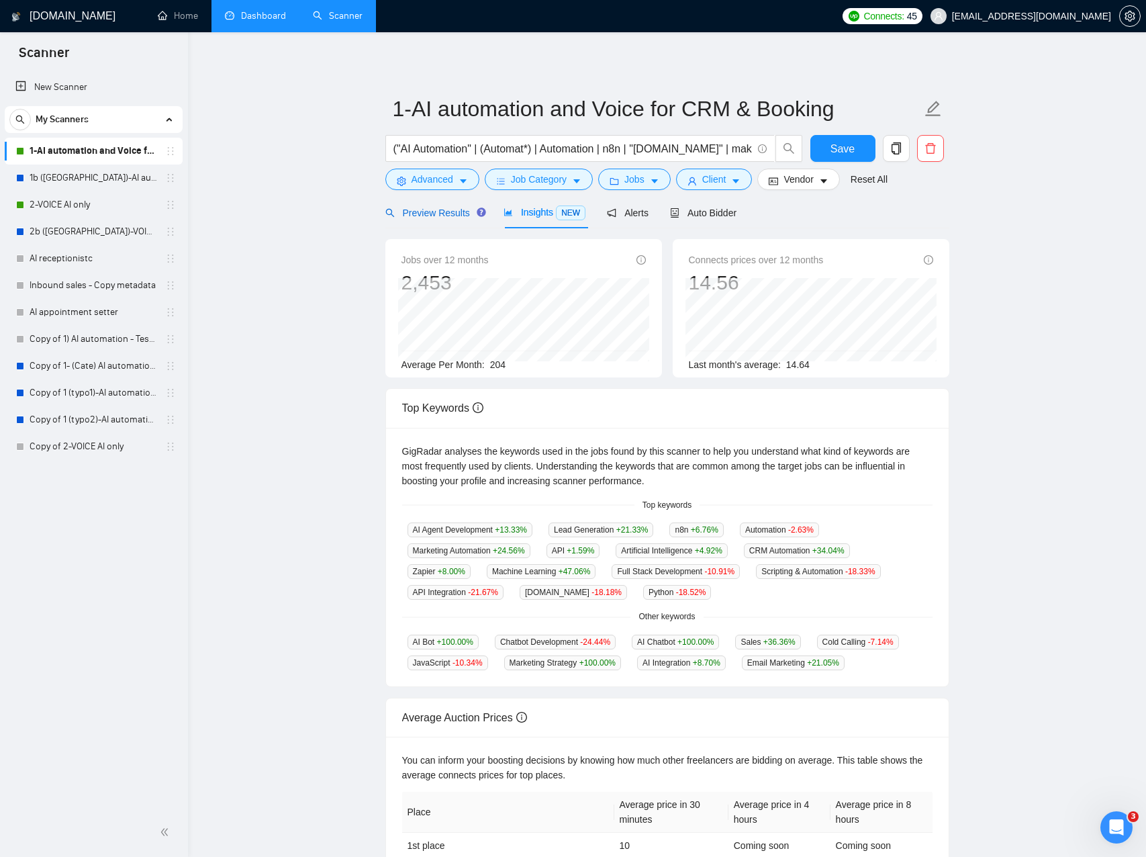
click at [427, 215] on span "Preview Results" at bounding box center [433, 213] width 97 height 11
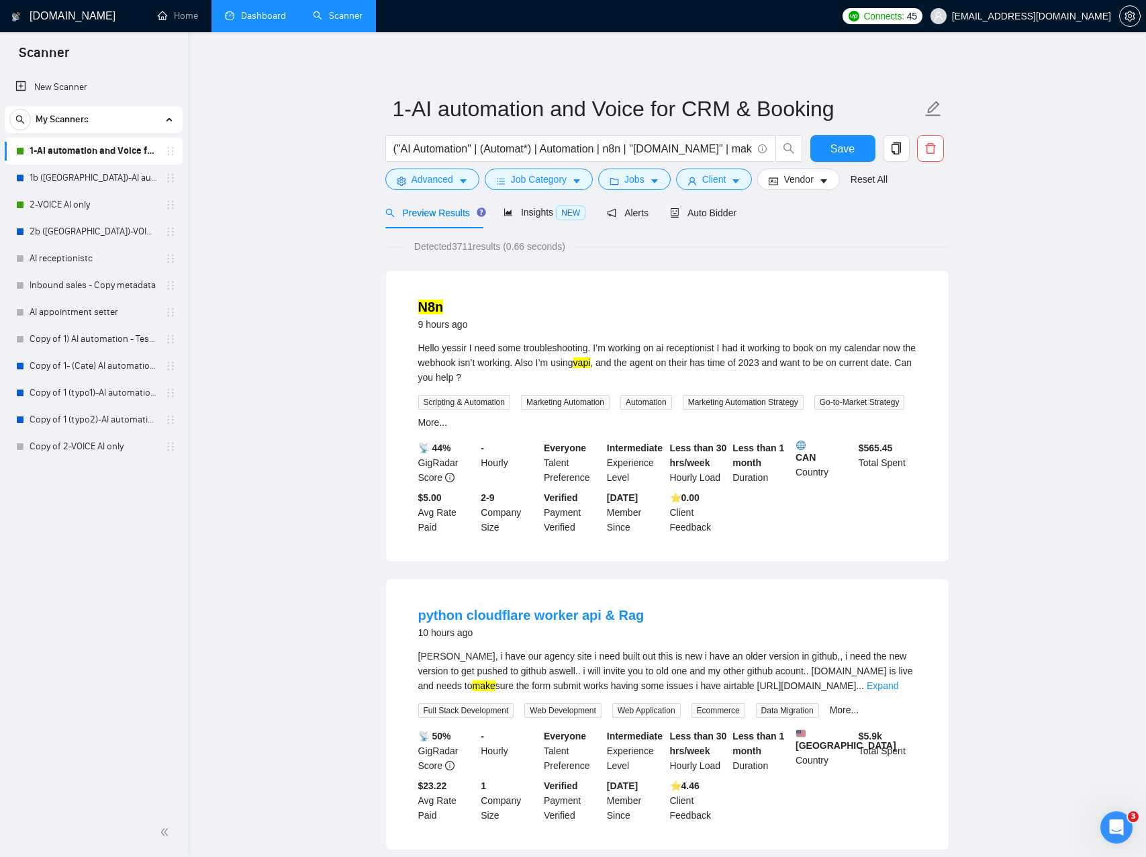
click at [536, 210] on span "Insights NEW" at bounding box center [545, 212] width 82 height 11
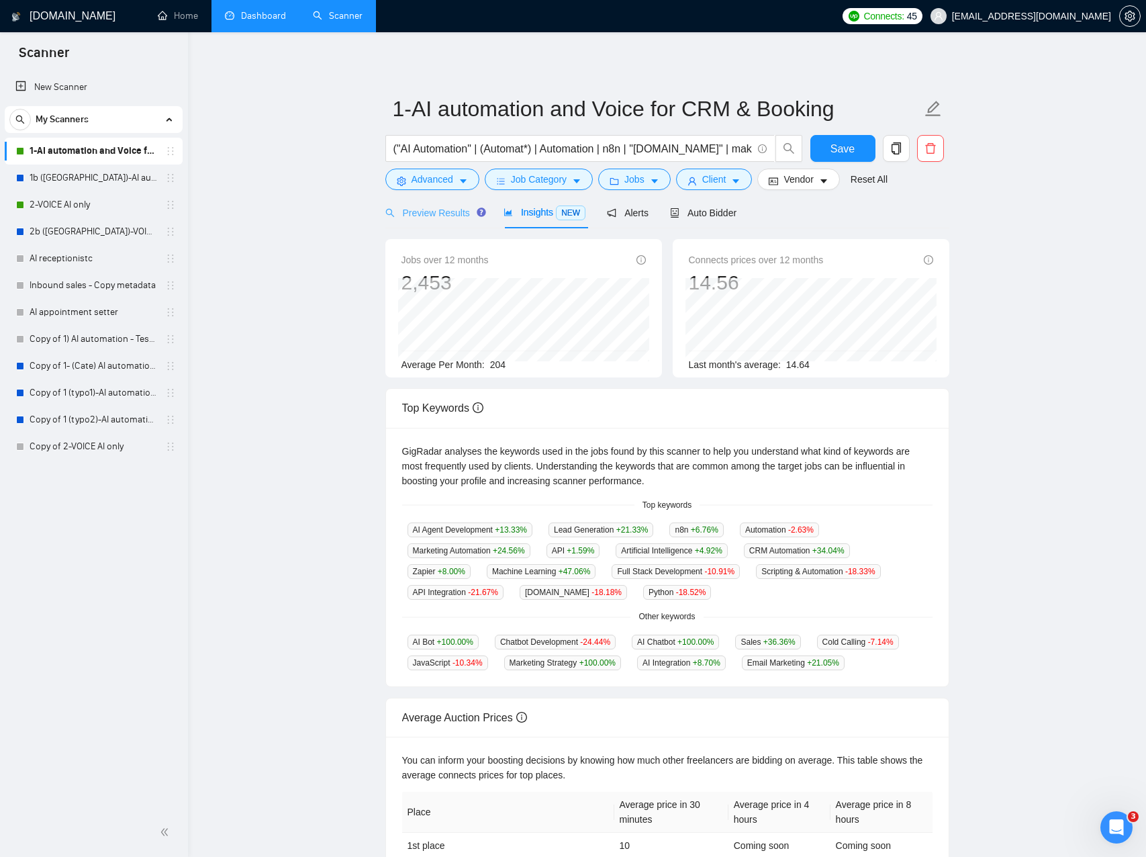
click at [426, 222] on div "Preview Results" at bounding box center [433, 213] width 97 height 32
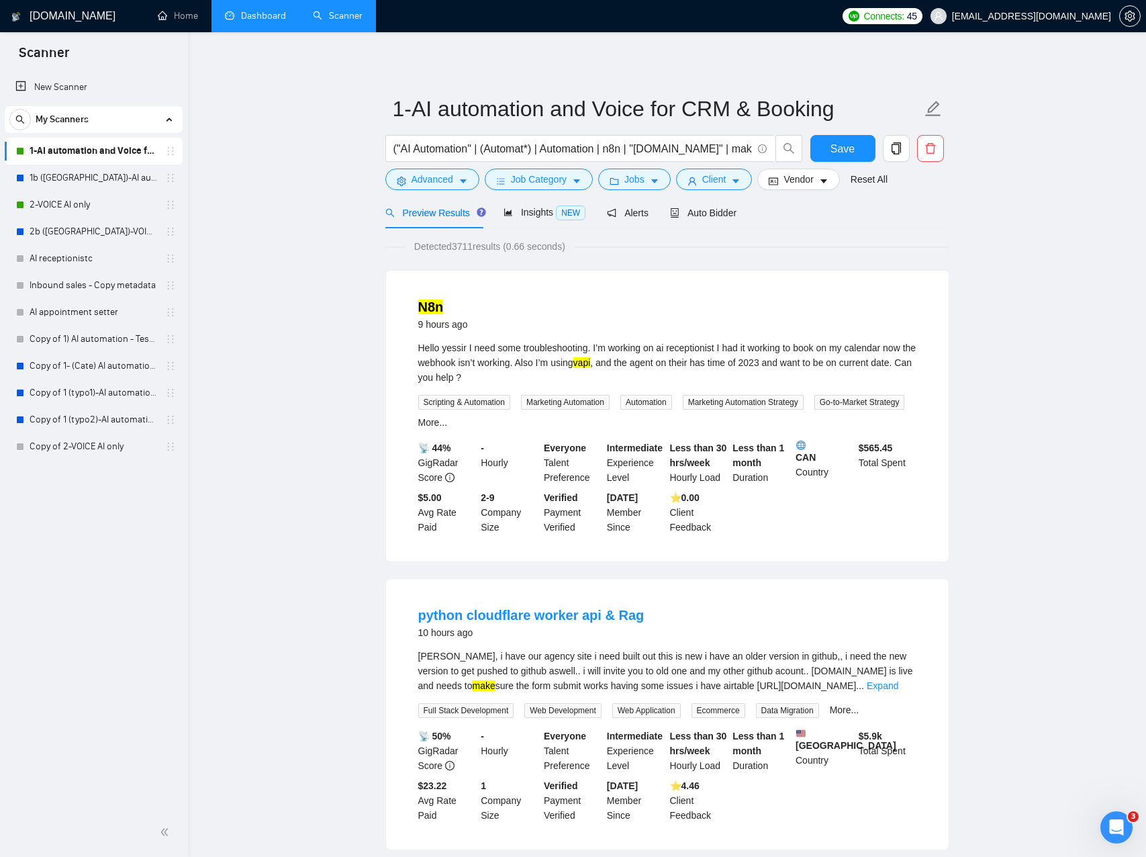
drag, startPoint x: 275, startPoint y: 269, endPoint x: 236, endPoint y: 236, distance: 50.9
click at [95, 183] on link "1b ([GEOGRAPHIC_DATA])-AI automation and Voice for CRM & Booking" at bounding box center [94, 178] width 128 height 27
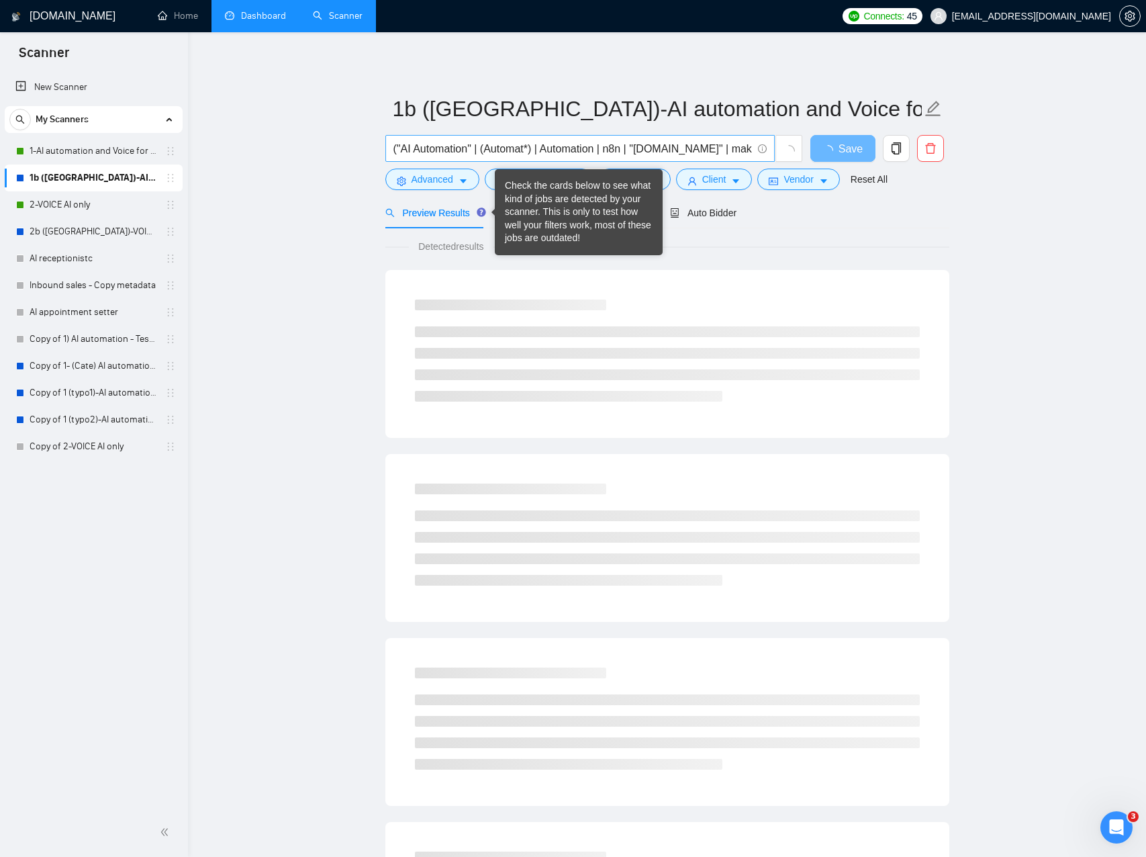
click at [525, 154] on input "("AI Automation" | (Automat*) | Automation | n8n | "[DOMAIN_NAME]" | make ) ( G…" at bounding box center [573, 148] width 359 height 17
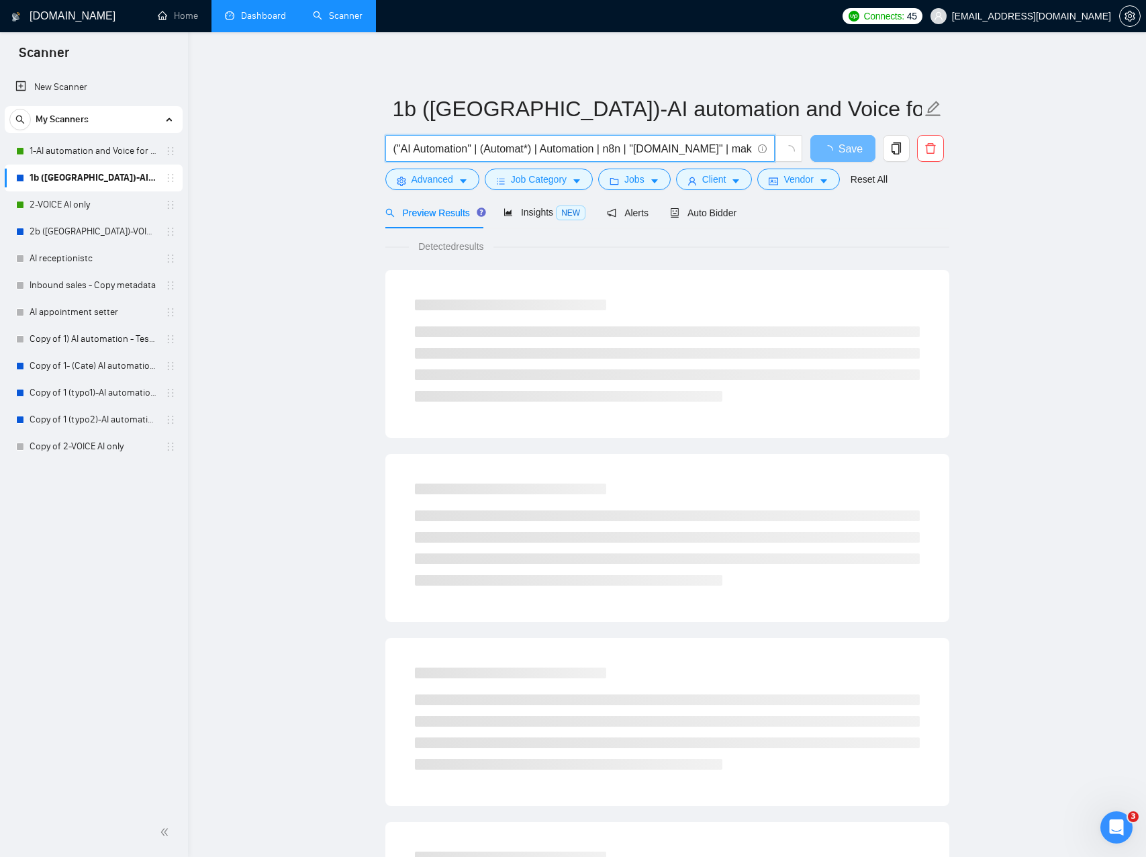
click at [525, 154] on input "("AI Automation" | (Automat*) | Automation | n8n | "[DOMAIN_NAME]" | make ) ( G…" at bounding box center [573, 148] width 359 height 17
drag, startPoint x: 1063, startPoint y: 237, endPoint x: 1030, endPoint y: 222, distance: 37.0
click at [1062, 236] on main "1b ([GEOGRAPHIC_DATA])-AI automation and Voice for CRM & Booking ("AI Automatio…" at bounding box center [667, 614] width 915 height 1120
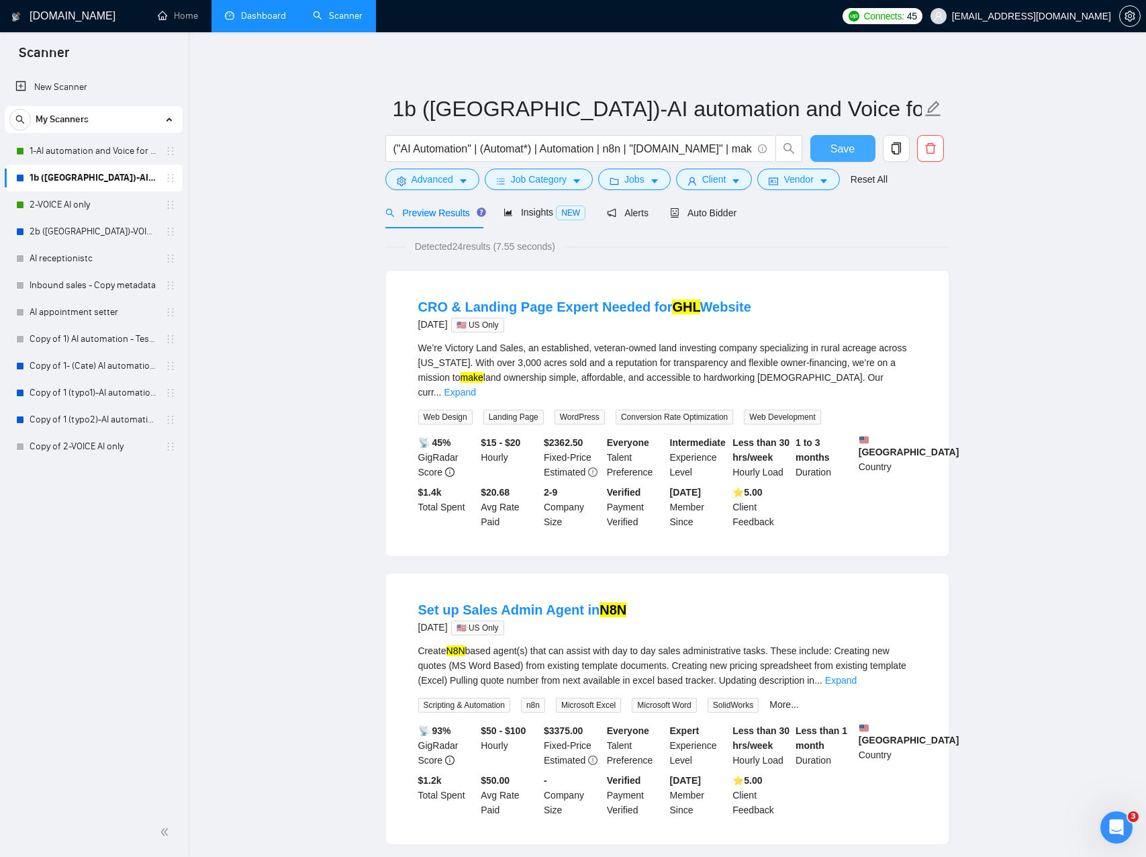
click at [852, 148] on span "Save" at bounding box center [843, 148] width 24 height 17
click at [92, 208] on link "2-VOICE AI only" at bounding box center [94, 204] width 128 height 27
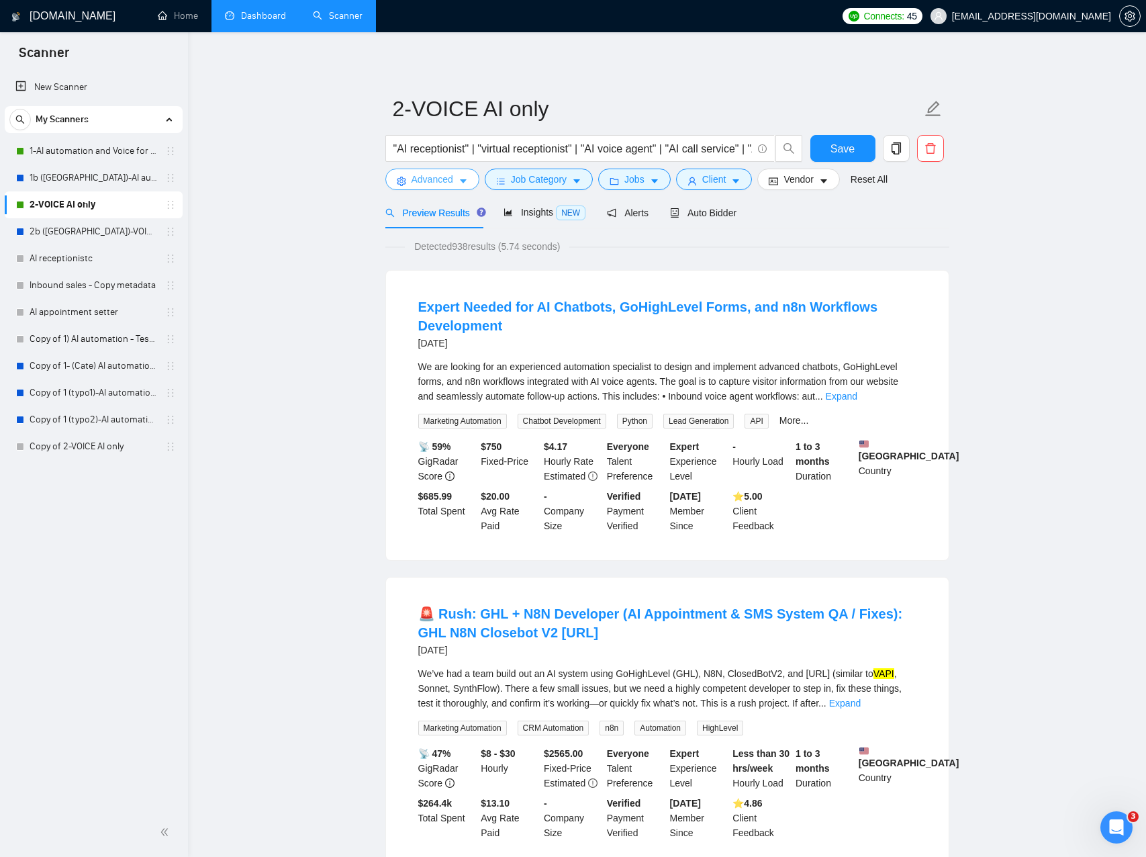
click at [449, 189] on button "Advanced" at bounding box center [432, 179] width 94 height 21
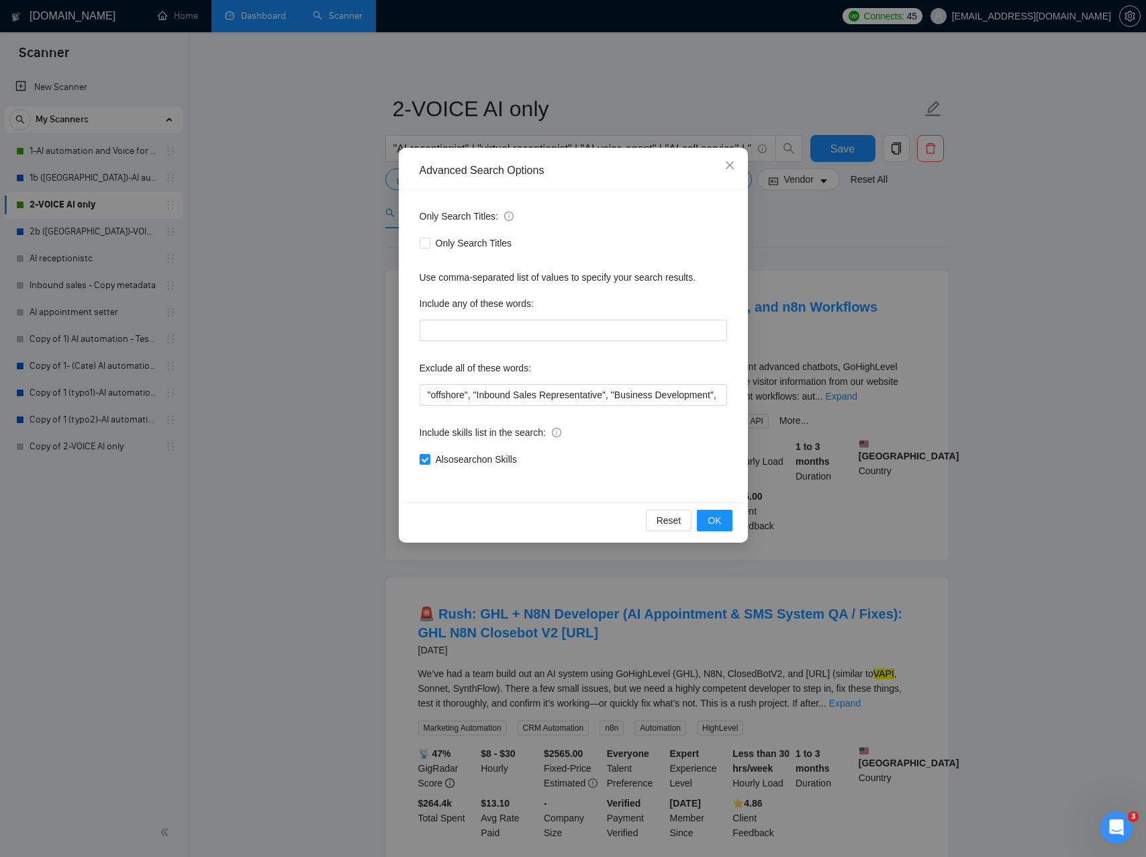
drag, startPoint x: 315, startPoint y: 202, endPoint x: 400, endPoint y: 192, distance: 85.2
click at [314, 202] on div "Advanced Search Options Only Search Titles: Only Search Titles Use comma-separa…" at bounding box center [573, 428] width 1146 height 857
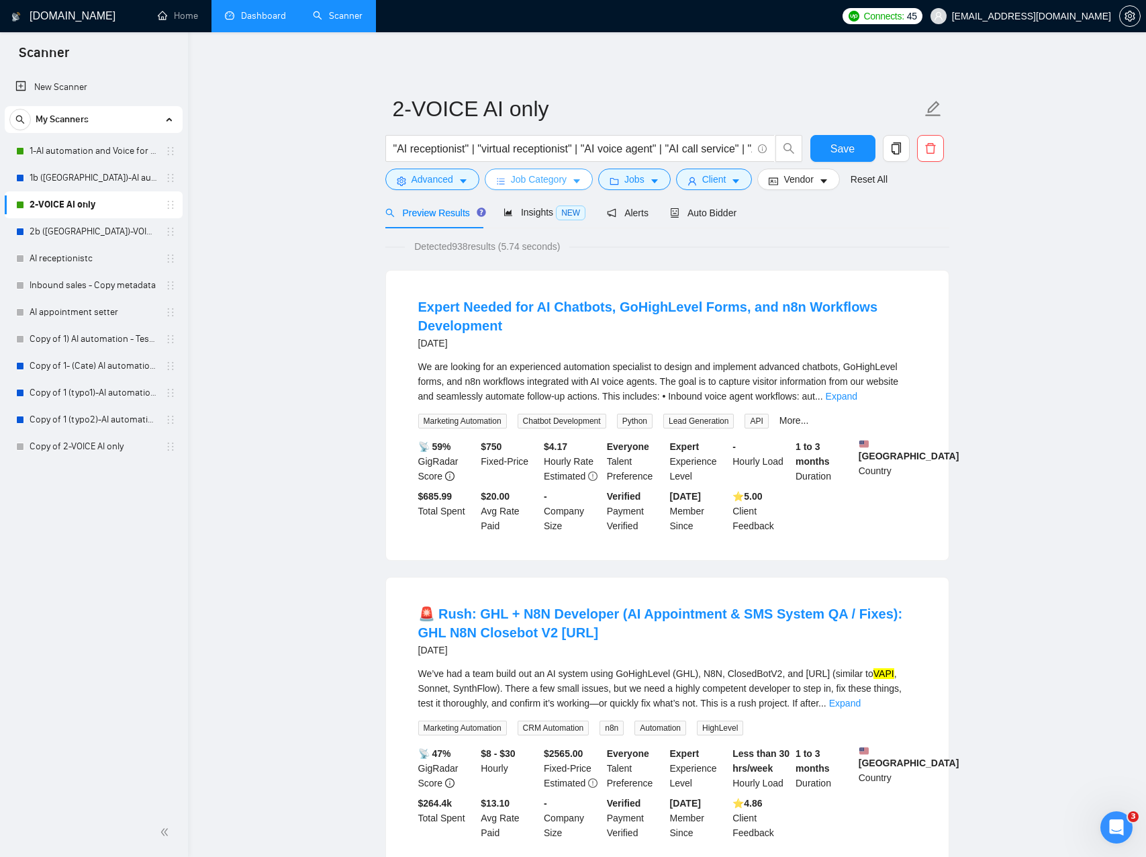
click at [570, 183] on button "Job Category" at bounding box center [539, 179] width 108 height 21
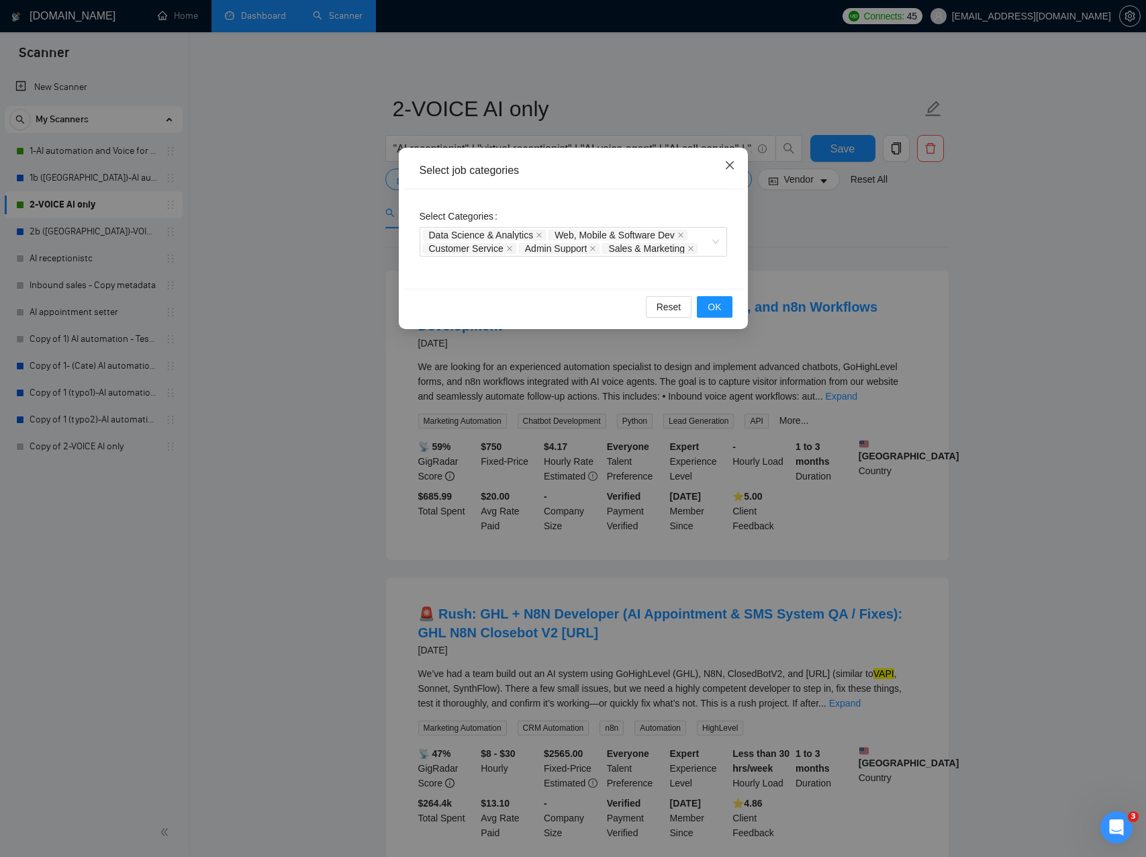
click at [733, 166] on icon "close" at bounding box center [730, 165] width 11 height 11
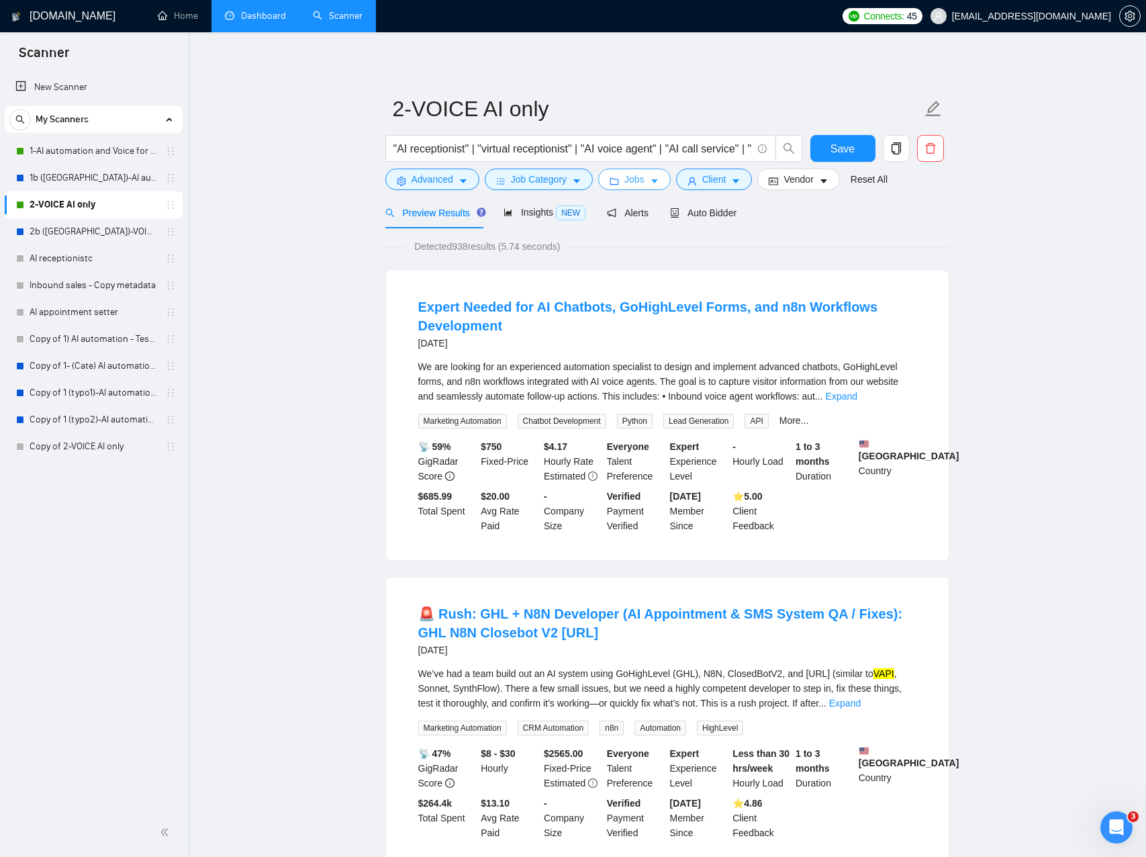
click at [658, 181] on icon "caret-down" at bounding box center [654, 182] width 7 height 4
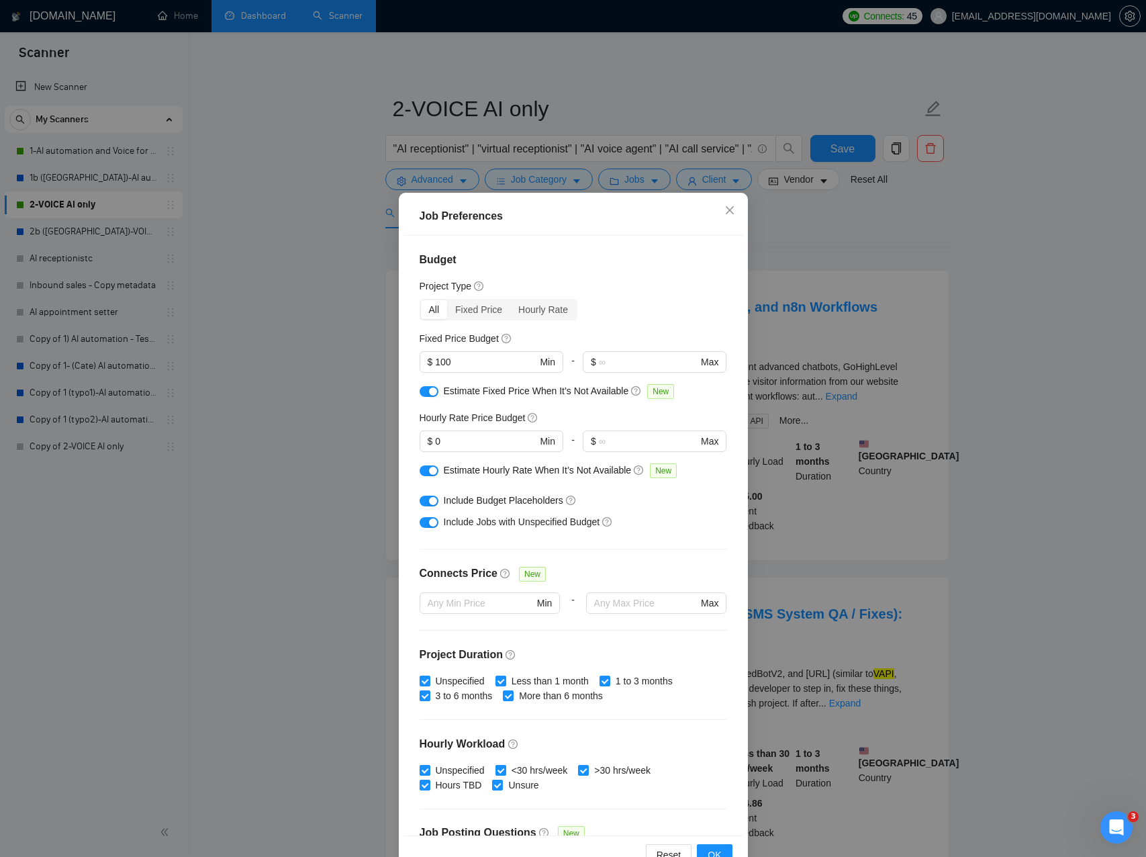
drag, startPoint x: 345, startPoint y: 253, endPoint x: 371, endPoint y: 244, distance: 27.6
click at [346, 253] on div "Job Preferences Budget Project Type All Fixed Price Hourly Rate Fixed Price Bud…" at bounding box center [573, 428] width 1146 height 857
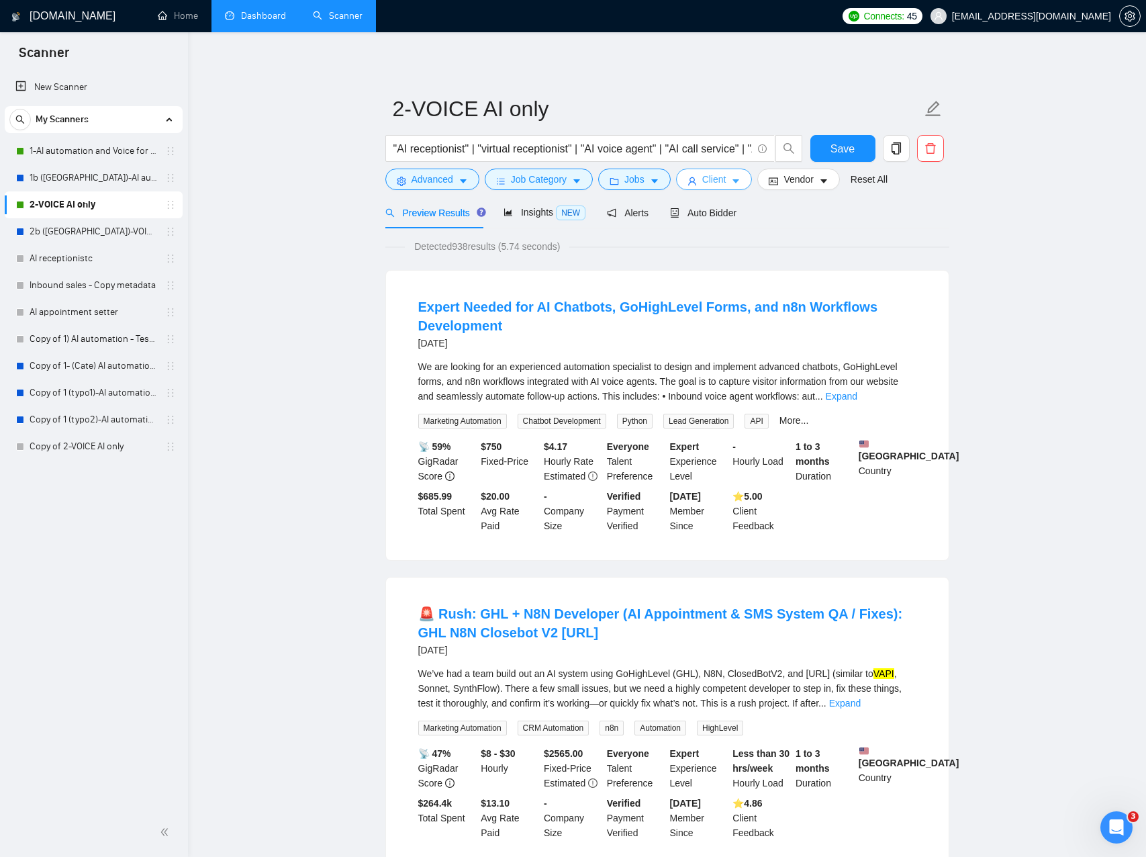
click at [751, 170] on button "Client" at bounding box center [714, 179] width 77 height 21
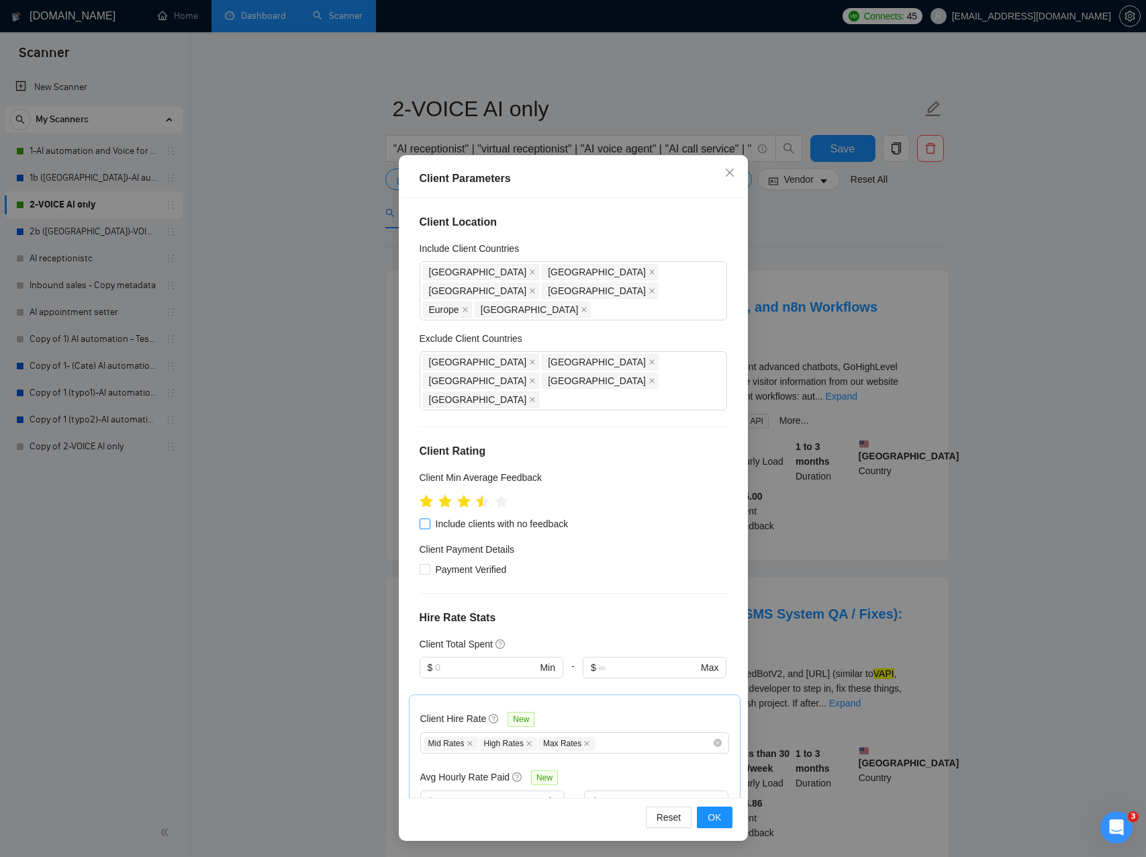
click at [428, 518] on span at bounding box center [425, 523] width 11 height 11
click at [428, 518] on input "Include clients with no feedback" at bounding box center [424, 522] width 9 height 9
checkbox input "true"
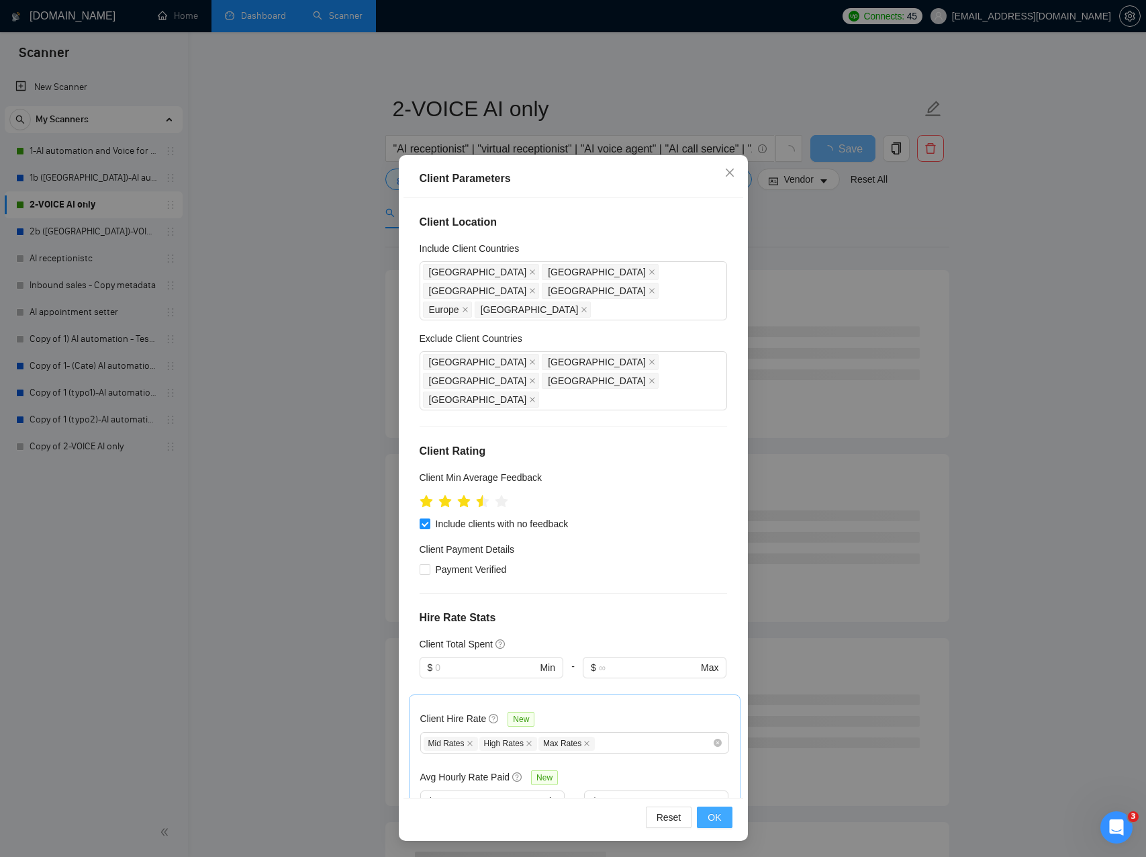
click at [724, 813] on button "OK" at bounding box center [714, 817] width 35 height 21
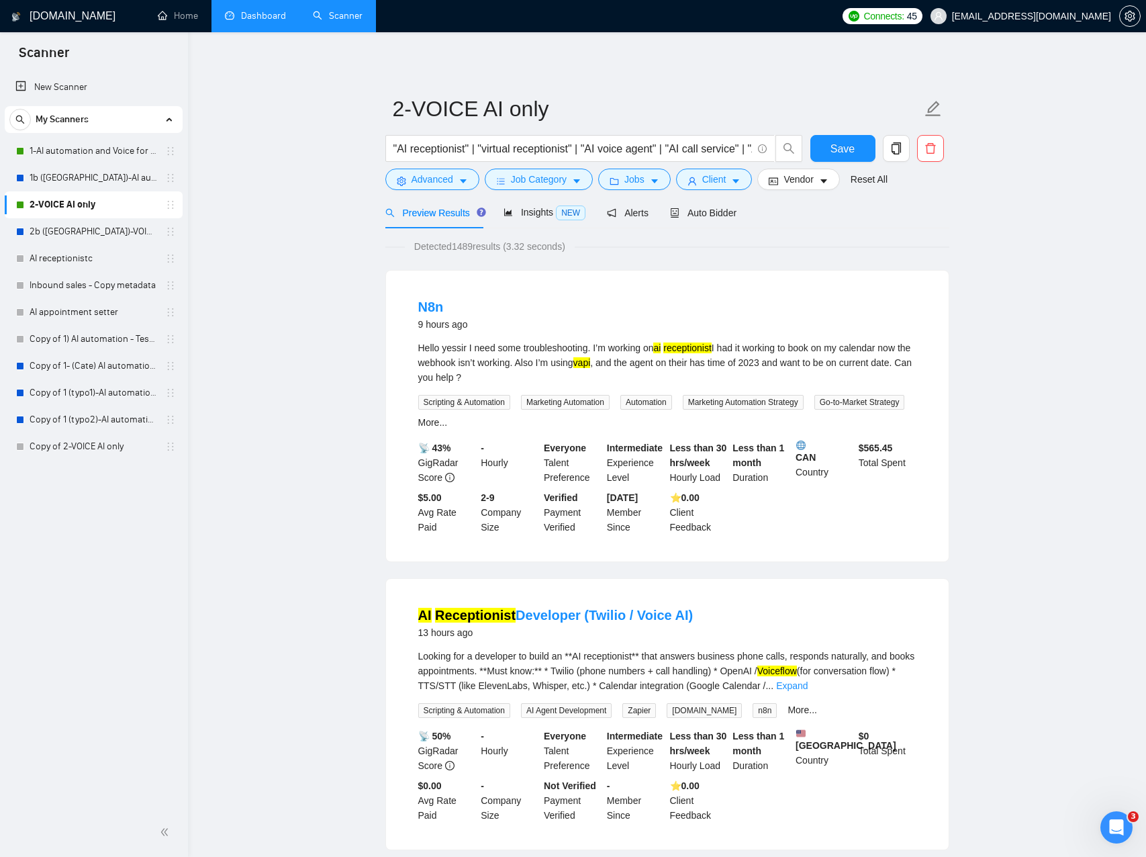
click at [820, 158] on button "Save" at bounding box center [843, 148] width 65 height 27
drag, startPoint x: 834, startPoint y: 146, endPoint x: 760, endPoint y: 171, distance: 78.8
click at [833, 146] on span "Save" at bounding box center [843, 148] width 24 height 17
click at [536, 215] on span "Insights NEW" at bounding box center [545, 212] width 82 height 11
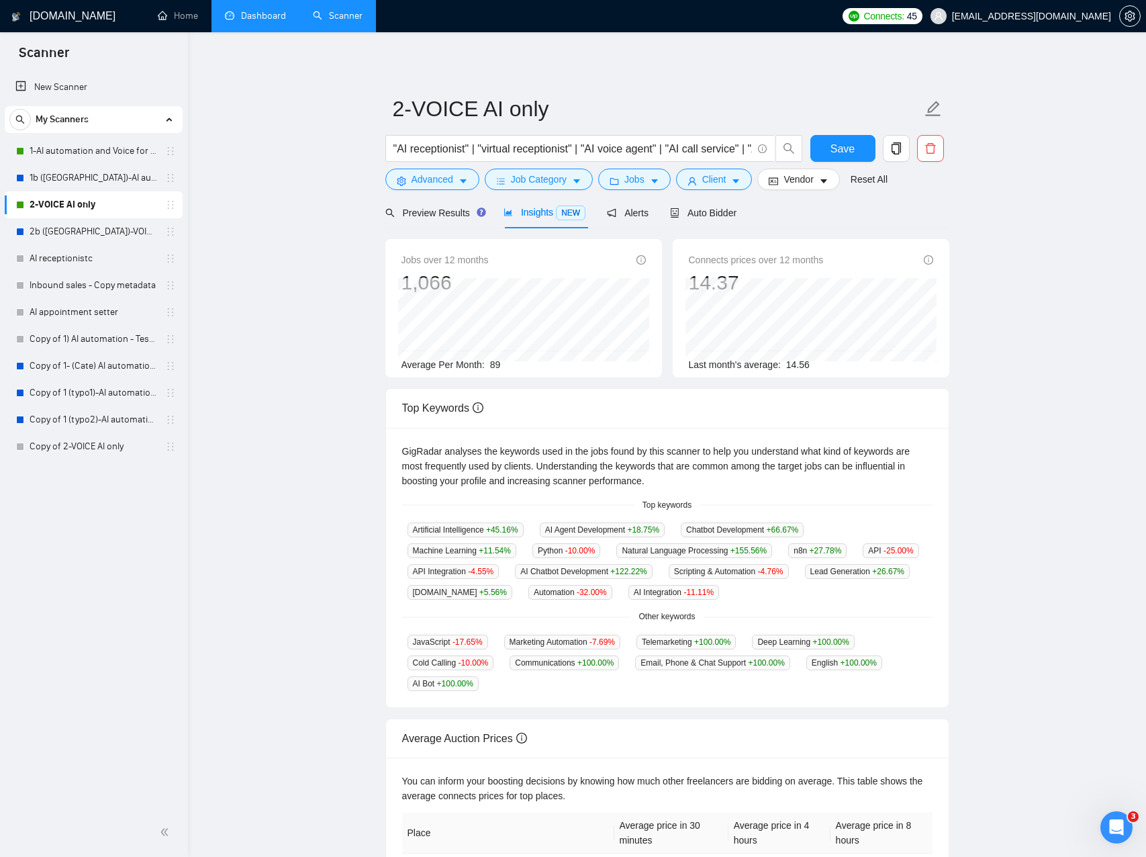
click at [241, 275] on main "2-VOICE AI only "AI receptionist" | "virtual receptionist" | "AI voice agent" |…" at bounding box center [667, 514] width 915 height 921
click at [85, 179] on link "1b ([GEOGRAPHIC_DATA])-AI automation and Voice for CRM & Booking" at bounding box center [94, 178] width 128 height 27
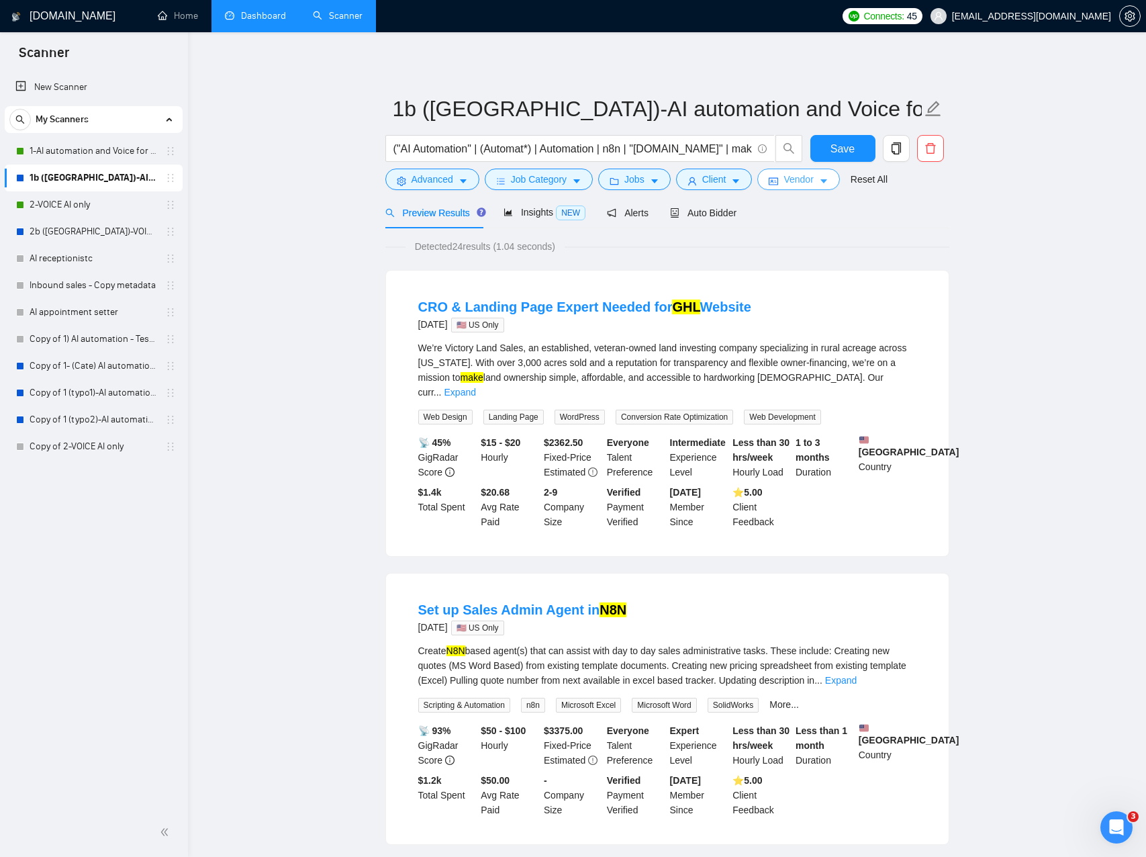
click at [787, 183] on button "Vendor" at bounding box center [799, 179] width 82 height 21
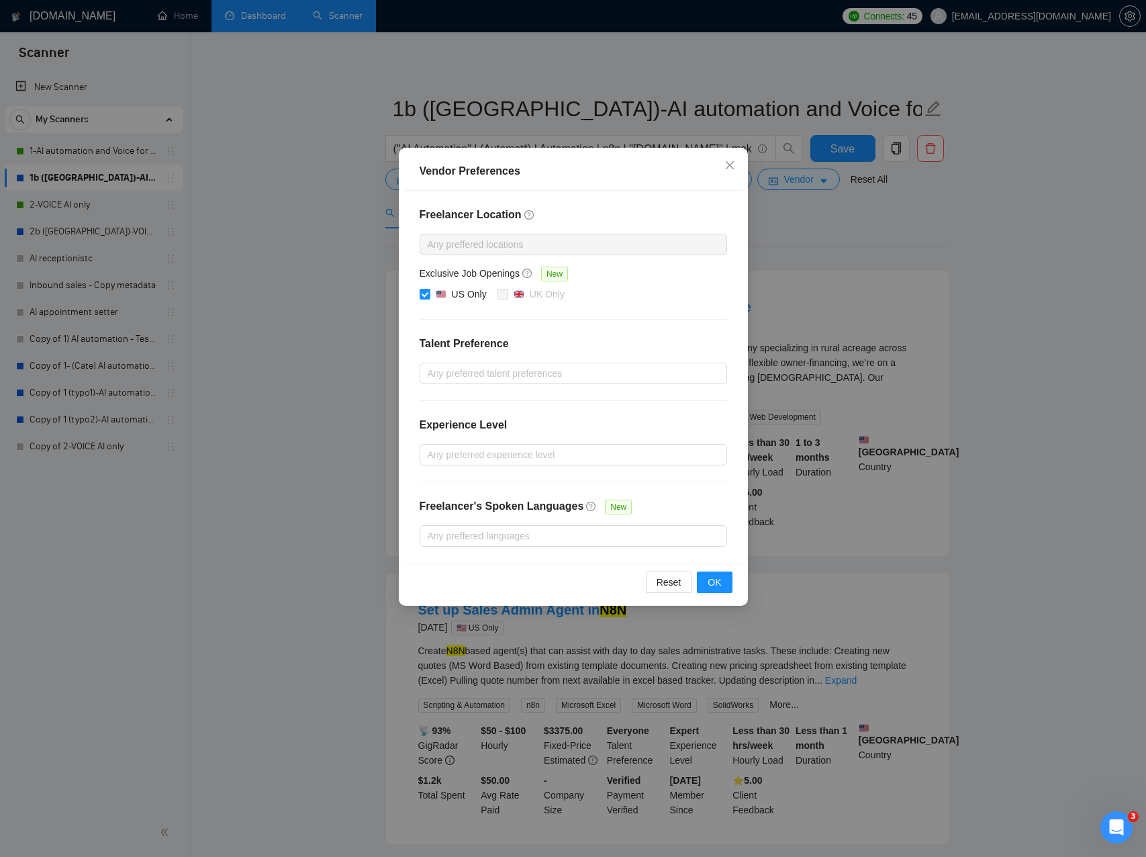
drag, startPoint x: 831, startPoint y: 217, endPoint x: 824, endPoint y: 214, distance: 7.2
click at [829, 217] on div "Vendor Preferences Freelancer Location Any preffered locations Exclusive Job Op…" at bounding box center [573, 428] width 1146 height 857
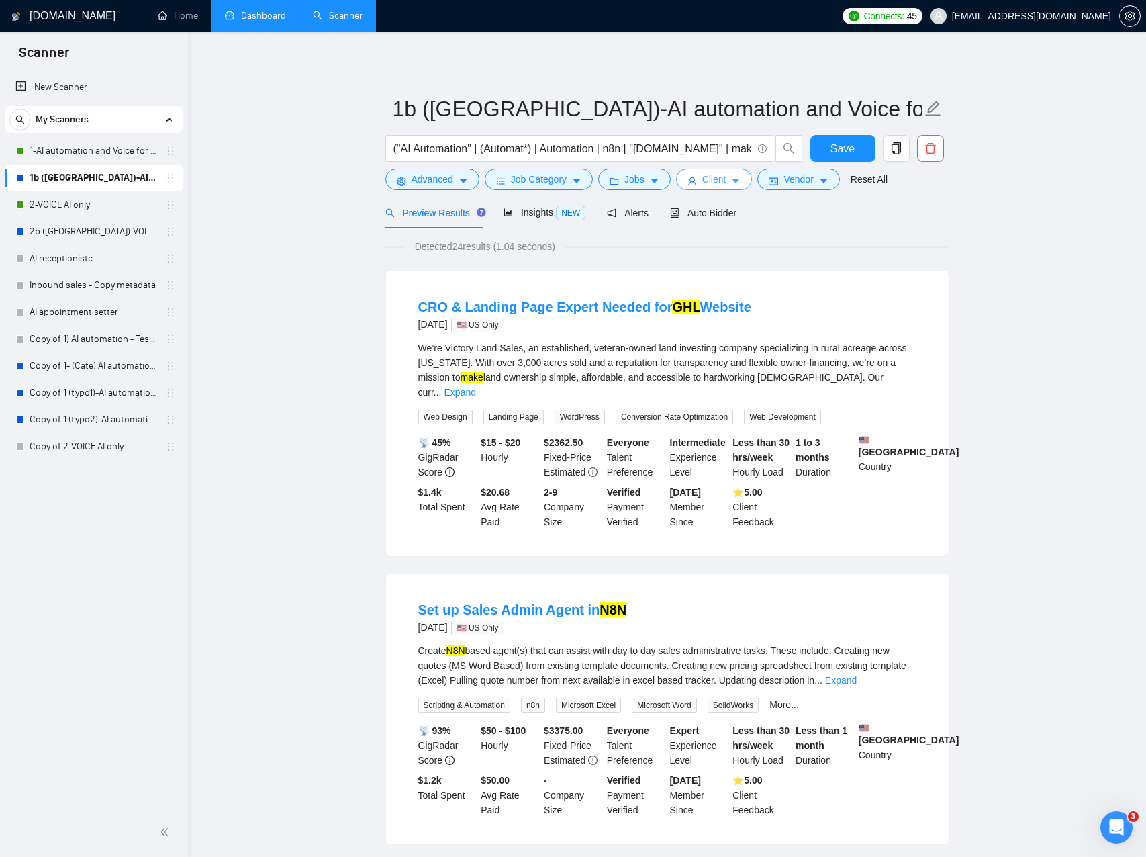
click at [740, 181] on icon "caret-down" at bounding box center [736, 182] width 7 height 4
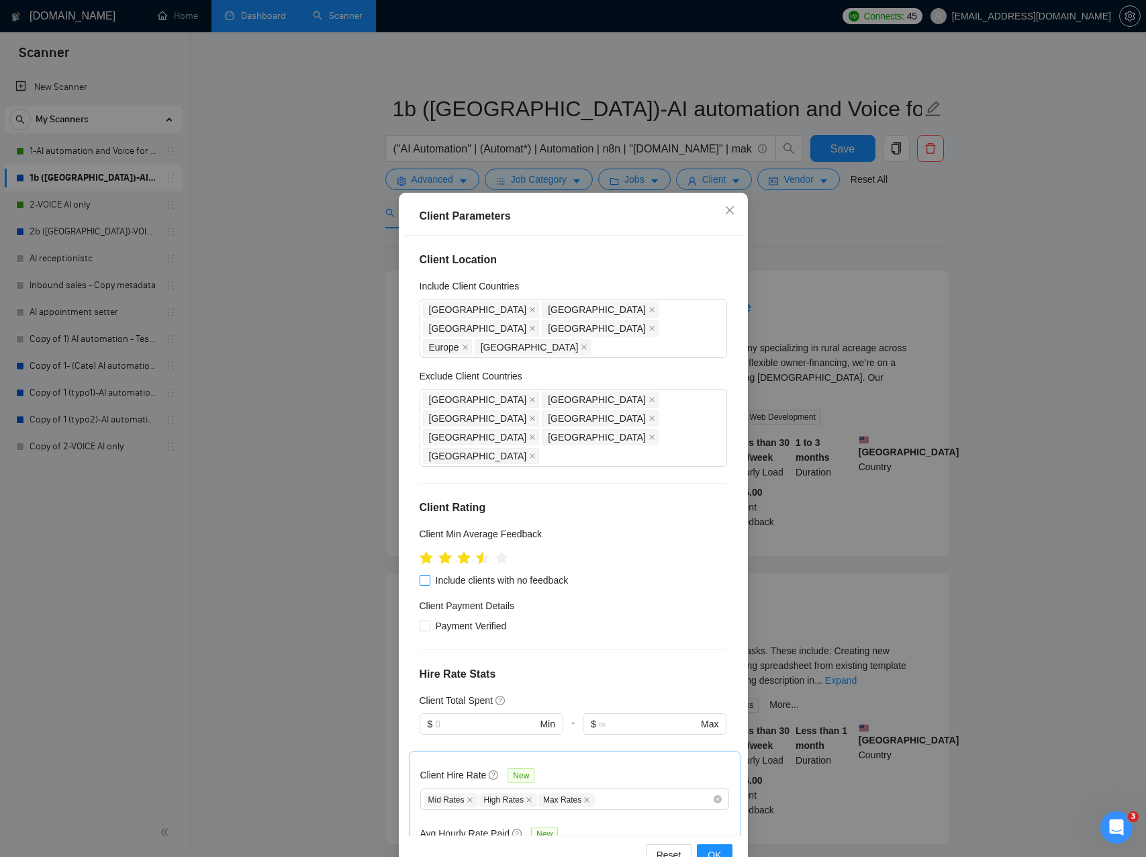
click at [503, 573] on span "Include clients with no feedback" at bounding box center [502, 580] width 144 height 15
click at [429, 575] on input "Include clients with no feedback" at bounding box center [424, 579] width 9 height 9
checkbox input "true"
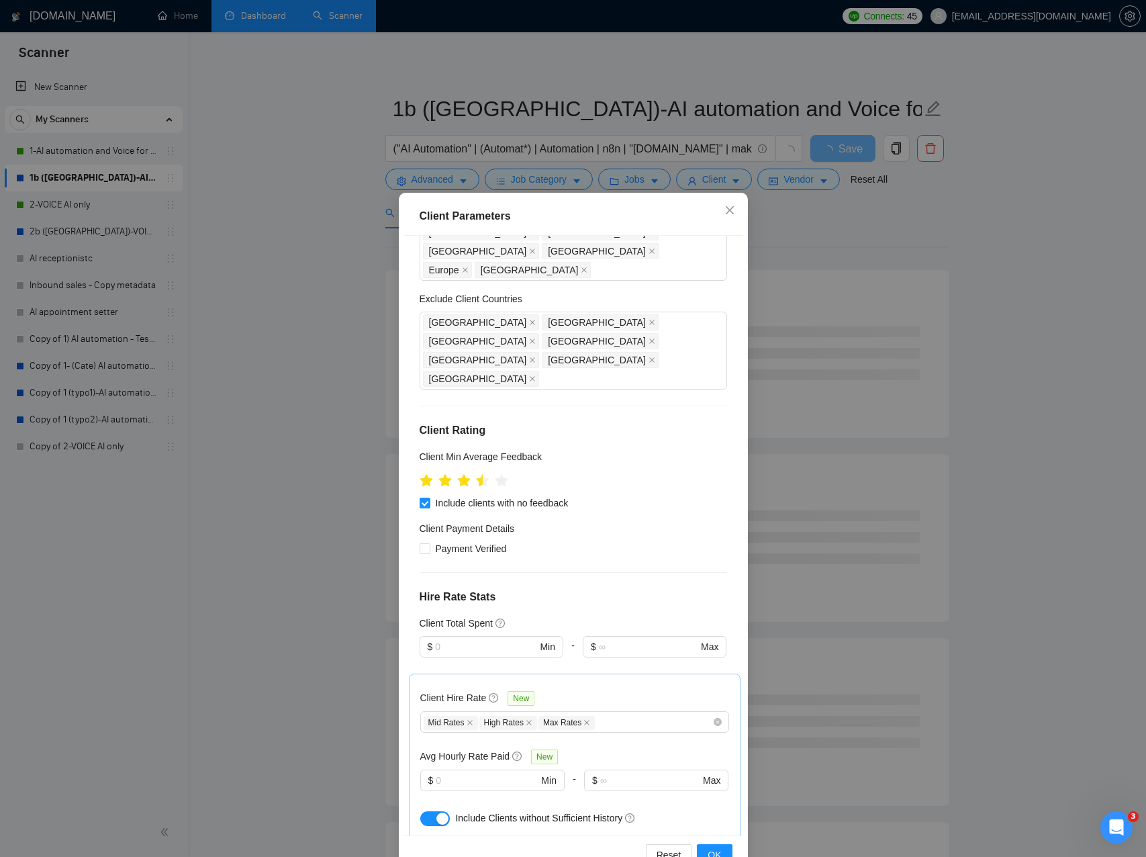
scroll to position [201, 0]
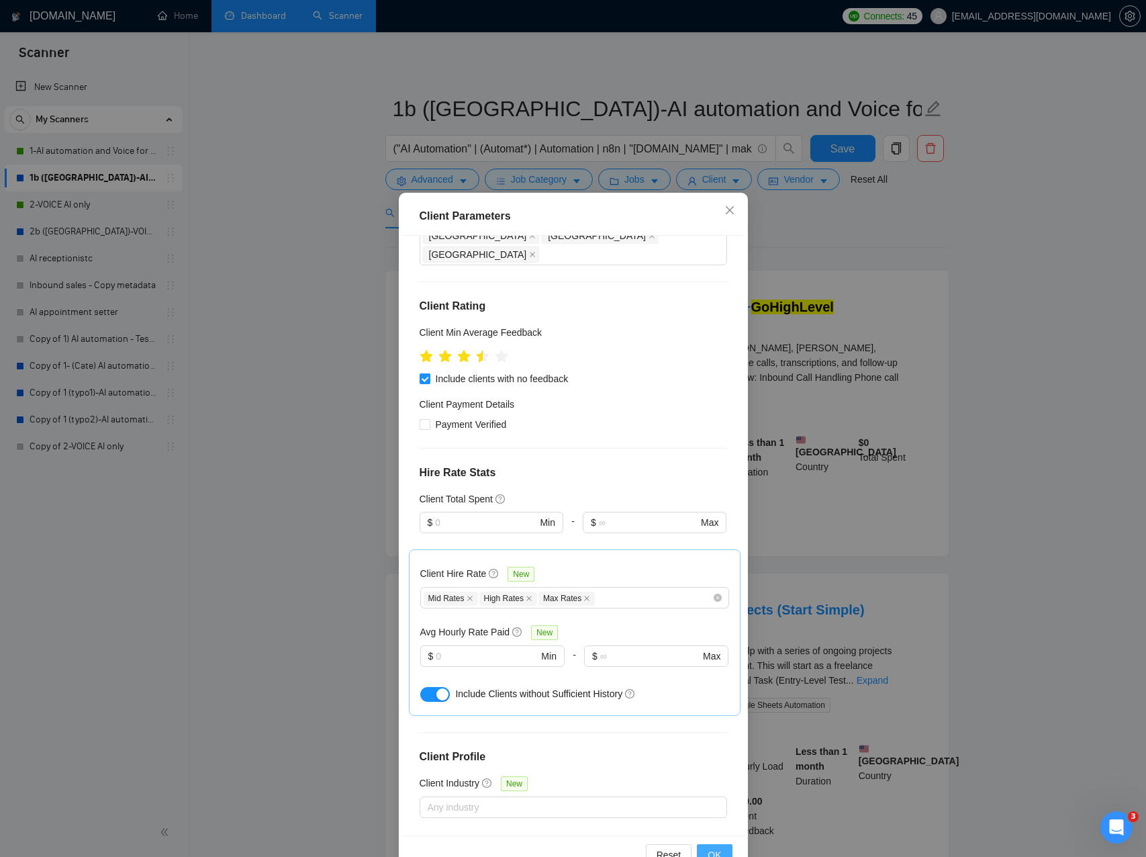
click at [720, 850] on span "OK" at bounding box center [714, 855] width 13 height 15
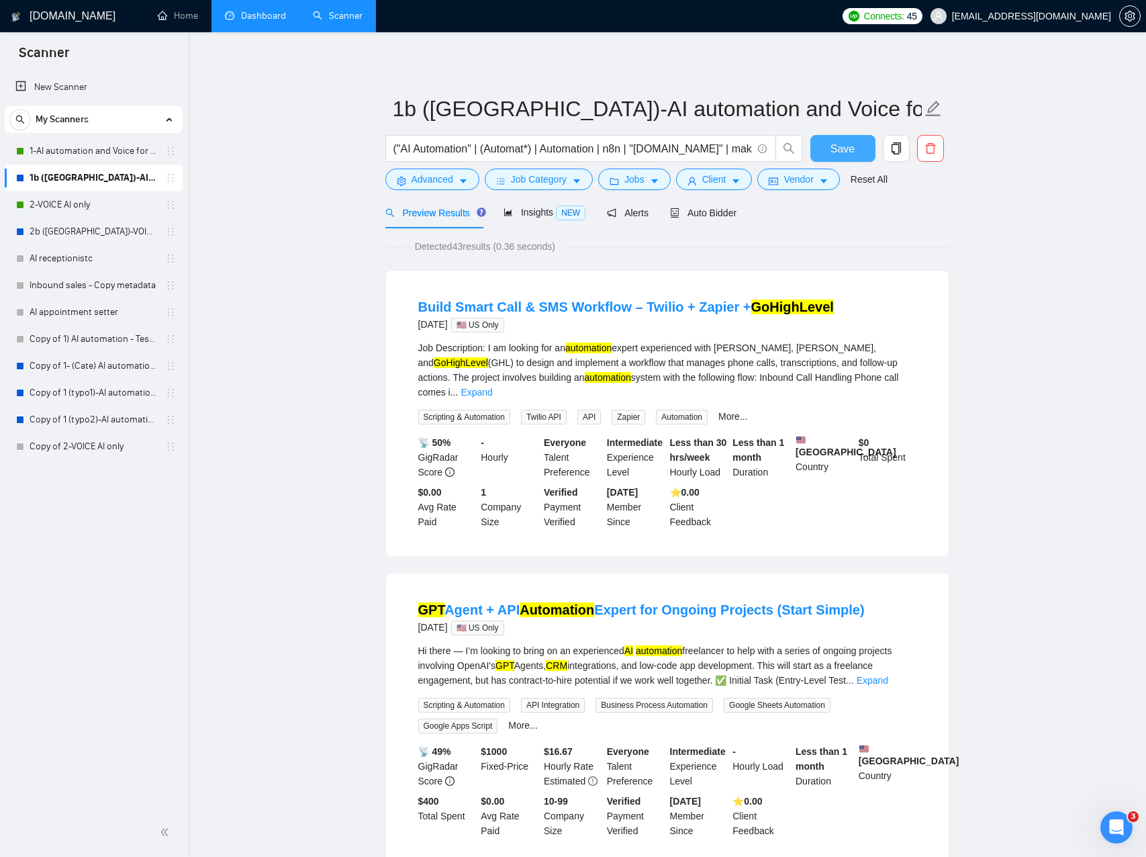
click at [846, 154] on span "Save" at bounding box center [843, 148] width 24 height 17
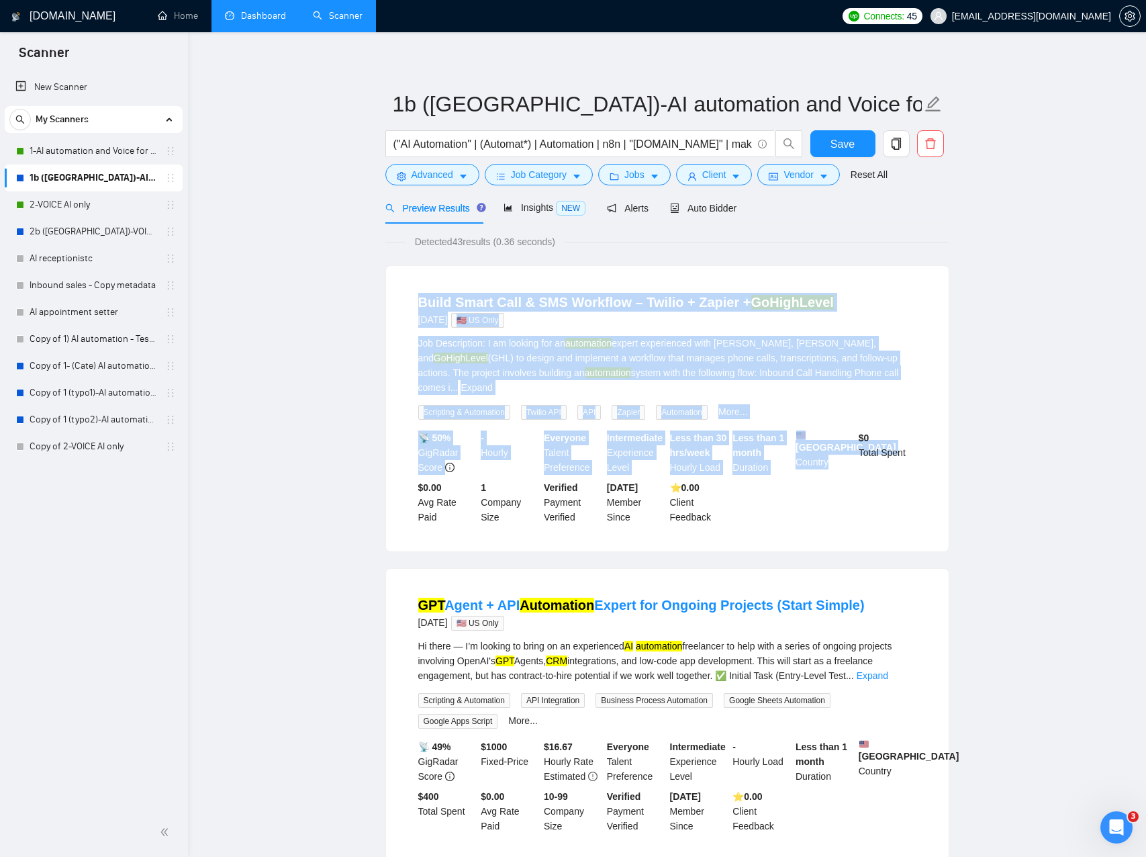
drag, startPoint x: 431, startPoint y: 311, endPoint x: 829, endPoint y: 499, distance: 440.4
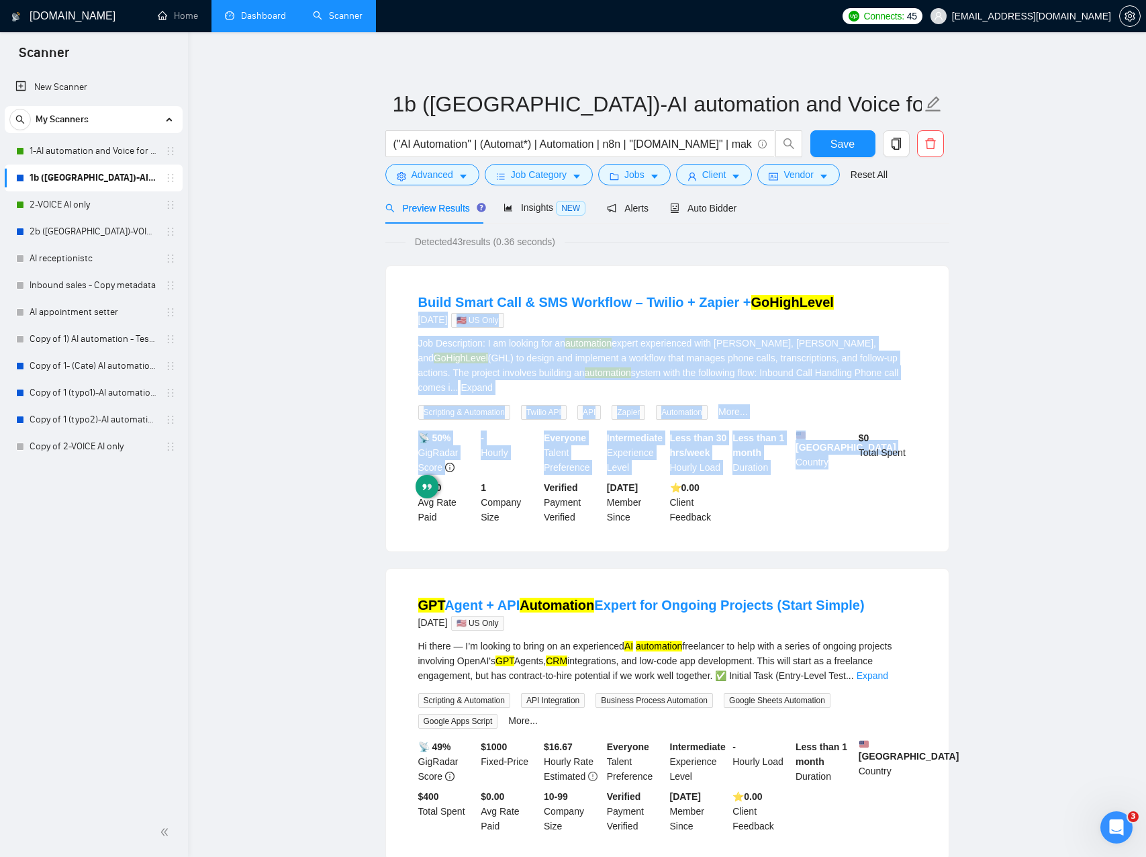
drag, startPoint x: 756, startPoint y: 488, endPoint x: 332, endPoint y: 294, distance: 465.5
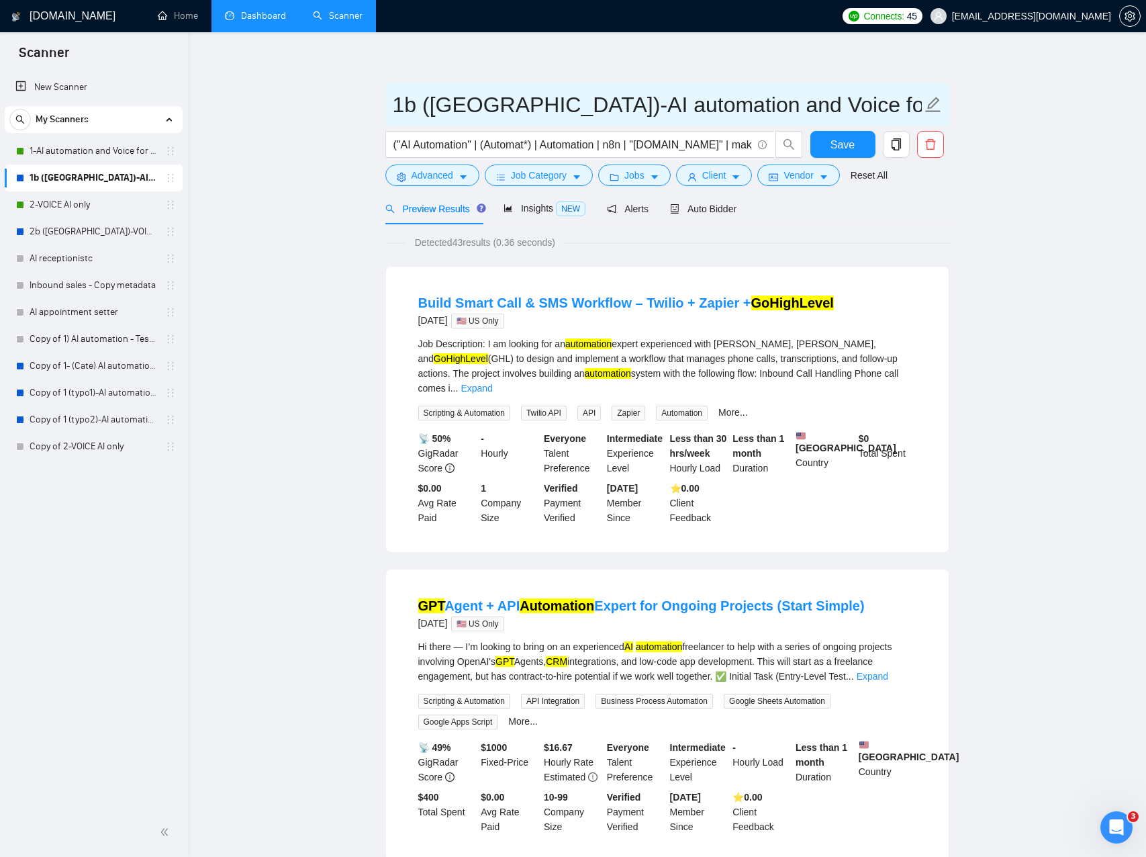
scroll to position [0, 0]
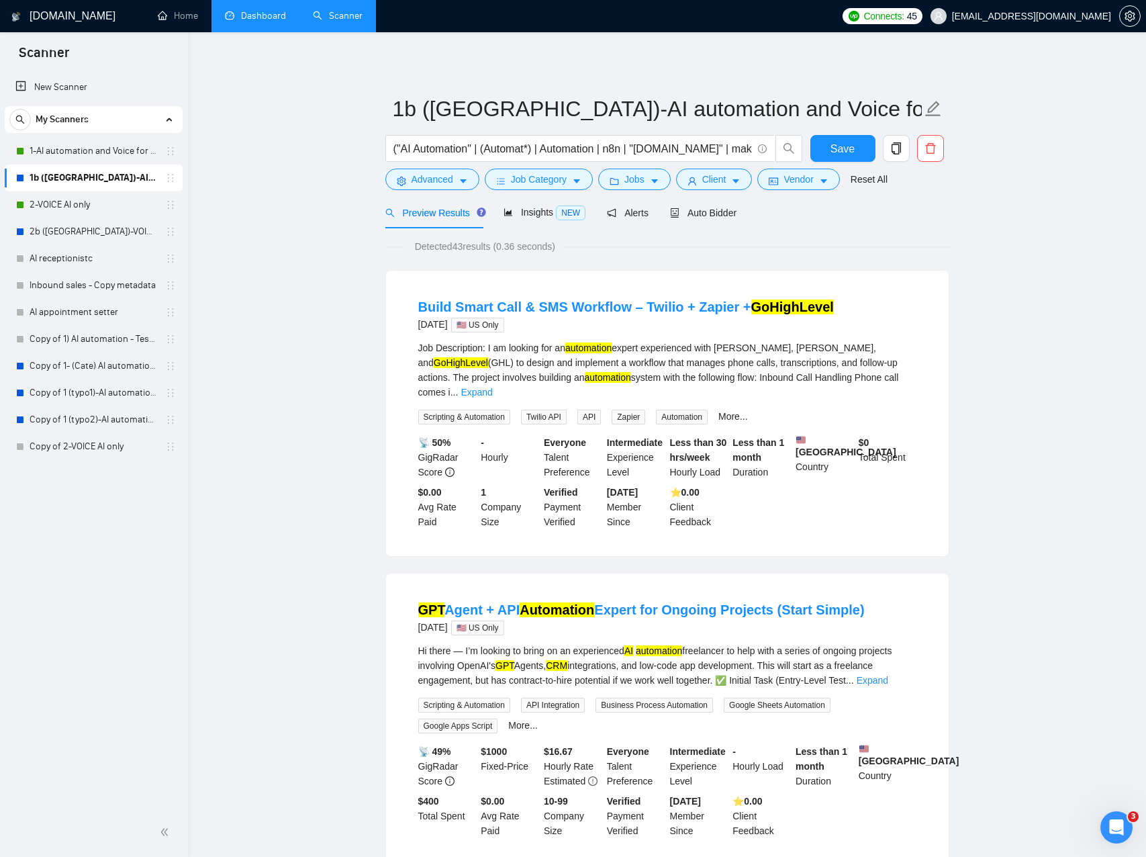
drag, startPoint x: 829, startPoint y: 148, endPoint x: 792, endPoint y: 156, distance: 38.0
click at [828, 148] on button "Save" at bounding box center [843, 148] width 65 height 27
click at [518, 181] on span "Job Category" at bounding box center [539, 179] width 56 height 15
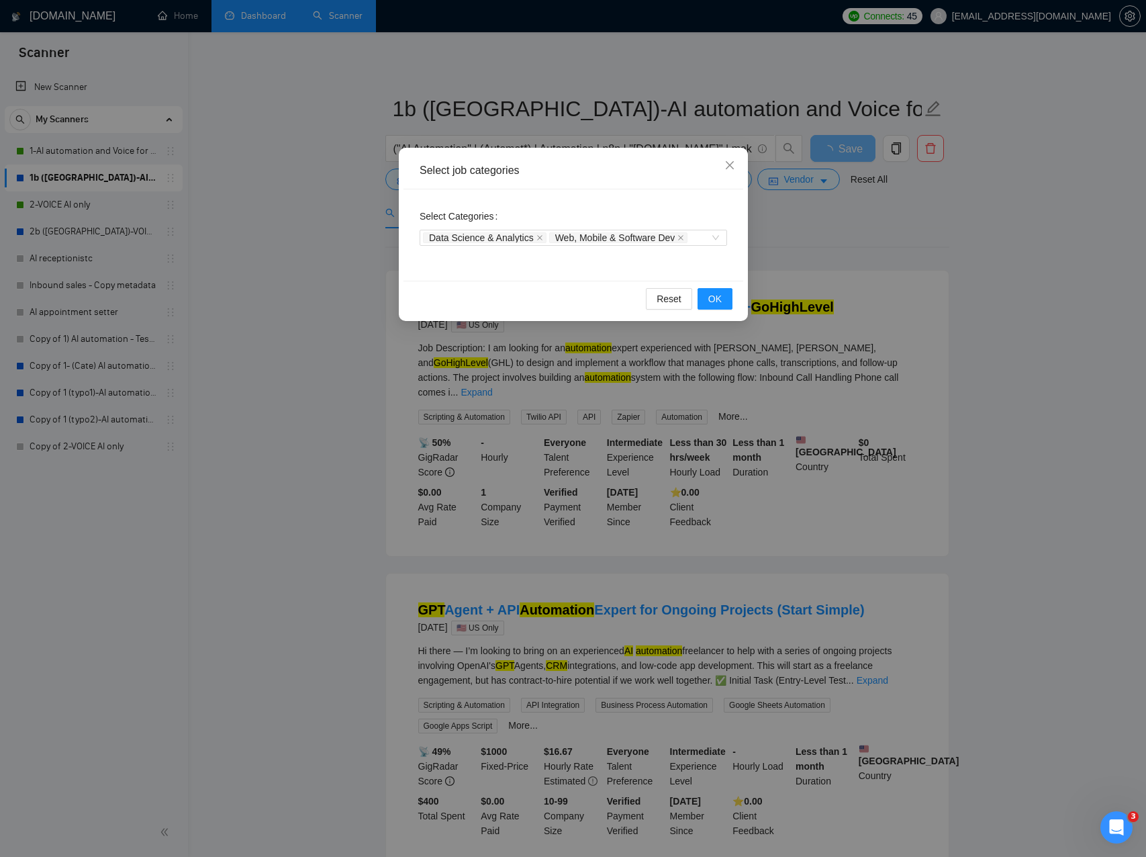
click at [435, 181] on div "Select job categories" at bounding box center [574, 170] width 340 height 37
drag, startPoint x: 314, startPoint y: 194, endPoint x: 338, endPoint y: 191, distance: 25.1
click at [314, 193] on div "Select job categories Select Categories Data Science & Analytics Web, Mobile & …" at bounding box center [573, 428] width 1146 height 857
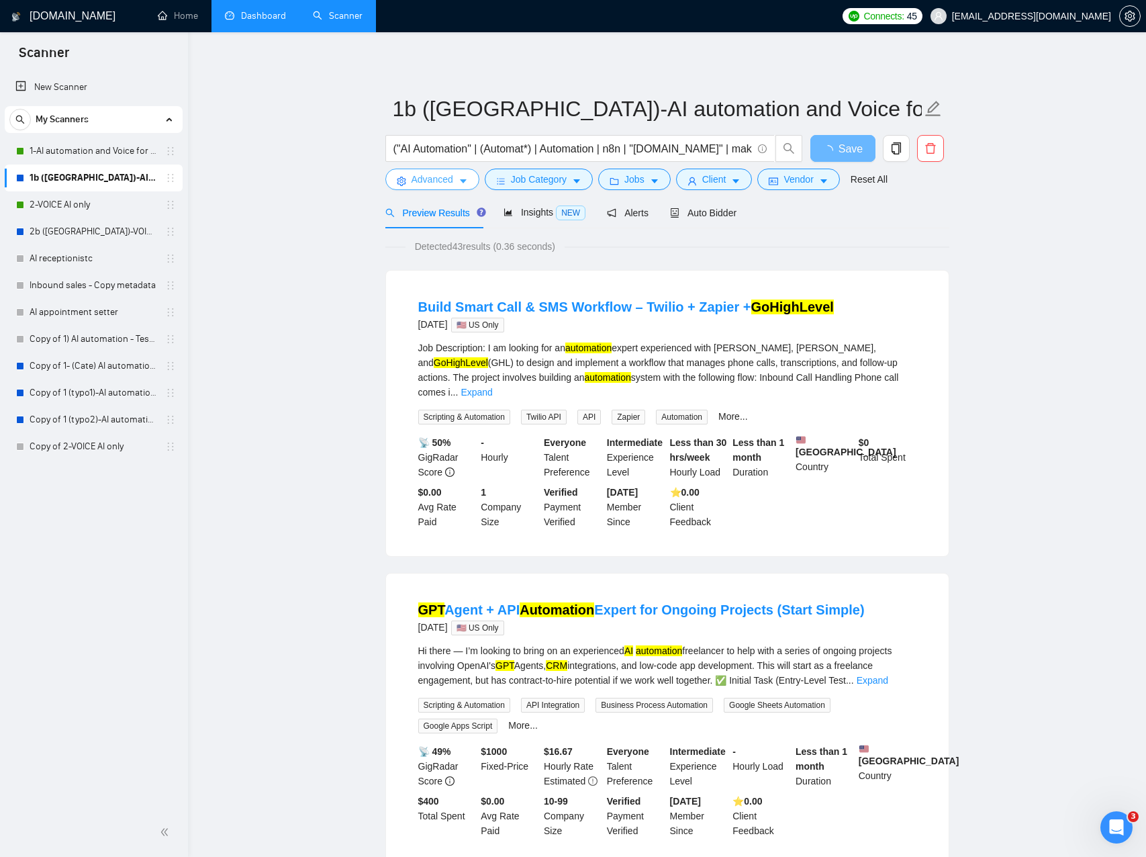
click at [461, 189] on button "Advanced" at bounding box center [432, 179] width 94 height 21
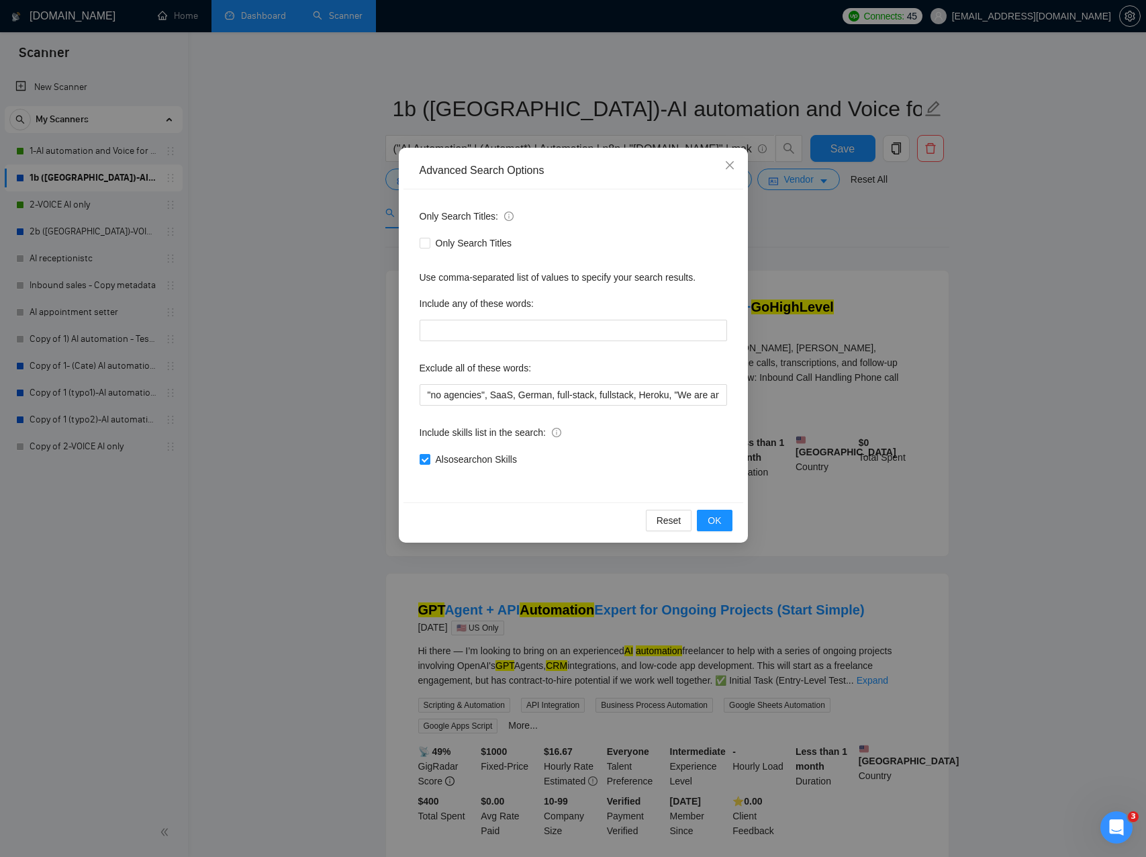
click at [261, 234] on div "Advanced Search Options Only Search Titles: Only Search Titles Use comma-separa…" at bounding box center [573, 428] width 1146 height 857
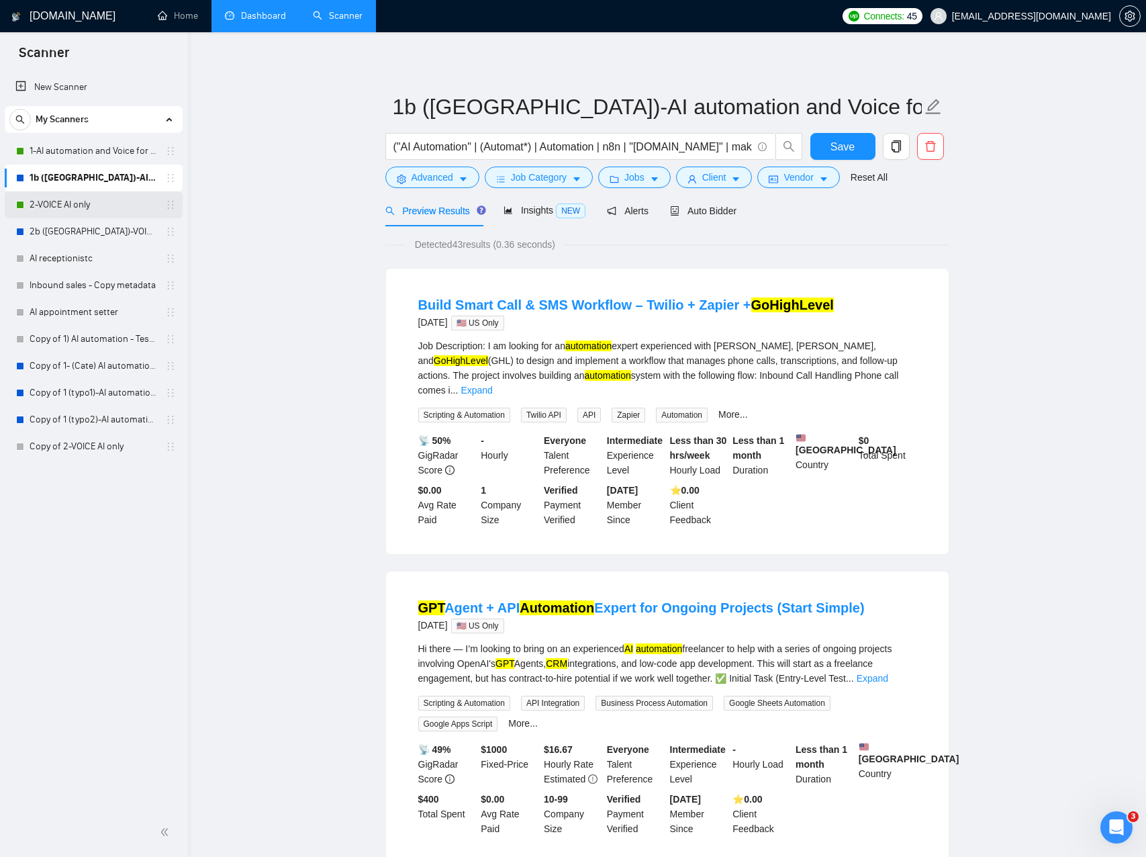
scroll to position [5, 0]
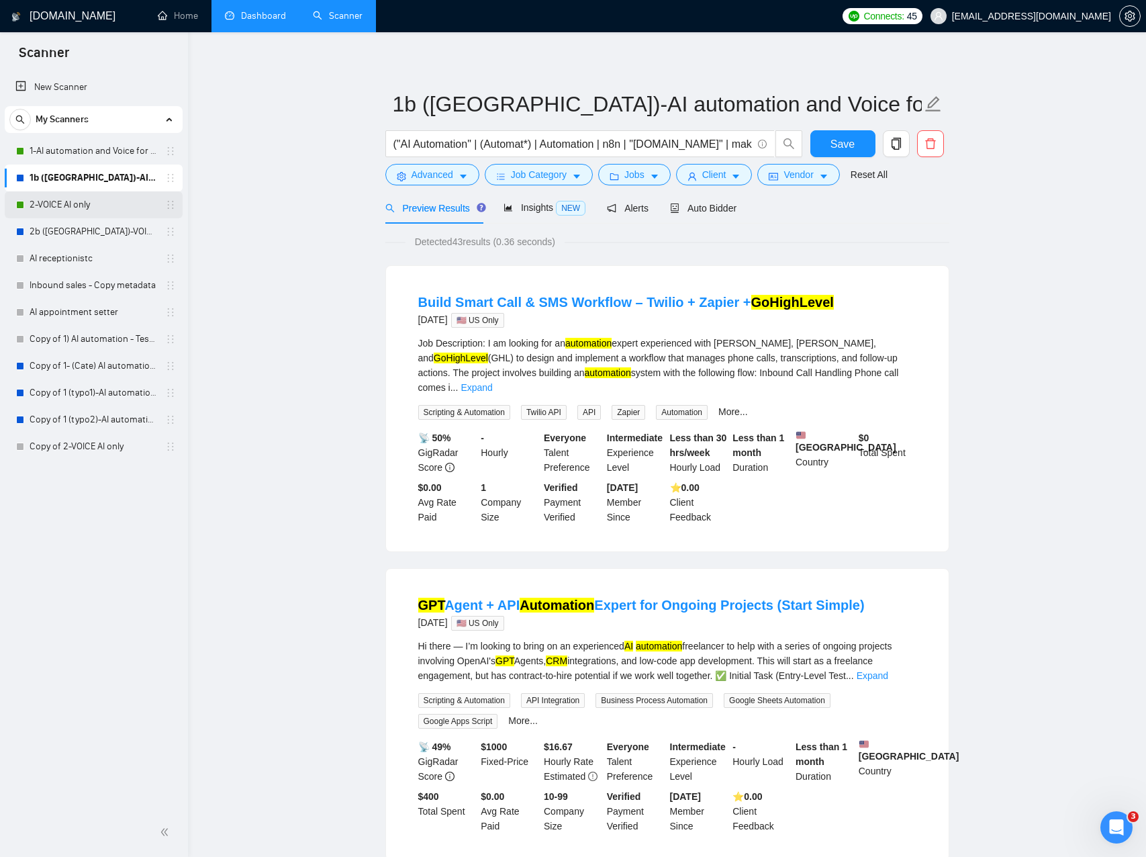
click at [85, 208] on link "2-VOICE AI only" at bounding box center [94, 204] width 128 height 27
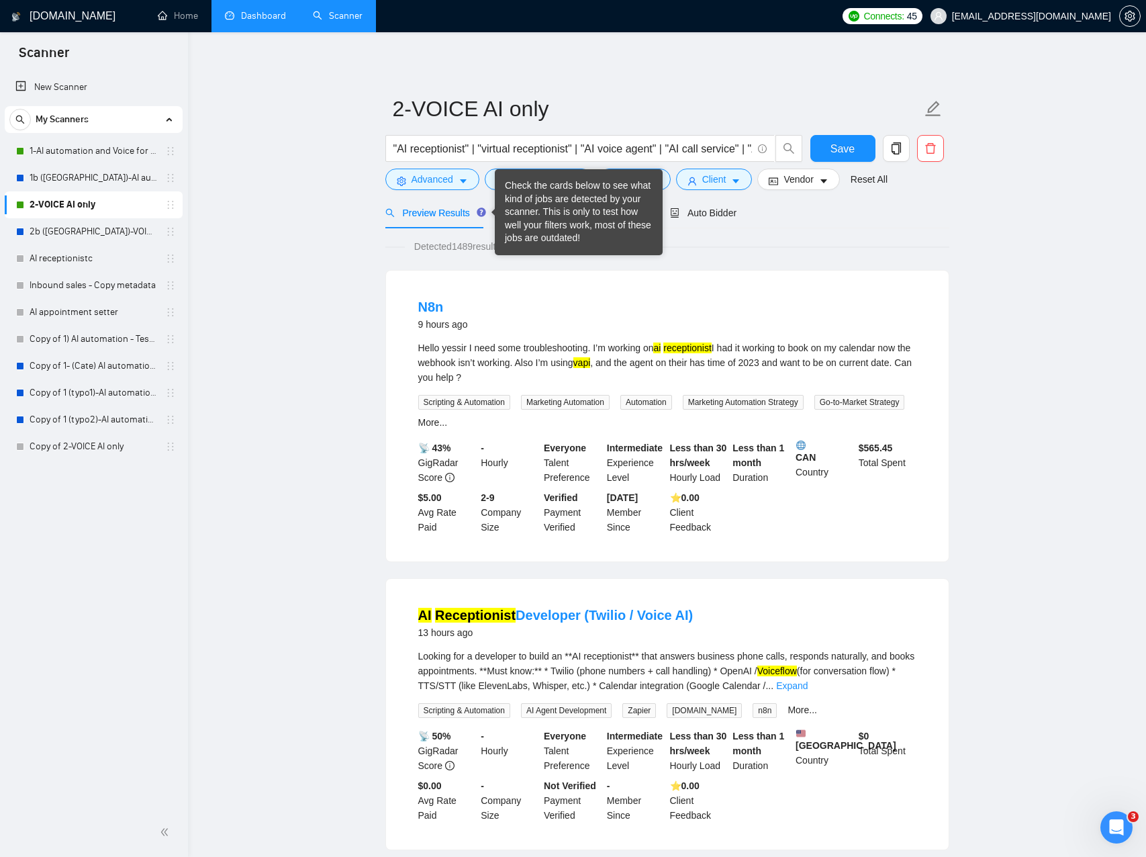
click at [537, 210] on div "Check the cards below to see what kind of jobs are detected by your scanner. Th…" at bounding box center [579, 212] width 148 height 66
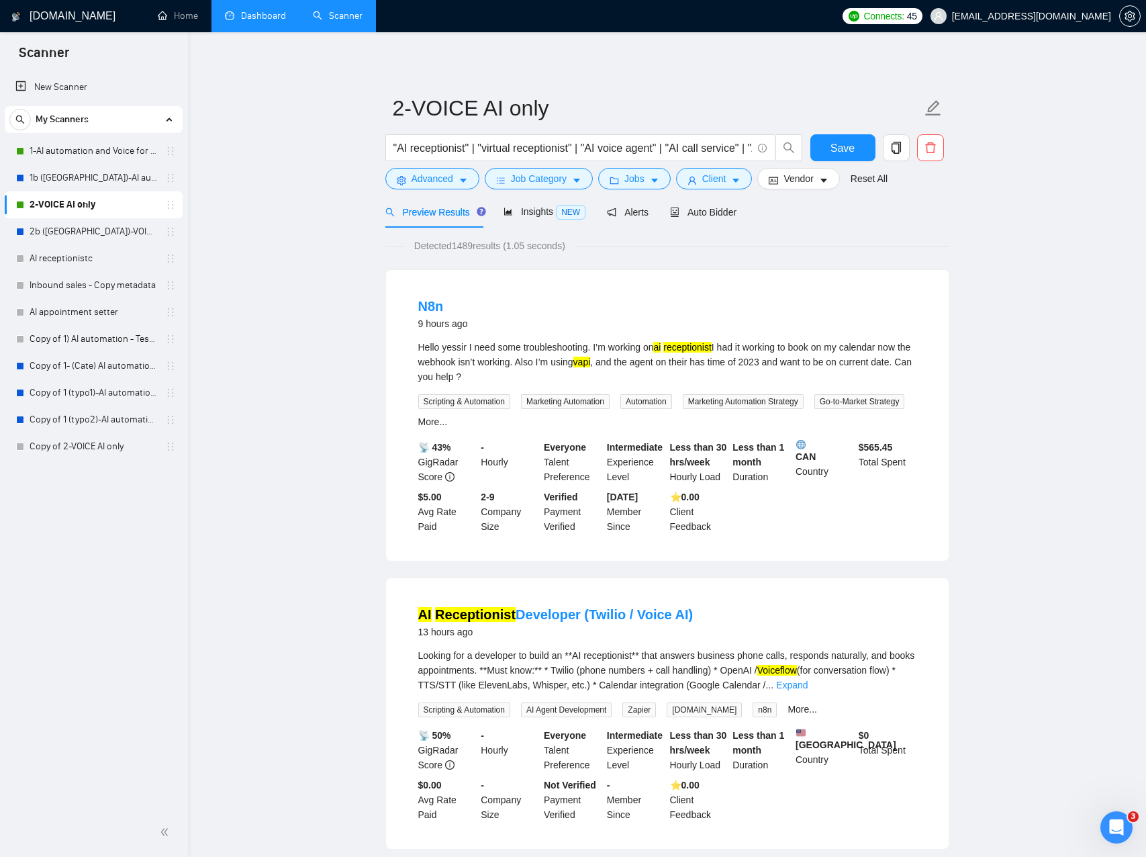
drag, startPoint x: 275, startPoint y: 255, endPoint x: 308, endPoint y: 242, distance: 35.3
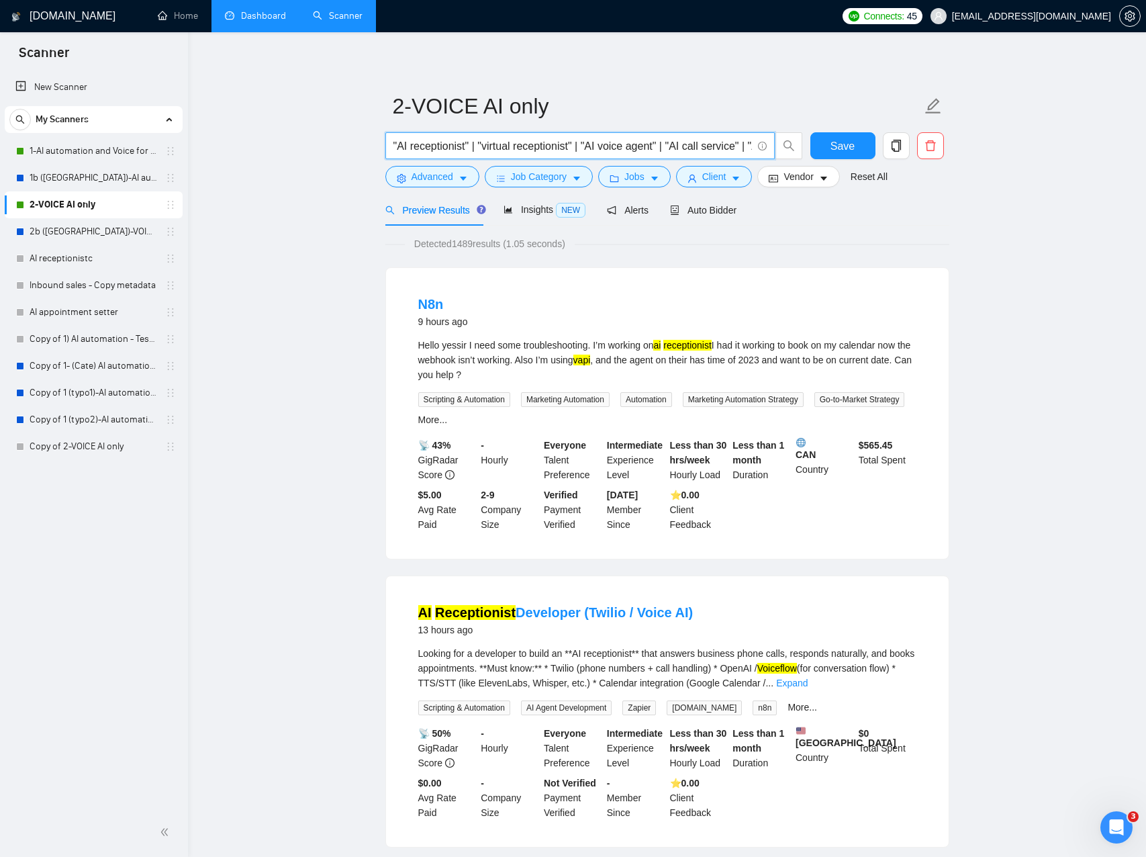
drag, startPoint x: 408, startPoint y: 145, endPoint x: 416, endPoint y: 146, distance: 8.8
click at [398, 147] on input ""AI receptionist" | "virtual receptionist" | "AI voice agent" | "AI call servic…" at bounding box center [573, 146] width 359 height 17
paste input "AI"
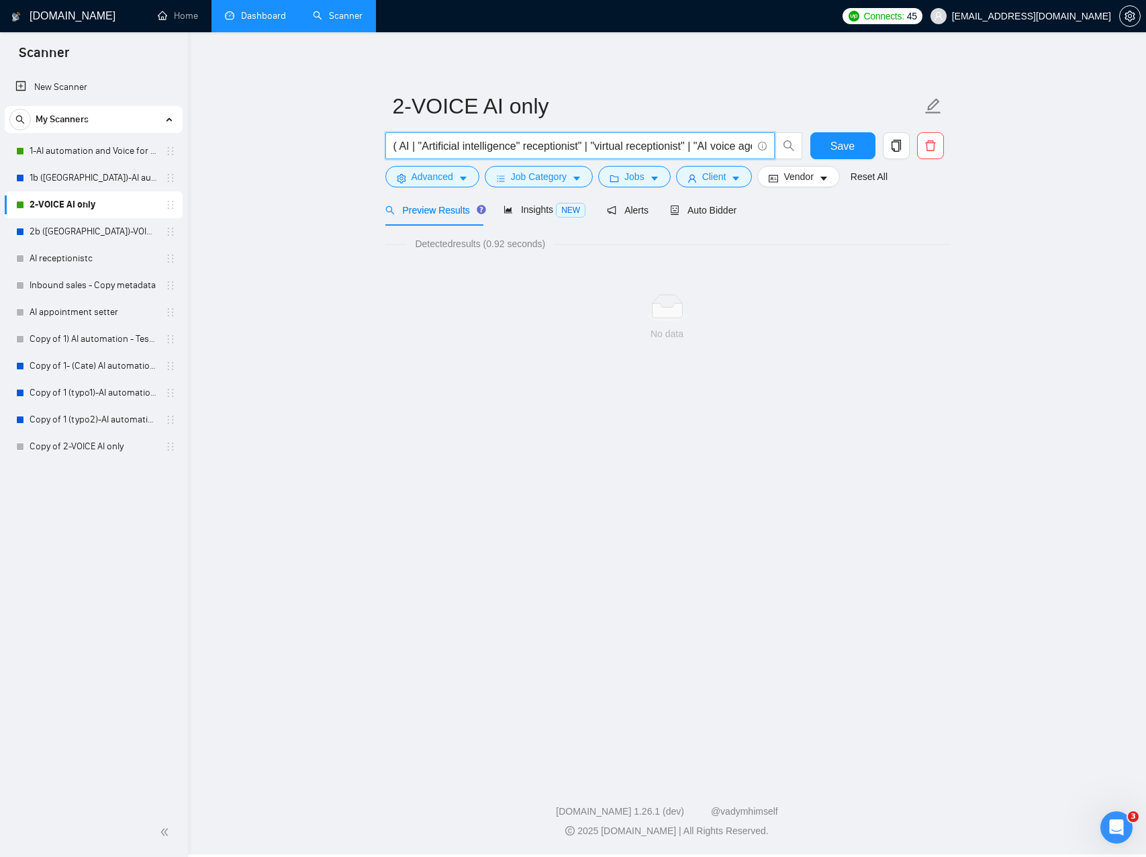
scroll to position [0, 0]
paste input ""Artificial intelligence" |"
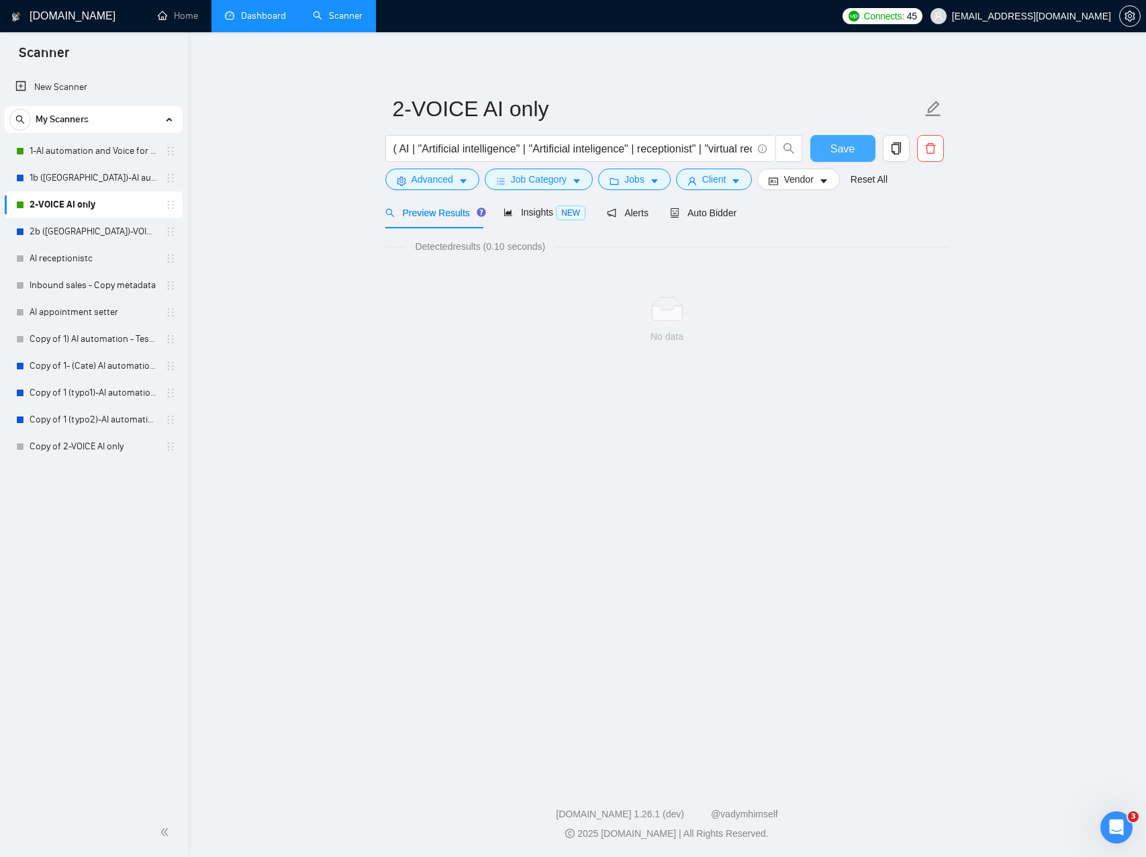
click at [851, 148] on span "Save" at bounding box center [843, 148] width 24 height 17
drag, startPoint x: 527, startPoint y: 140, endPoint x: 491, endPoint y: 148, distance: 36.5
click at [527, 140] on input "( AI | "Artificial intelligence" | "Artificial inteligence" | receptionist" | "…" at bounding box center [573, 148] width 359 height 17
click at [639, 148] on input "( AI | "Artificial intelligence" | "Artificial inteligence" | receptionist" | "…" at bounding box center [573, 148] width 359 height 17
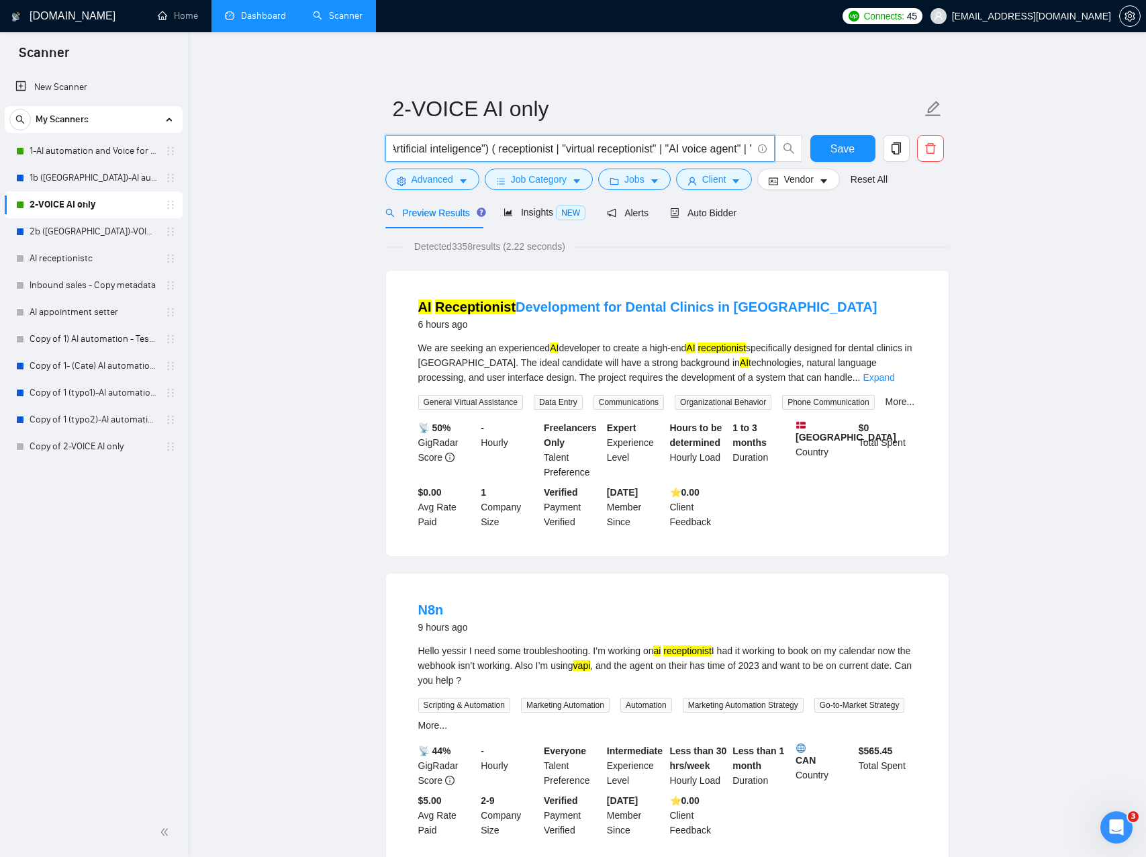
scroll to position [0, 187]
click at [556, 151] on input "( AI | "Artificial intelligence" | "Artificial inteligence") ( receptionist | "…" at bounding box center [573, 148] width 359 height 17
drag, startPoint x: 563, startPoint y: 149, endPoint x: 588, endPoint y: 145, distance: 24.5
click at [588, 145] on input "( AI | "Artificial intelligence" | "Artificial inteligence") ( receptionist | "…" at bounding box center [573, 148] width 359 height 17
click at [588, 146] on input "( AI | "Artificial intelligence" | "Artificial inteligence") ( receptionist | "…" at bounding box center [573, 148] width 359 height 17
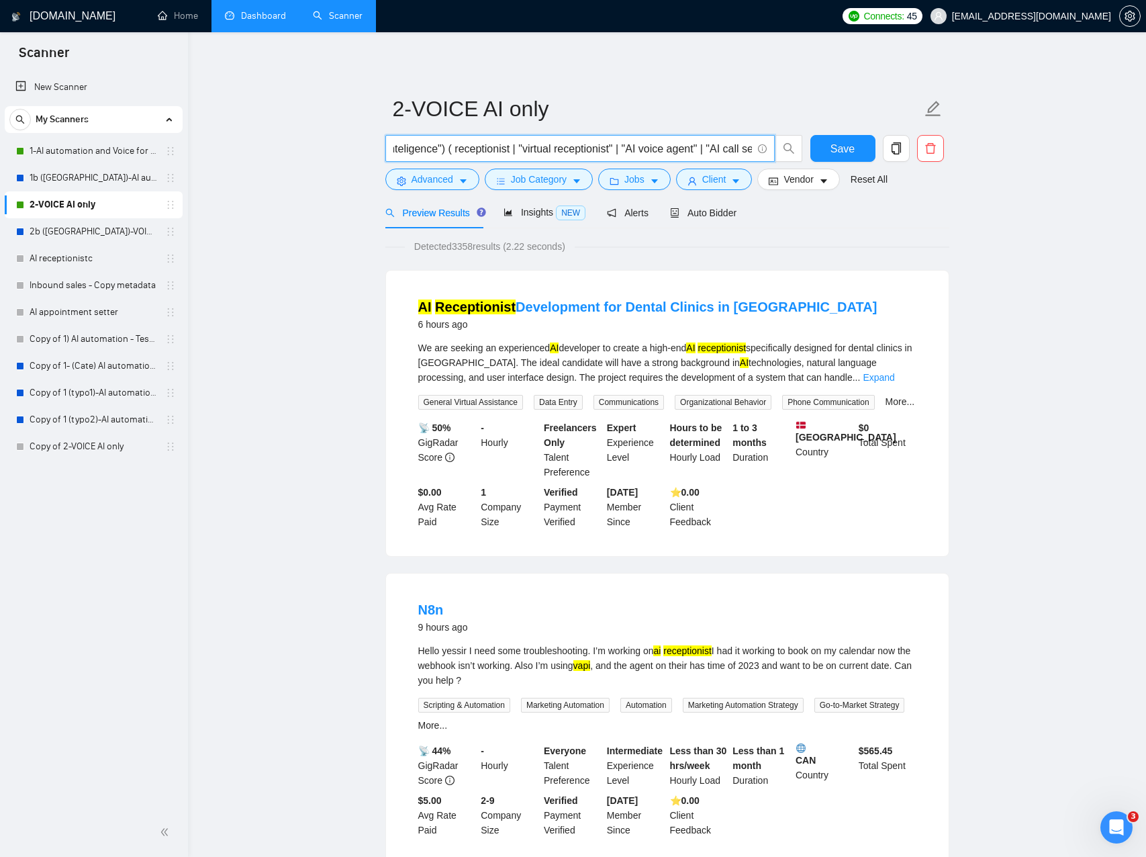
drag, startPoint x: 588, startPoint y: 146, endPoint x: 555, endPoint y: 146, distance: 32.9
click at [550, 146] on input "( AI | "Artificial intelligence" | "Artificial inteligence") ( receptionist | "…" at bounding box center [573, 148] width 359 height 17
click at [586, 146] on input "( AI | "Artificial intelligence" | "Artificial inteligence") ( receptionist | "…" at bounding box center [573, 148] width 359 height 17
click at [549, 149] on input "( AI | "Artificial intelligence" | "Artificial inteligence") ( receptionist | "…" at bounding box center [573, 148] width 359 height 17
click at [557, 150] on input "( AI | "Artificial intelligence" | "Artificial inteligence") ( receptionist | "…" at bounding box center [573, 148] width 359 height 17
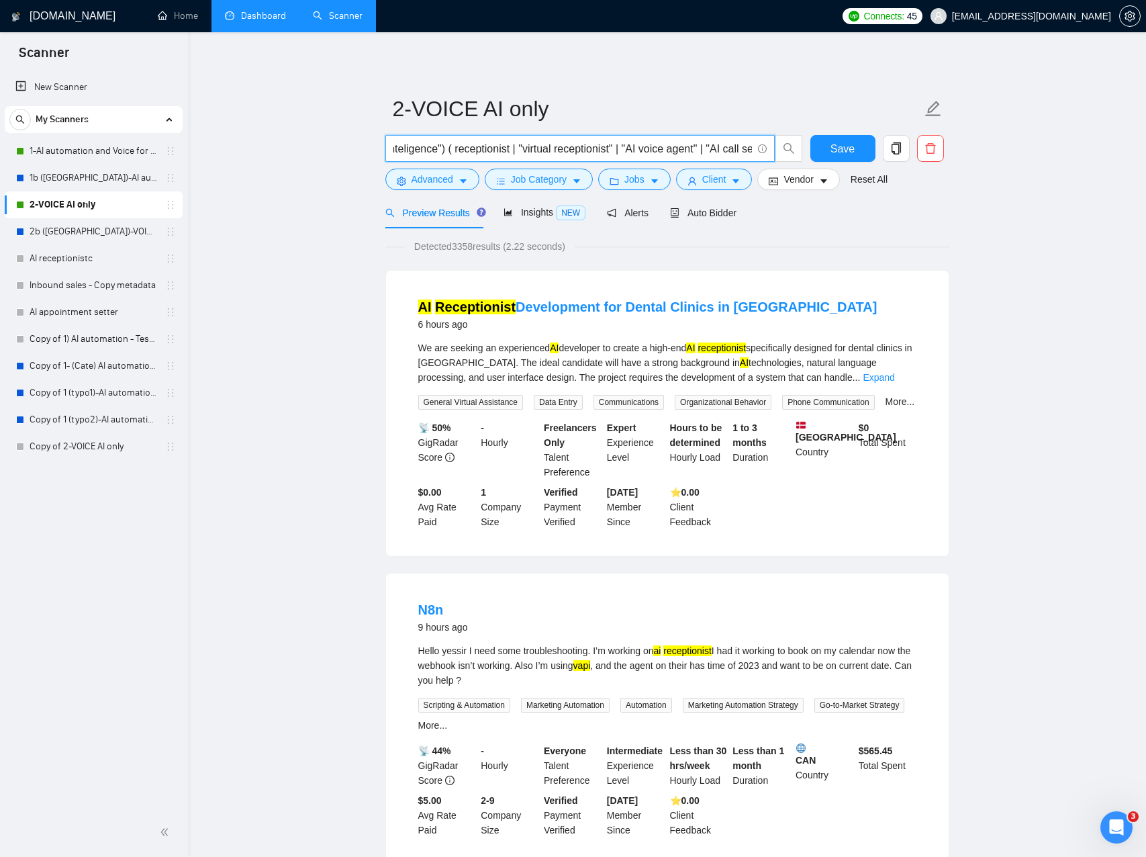
click at [557, 150] on input "( AI | "Artificial intelligence" | "Artificial inteligence") ( receptionist | "…" at bounding box center [573, 148] width 359 height 17
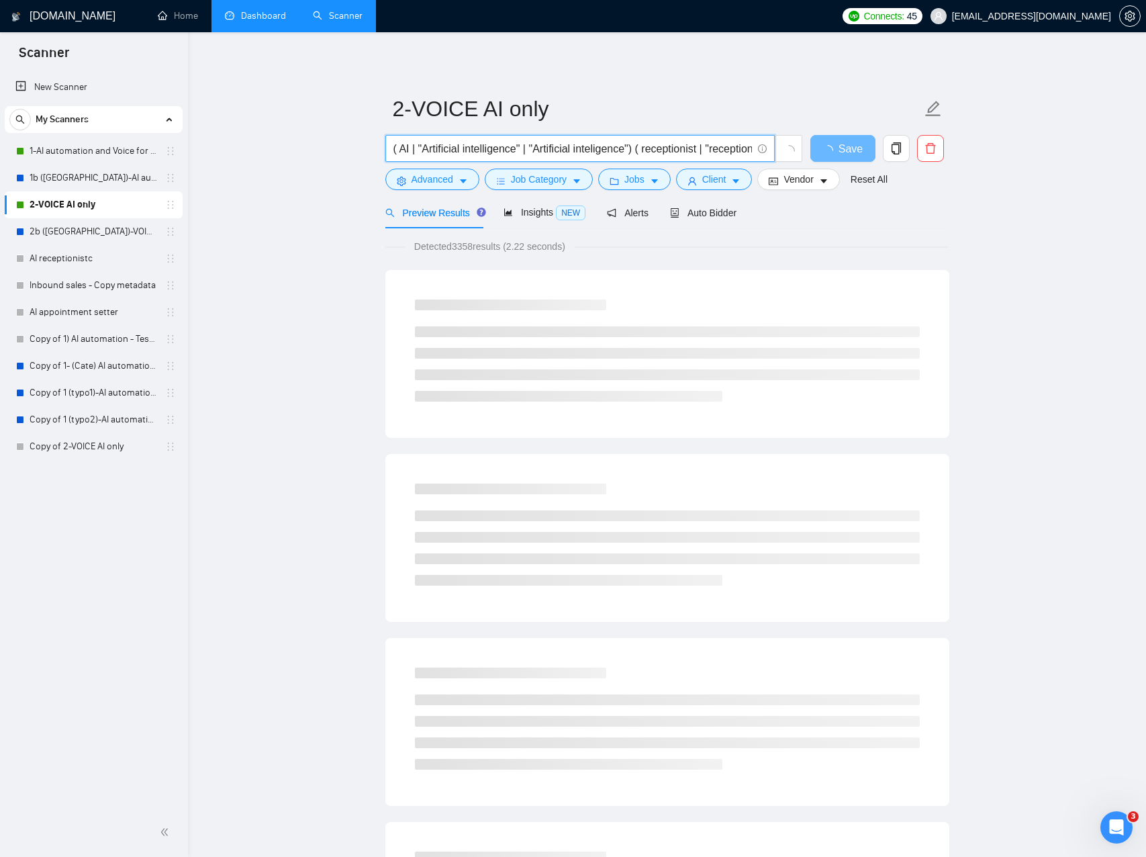
drag, startPoint x: 637, startPoint y: 149, endPoint x: 646, endPoint y: 148, distance: 9.4
click at [637, 149] on input "( AI | "Artificial intelligence" | "Artificial inteligence") ( receptionist | "…" at bounding box center [573, 148] width 359 height 17
paste input "virtual"
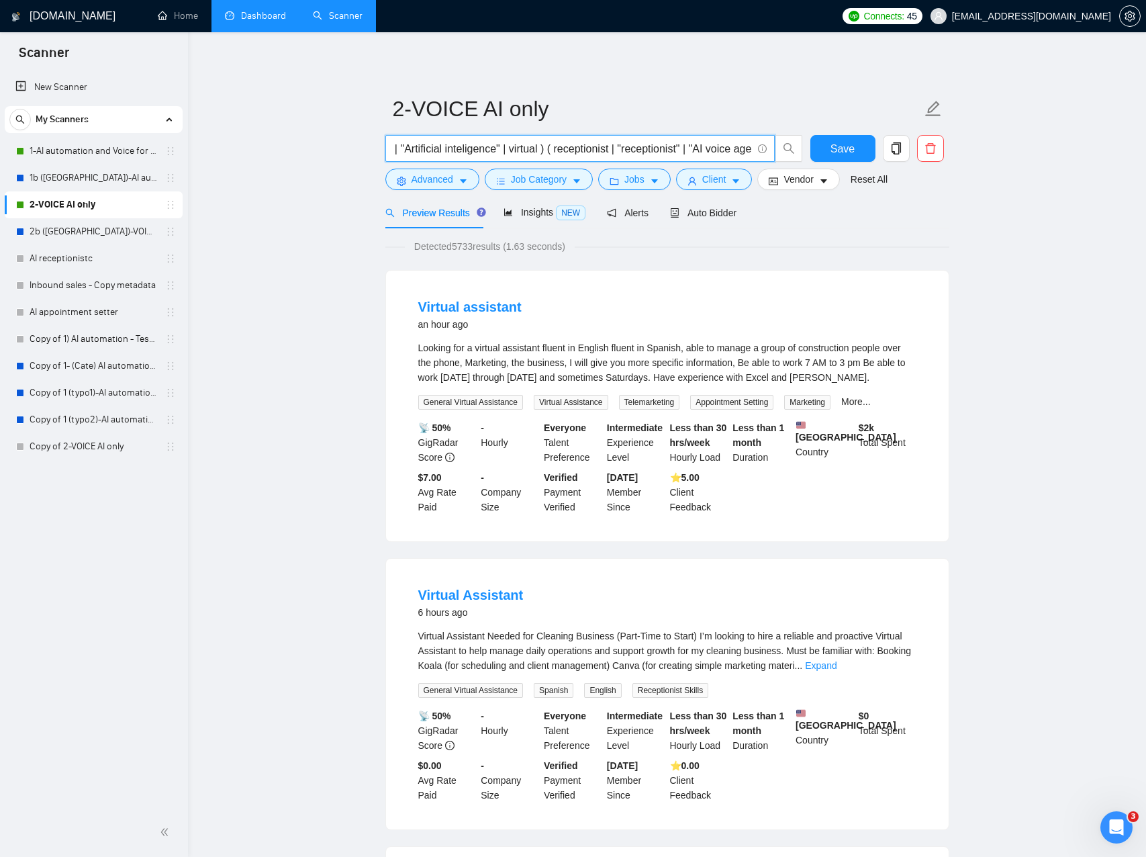
scroll to position [0, 140]
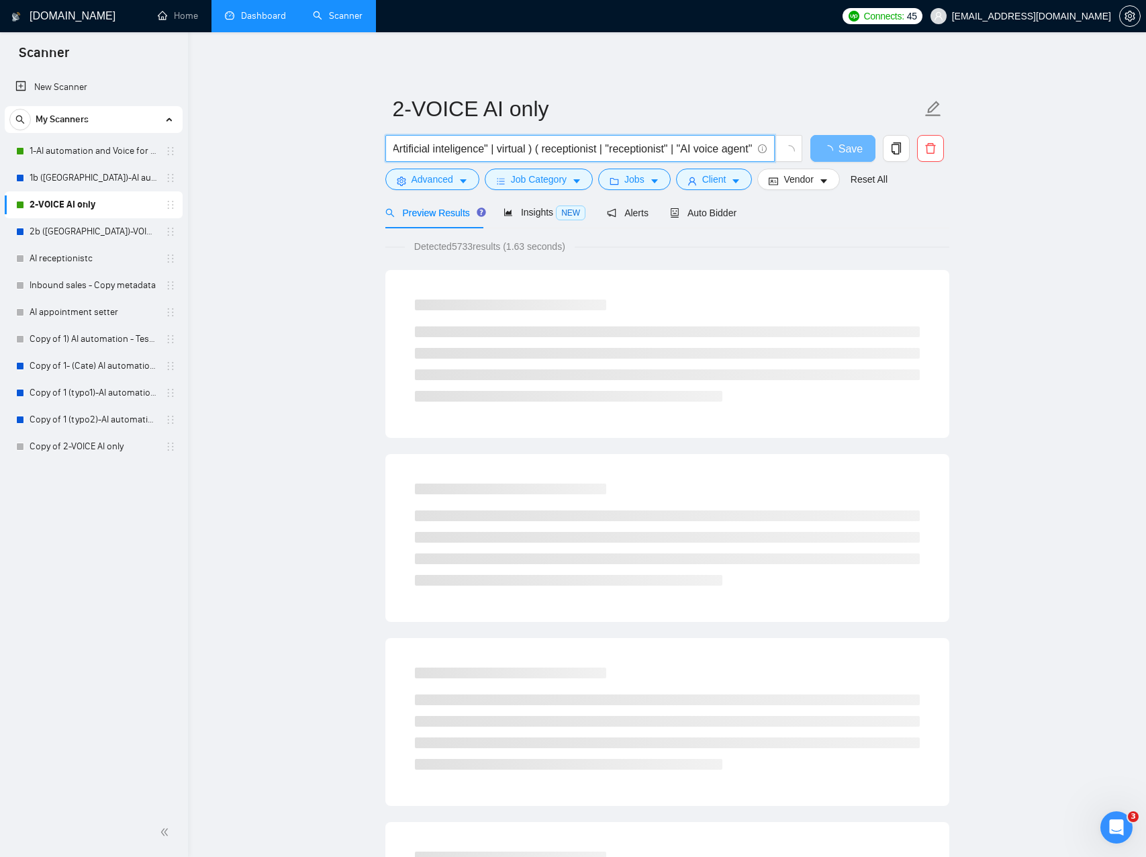
click at [655, 146] on input "( AI | "Artificial intelligence" | "Artificial inteligence" | virtual ) ( recep…" at bounding box center [573, 148] width 359 height 17
click at [588, 148] on input "( AI | "Artificial intelligence" | "Artificial inteligence" | virtual ) ( recep…" at bounding box center [573, 148] width 359 height 17
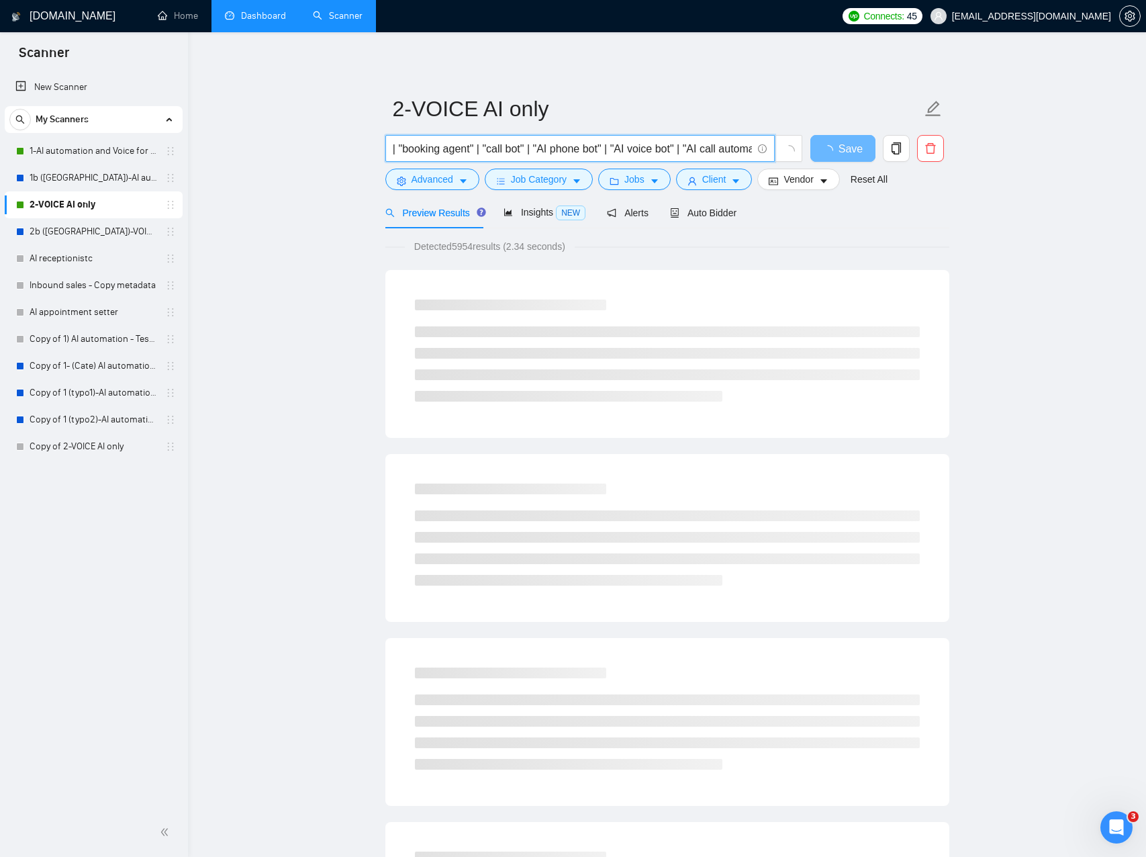
scroll to position [0, 1006]
click at [582, 150] on input "( AI | "Artificial intelligence" | "Artificial inteligence" | virtual ) ( recep…" at bounding box center [573, 148] width 359 height 17
click at [649, 150] on input "( AI | "Artificial intelligence" | "Artificial inteligence" | virtual ) ( recep…" at bounding box center [573, 148] width 359 height 17
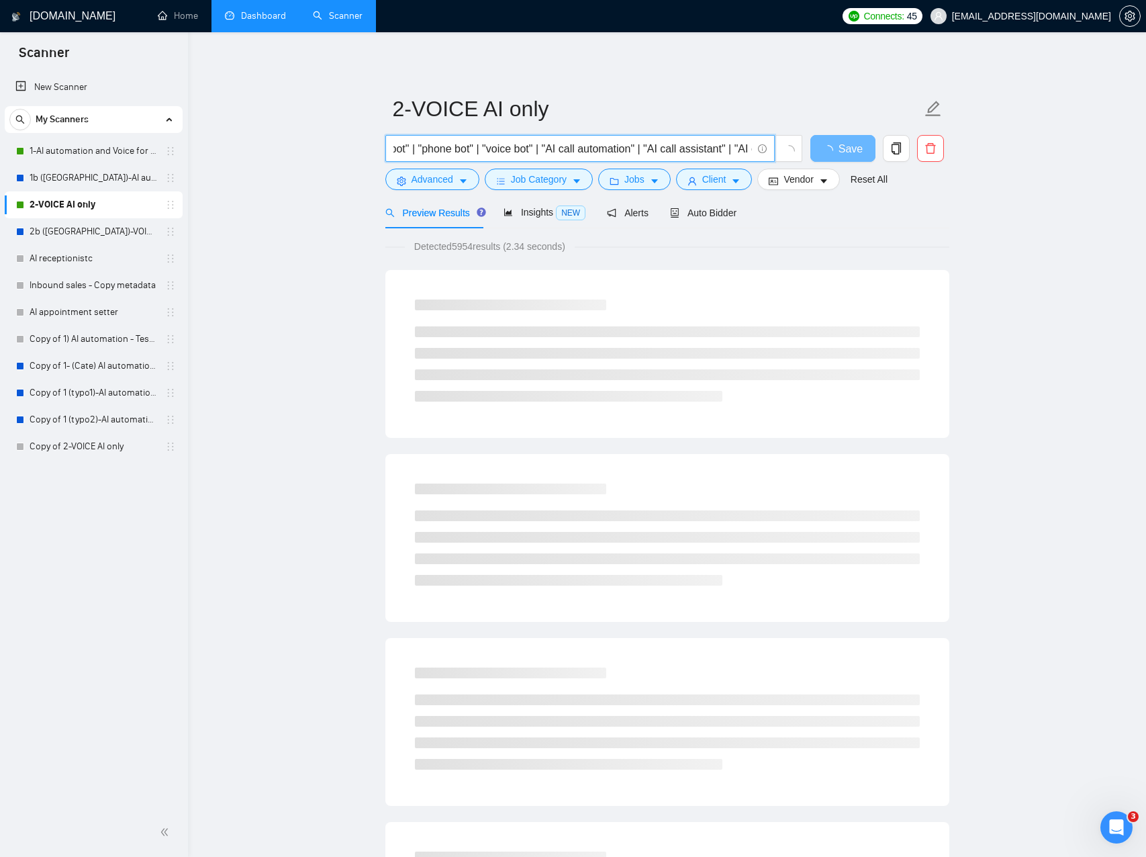
scroll to position [0, 1124]
click at [595, 149] on input "( AI | "Artificial intelligence" | "Artificial inteligence" | virtual ) ( recep…" at bounding box center [573, 148] width 359 height 17
drag, startPoint x: 595, startPoint y: 149, endPoint x: 602, endPoint y: 148, distance: 6.7
click at [596, 149] on input "( AI | "Artificial intelligence" | "Artificial inteligence" | virtual ) ( recep…" at bounding box center [573, 148] width 359 height 17
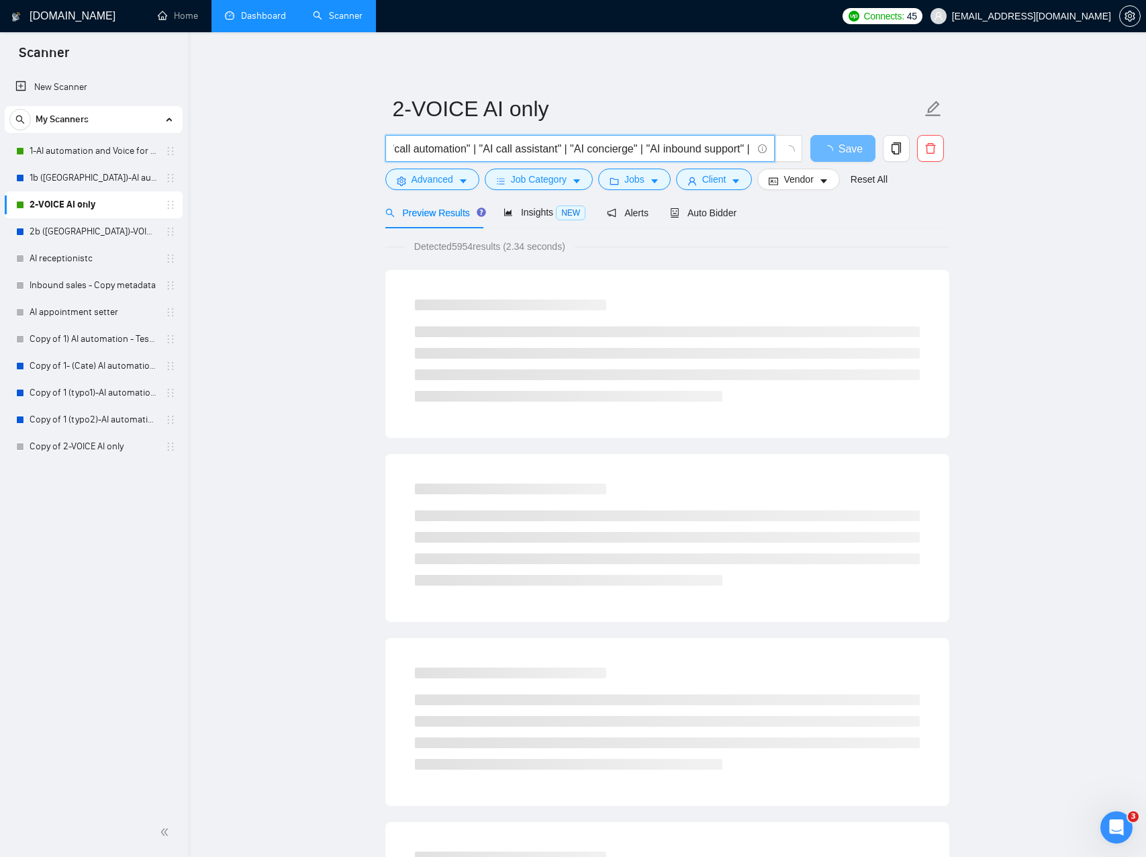
click at [541, 150] on input "( AI | "Artificial intelligence" | "Artificial inteligence" | virtual ) ( recep…" at bounding box center [573, 148] width 359 height 17
drag, startPoint x: 541, startPoint y: 150, endPoint x: 561, endPoint y: 149, distance: 20.2
click at [541, 150] on input "( AI | "Artificial intelligence" | "Artificial inteligence" | virtual ) ( recep…" at bounding box center [573, 148] width 359 height 17
click at [582, 150] on input "( AI | "Artificial intelligence" | "Artificial inteligence" | virtual ) ( recep…" at bounding box center [573, 148] width 359 height 17
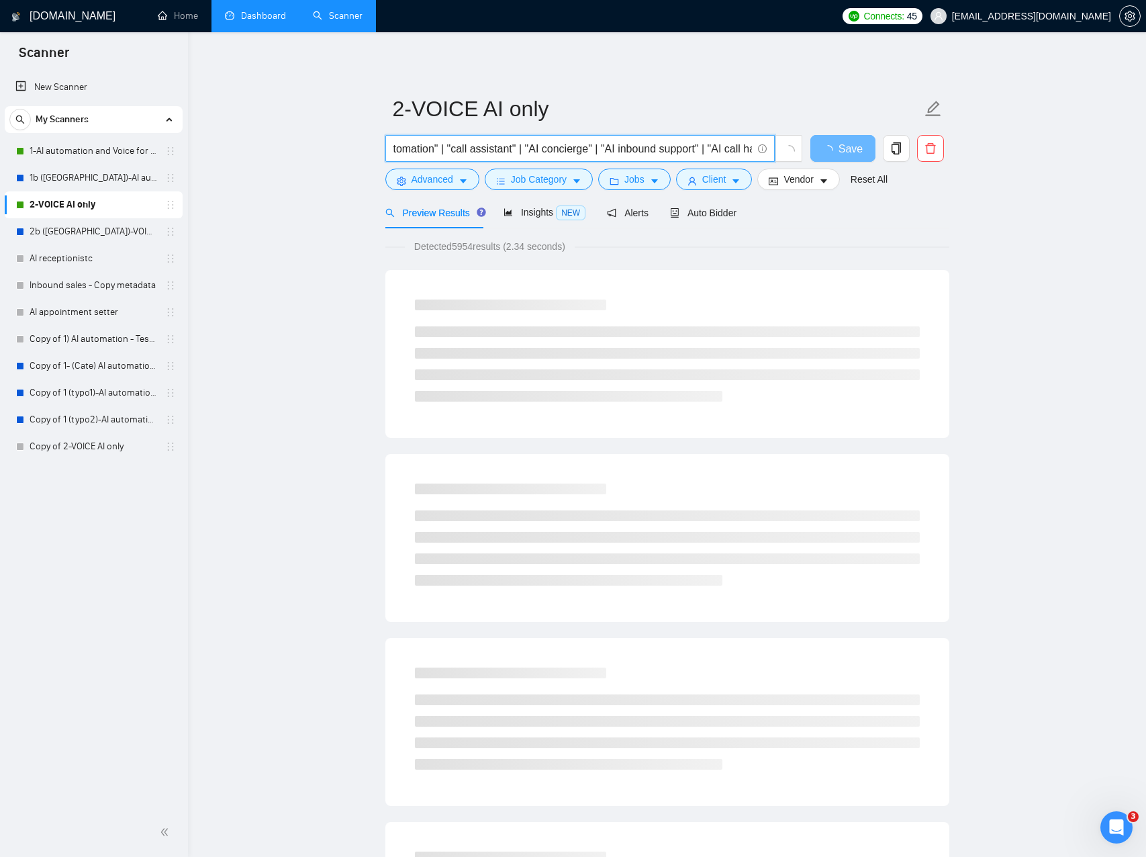
click at [582, 150] on input "( AI | "Artificial intelligence" | "Artificial inteligence" | virtual ) ( recep…" at bounding box center [573, 148] width 359 height 17
click at [610, 151] on input "( AI | "Artificial intelligence" | "Artificial inteligence" | virtual ) ( recep…" at bounding box center [573, 148] width 359 height 17
drag, startPoint x: 610, startPoint y: 151, endPoint x: 638, endPoint y: 155, distance: 27.8
click at [610, 151] on input "( AI | "Artificial intelligence" | "Artificial inteligence" | virtual ) ( recep…" at bounding box center [573, 148] width 359 height 17
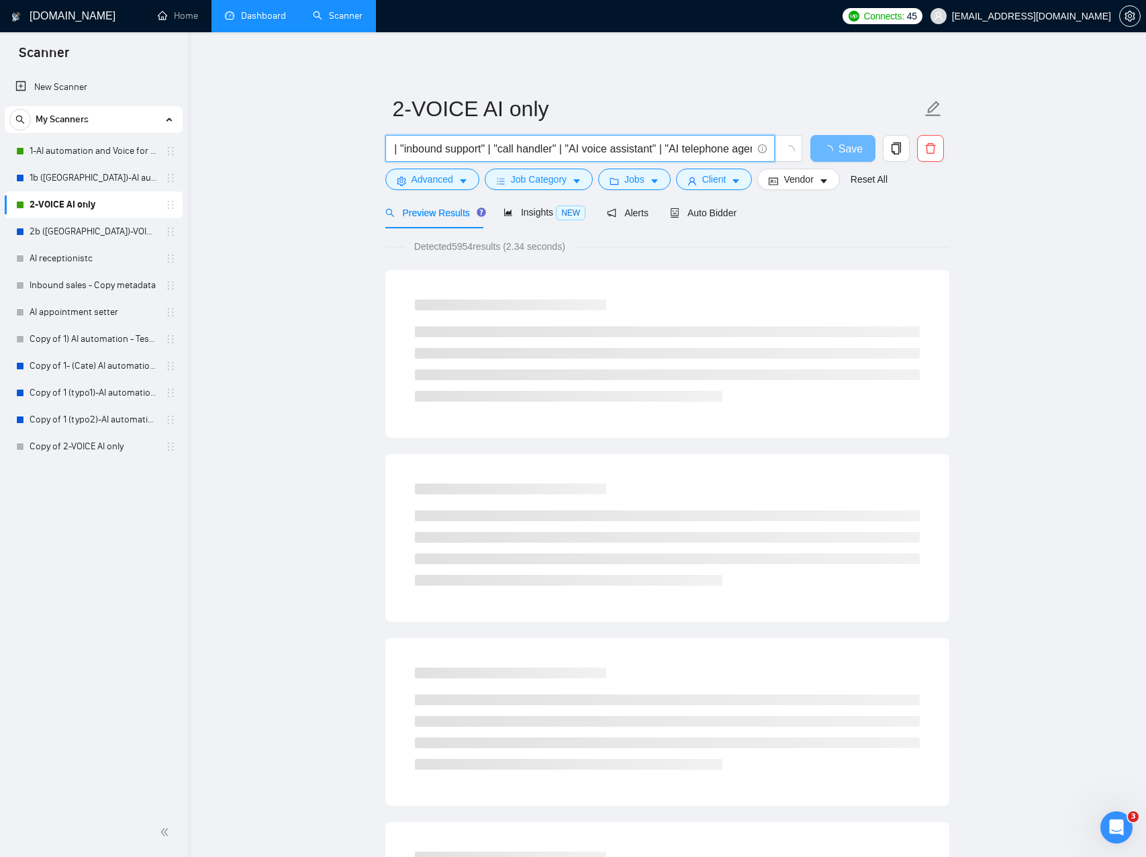
scroll to position [0, 1487]
click at [634, 150] on input "( AI | "Artificial intelligence" | "Artificial inteligence" | virtual ) ( recep…" at bounding box center [573, 148] width 359 height 17
click at [720, 146] on input "( AI | "Artificial intelligence" | "Artificial inteligence" | virtual ) ( recep…" at bounding box center [573, 148] width 359 height 17
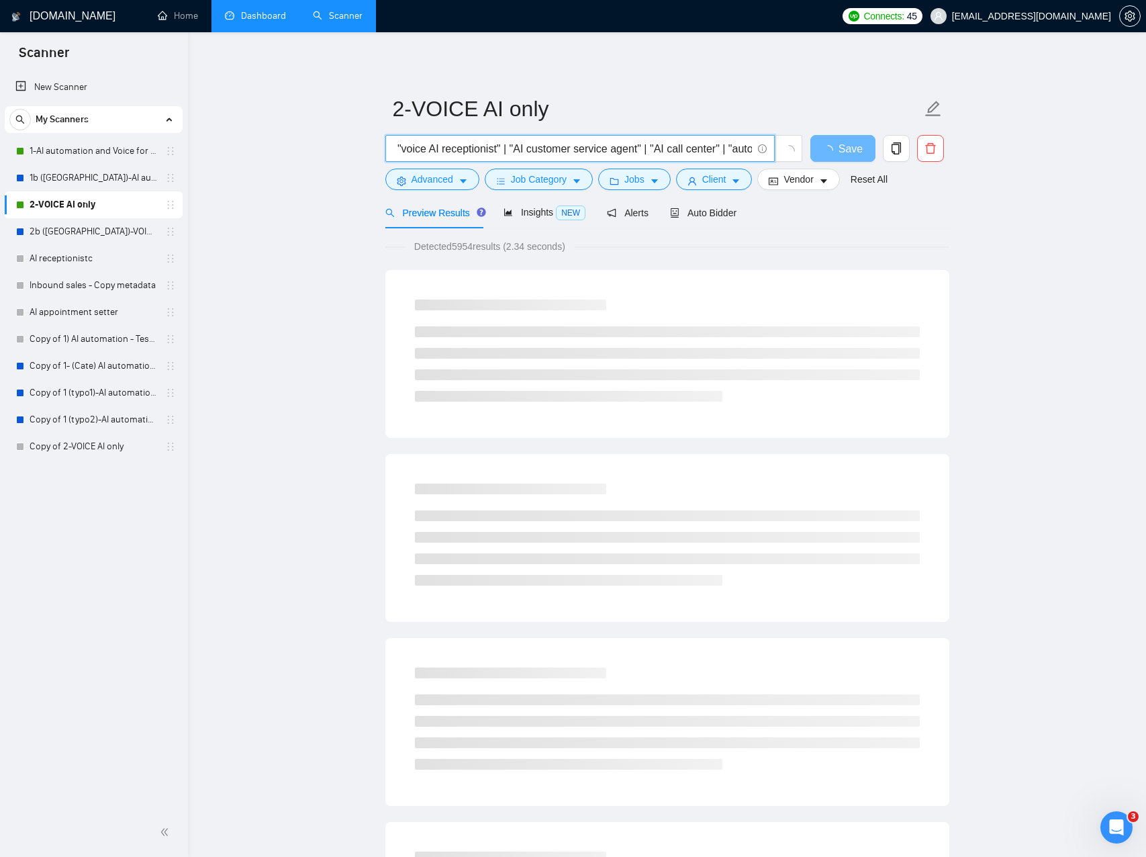
scroll to position [0, 1832]
click at [502, 148] on input "( AI | "Artificial intelligence" | "Artificial inteligence" | virtual ) ( recep…" at bounding box center [573, 148] width 359 height 17
click at [535, 150] on input "( AI | "Artificial intelligence" | "Artificial inteligence" | virtual ) ( recep…" at bounding box center [573, 148] width 359 height 17
drag, startPoint x: 535, startPoint y: 150, endPoint x: 478, endPoint y: 151, distance: 56.4
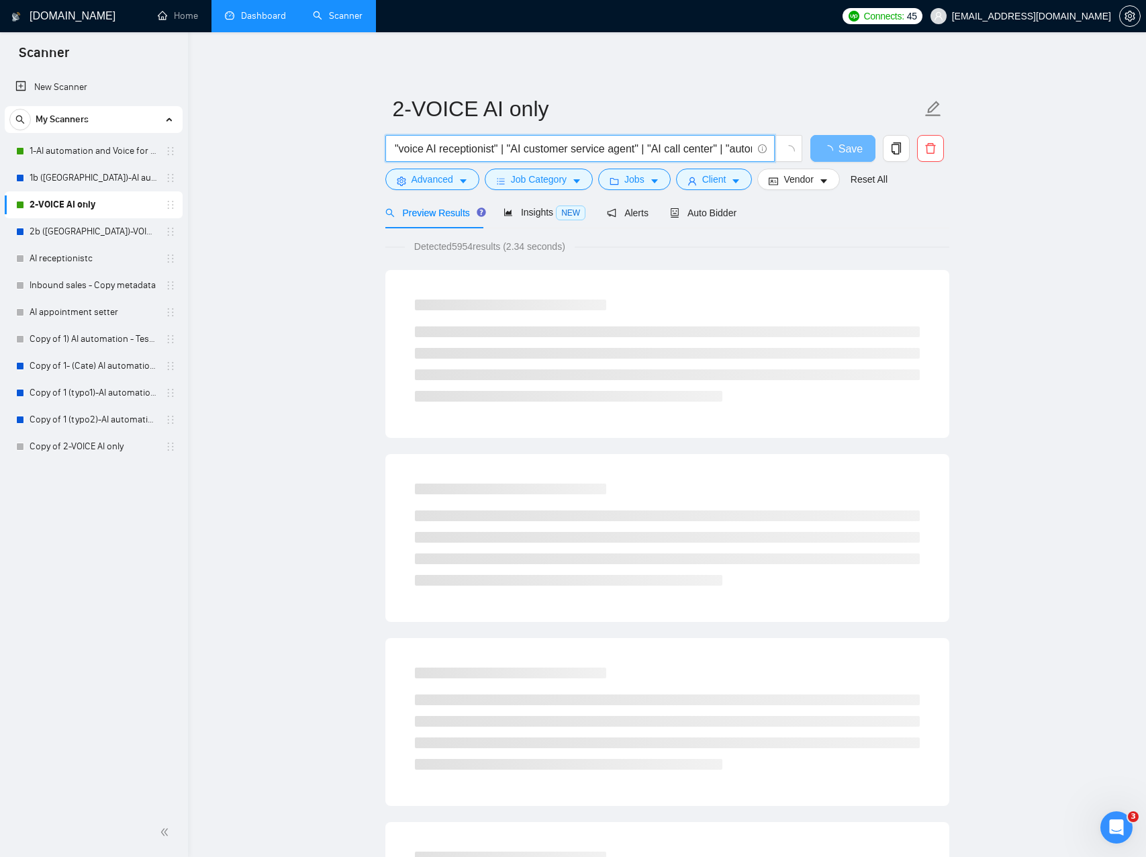
click at [475, 152] on input "( AI | "Artificial intelligence" | "Artificial inteligence" | virtual ) ( recep…" at bounding box center [573, 148] width 359 height 17
drag, startPoint x: 523, startPoint y: 148, endPoint x: 510, endPoint y: 149, distance: 12.8
click at [522, 148] on input "( AI | "Artificial intelligence" | "Artificial inteligence" | virtual ) ( recep…" at bounding box center [573, 148] width 359 height 17
click at [503, 148] on input "( AI | "Artificial intelligence" | "Artificial inteligence" | virtual ) ( recep…" at bounding box center [573, 148] width 359 height 17
drag, startPoint x: 503, startPoint y: 148, endPoint x: 490, endPoint y: 150, distance: 12.8
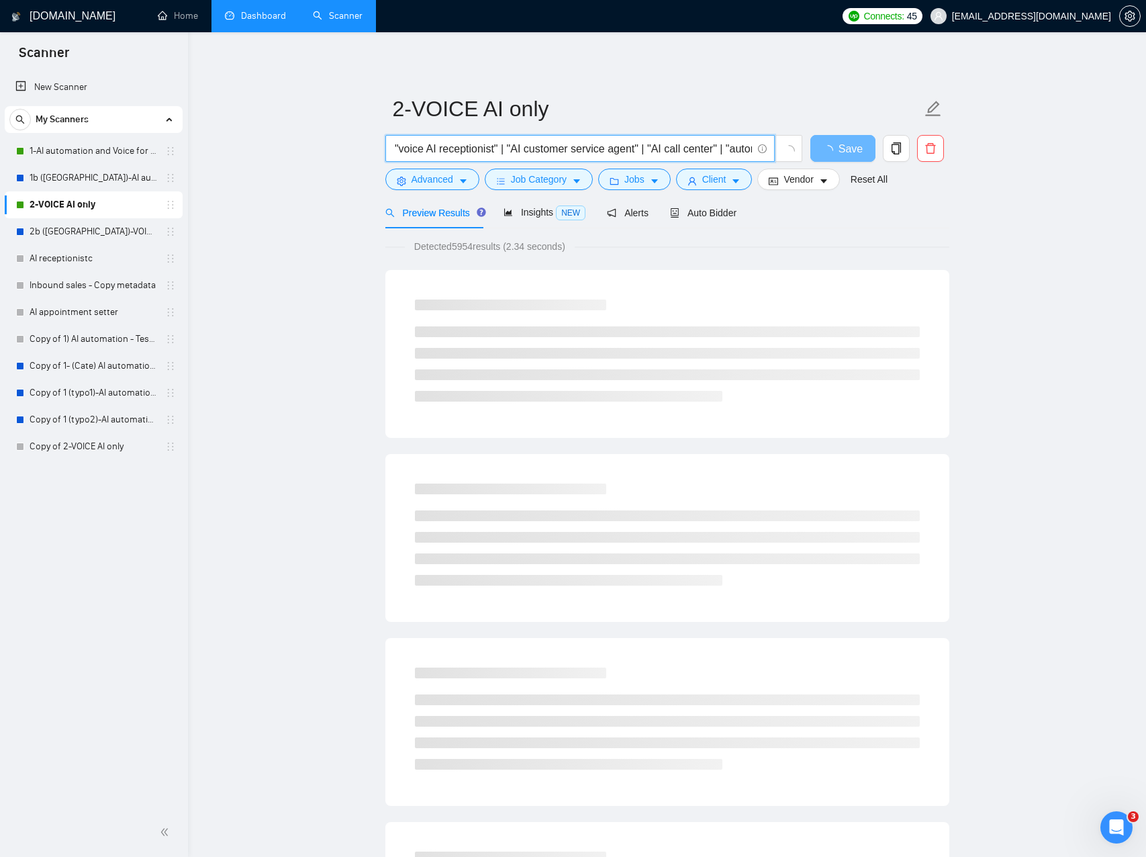
click at [490, 150] on input "( AI | "Artificial intelligence" | "Artificial inteligence" | virtual ) ( recep…" at bounding box center [573, 148] width 359 height 17
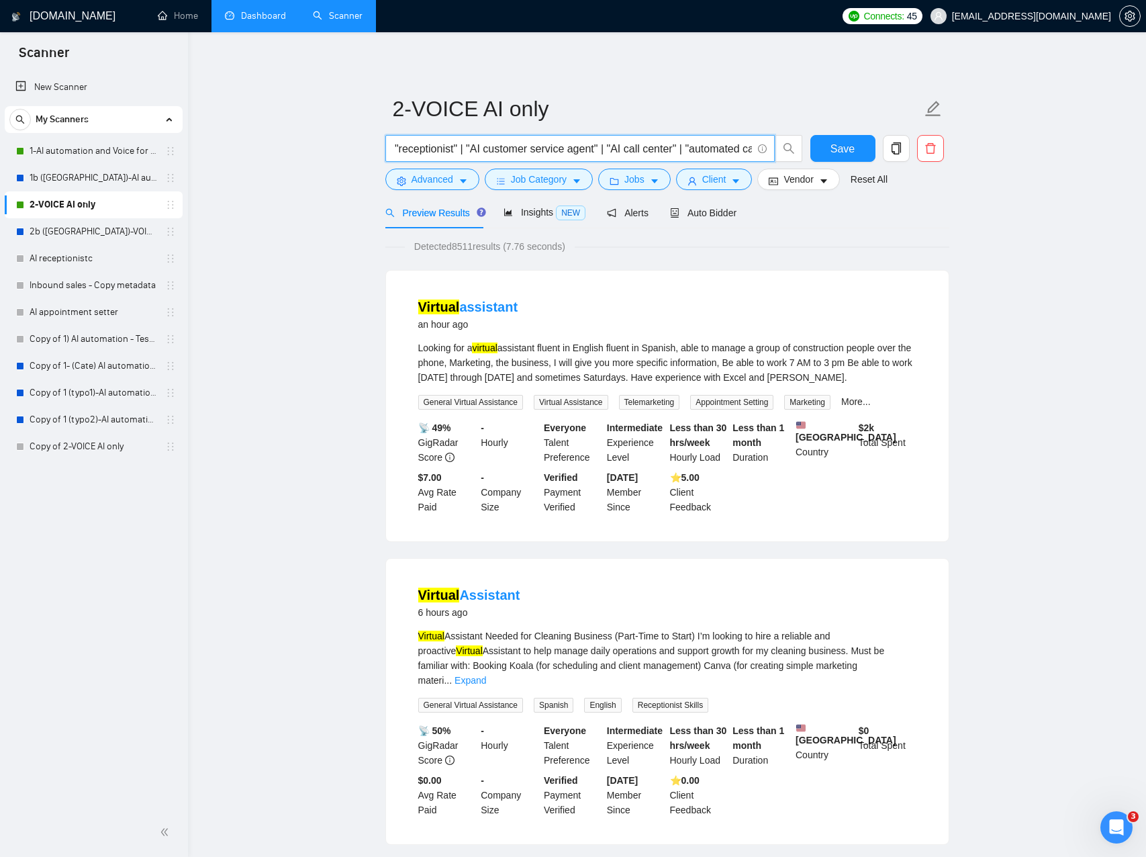
click at [510, 150] on input "( AI | "Artificial intelligence" | "Artificial inteligence" | virtual ) ( recep…" at bounding box center [573, 148] width 359 height 17
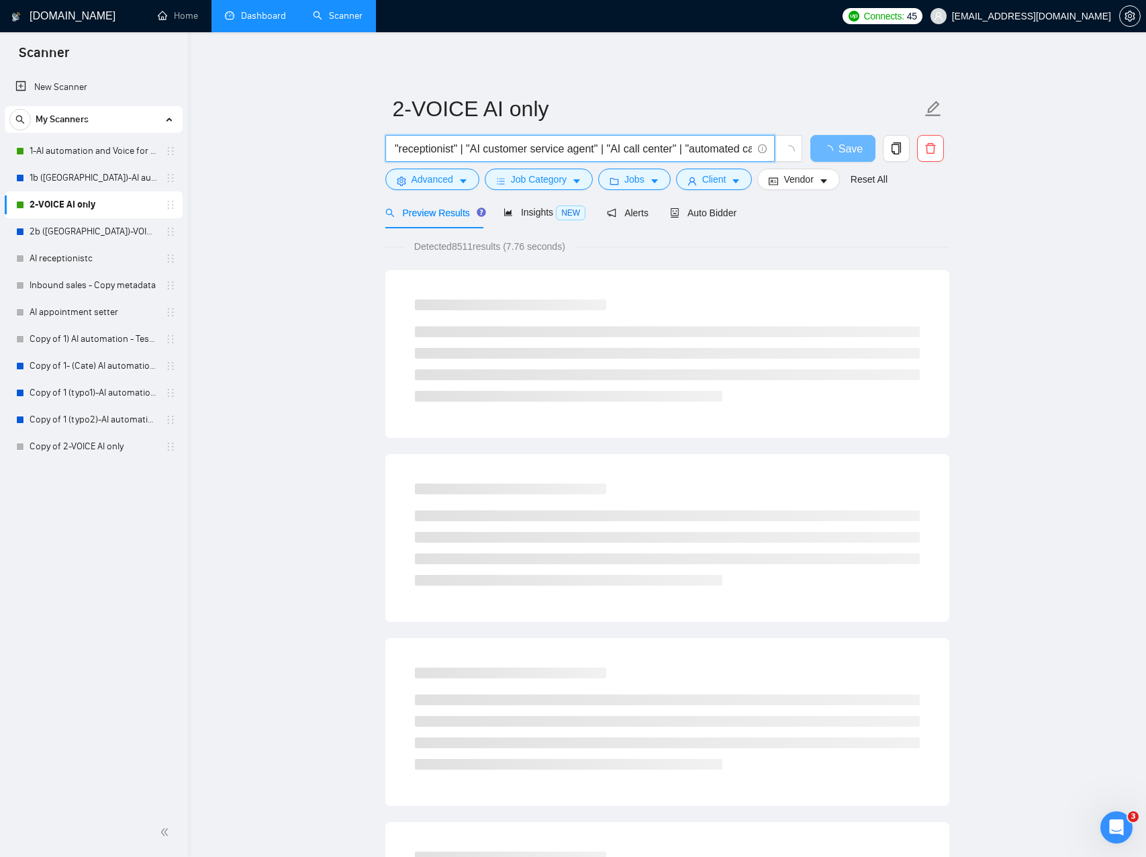
click at [510, 150] on input "( AI | "Artificial intelligence" | "Artificial inteligence" | virtual ) ( recep…" at bounding box center [573, 148] width 359 height 17
click at [584, 148] on input "( AI | "Artificial intelligence" | "Artificial inteligence" | virtual ) ( recep…" at bounding box center [573, 148] width 359 height 17
click at [509, 149] on input "( AI | "Artificial intelligence" | "Artificial inteligence" | virtual ) ( recep…" at bounding box center [573, 148] width 359 height 17
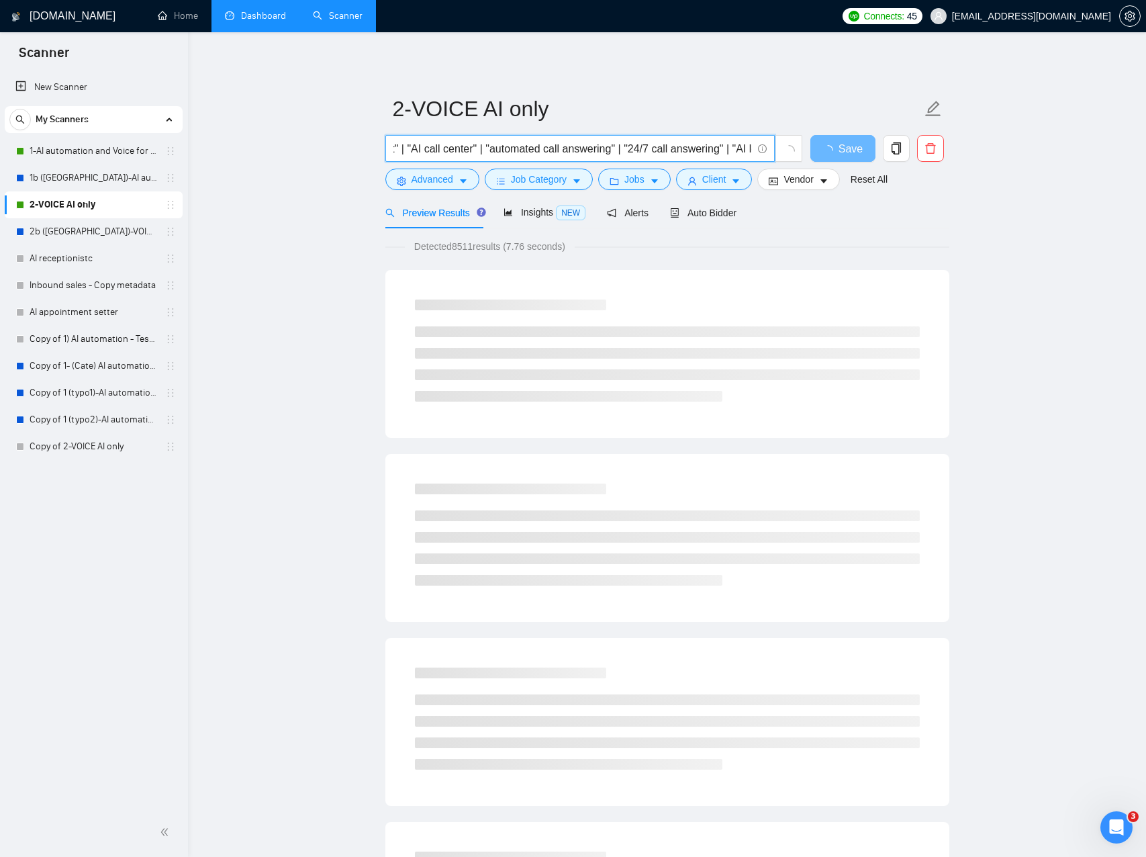
scroll to position [0, 2063]
click at [492, 148] on input "( AI | "Artificial intelligence" | "Artificial inteligence" | virtual ) ( recep…" at bounding box center [573, 148] width 359 height 17
drag, startPoint x: 492, startPoint y: 148, endPoint x: 523, endPoint y: 148, distance: 30.9
click at [493, 148] on input "( AI | "Artificial intelligence" | "Artificial inteligence" | virtual ) ( recep…" at bounding box center [573, 148] width 359 height 17
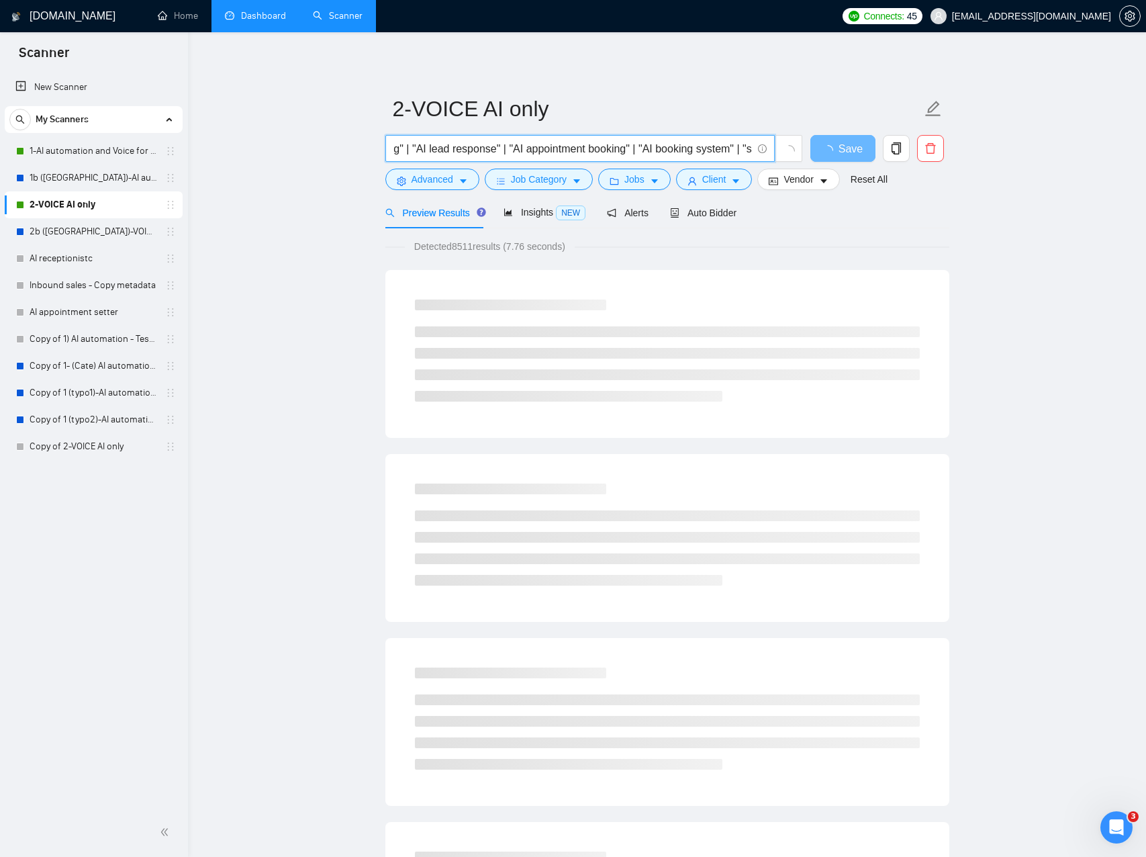
click at [512, 148] on input "( AI | "Artificial intelligence" | "Artificial inteligence" | virtual ) ( recep…" at bounding box center [573, 148] width 359 height 17
drag, startPoint x: 512, startPoint y: 148, endPoint x: 659, endPoint y: 158, distance: 148.1
click at [512, 148] on input "( AI | "Artificial intelligence" | "Artificial inteligence" | virtual ) ( recep…" at bounding box center [573, 148] width 359 height 17
click at [597, 148] on input "( AI | "Artificial intelligence" | "Artificial inteligence" | virtual ) ( recep…" at bounding box center [573, 148] width 359 height 17
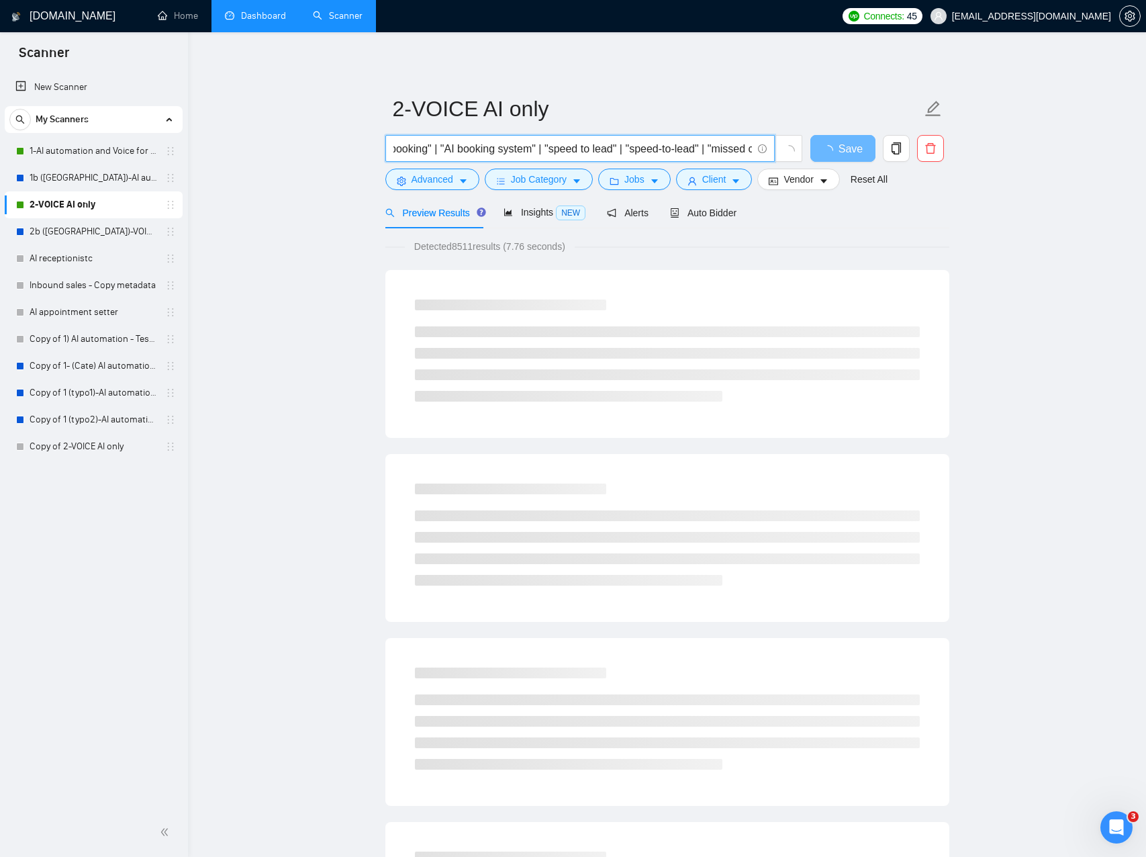
scroll to position [0, 2558]
click at [531, 149] on input "( AI | "Artificial intelligence" | "Artificial inteligence" | virtual ) ( recep…" at bounding box center [573, 148] width 359 height 17
click at [529, 148] on input "( AI | "Artificial intelligence" | "Artificial inteligence" | virtual ) ( recep…" at bounding box center [573, 148] width 359 height 17
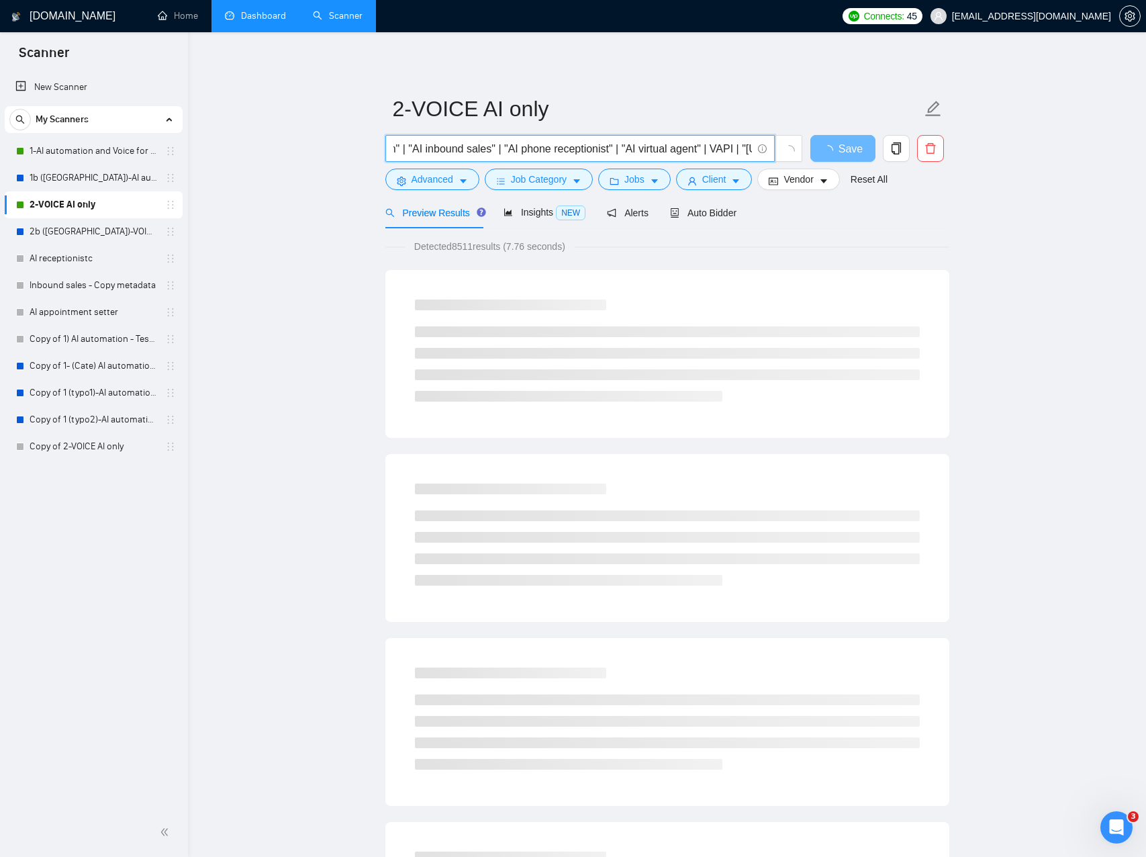
drag, startPoint x: 529, startPoint y: 148, endPoint x: 539, endPoint y: 147, distance: 9.4
click at [530, 148] on input "( AI | "Artificial intelligence" | "Artificial inteligence" | virtual ) ( recep…" at bounding box center [573, 148] width 359 height 17
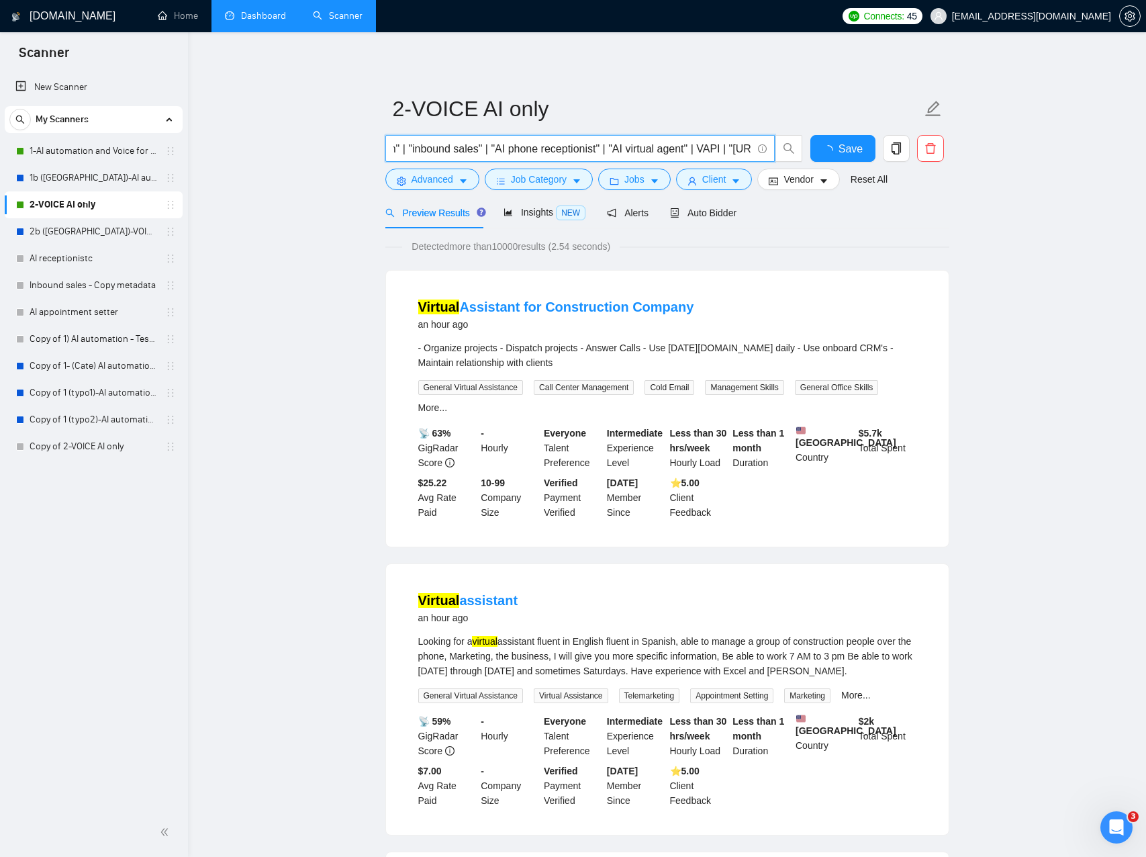
click at [622, 147] on input "( AI | "Artificial intelligence" | "Artificial inteligence" | virtual ) ( recep…" at bounding box center [573, 148] width 359 height 17
click at [621, 147] on input "( AI | "Artificial intelligence" | "Artificial inteligence" | virtual ) ( recep…" at bounding box center [573, 148] width 359 height 17
click at [617, 147] on input "( AI | "Artificial intelligence" | "Artificial inteligence" | virtual ) ( recep…" at bounding box center [573, 148] width 359 height 17
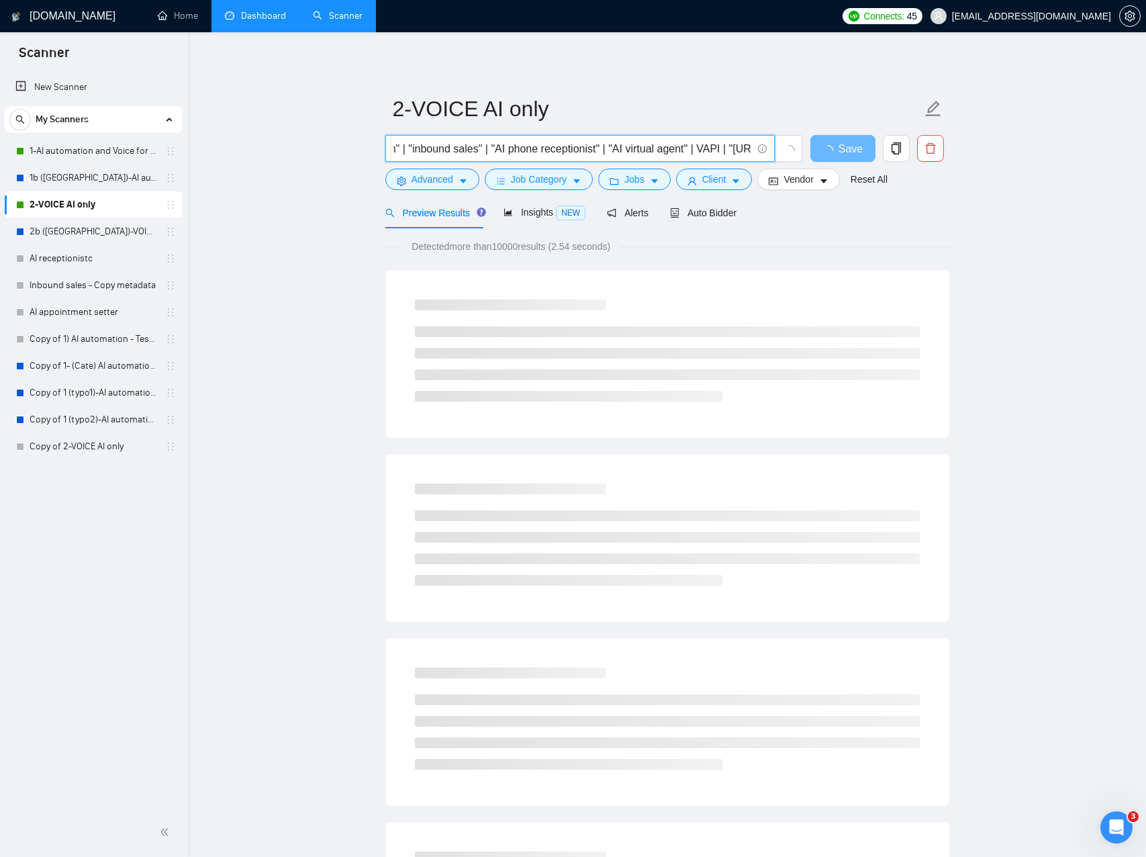
click at [617, 147] on input "( AI | "Artificial intelligence" | "Artificial inteligence" | virtual ) ( recep…" at bounding box center [573, 148] width 359 height 17
click at [573, 148] on input "( AI | "Artificial intelligence" | "Artificial inteligence" | virtual ) ( recep…" at bounding box center [573, 148] width 359 height 17
click at [574, 148] on input "( AI | "Artificial intelligence" | "Artificial inteligence" | virtual ) ( recep…" at bounding box center [573, 148] width 359 height 17
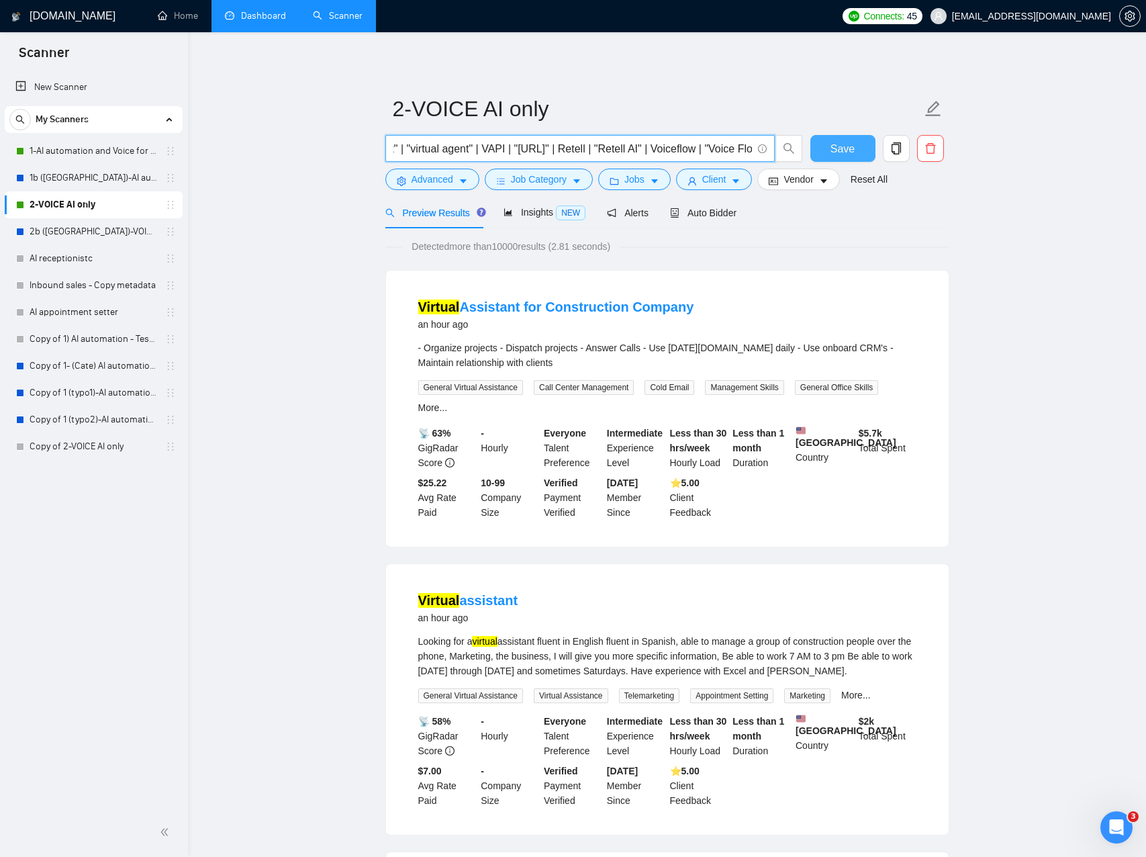
scroll to position [0, 3289]
drag, startPoint x: 604, startPoint y: 149, endPoint x: 844, endPoint y: 146, distance: 240.4
click at [844, 146] on div "( AI | "Artificial intelligence" | "Artificial inteligence" | virtual ) ( recep…" at bounding box center [665, 152] width 564 height 34
type input "( AI | "Artificial intelligence" | "Artificial inteligence" | virtual ) ( recep…"
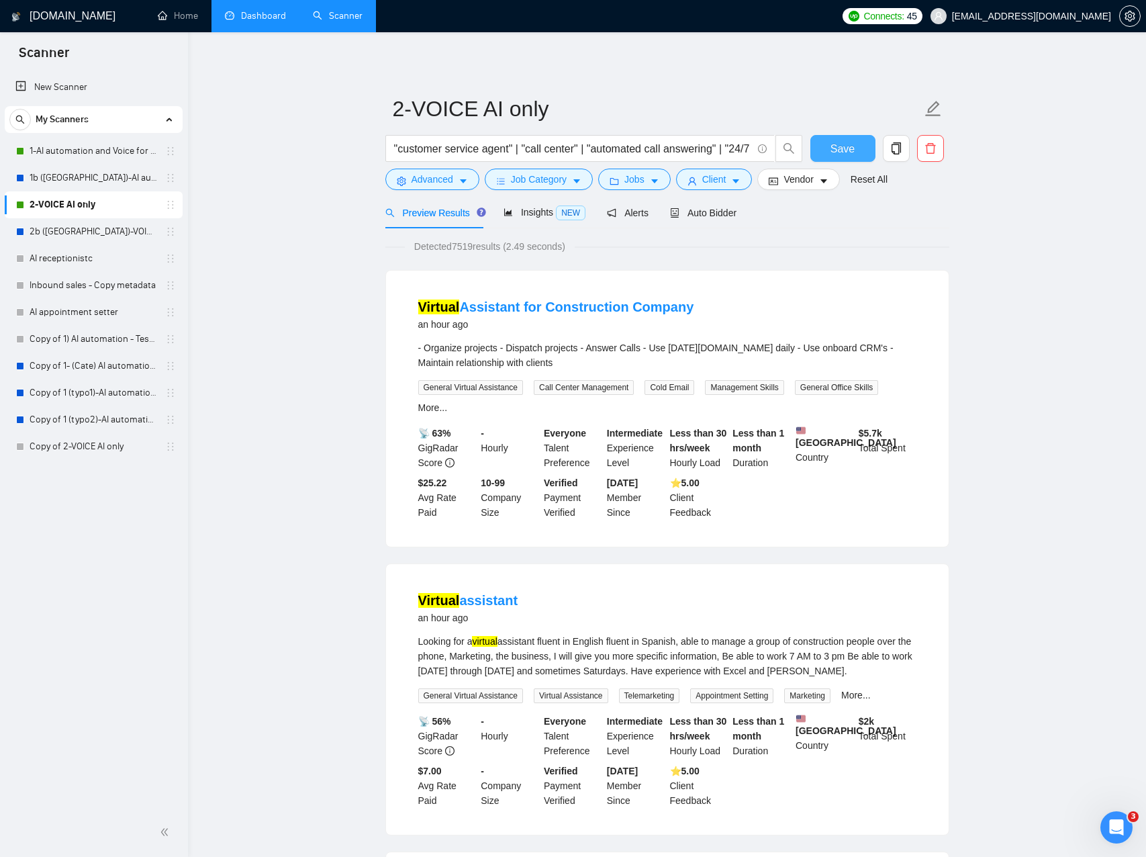
scroll to position [0, 0]
click at [856, 150] on button "Save" at bounding box center [843, 148] width 65 height 27
click at [537, 213] on span "Insights NEW" at bounding box center [545, 212] width 82 height 11
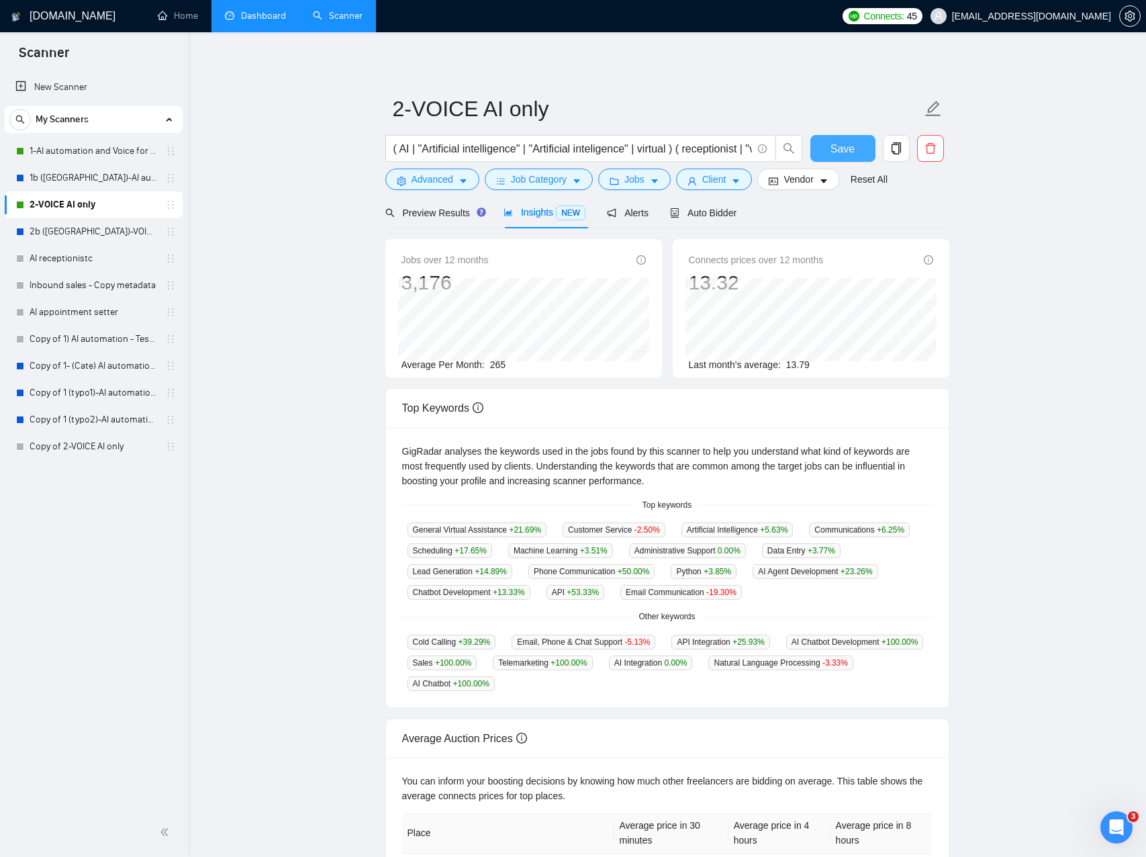
click at [853, 147] on span "Save" at bounding box center [843, 148] width 24 height 17
